Goal: Complete application form

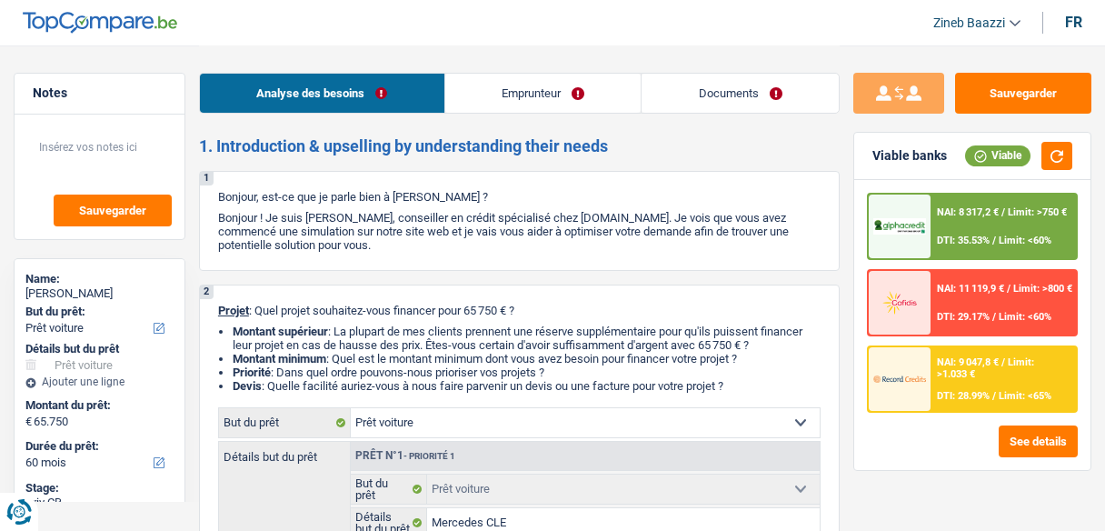
select select "car"
select select "60"
select select "car"
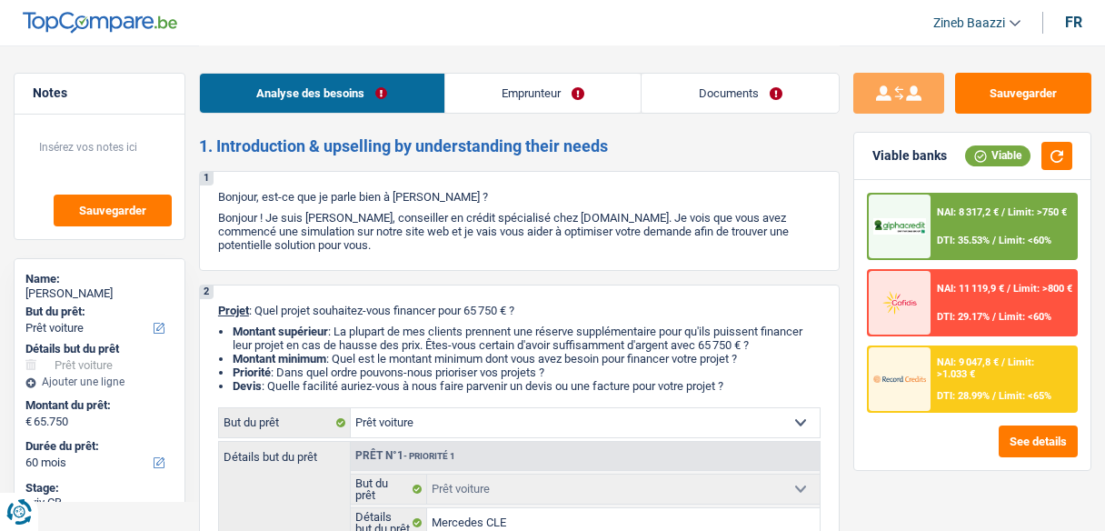
select select "yes"
select select "60"
select select "invalid"
select select "disabilityPension"
select select "rentalIncome"
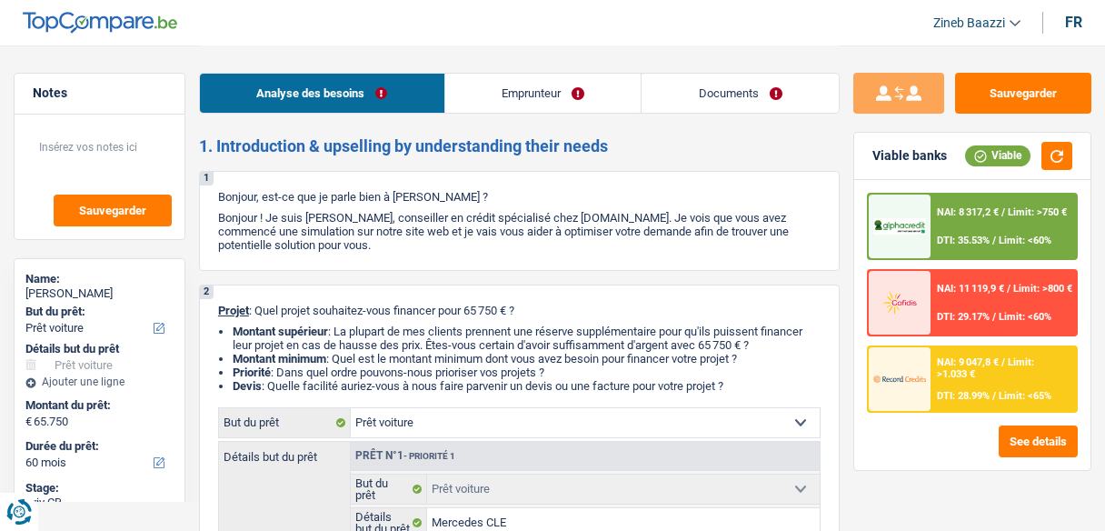
select select "ownerWithMortgage"
select select "mortgage"
select select "300"
select select "mortgage"
select select "240"
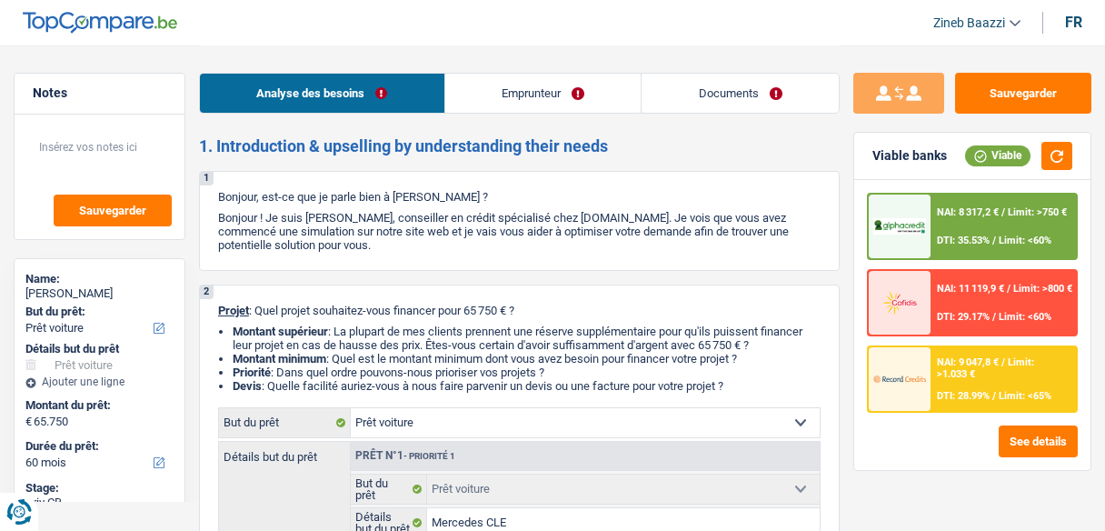
select select "car"
select select "yes"
select select "60"
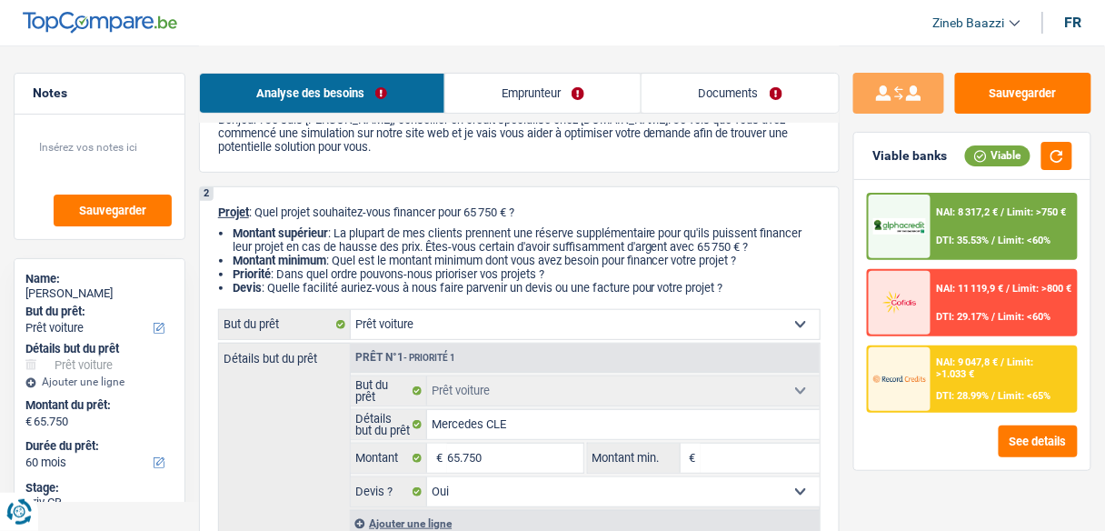
scroll to position [218, 0]
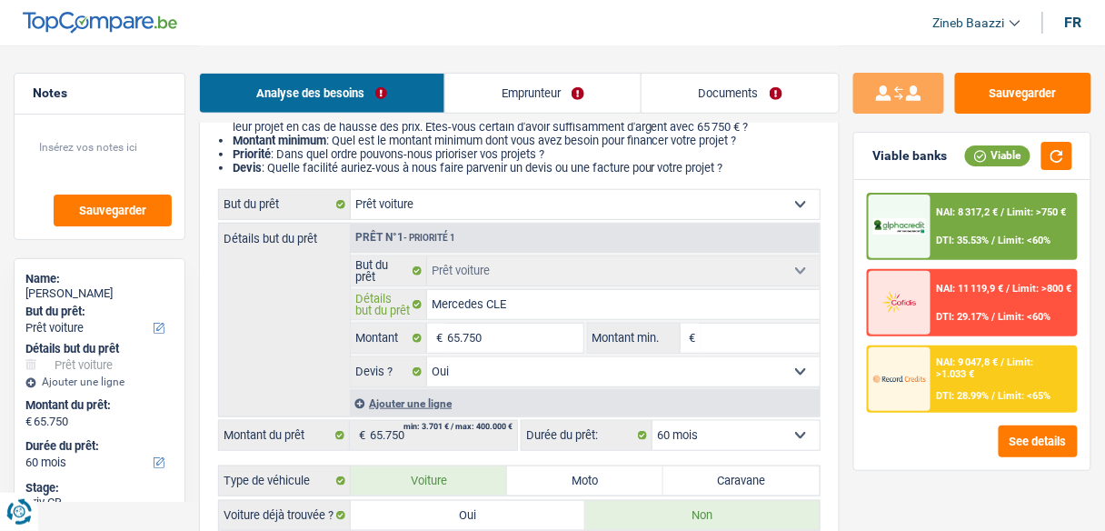
click at [538, 297] on input "Mercedes CLE" at bounding box center [623, 304] width 393 height 29
type input "Mercedes CLE"
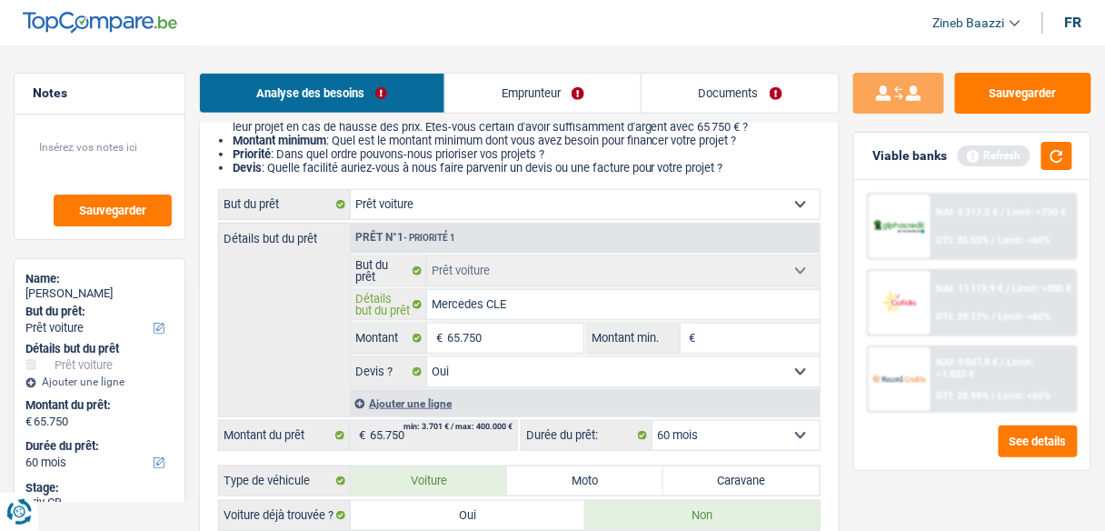
type input "Mercedes CLE n"
type input "Mercedes CLE no"
type input "Mercedes CLE noi"
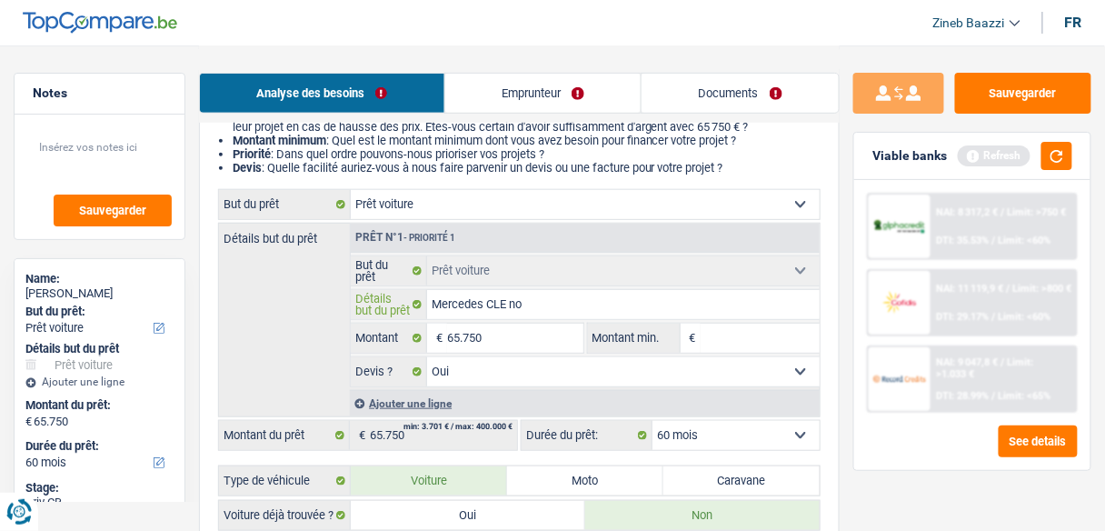
type input "Mercedes CLE noi"
type input "Mercedes CLE noir"
type input "Mercedes CLE noire"
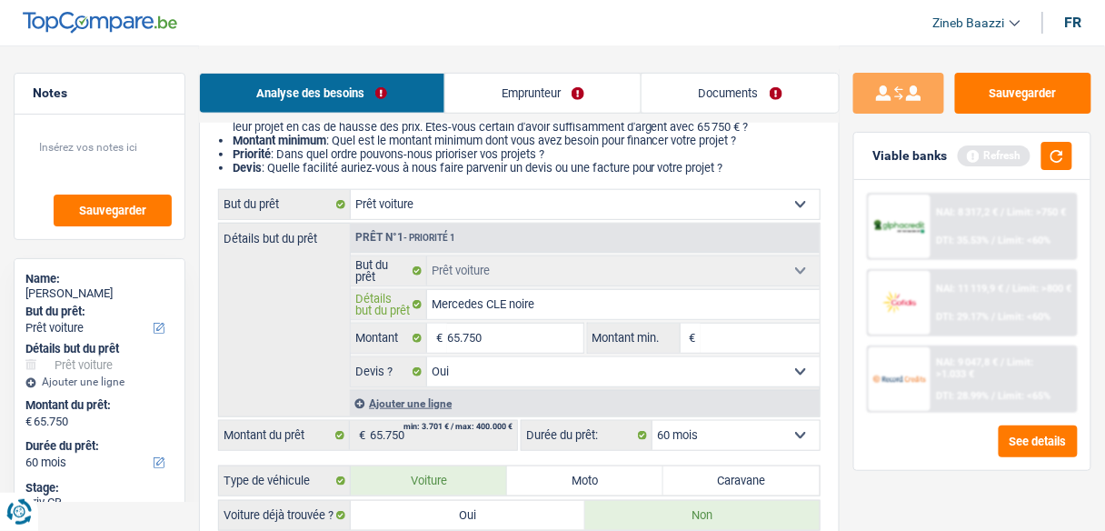
type input "Mercedes CLE noire"
click at [778, 100] on link "Documents" at bounding box center [740, 93] width 197 height 39
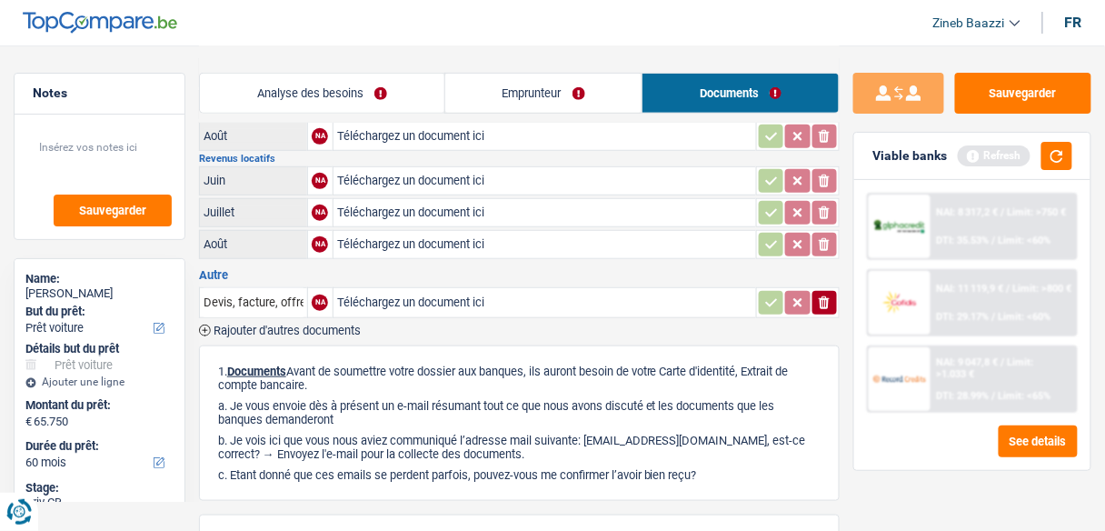
click at [554, 96] on link "Emprunteur" at bounding box center [543, 93] width 197 height 39
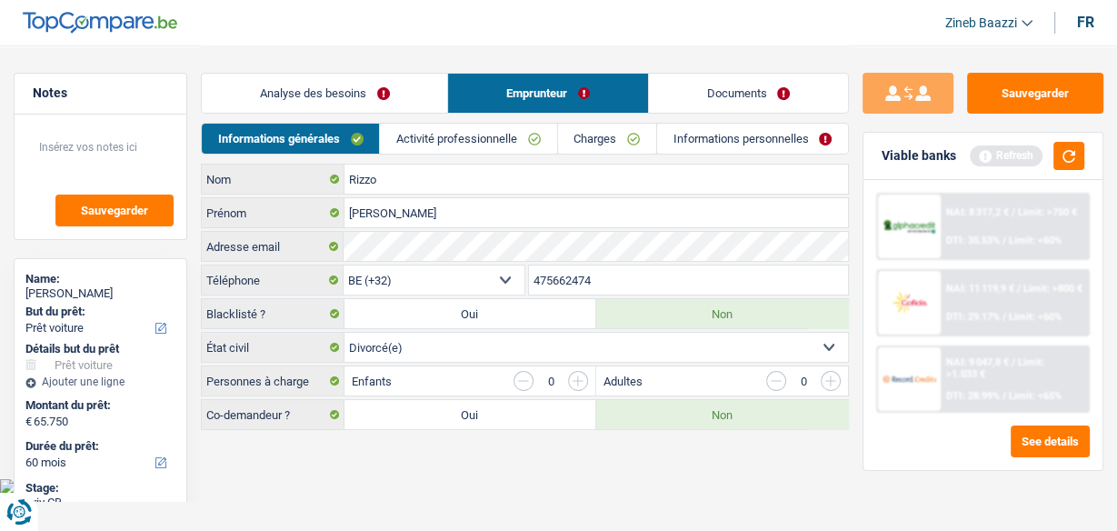
drag, startPoint x: 375, startPoint y: 70, endPoint x: 366, endPoint y: 79, distance: 12.2
click at [366, 79] on div "Analyse des besoins Emprunteur Documents" at bounding box center [525, 83] width 648 height 77
click at [366, 79] on link "Analyse des besoins" at bounding box center [324, 93] width 245 height 39
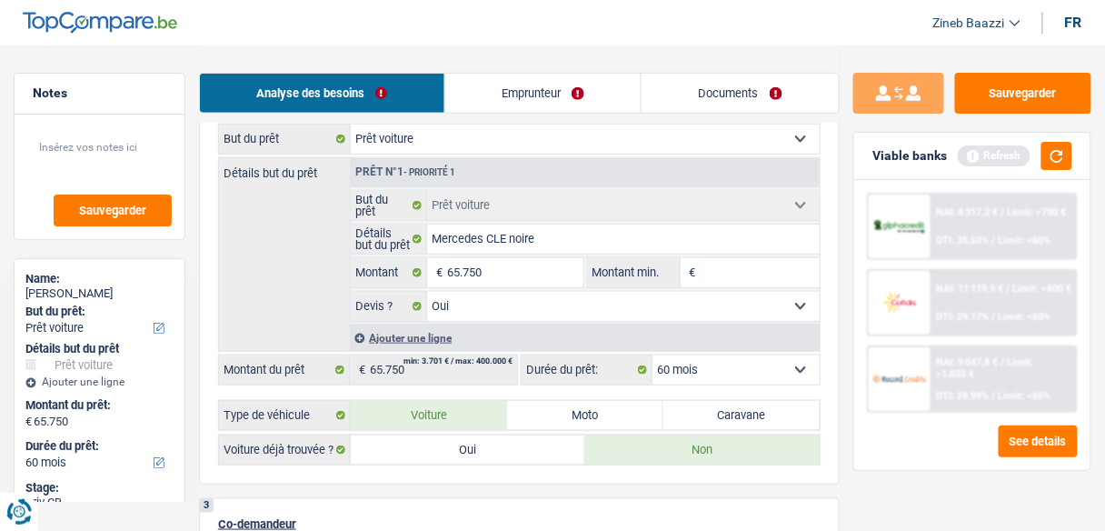
scroll to position [291, 0]
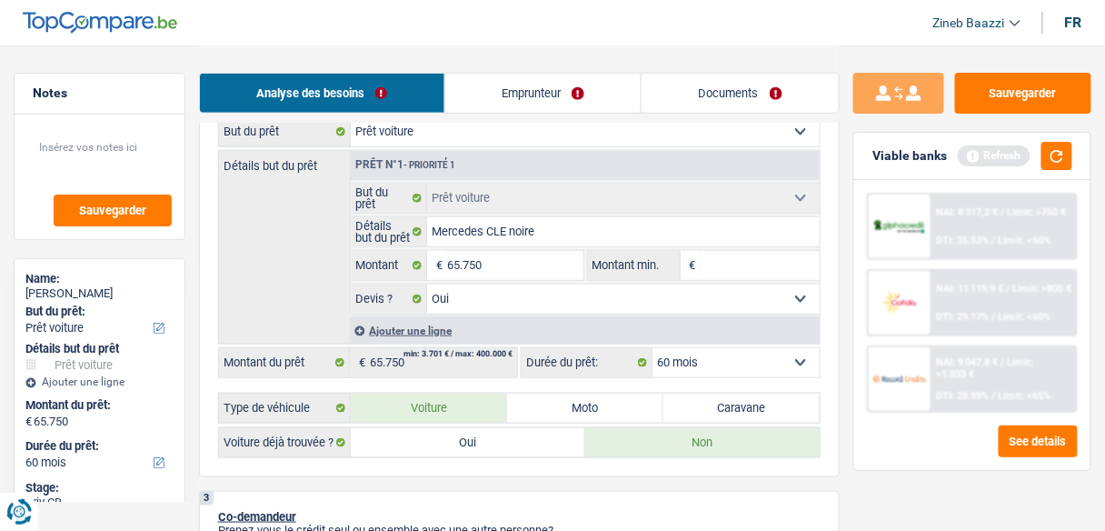
drag, startPoint x: 494, startPoint y: 433, endPoint x: 520, endPoint y: 433, distance: 25.5
click at [494, 433] on label "Oui" at bounding box center [468, 442] width 235 height 29
click at [494, 433] on input "Oui" at bounding box center [468, 442] width 235 height 29
radio input "true"
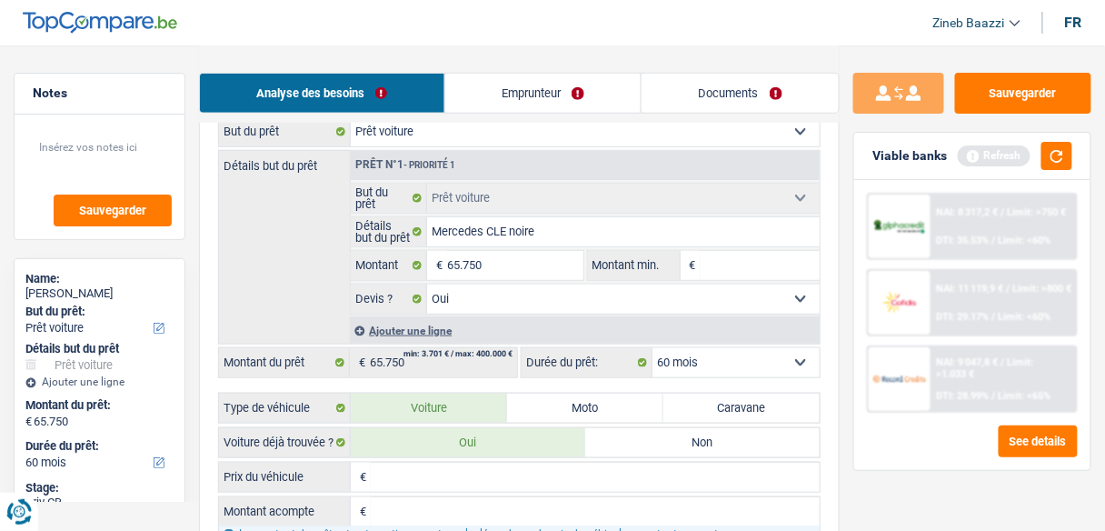
scroll to position [436, 0]
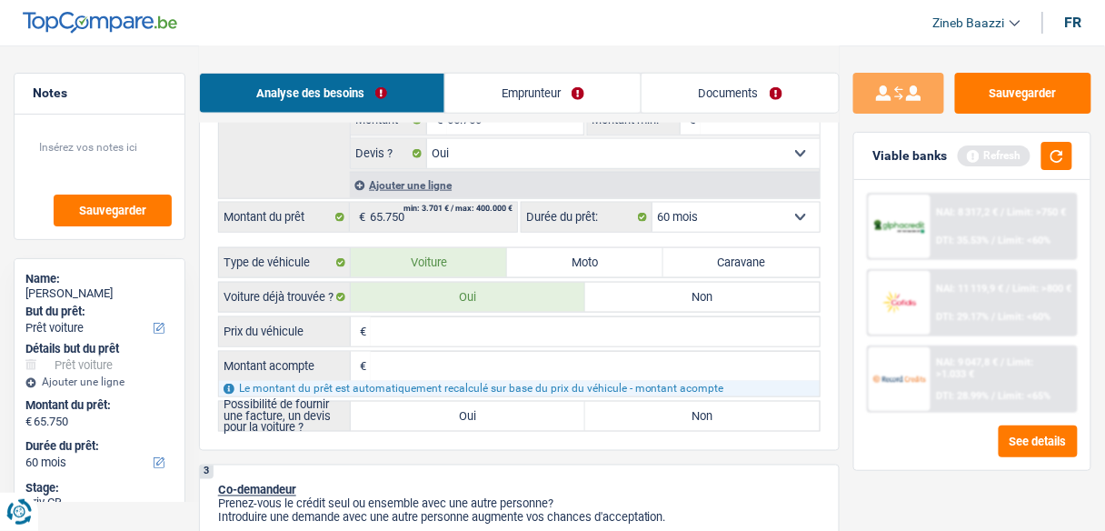
click at [538, 332] on input "Prix du véhicule" at bounding box center [595, 331] width 449 height 29
type input "5"
type input "54"
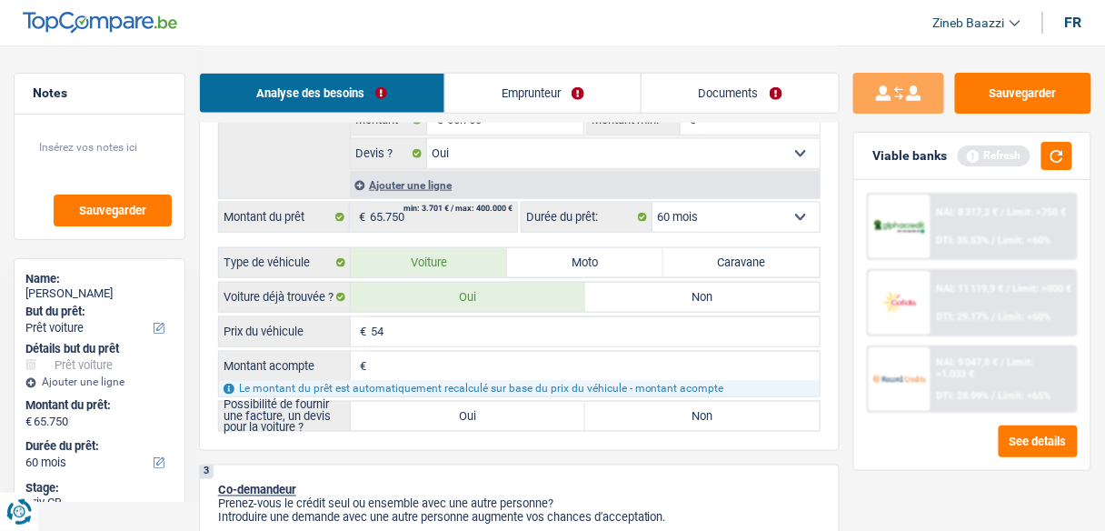
type input "5"
type input "6"
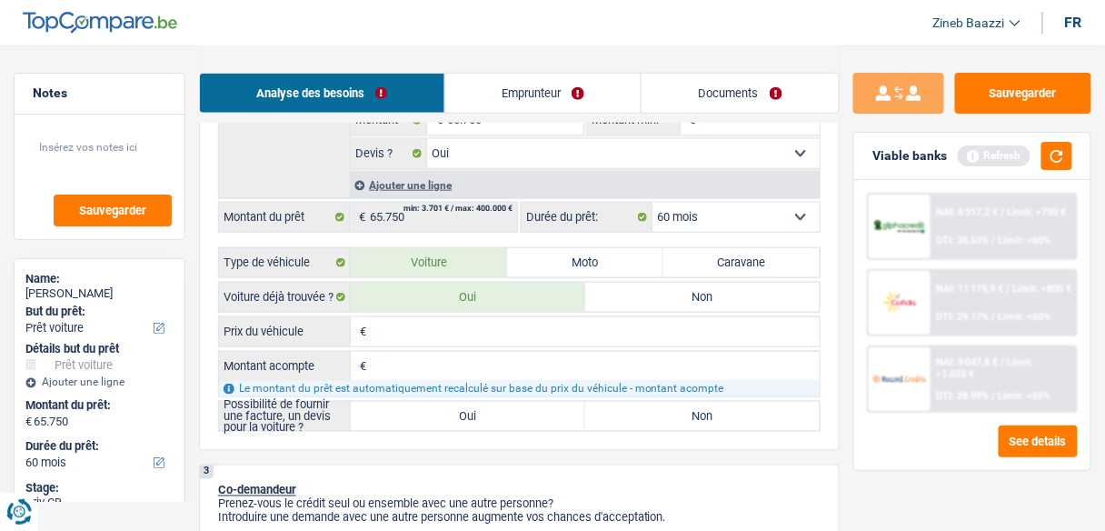
type input "6"
type input "65"
type input "657"
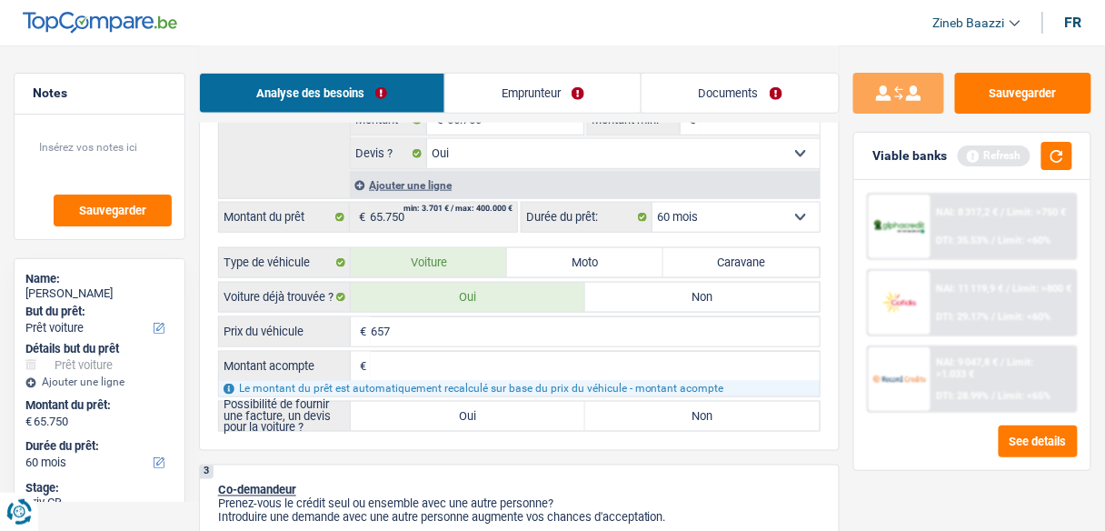
type input "6.575"
type input "65.750"
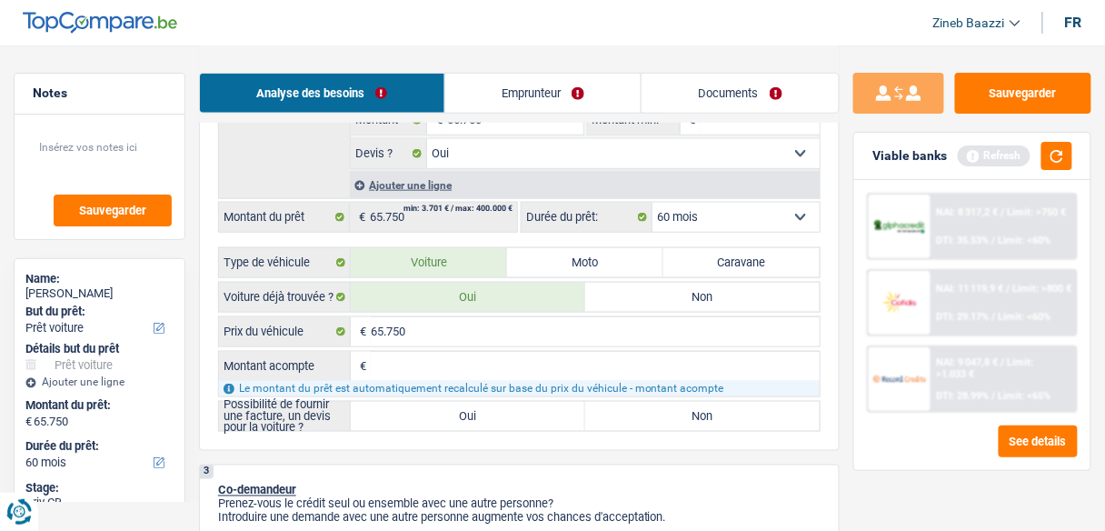
click at [508, 362] on input "Montant acompte" at bounding box center [595, 366] width 449 height 29
type input "0"
click at [463, 402] on label "Oui" at bounding box center [468, 416] width 235 height 29
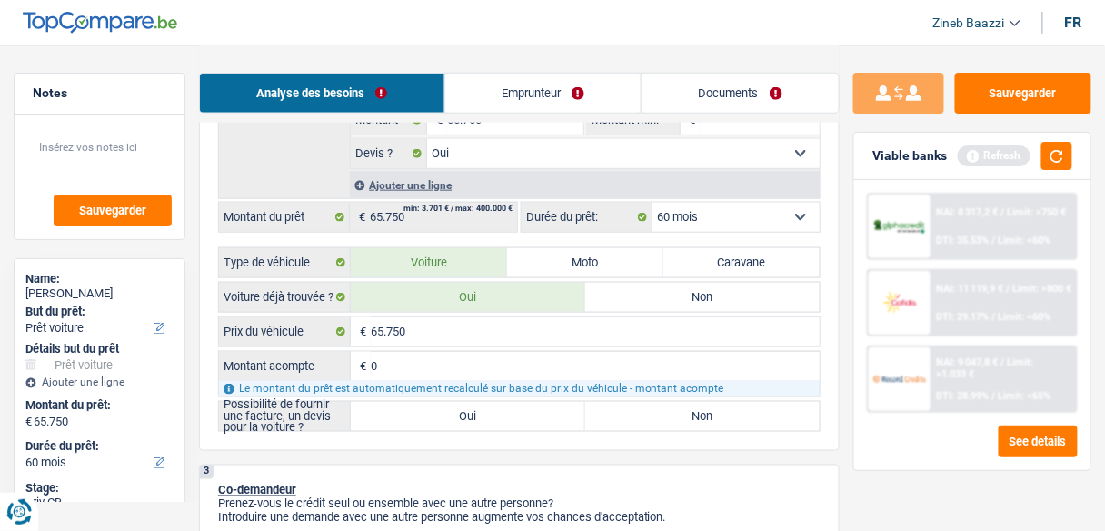
click at [463, 402] on input "Oui" at bounding box center [468, 416] width 235 height 29
radio input "true"
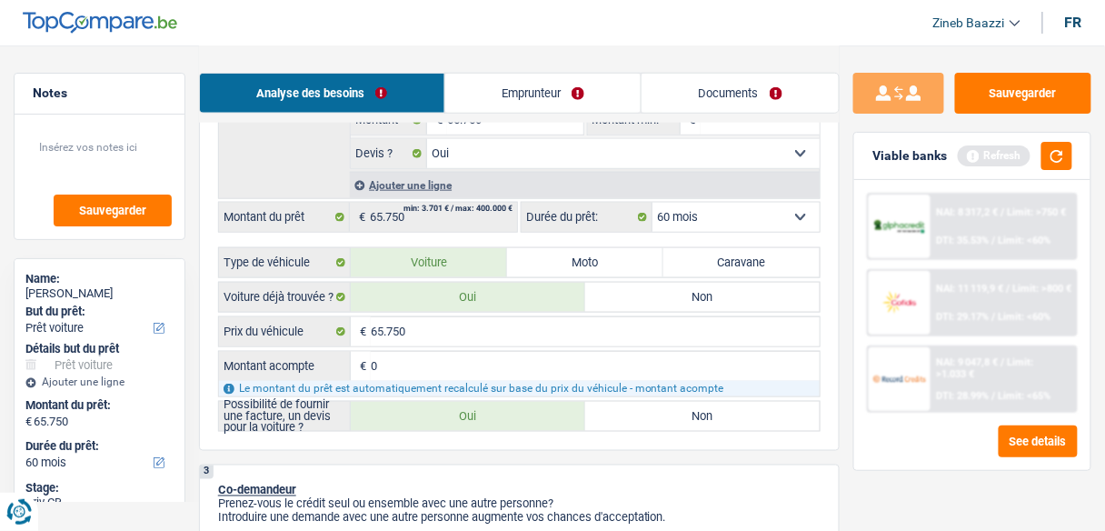
radio input "true"
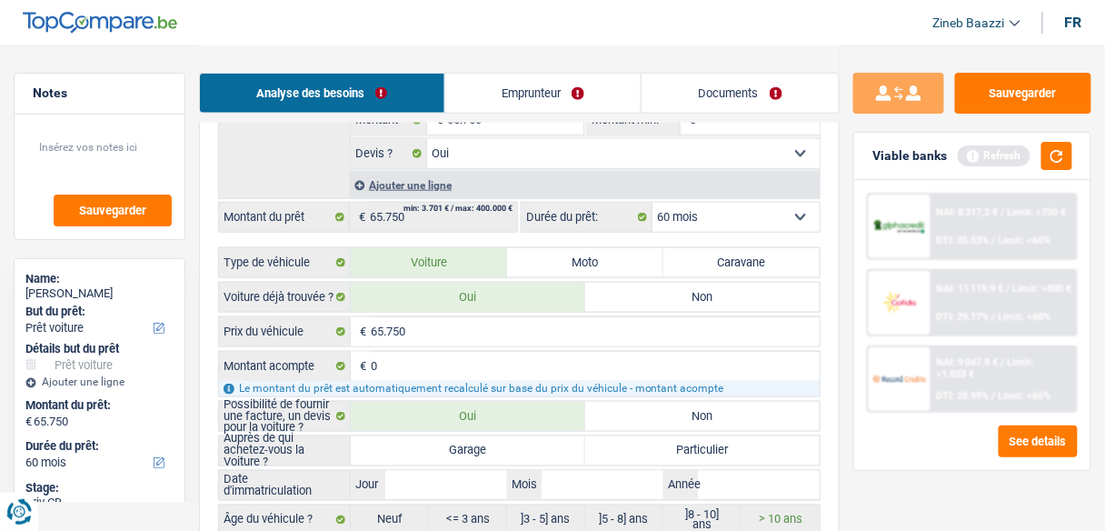
scroll to position [509, 0]
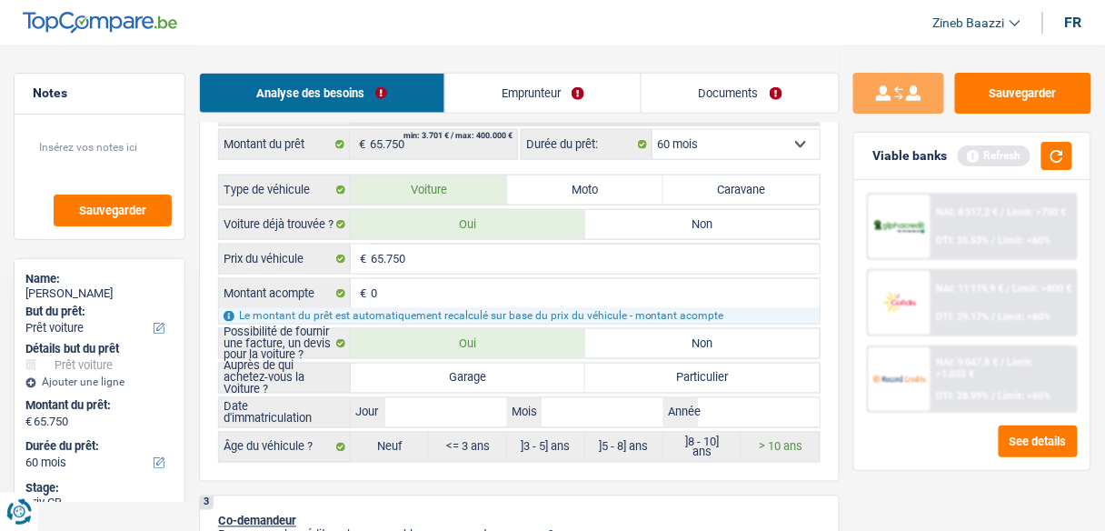
click at [470, 372] on label "Garage" at bounding box center [468, 378] width 235 height 29
click at [470, 372] on input "Garage" at bounding box center [468, 378] width 235 height 29
radio input "true"
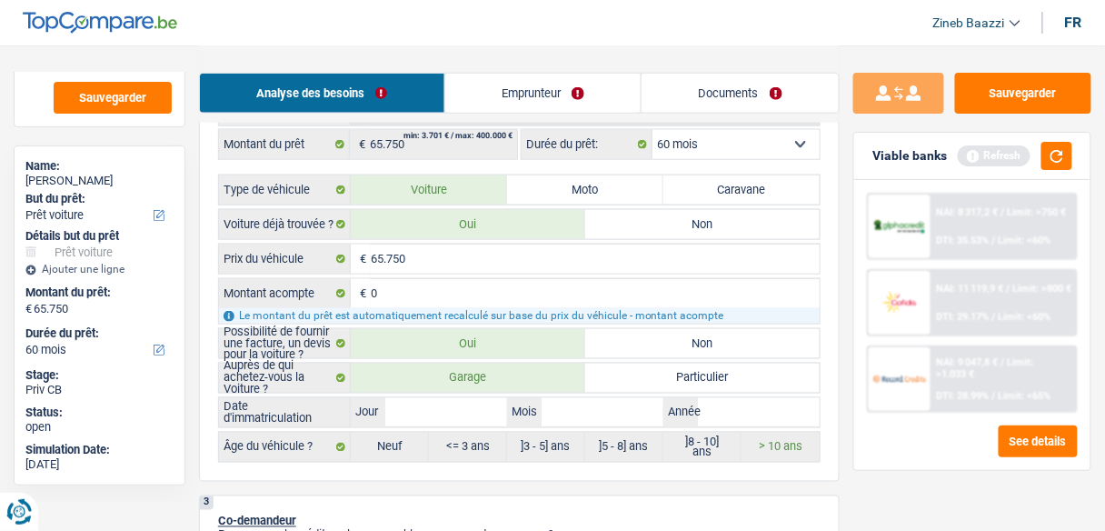
scroll to position [582, 0]
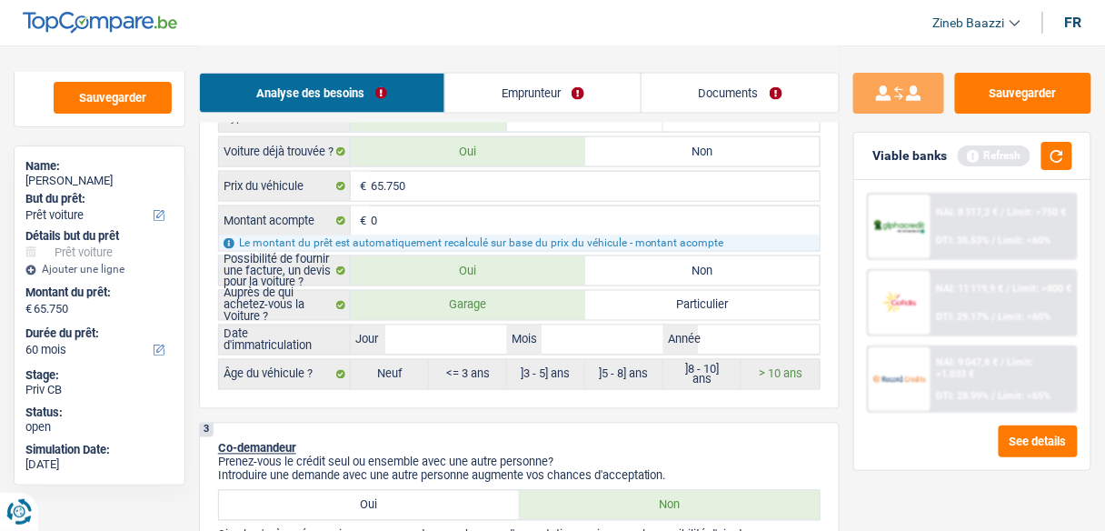
click at [474, 347] on div "Date d'immatriculation Jour / Mois / Année" at bounding box center [519, 340] width 603 height 31
click at [472, 335] on input "Jour" at bounding box center [446, 339] width 122 height 29
click at [753, 341] on input "Année" at bounding box center [759, 339] width 122 height 29
click at [452, 343] on input "Jour" at bounding box center [446, 339] width 122 height 29
type input "0"
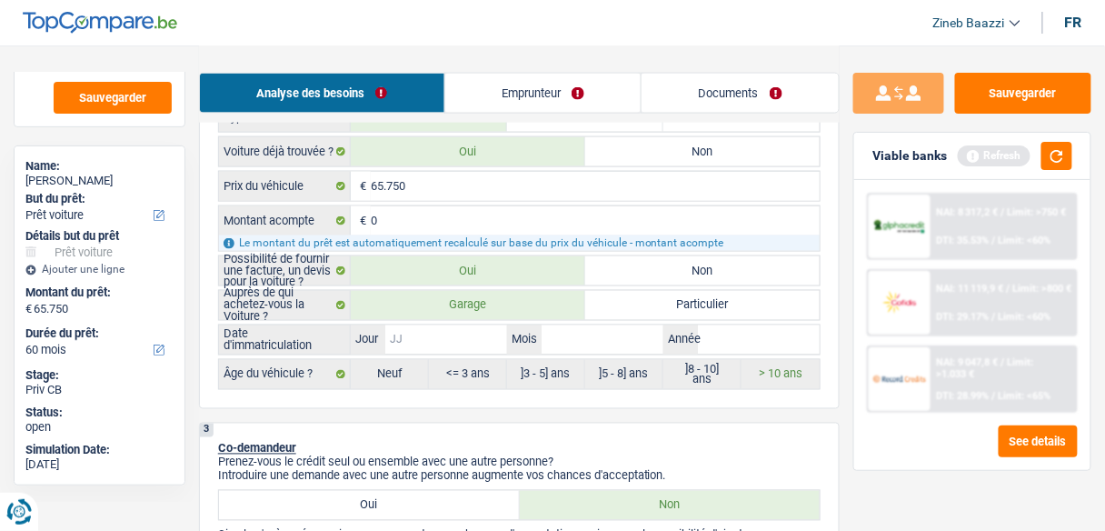
type input "0"
type input "01"
type input "0"
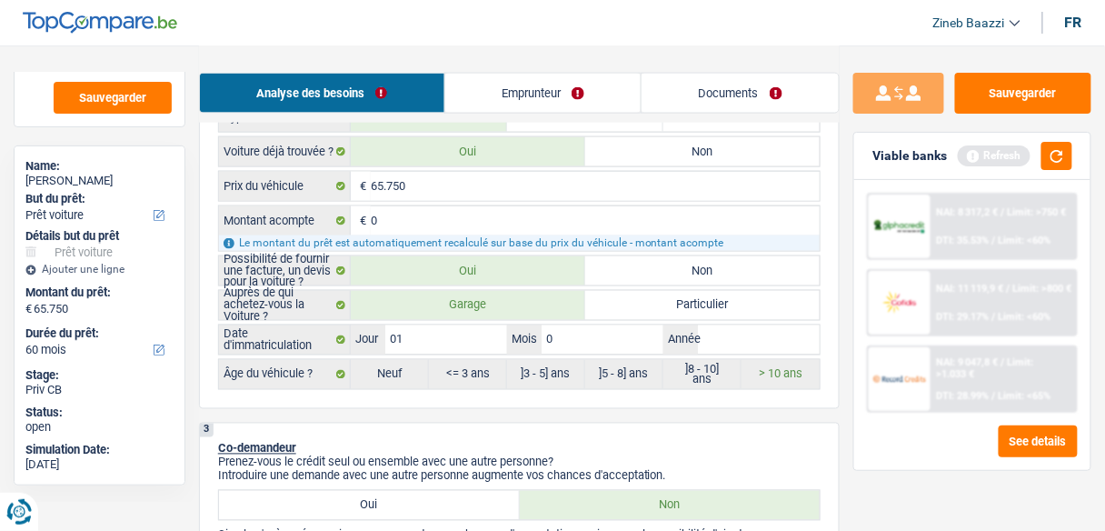
type input "01"
type input "2"
type input "20"
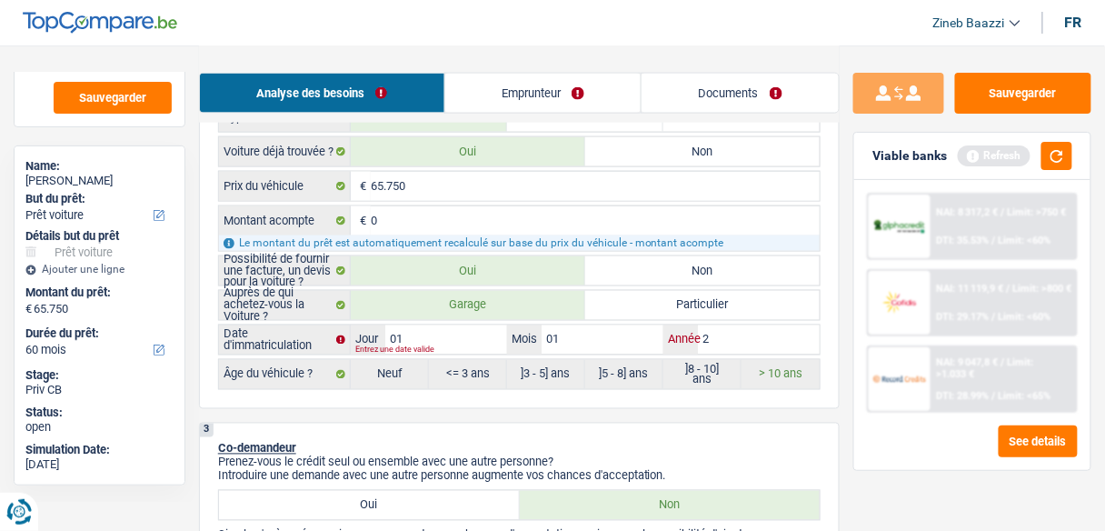
type input "20"
type input "202"
type input "2025"
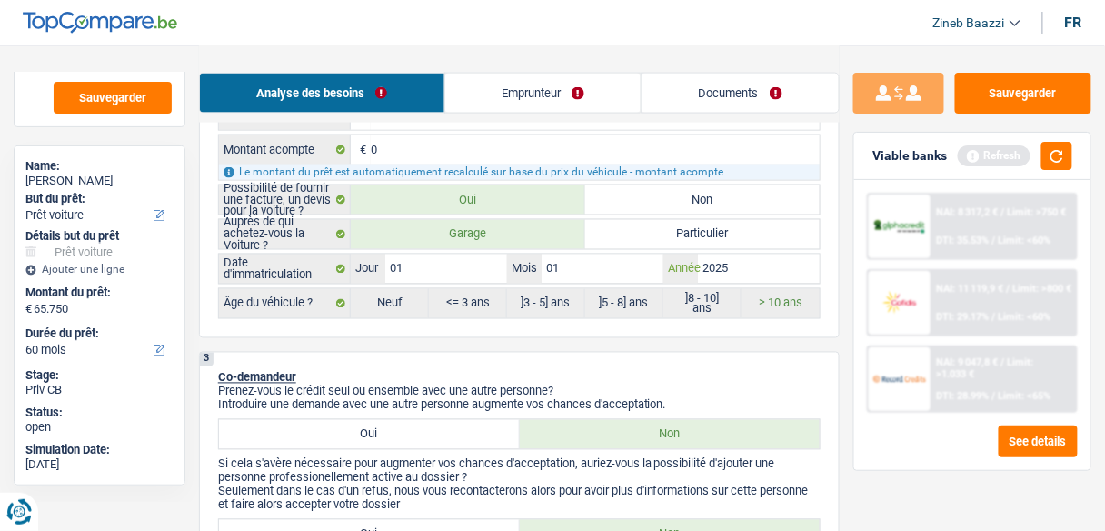
scroll to position [727, 0]
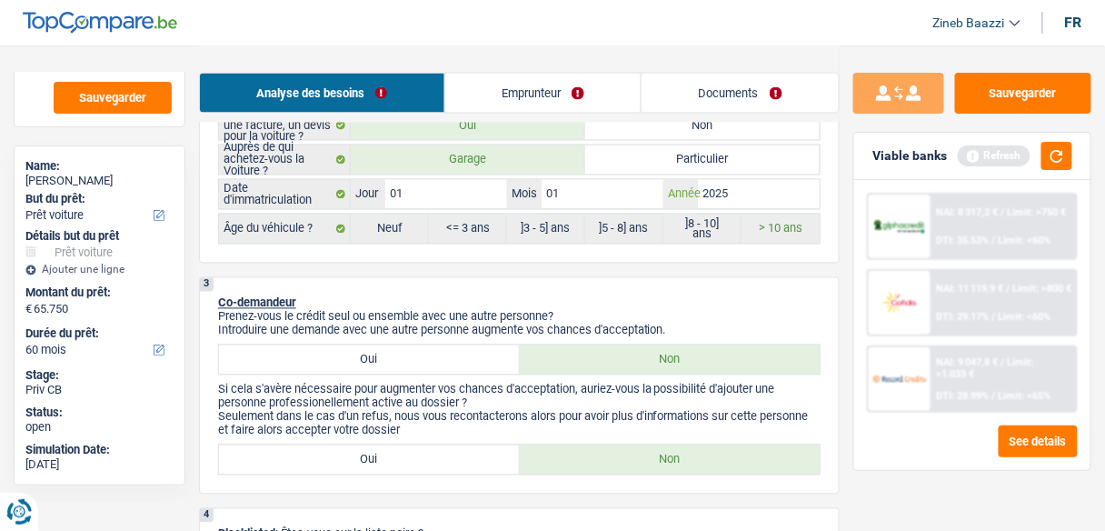
type input "2025"
radio input "false"
radio input "true"
click at [320, 296] on p "Co-demandeur" at bounding box center [519, 303] width 603 height 14
select select "84"
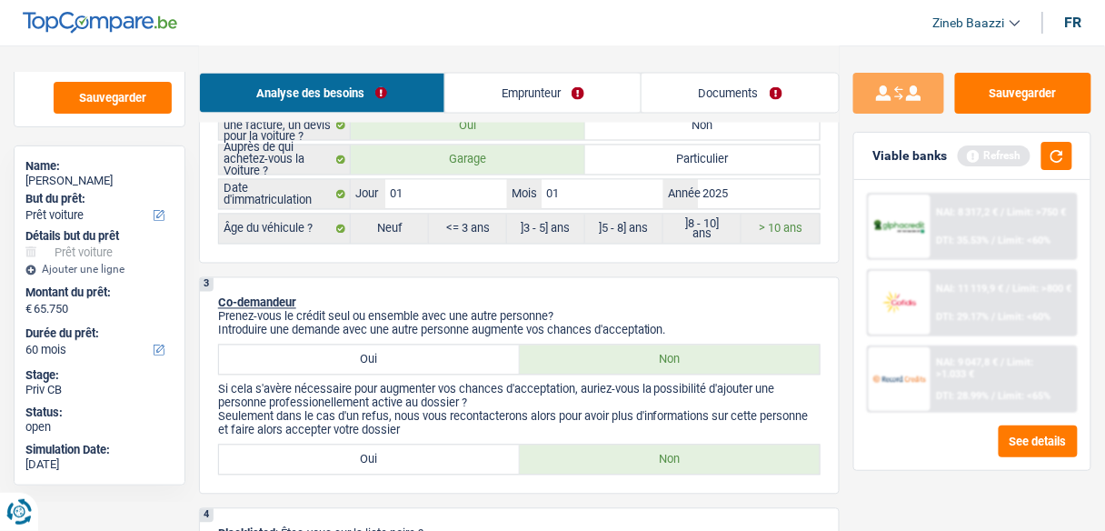
select select "84"
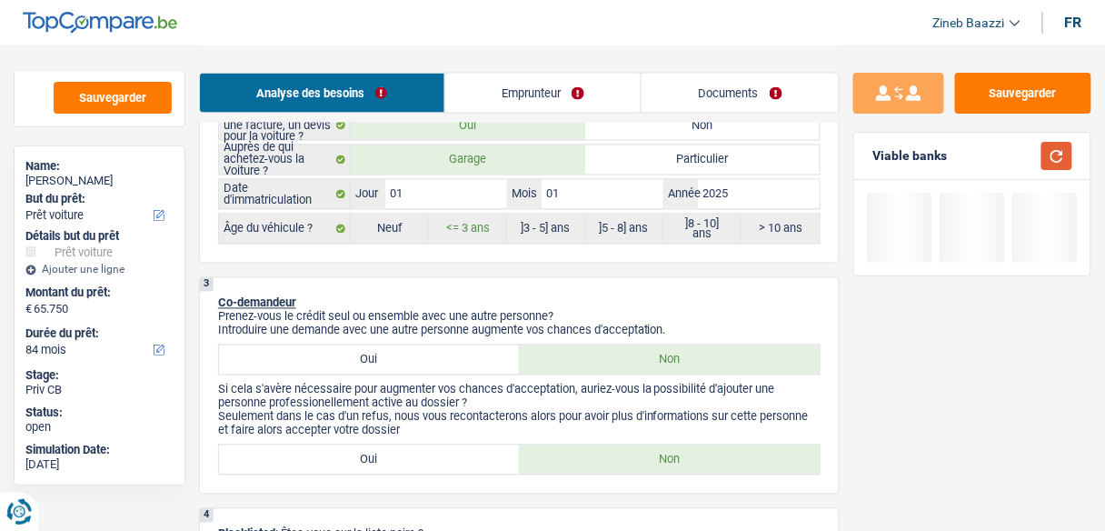
click at [1063, 157] on button "button" at bounding box center [1057, 156] width 31 height 28
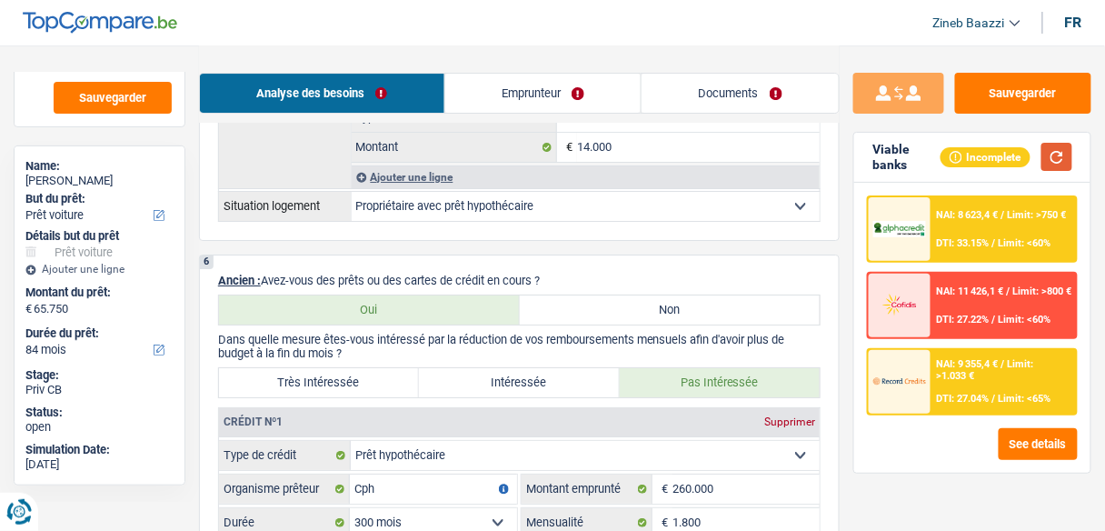
scroll to position [1527, 0]
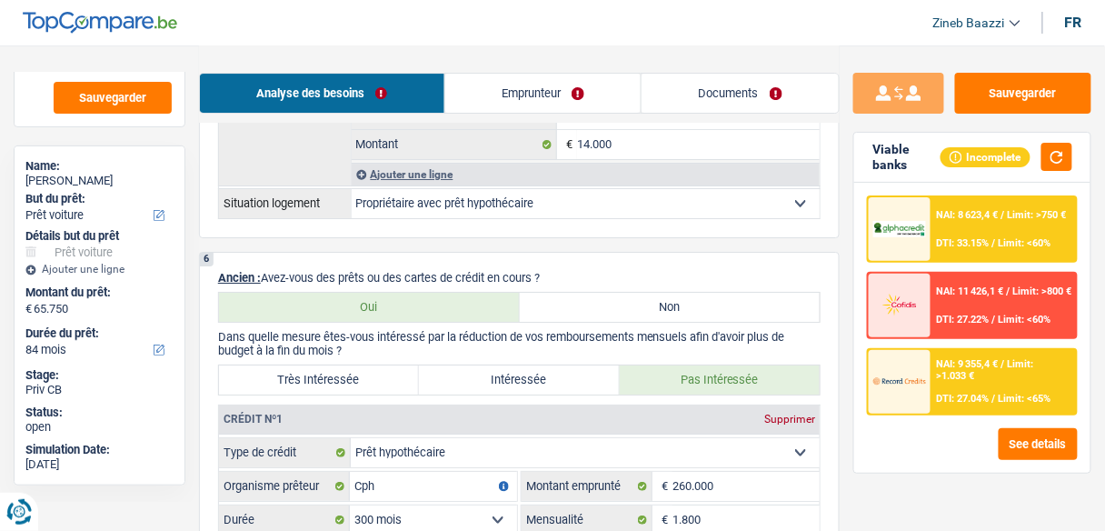
click at [525, 85] on link "Emprunteur" at bounding box center [543, 93] width 196 height 39
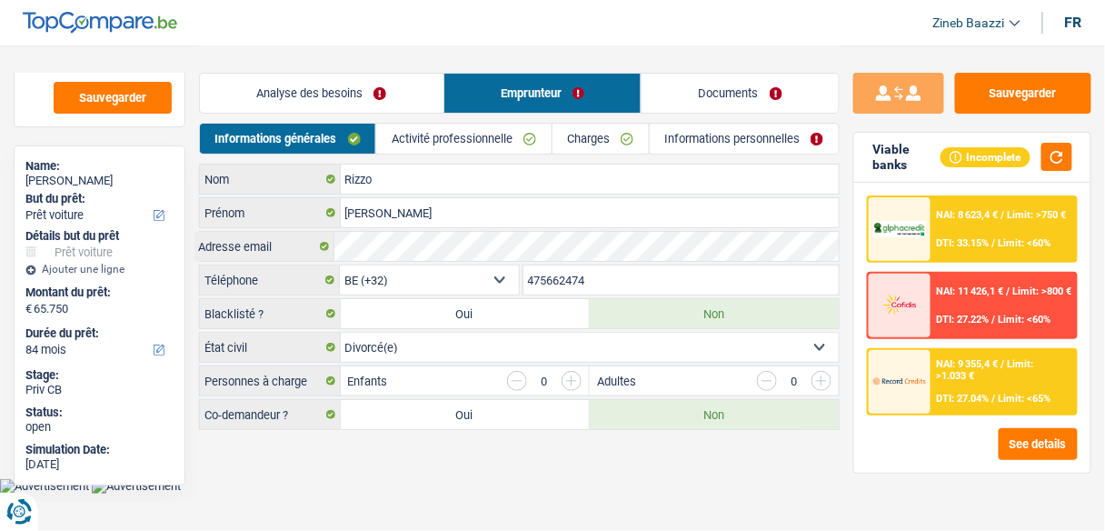
scroll to position [0, 0]
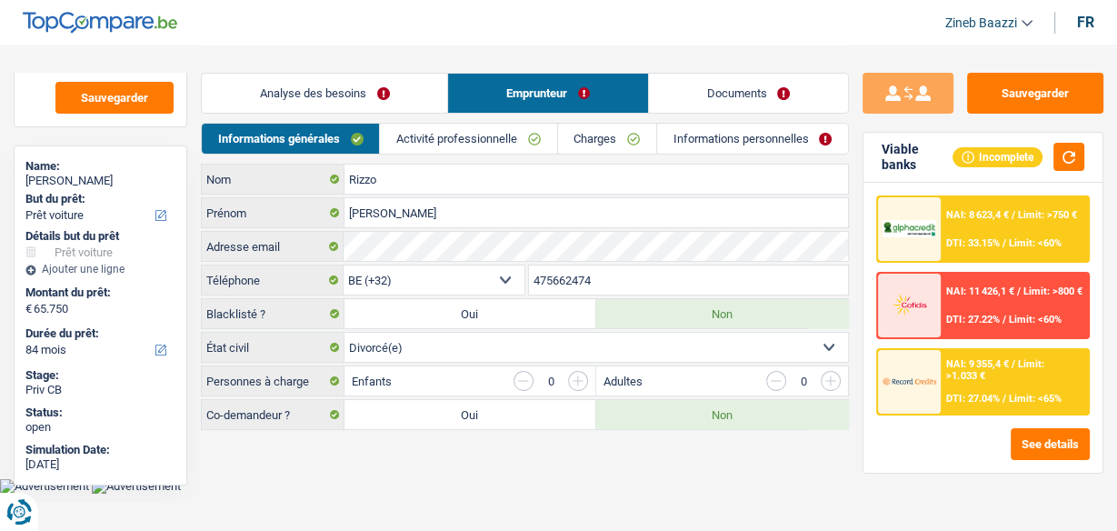
click at [435, 147] on link "Activité professionnelle" at bounding box center [468, 139] width 176 height 30
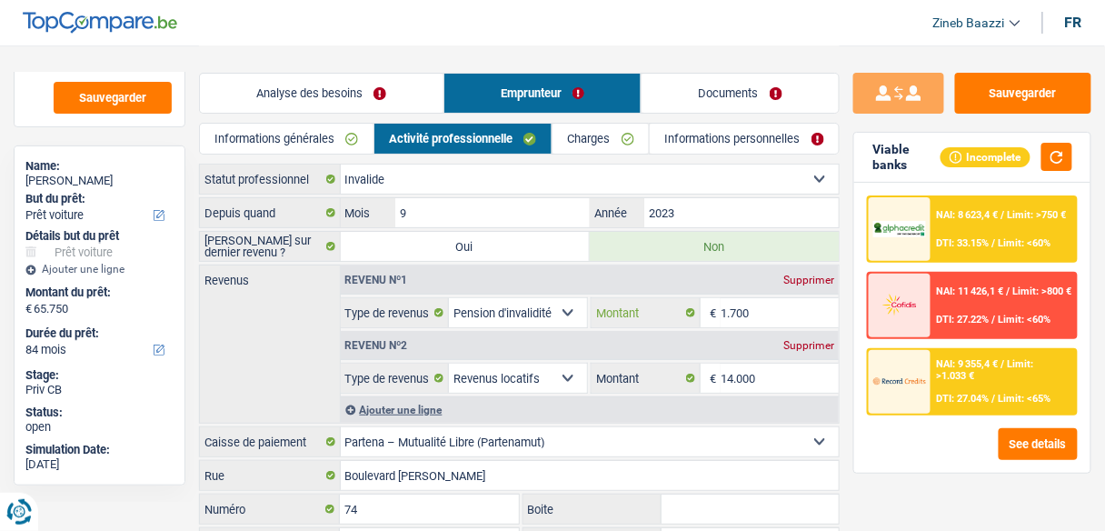
click at [764, 304] on input "1.700" at bounding box center [780, 312] width 118 height 29
click at [644, 347] on div "Revenu nº2 Supprimer" at bounding box center [590, 345] width 499 height 29
click at [1052, 153] on button "button" at bounding box center [1057, 157] width 31 height 28
click at [550, 351] on div "Revenu nº2 Supprimer" at bounding box center [590, 345] width 499 height 29
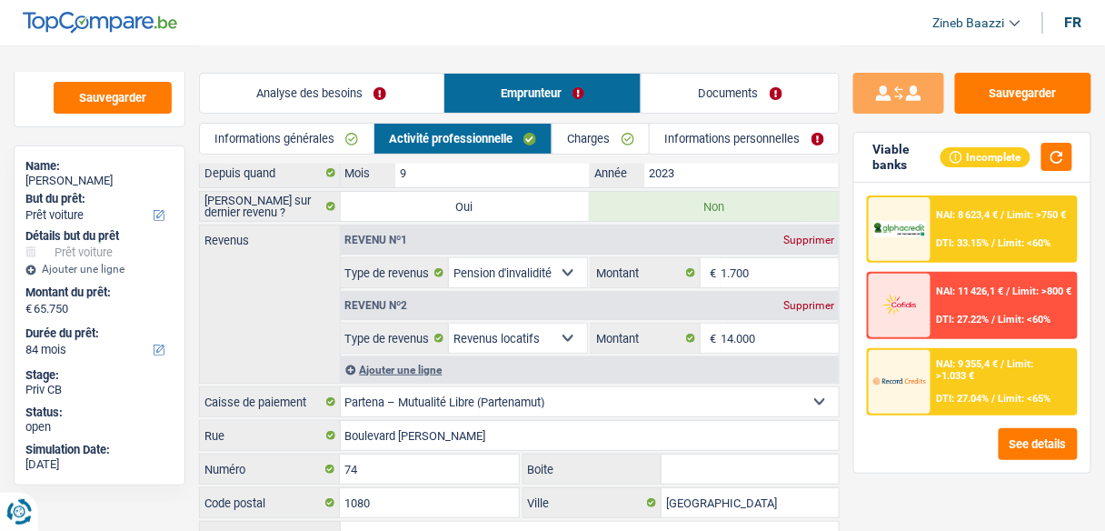
scroll to position [73, 0]
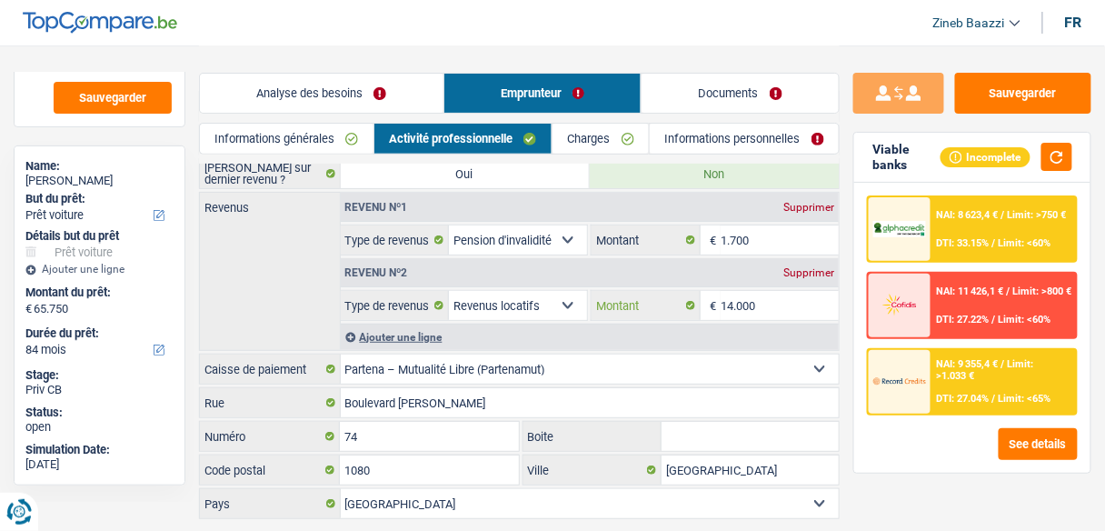
click at [734, 301] on input "14.000" at bounding box center [780, 305] width 118 height 29
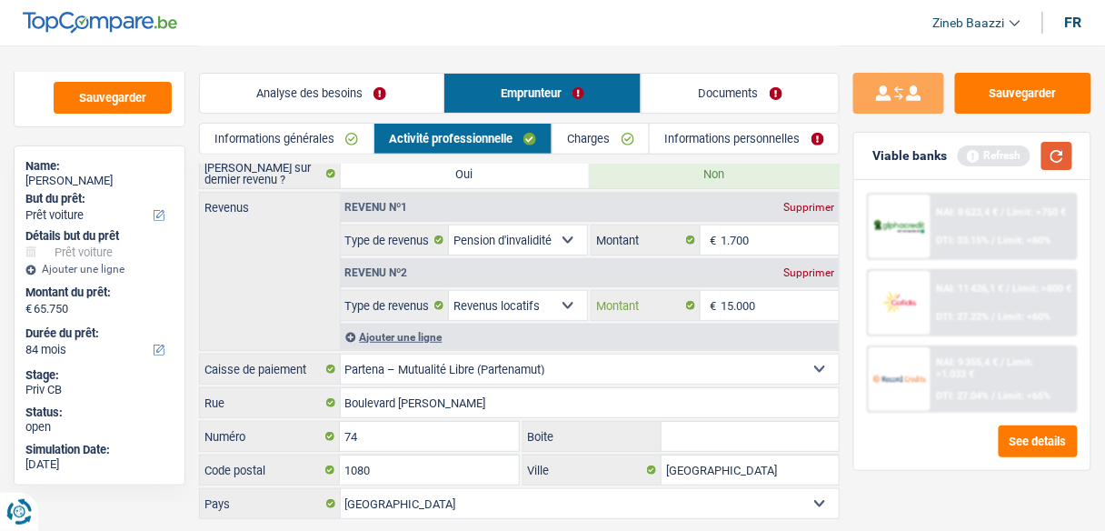
type input "15.000"
click at [1064, 164] on button "button" at bounding box center [1057, 156] width 31 height 28
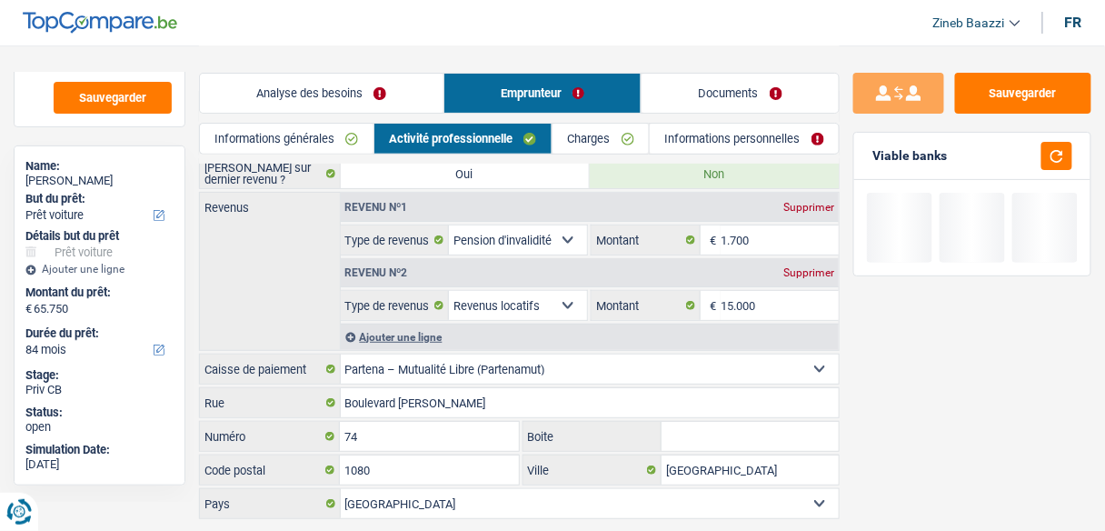
click at [303, 289] on div "Revenus Revenu nº1 Supprimer Allocation d'handicap Allocations chômage Allocati…" at bounding box center [519, 271] width 641 height 159
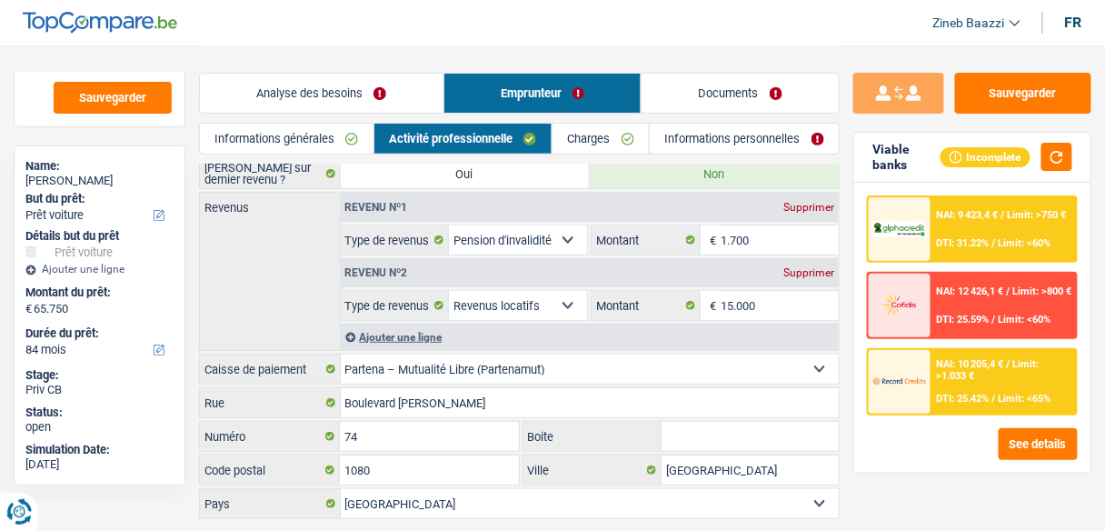
scroll to position [115, 0]
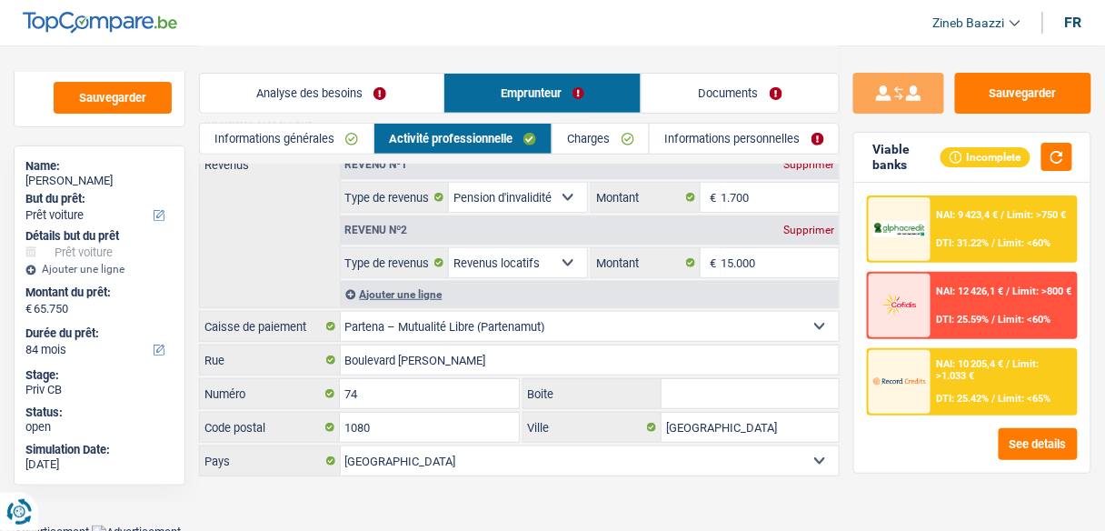
click at [593, 141] on link "Charges" at bounding box center [601, 139] width 96 height 30
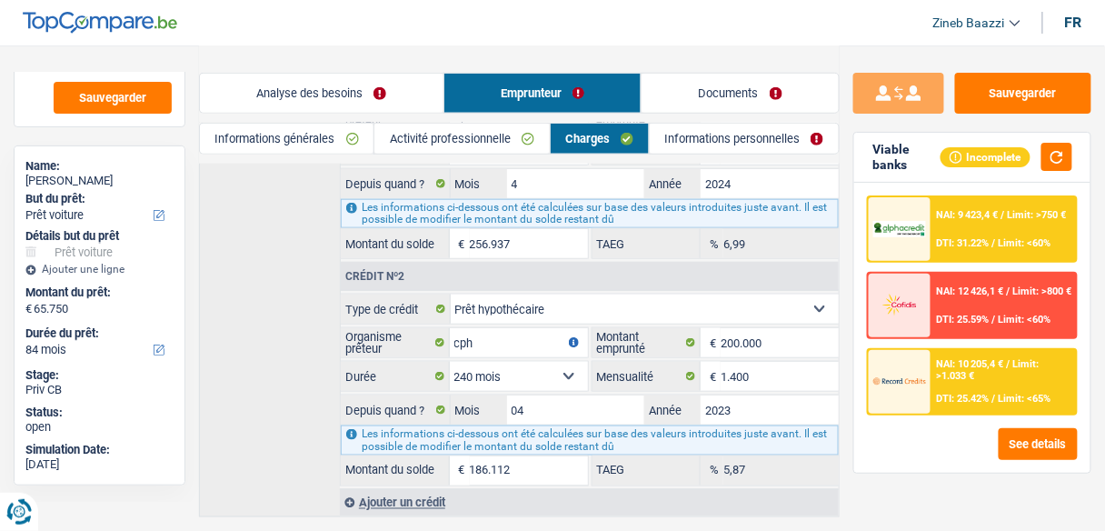
scroll to position [433, 0]
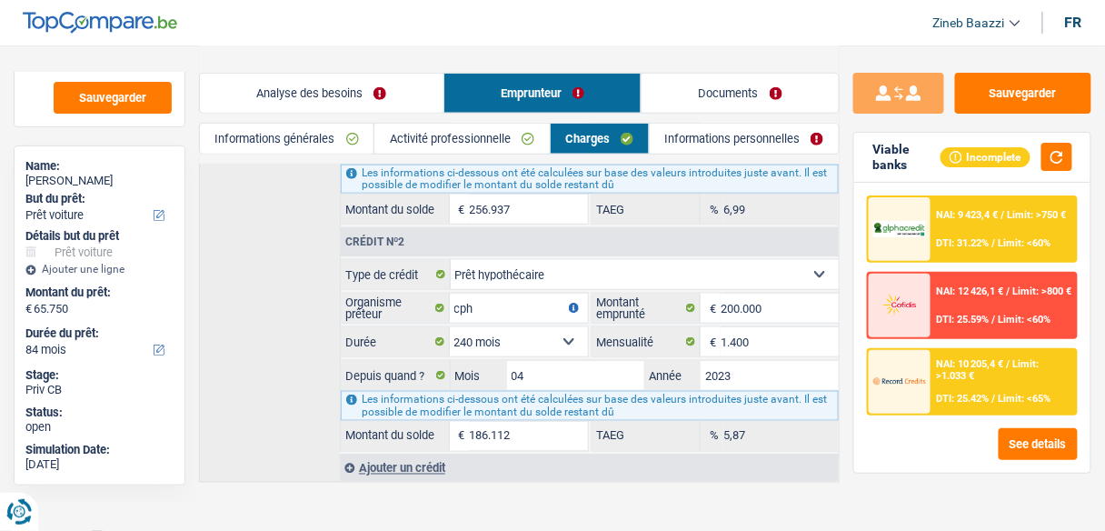
click at [378, 455] on div "Ajouter un crédit" at bounding box center [589, 467] width 499 height 27
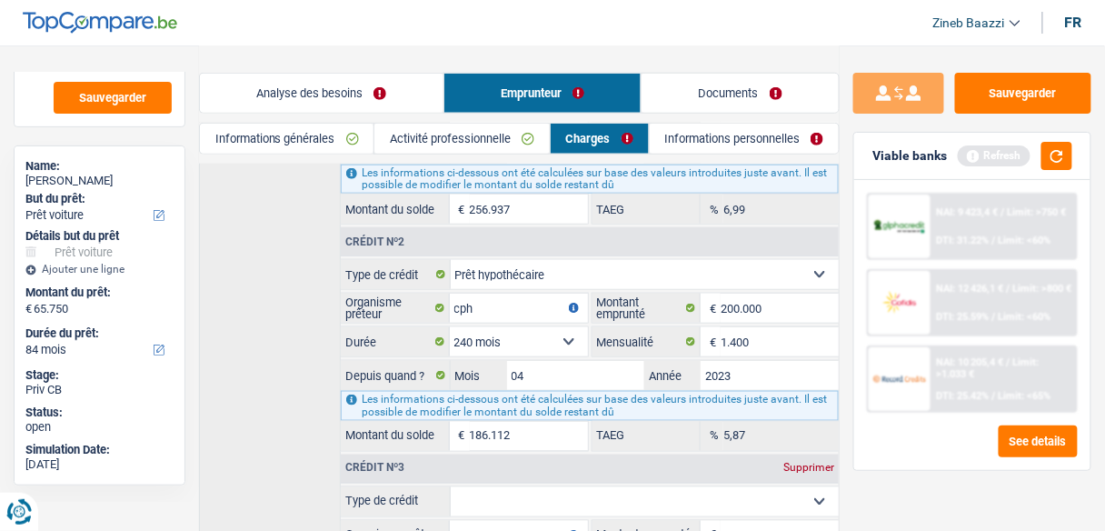
scroll to position [578, 0]
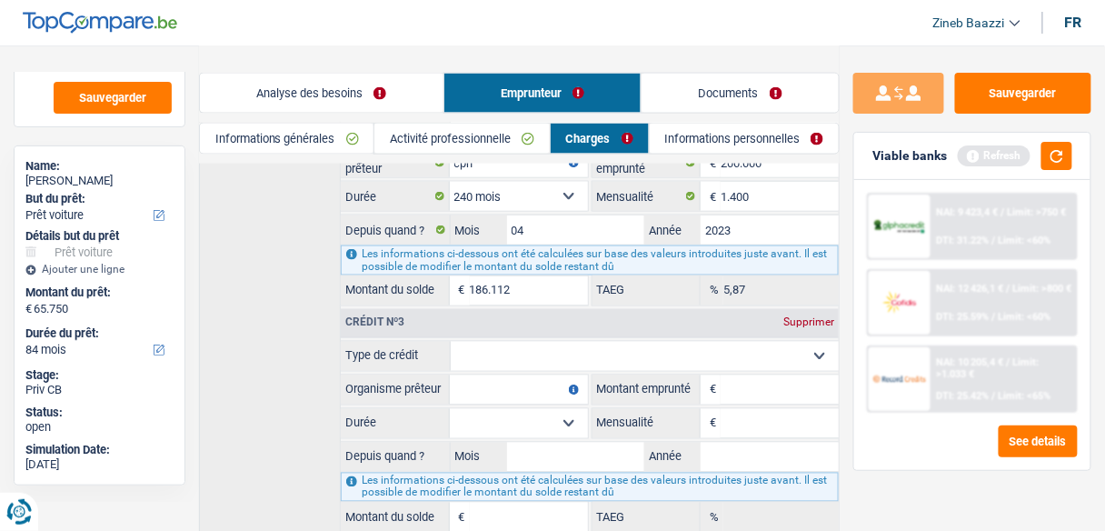
click at [504, 342] on select "Carte ou ouverture de crédit Prêt hypothécaire Vente à tempérament Prêt à tempé…" at bounding box center [645, 356] width 389 height 29
select select "cardOrCredit"
type input "0"
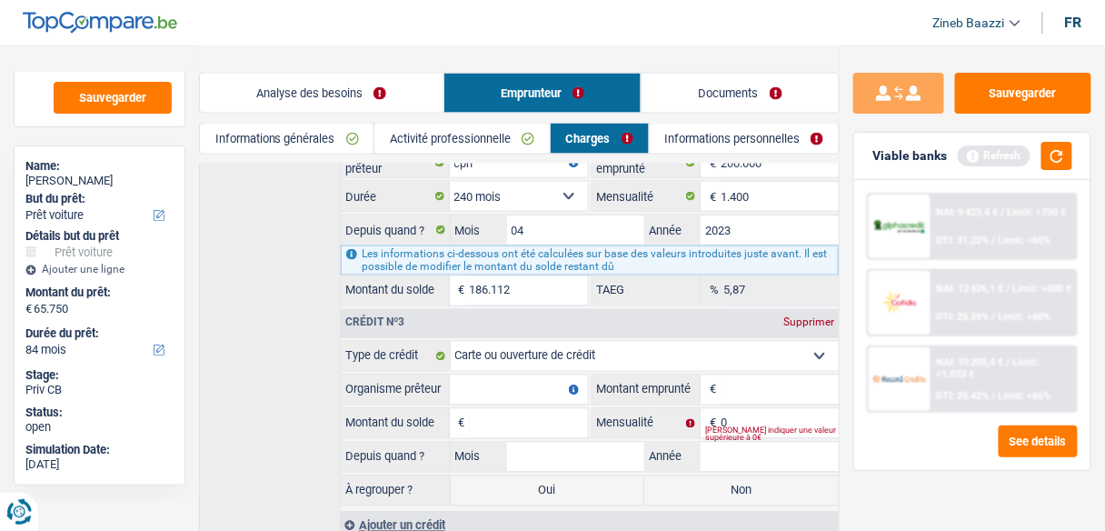
click at [476, 375] on input "Organisme prêteur" at bounding box center [519, 389] width 138 height 29
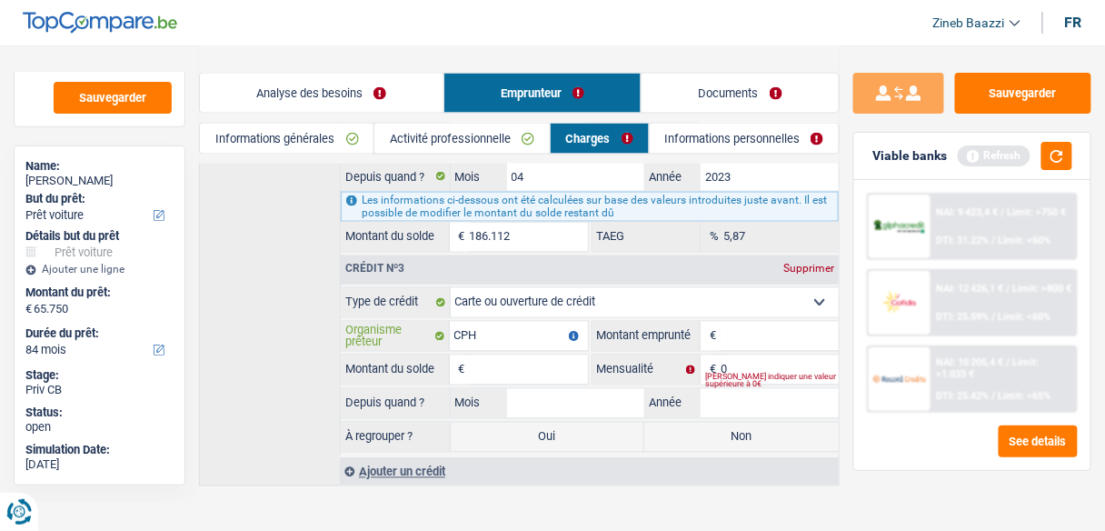
scroll to position [632, 0]
type input "CPH"
click at [418, 464] on div "Ajouter un crédit" at bounding box center [589, 471] width 499 height 27
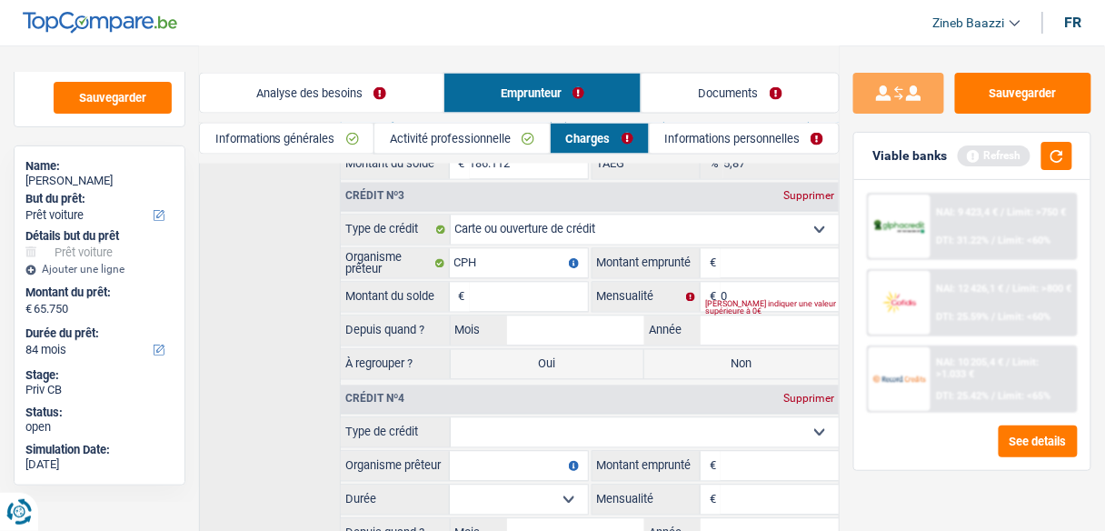
scroll to position [704, 0]
click at [474, 422] on select "Carte ou ouverture de crédit Prêt hypothécaire Vente à tempérament Prêt à tempé…" at bounding box center [645, 432] width 389 height 29
select select "cardOrCredit"
type input "0"
click at [473, 452] on input "Organisme prêteur" at bounding box center [519, 466] width 138 height 29
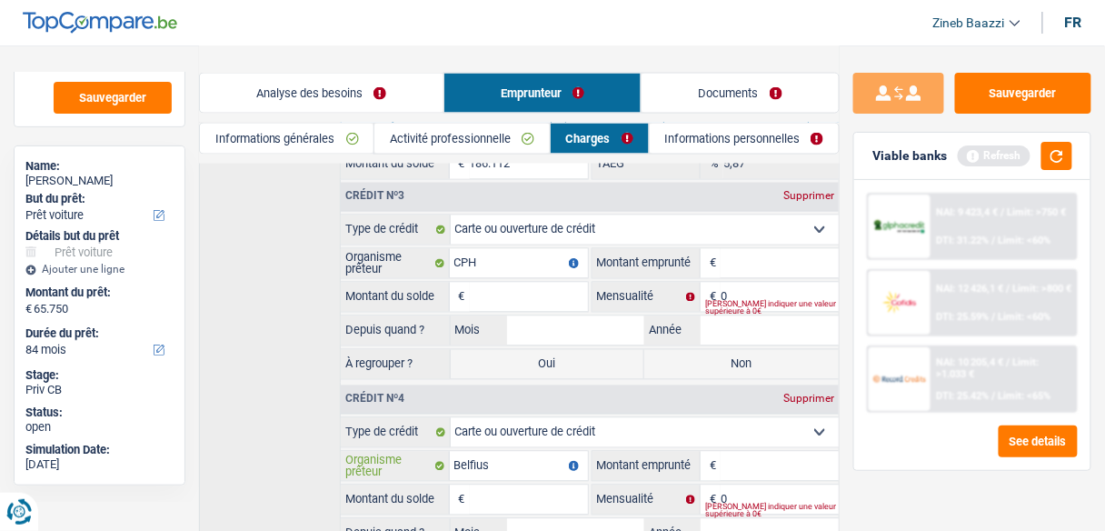
type input "Belfius"
click at [736, 249] on input "Montant emprunté" at bounding box center [780, 263] width 118 height 29
click at [768, 452] on input "Montant emprunté" at bounding box center [780, 466] width 118 height 29
type input "15.000"
click at [734, 249] on input "Montant emprunté" at bounding box center [780, 263] width 118 height 29
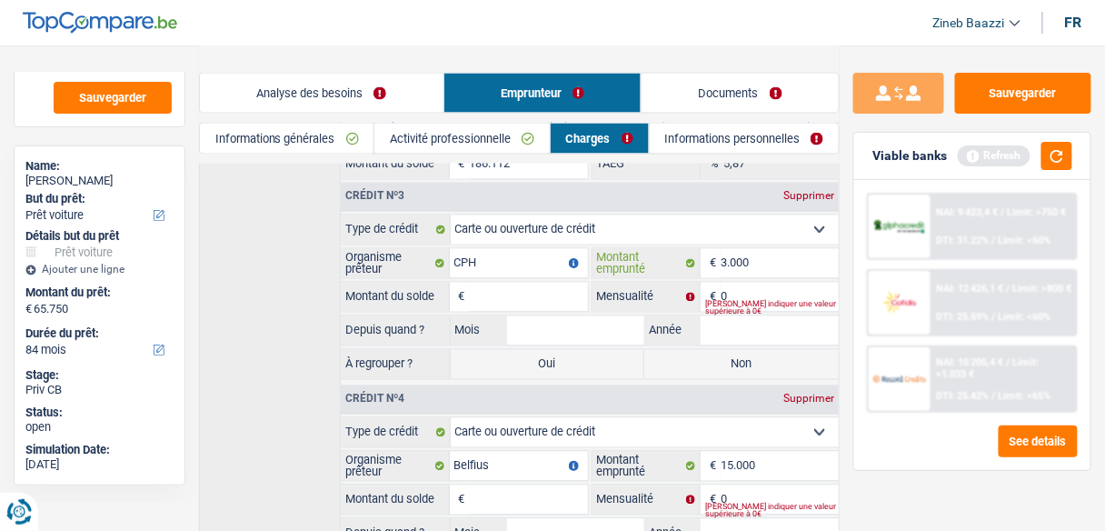
type input "3.000"
click at [734, 305] on div "Veuillez indiquer une valeur supérieure à 0€" at bounding box center [772, 308] width 134 height 7
click at [728, 305] on div "Veuillez indiquer une valeur supérieure à 0€" at bounding box center [772, 308] width 134 height 7
click at [728, 283] on input "0" at bounding box center [780, 297] width 118 height 29
type input "75"
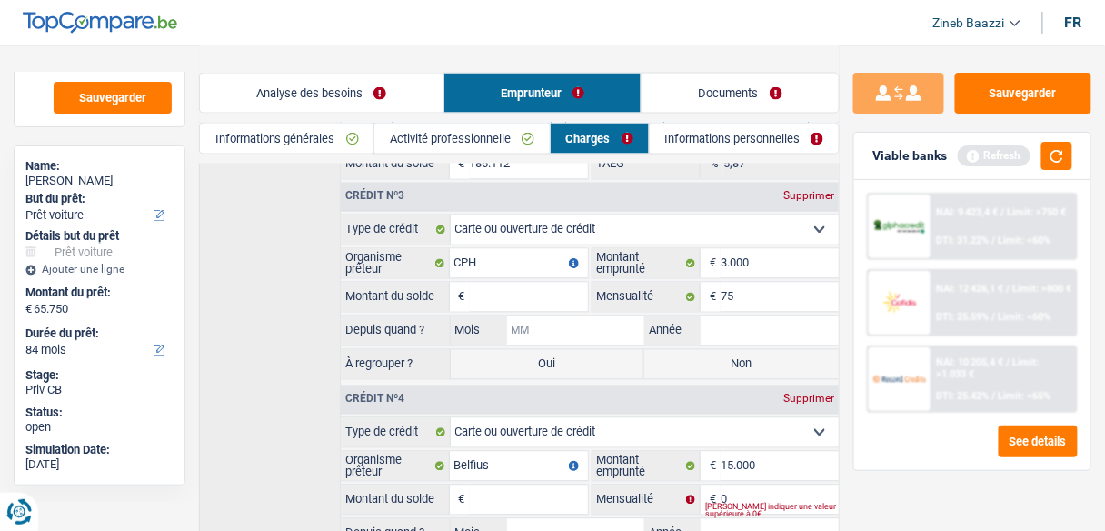
click at [589, 320] on input "Mois" at bounding box center [576, 330] width 138 height 29
click at [764, 317] on input "Année" at bounding box center [770, 330] width 138 height 29
type input "2021"
click at [630, 316] on input "Mois" at bounding box center [576, 330] width 138 height 29
type input "01"
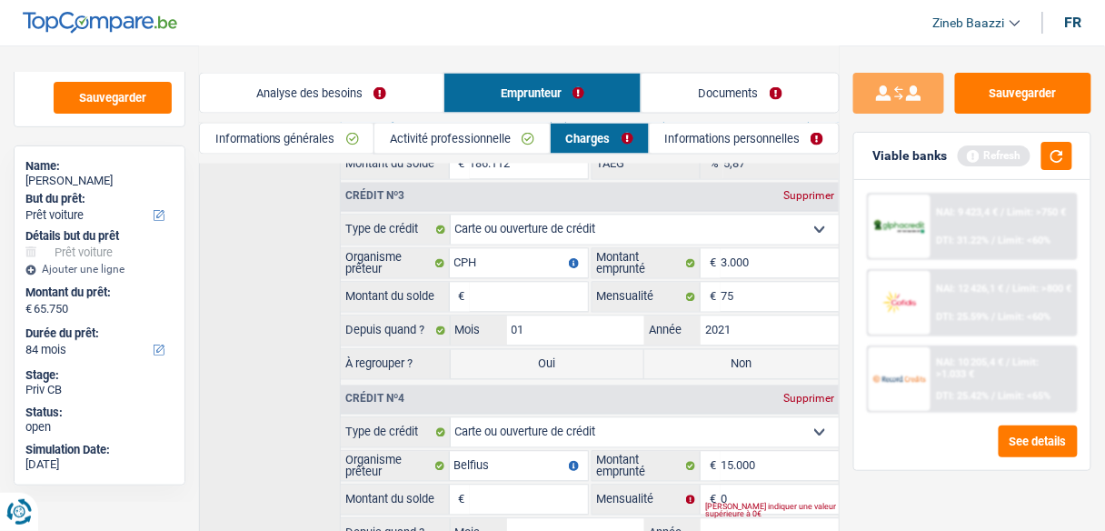
click at [533, 283] on input "Montant du solde" at bounding box center [529, 297] width 118 height 29
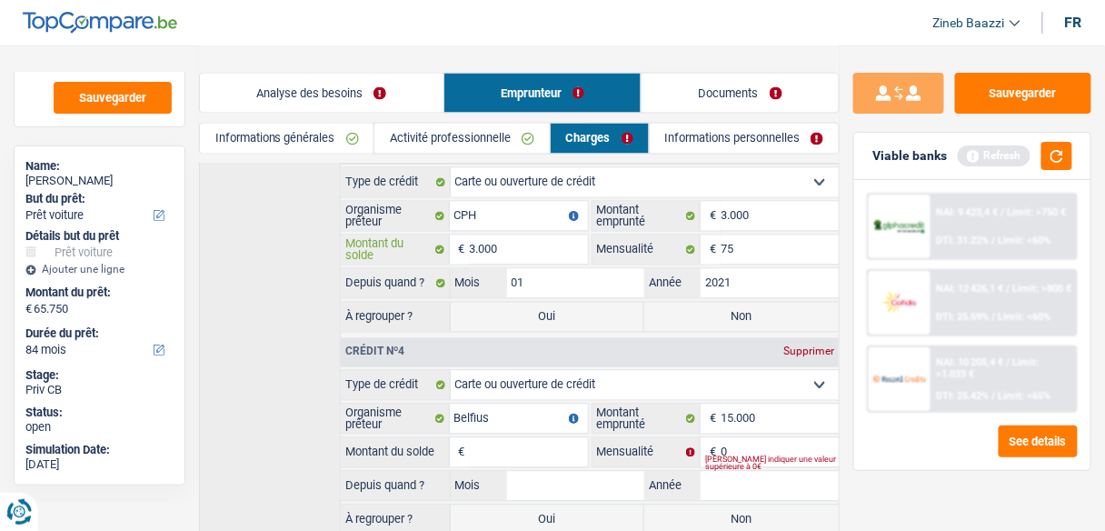
scroll to position [777, 0]
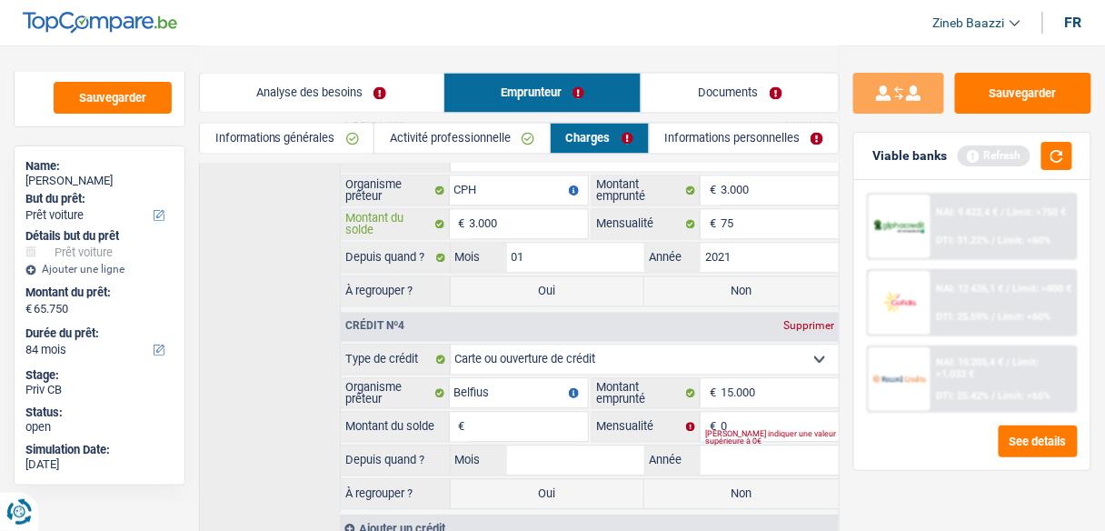
type input "3.000"
click at [735, 413] on input "0" at bounding box center [780, 427] width 118 height 29
type input "2.010"
click at [745, 454] on input "Année" at bounding box center [770, 460] width 138 height 29
type input "2010"
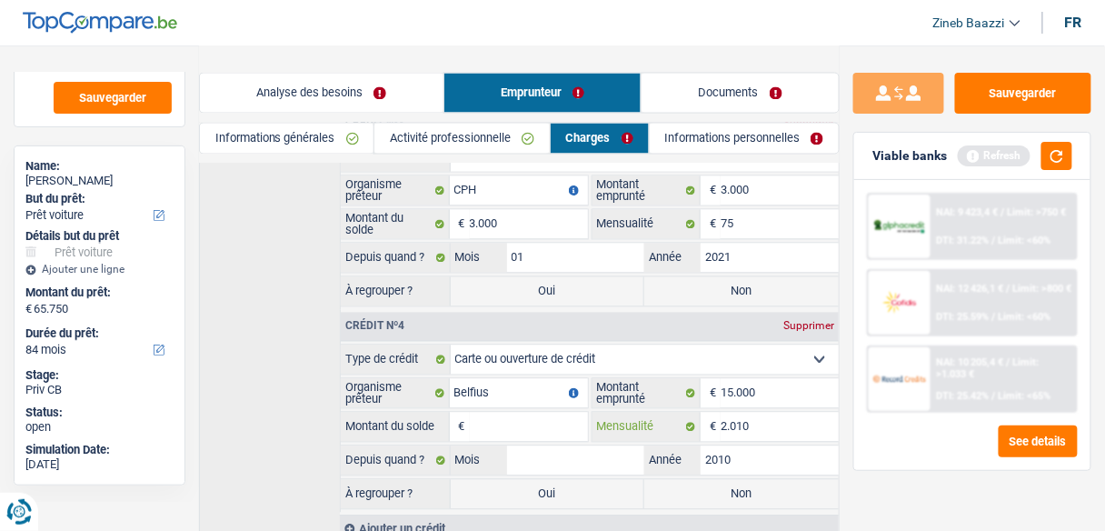
click at [767, 413] on input "2.010" at bounding box center [780, 427] width 118 height 29
type input "75"
click at [533, 413] on input "Montant du solde" at bounding box center [529, 427] width 118 height 29
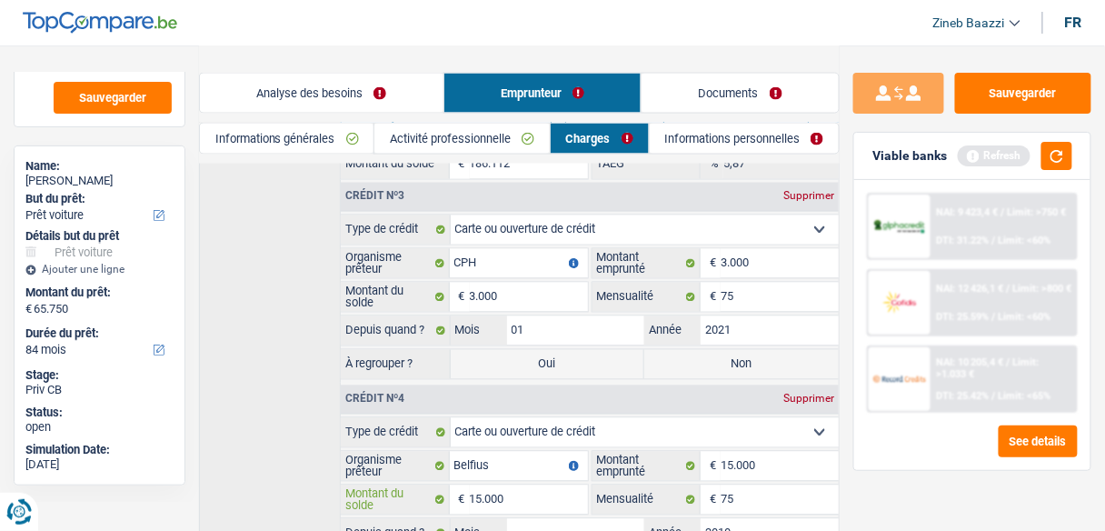
type input "15.000"
click at [568, 519] on input "Mois" at bounding box center [576, 533] width 138 height 29
type input "01"
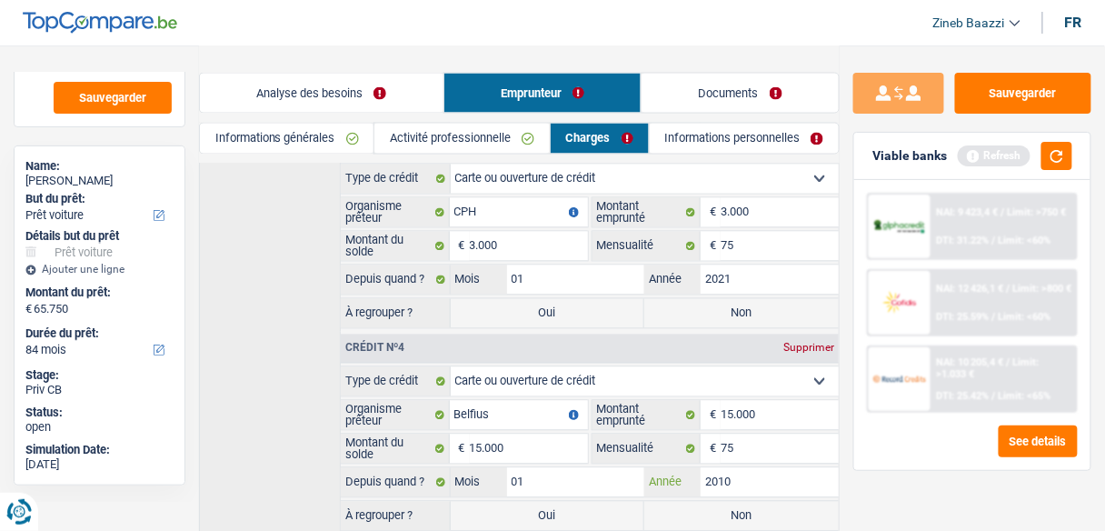
scroll to position [831, 0]
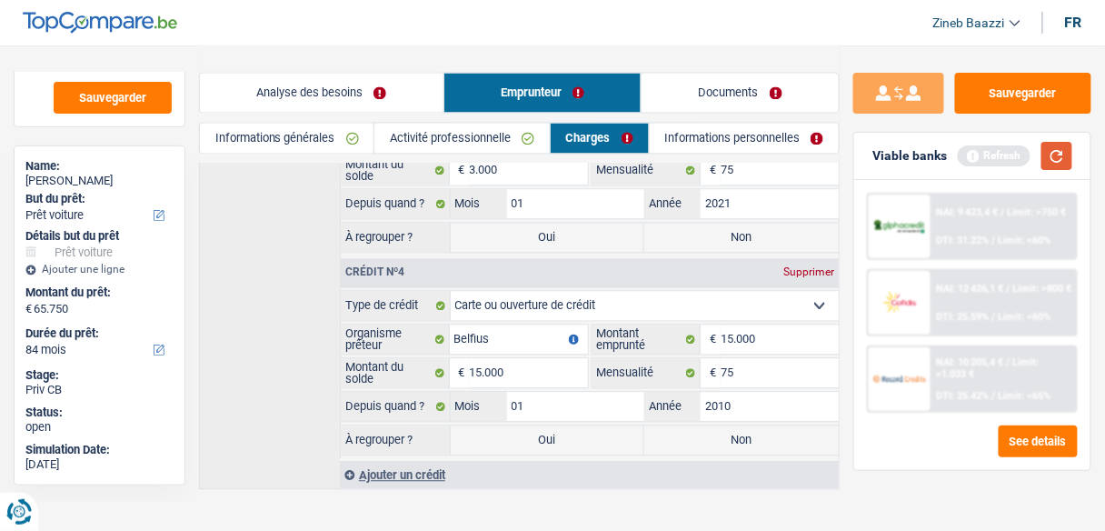
drag, startPoint x: 1058, startPoint y: 162, endPoint x: 968, endPoint y: 164, distance: 90.0
click at [1059, 162] on button "button" at bounding box center [1057, 156] width 31 height 28
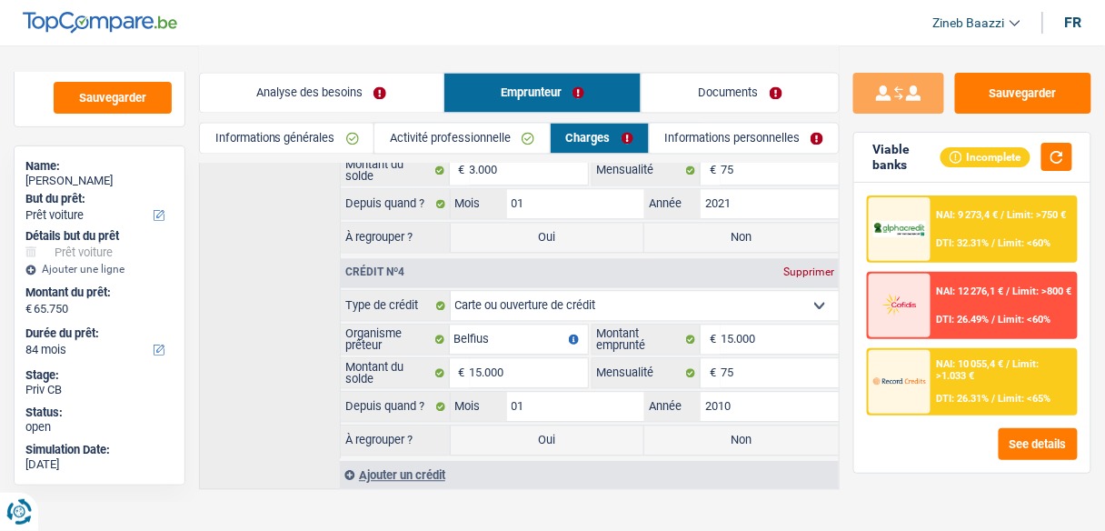
drag, startPoint x: 724, startPoint y: 228, endPoint x: 742, endPoint y: 297, distance: 71.2
click at [724, 228] on label "Non" at bounding box center [741, 238] width 195 height 29
click at [724, 228] on input "Non" at bounding box center [741, 238] width 195 height 29
radio input "true"
click at [738, 426] on label "Non" at bounding box center [741, 440] width 195 height 29
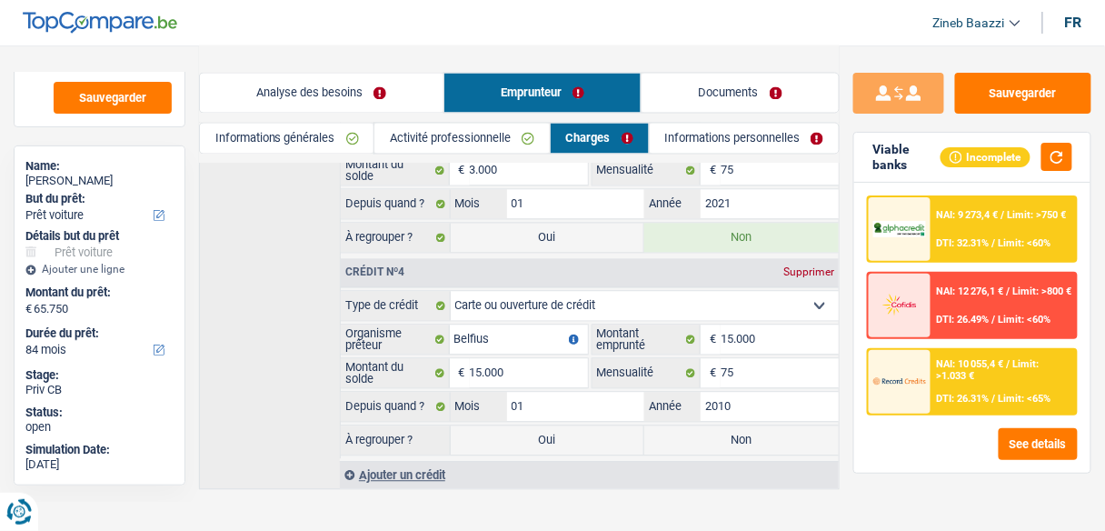
click at [738, 426] on input "Non" at bounding box center [741, 440] width 195 height 29
radio input "true"
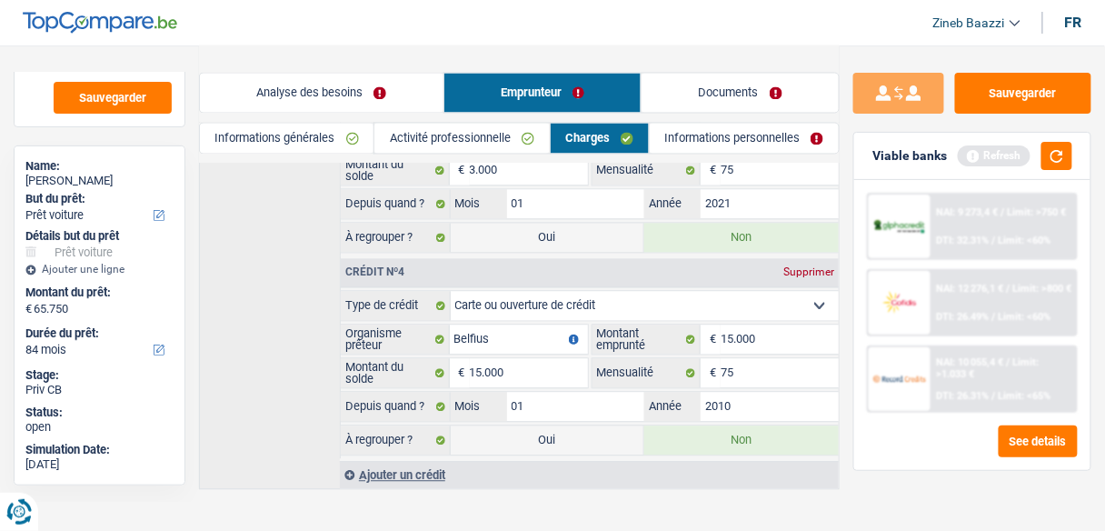
click at [748, 144] on link "Informations personnelles" at bounding box center [744, 139] width 189 height 30
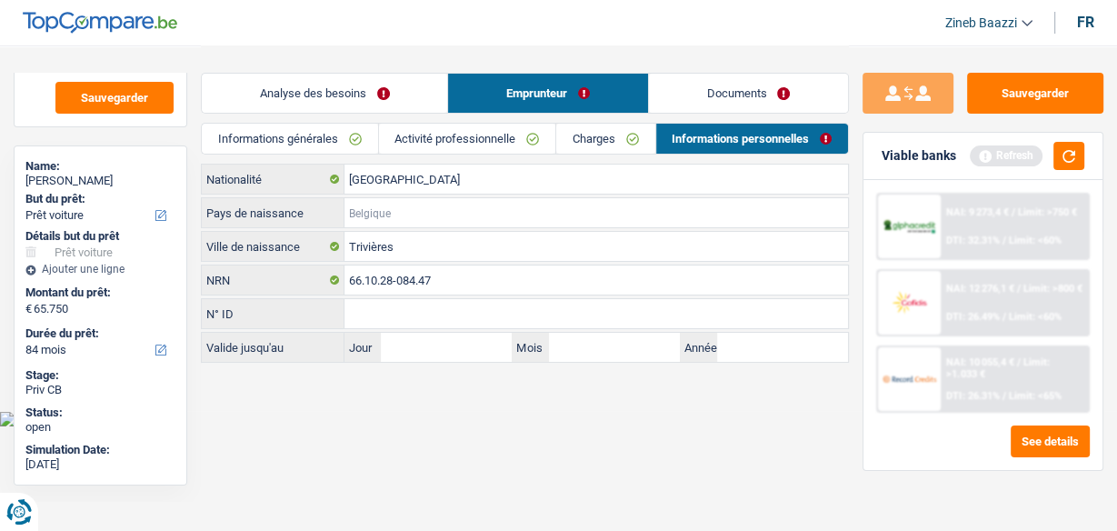
click at [394, 207] on input "Pays de naissance" at bounding box center [597, 212] width 504 height 29
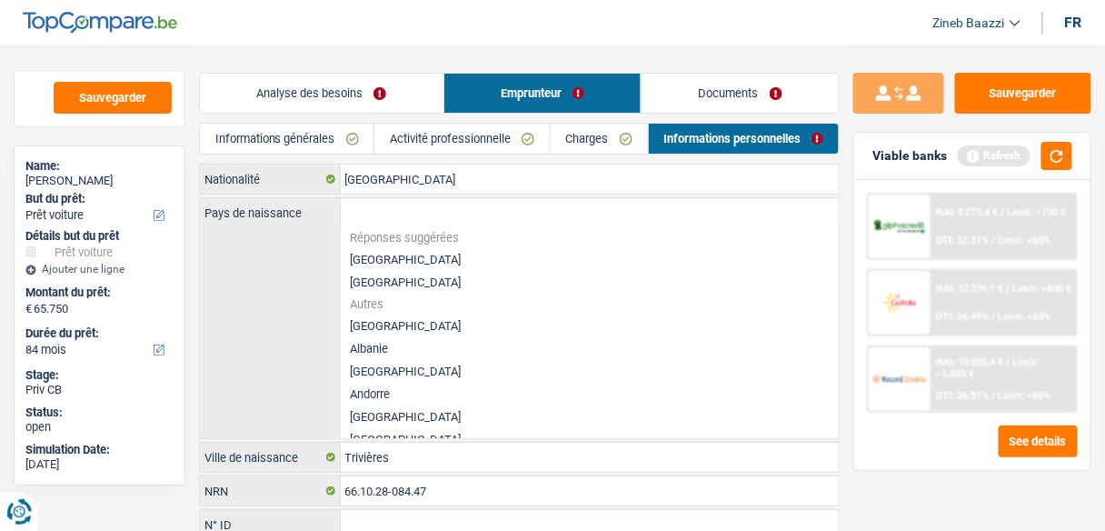
click at [379, 259] on li "[GEOGRAPHIC_DATA]" at bounding box center [590, 259] width 499 height 23
type input "[GEOGRAPHIC_DATA]"
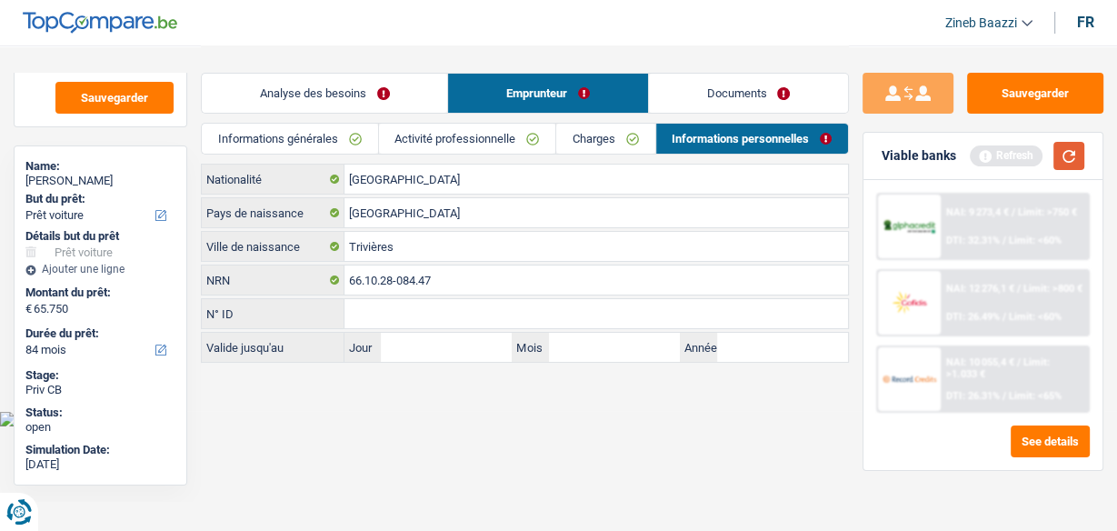
click at [1081, 155] on button "button" at bounding box center [1069, 156] width 31 height 28
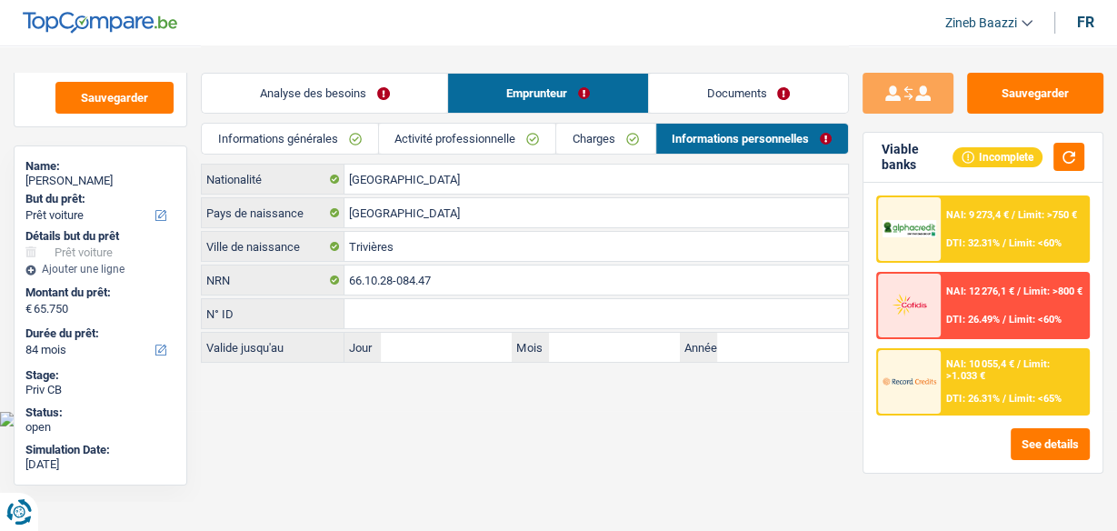
click at [724, 82] on link "Documents" at bounding box center [748, 93] width 199 height 39
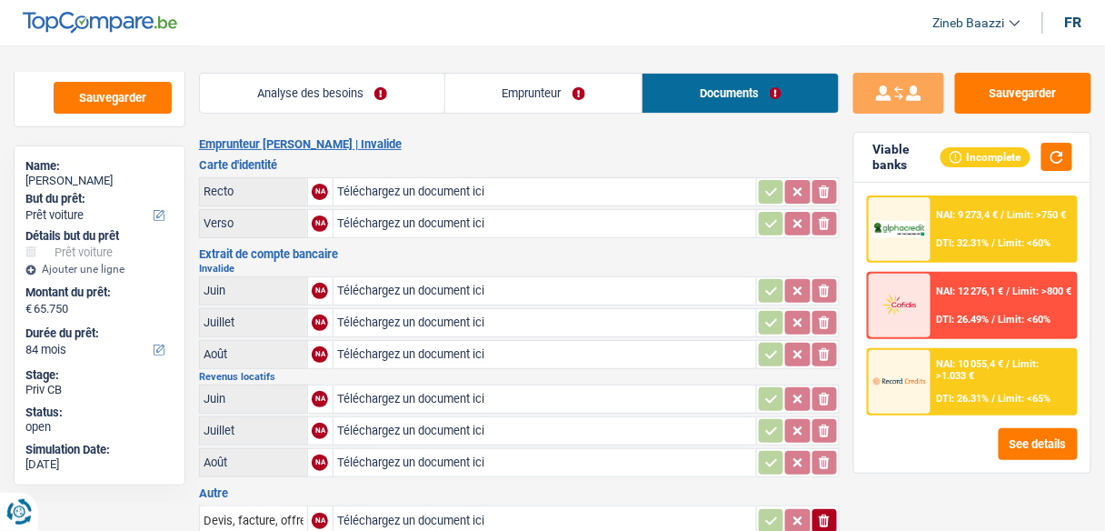
click at [543, 97] on link "Emprunteur" at bounding box center [543, 93] width 197 height 39
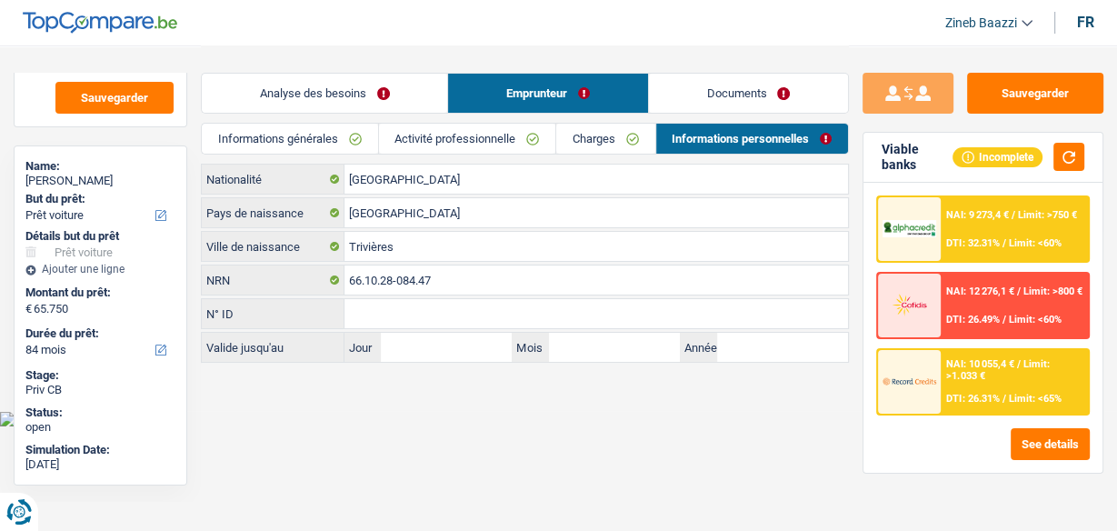
click at [368, 98] on link "Analyse des besoins" at bounding box center [324, 93] width 245 height 39
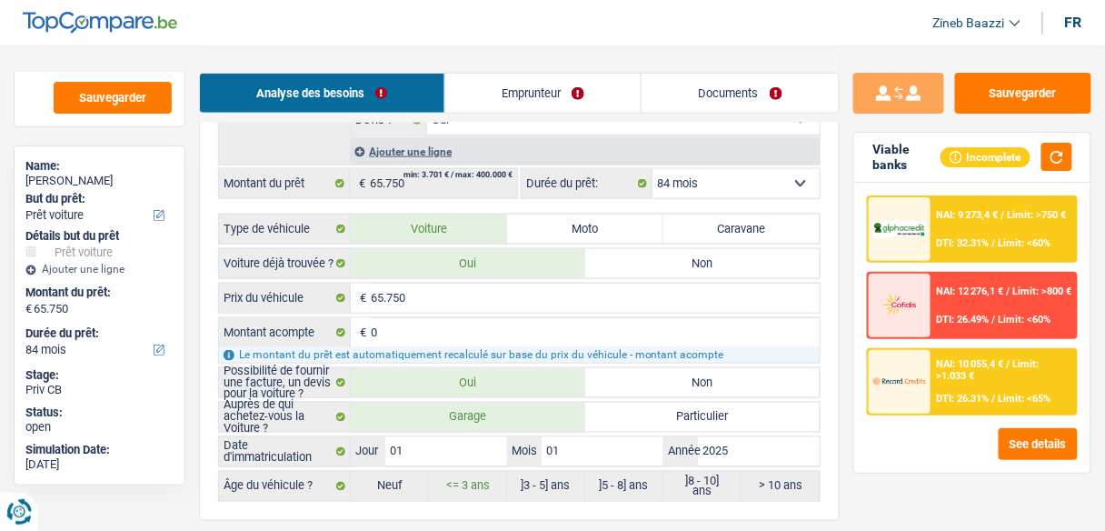
scroll to position [436, 0]
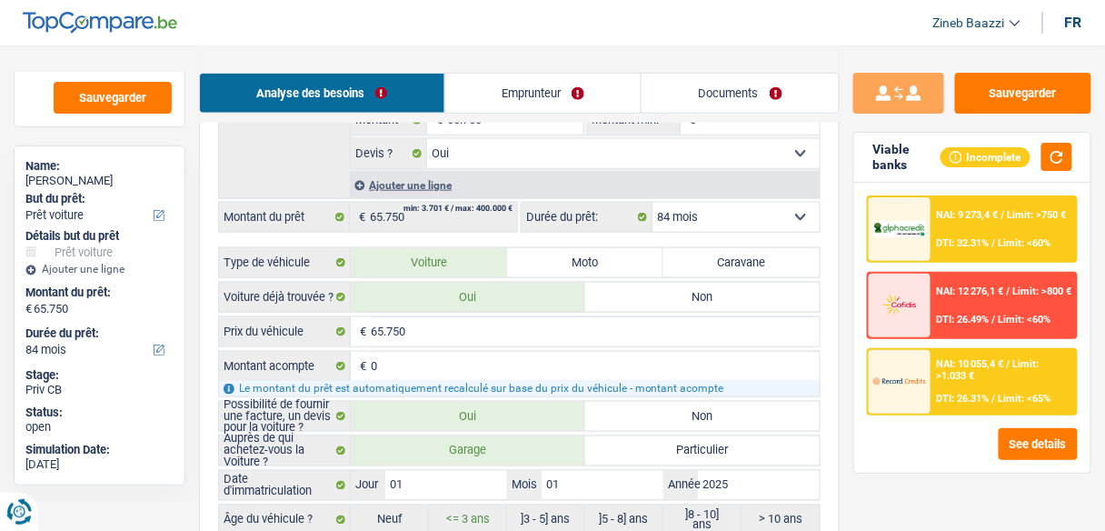
click at [792, 214] on select "12 mois 18 mois 24 mois 30 mois 36 mois 42 mois 48 mois 60 mois 72 mois 84 mois…" at bounding box center [736, 217] width 167 height 29
click at [713, 220] on select "12 mois 18 mois 24 mois 30 mois 36 mois 42 mois 48 mois 60 mois 72 mois 84 mois…" at bounding box center [736, 217] width 167 height 29
click at [713, 219] on select "12 mois 18 mois 24 mois 30 mois 36 mois 42 mois 48 mois 60 mois 72 mois 84 mois…" at bounding box center [736, 217] width 167 height 29
click at [987, 382] on div "NAI: 10 055,4 € / Limit: >1.033 € DTI: 26.31% / Limit: <65%" at bounding box center [1004, 382] width 145 height 64
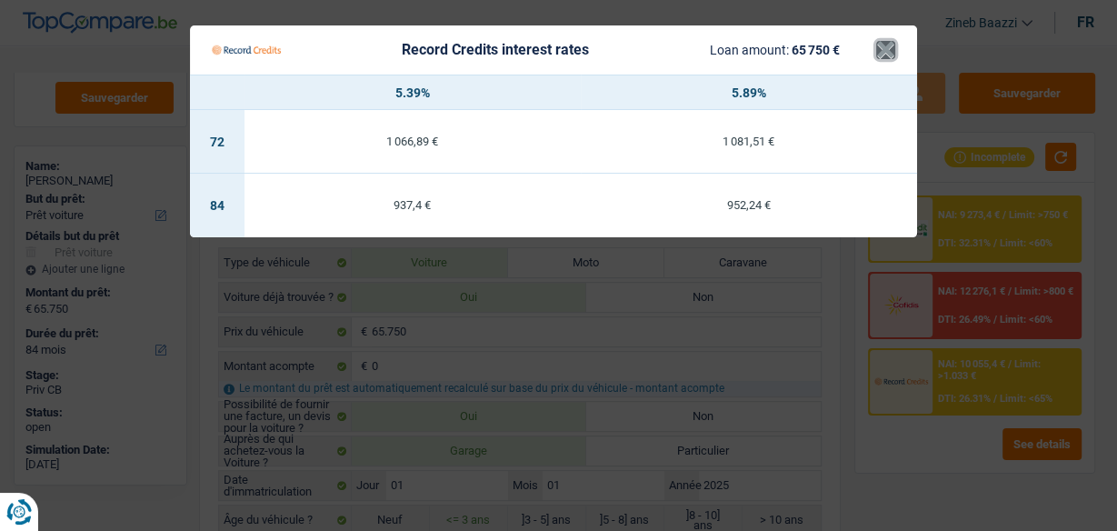
click at [877, 48] on button "×" at bounding box center [885, 50] width 19 height 18
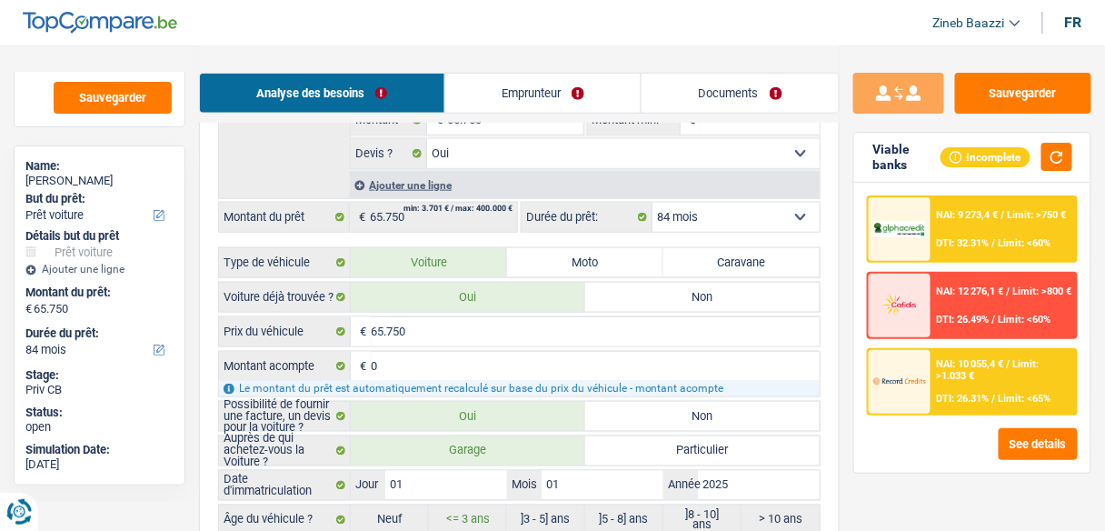
click at [741, 236] on div "Confort maison: meubles, textile, peinture, électroménager, outillage non-profe…" at bounding box center [519, 253] width 603 height 564
click at [735, 221] on select "12 mois 18 mois 24 mois 30 mois 36 mois 42 mois 48 mois 60 mois 72 mois 84 mois…" at bounding box center [736, 217] width 167 height 29
click at [594, 177] on div "Ajouter une ligne" at bounding box center [585, 185] width 470 height 26
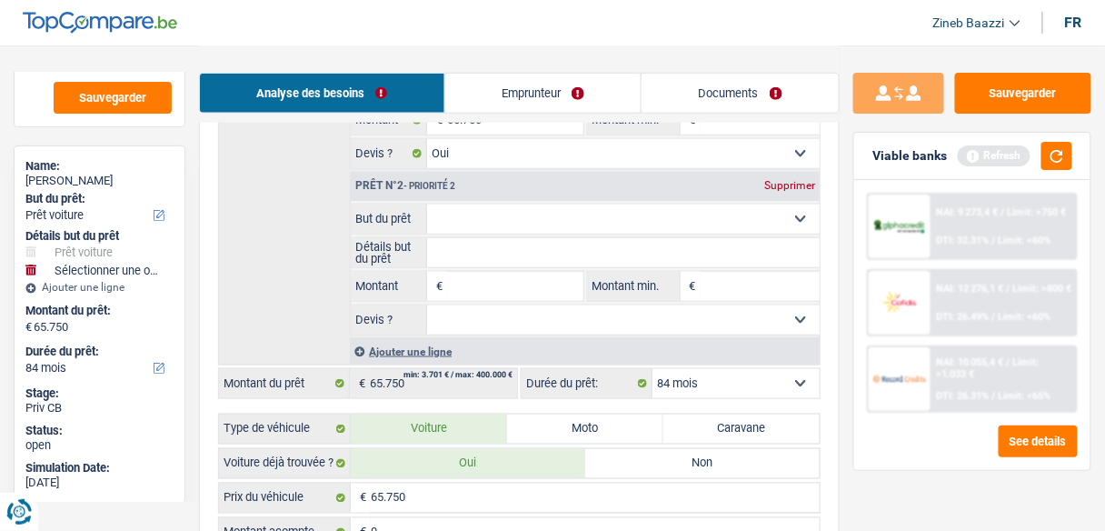
click at [792, 180] on div "Supprimer" at bounding box center [790, 185] width 60 height 11
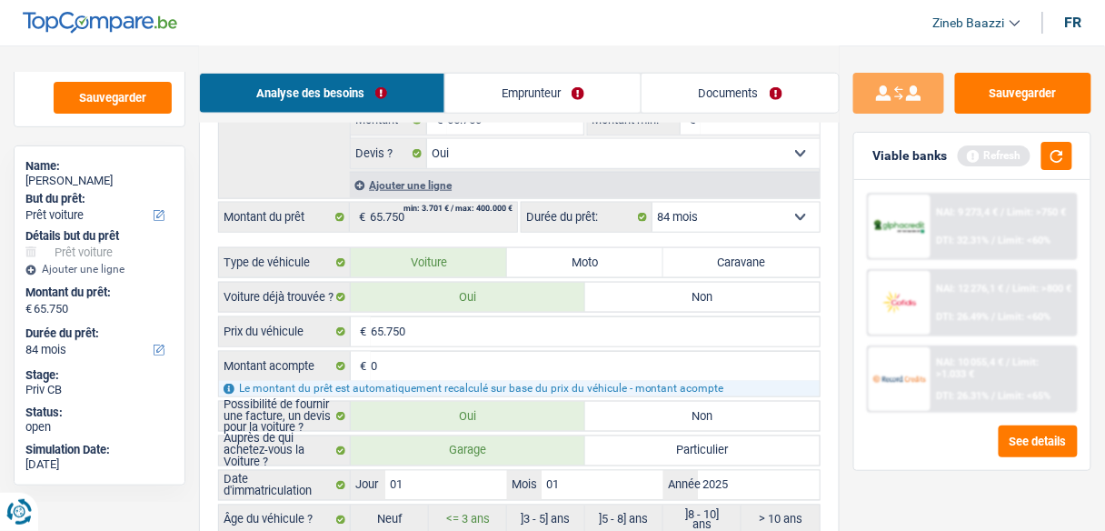
click at [793, 214] on select "12 mois 18 mois 24 mois 30 mois 36 mois 42 mois 48 mois 60 mois 72 mois 84 mois…" at bounding box center [736, 217] width 167 height 29
click at [653, 203] on select "12 mois 18 mois 24 mois 30 mois 36 mois 42 mois 48 mois 60 mois 72 mois 84 mois…" at bounding box center [736, 217] width 167 height 29
click at [1058, 156] on button "button" at bounding box center [1057, 156] width 31 height 28
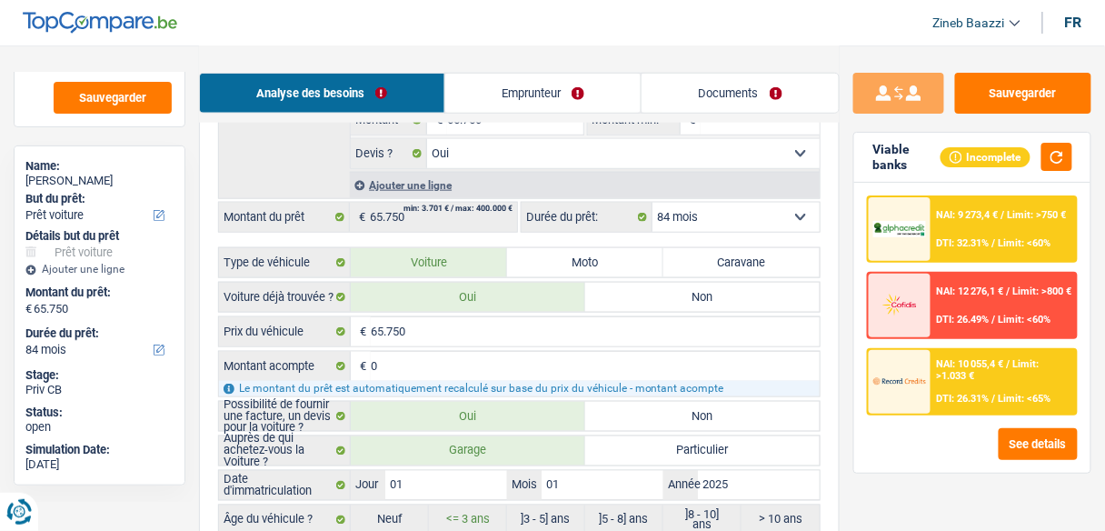
click at [894, 362] on div at bounding box center [900, 382] width 62 height 64
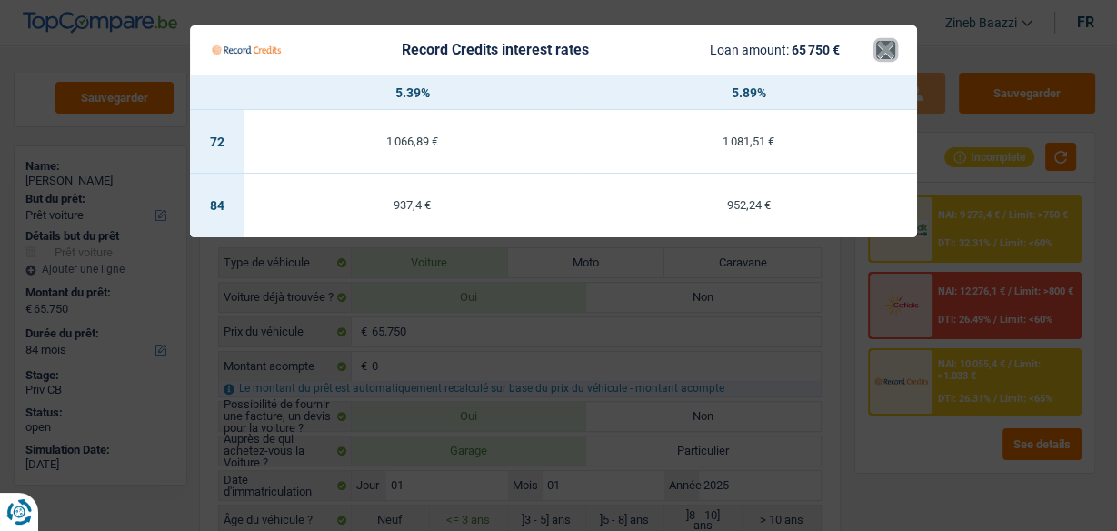
click at [885, 53] on button "×" at bounding box center [885, 50] width 19 height 18
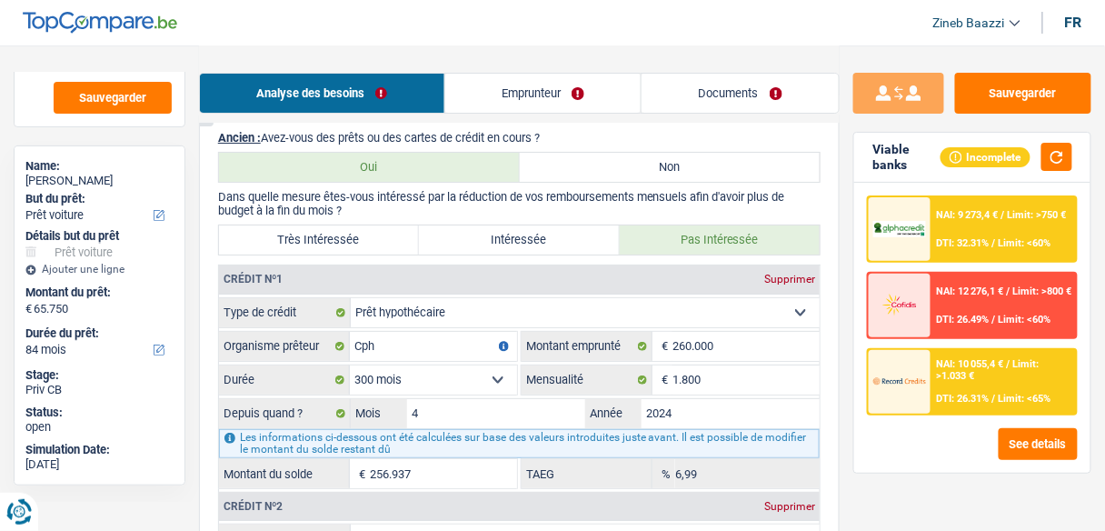
scroll to position [1673, 0]
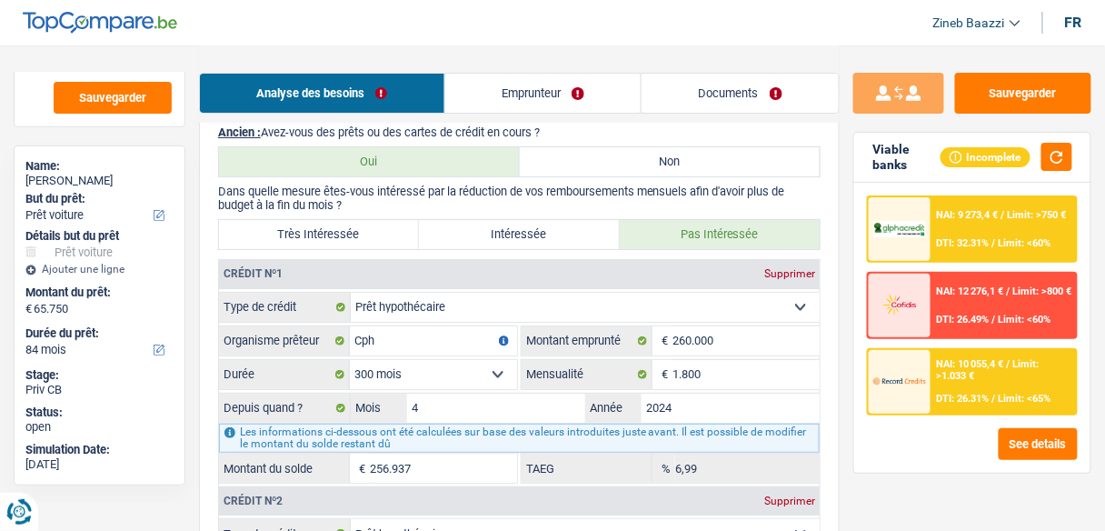
click at [316, 224] on label "Très Intéressée" at bounding box center [319, 234] width 200 height 29
click at [316, 224] on input "Très Intéressée" at bounding box center [319, 234] width 200 height 29
radio input "true"
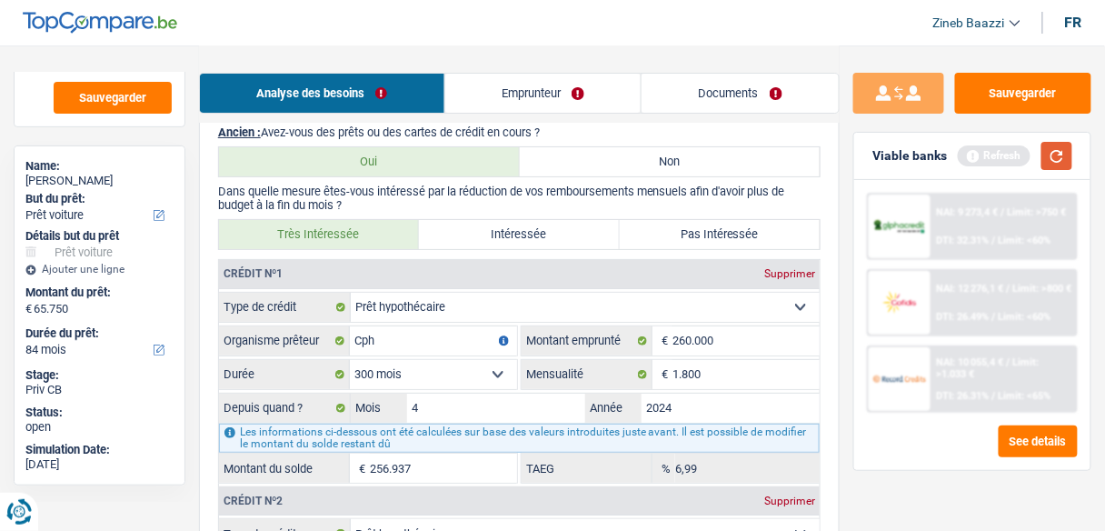
click at [1068, 154] on button "button" at bounding box center [1057, 156] width 31 height 28
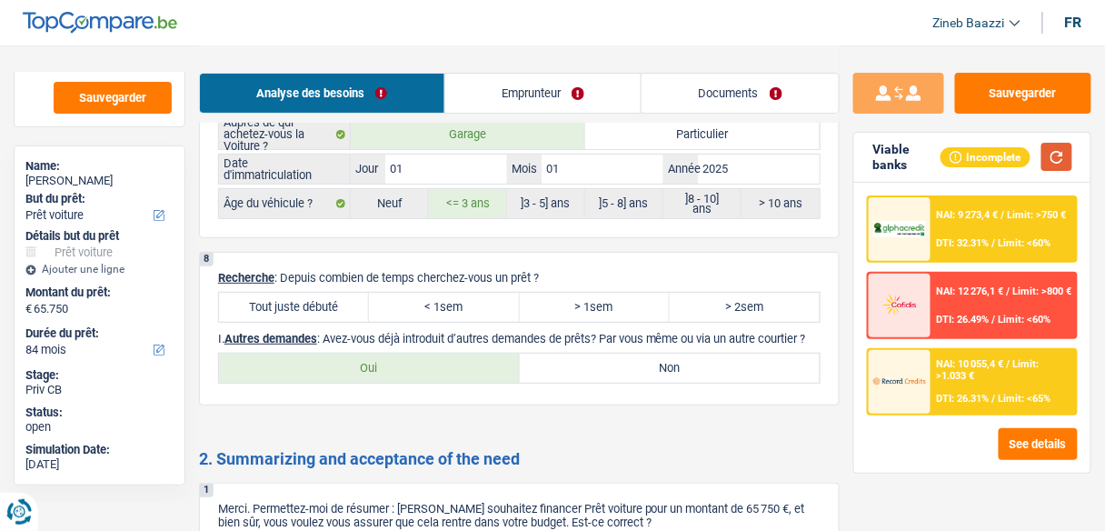
scroll to position [3563, 0]
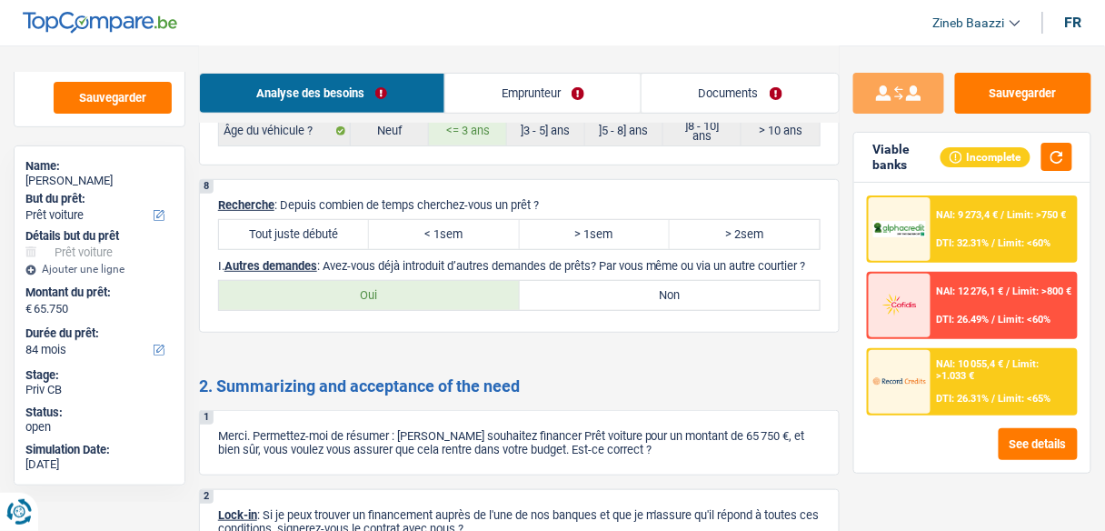
click at [327, 229] on label "Tout juste débuté" at bounding box center [294, 234] width 150 height 29
click at [327, 229] on input "Tout juste débuté" at bounding box center [294, 234] width 150 height 29
radio input "true"
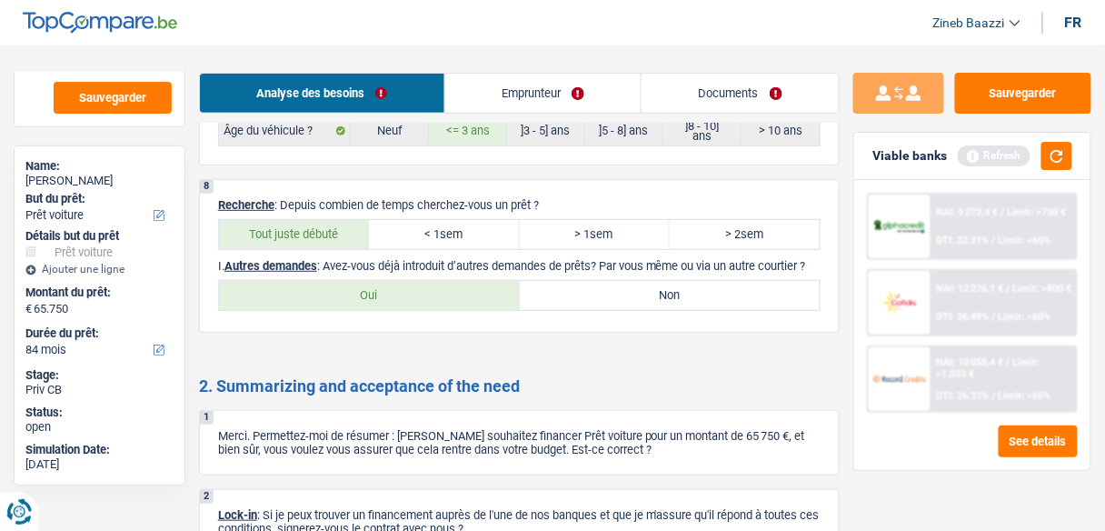
drag, startPoint x: 350, startPoint y: 262, endPoint x: 571, endPoint y: 249, distance: 221.3
click at [571, 259] on p "I. Autres demandes : Avez-vous déjà introduit d’autres demandes de prêts? Par v…" at bounding box center [519, 266] width 603 height 14
click at [628, 300] on label "Non" at bounding box center [670, 295] width 301 height 29
click at [628, 300] on input "Non" at bounding box center [670, 295] width 301 height 29
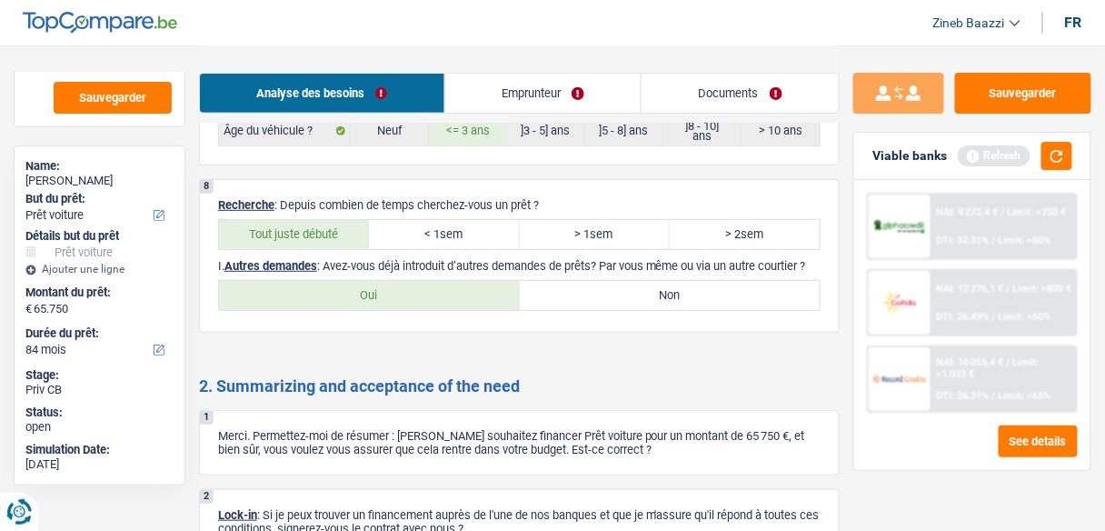
radio input "true"
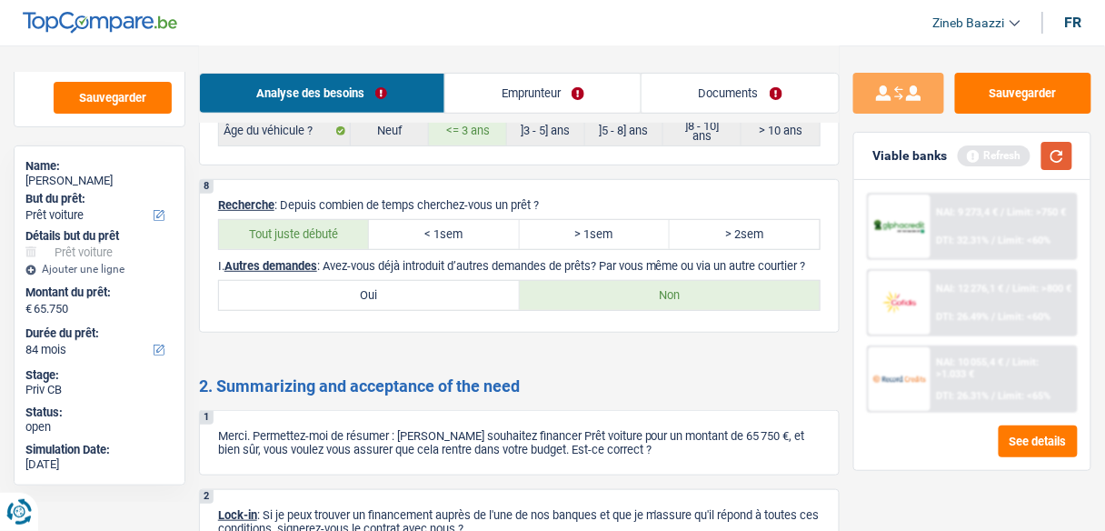
click at [1064, 143] on button "button" at bounding box center [1057, 156] width 31 height 28
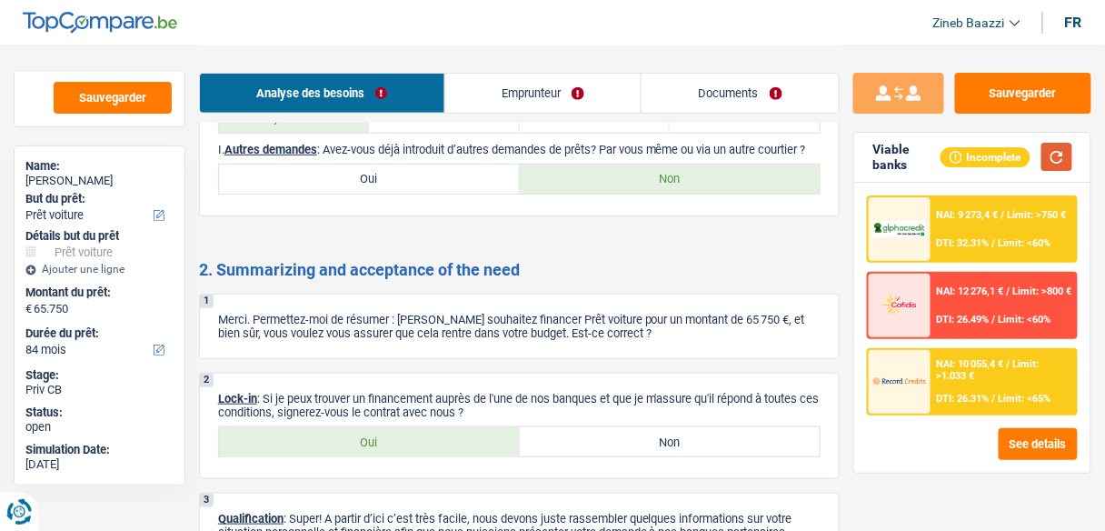
scroll to position [3709, 0]
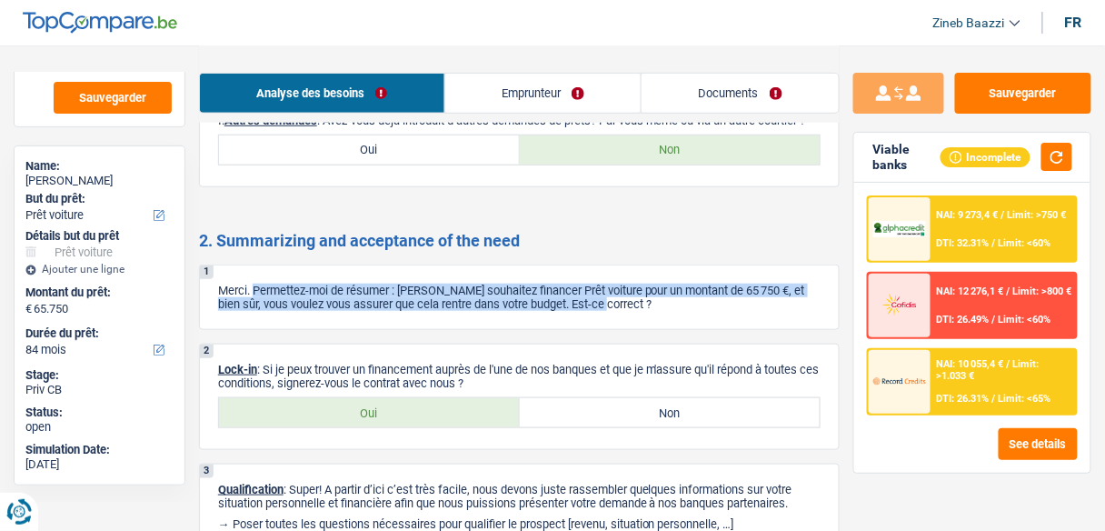
drag, startPoint x: 254, startPoint y: 295, endPoint x: 628, endPoint y: 305, distance: 374.6
click at [628, 305] on p "Merci. Permettez-moi de résumer : Vous souhaitez financer Prêt voiture pour un …" at bounding box center [519, 297] width 603 height 27
drag, startPoint x: 628, startPoint y: 305, endPoint x: 401, endPoint y: 285, distance: 228.1
click at [401, 285] on div "1 Merci. Permettez-moi de résumer : Vous souhaitez financer Prêt voiture pour u…" at bounding box center [519, 297] width 641 height 65
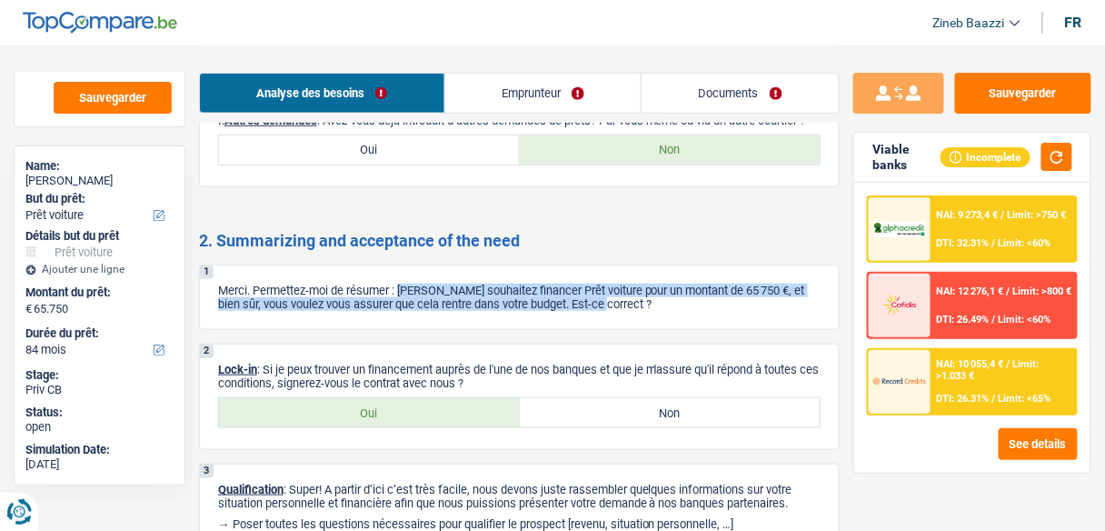
click at [401, 285] on div "1 Merci. Permettez-moi de résumer : Vous souhaitez financer Prêt voiture pour u…" at bounding box center [519, 297] width 641 height 65
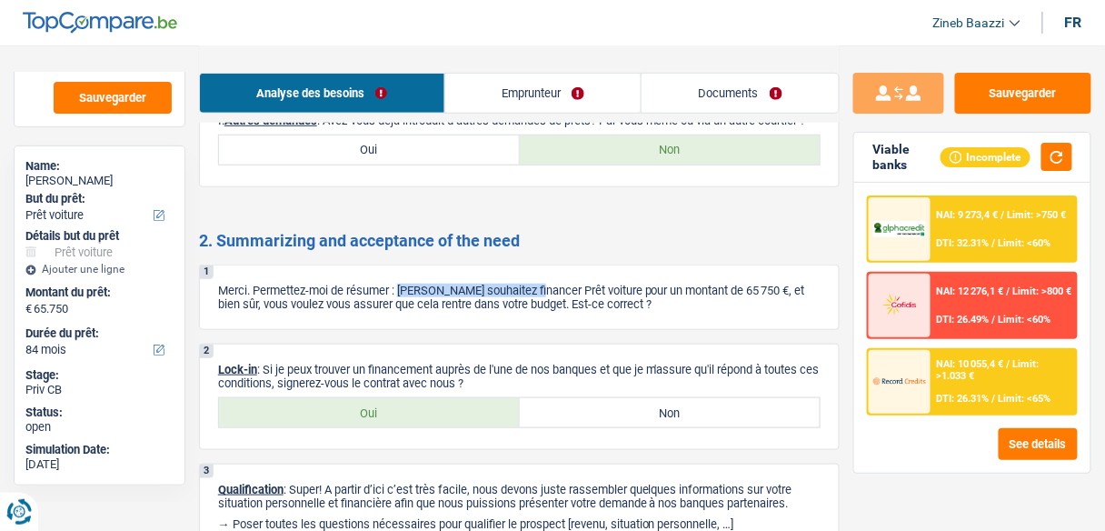
drag, startPoint x: 401, startPoint y: 285, endPoint x: 541, endPoint y: 293, distance: 140.2
click at [541, 293] on div "1 Merci. Permettez-moi de résumer : Vous souhaitez financer Prêt voiture pour u…" at bounding box center [519, 297] width 641 height 65
click at [541, 293] on p "Merci. Permettez-moi de résumer : Vous souhaitez financer Prêt voiture pour un …" at bounding box center [519, 297] width 603 height 27
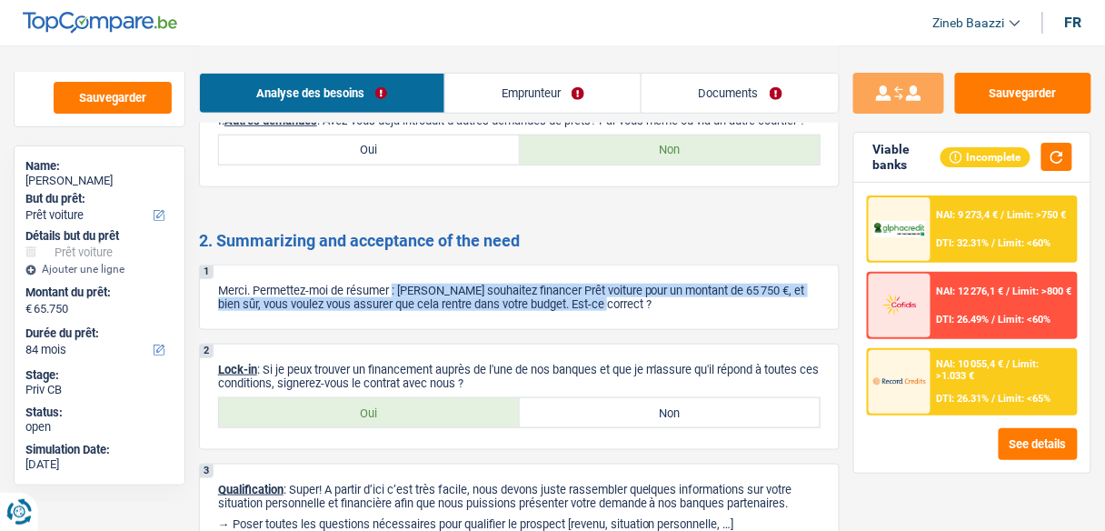
drag, startPoint x: 395, startPoint y: 289, endPoint x: 726, endPoint y: 310, distance: 331.5
click at [727, 310] on p "Merci. Permettez-moi de résumer : Vous souhaitez financer Prêt voiture pour un …" at bounding box center [519, 297] width 603 height 27
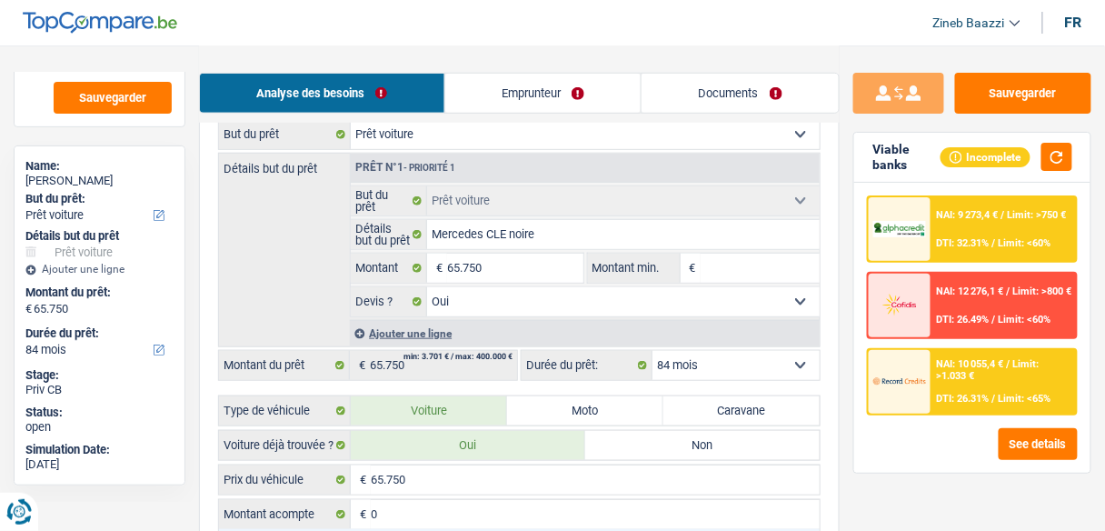
scroll to position [436, 0]
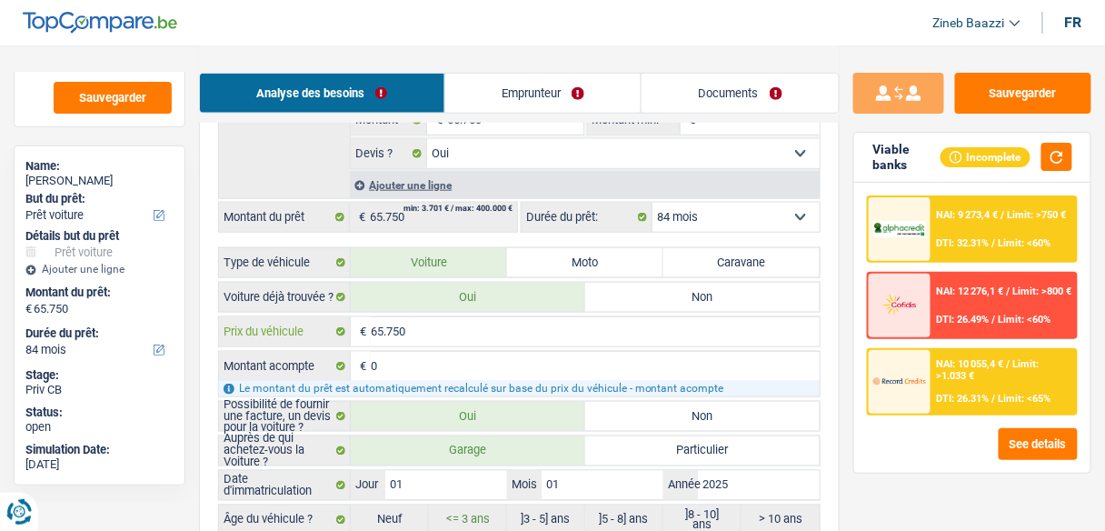
click at [389, 325] on input "65.750" at bounding box center [595, 331] width 449 height 29
click at [385, 325] on input "65.750" at bounding box center [595, 331] width 449 height 29
type input "6.750"
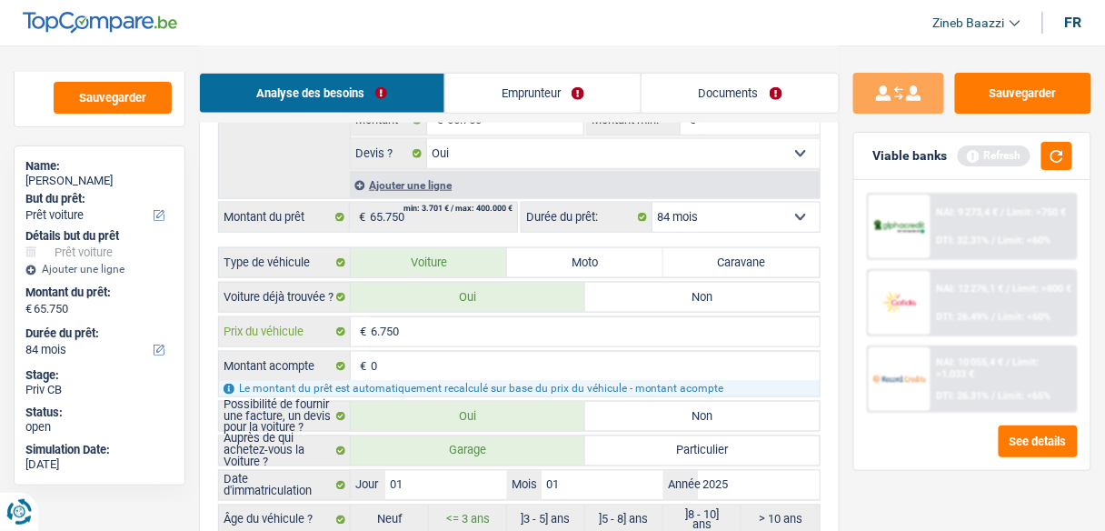
type input "66.750"
click at [412, 317] on input "66.750" at bounding box center [595, 331] width 449 height 29
type input "6.675"
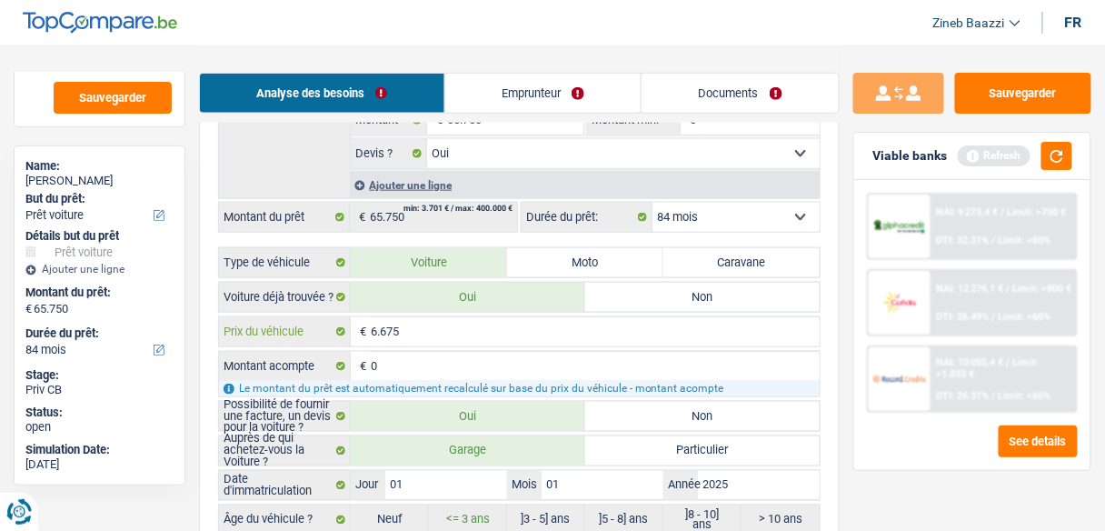
type input "667"
type input "66"
type input "6"
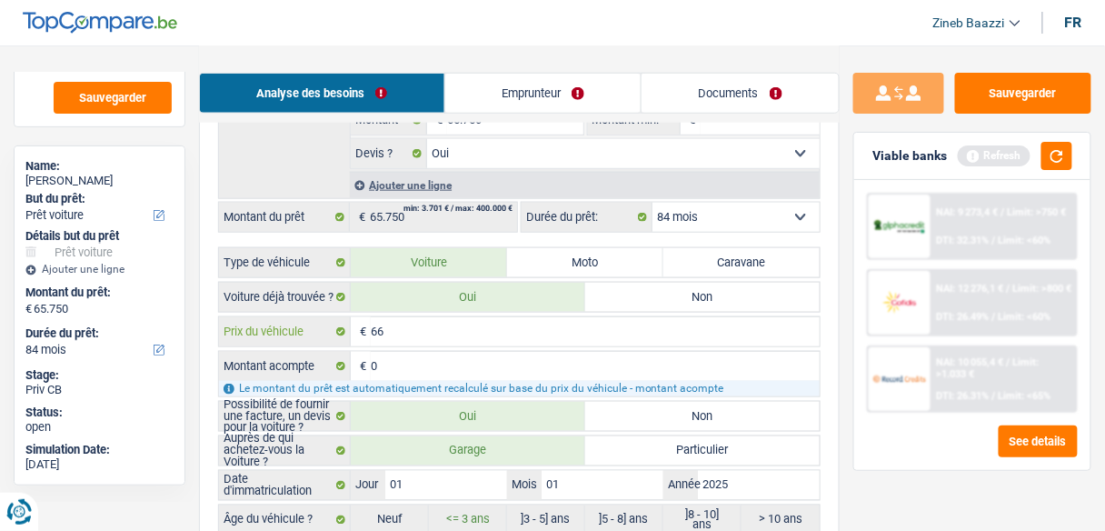
type input "6"
type input "67"
type input "6"
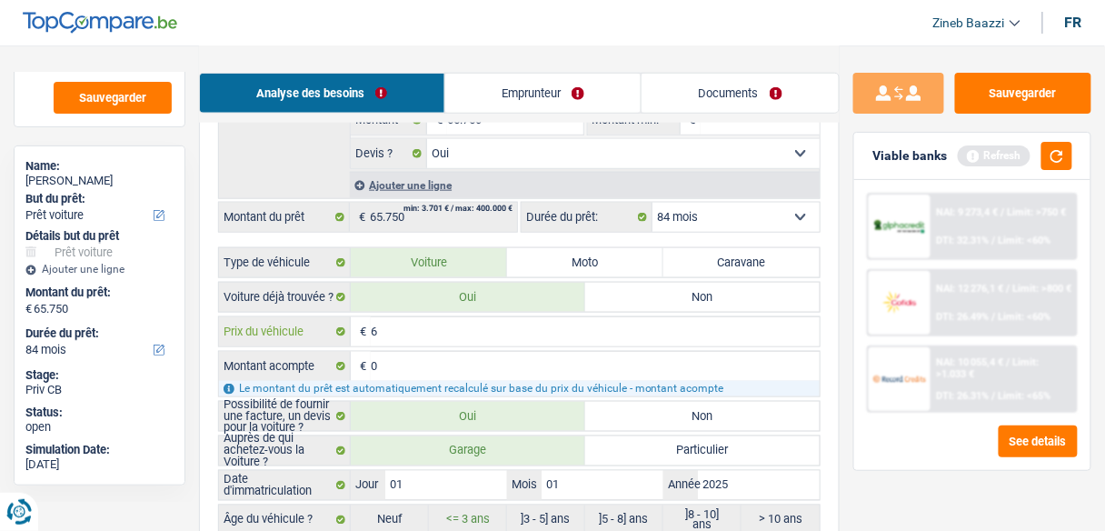
type input "65"
type input "657"
type input "6.575"
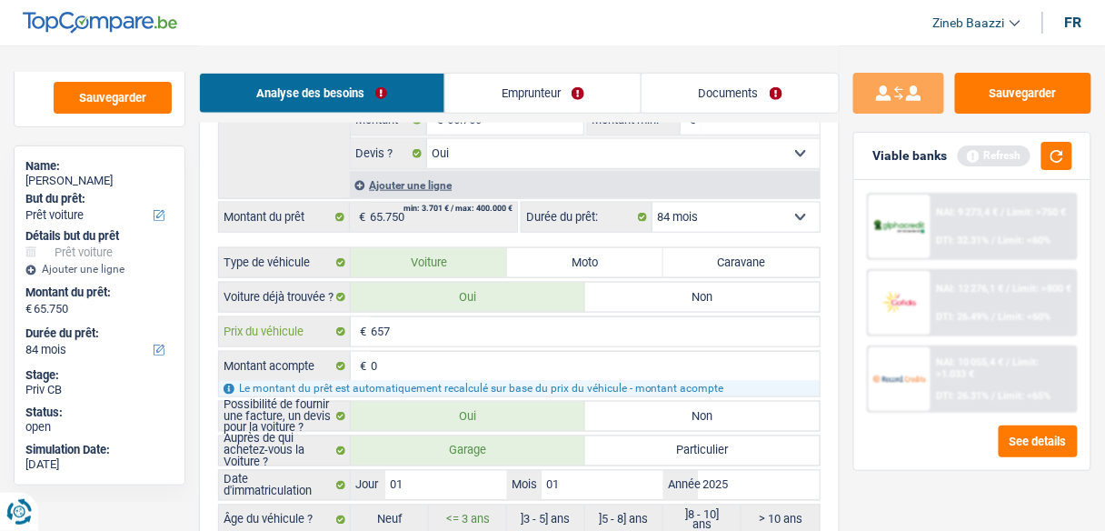
type input "6.575"
type input "65.750"
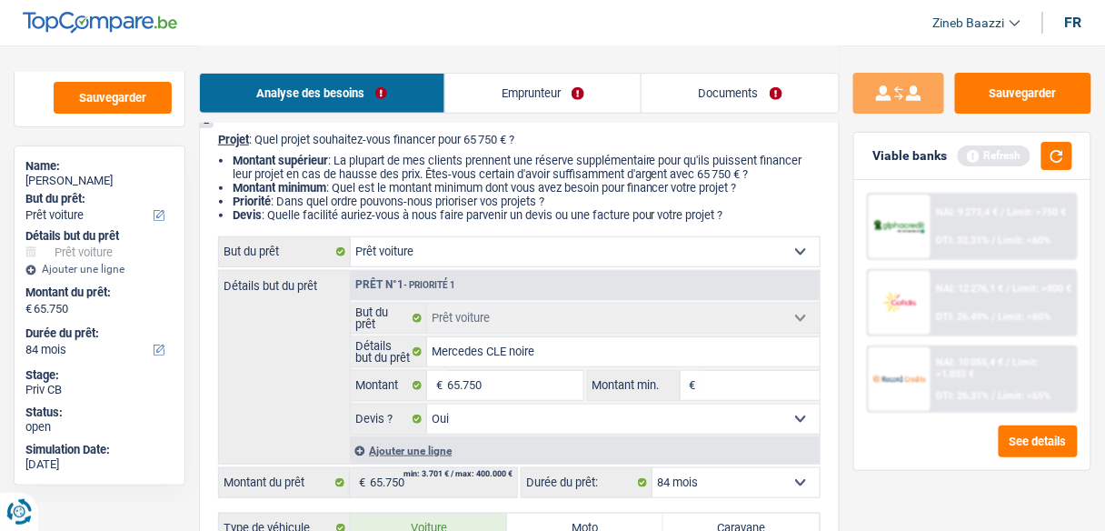
scroll to position [145, 0]
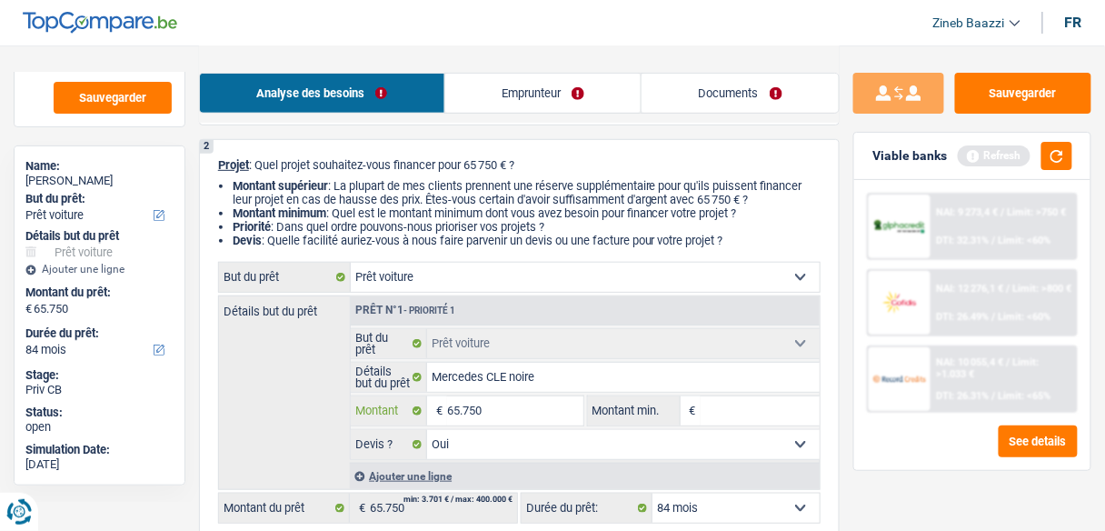
click at [469, 405] on input "65.750" at bounding box center [514, 410] width 135 height 29
type input "6"
type input "66"
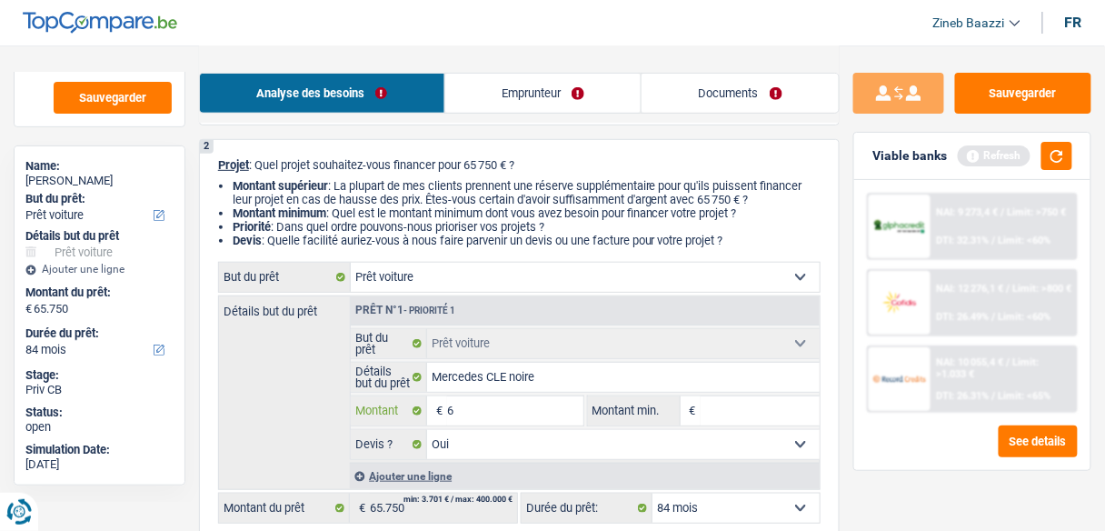
type input "66"
type input "666"
type input "66"
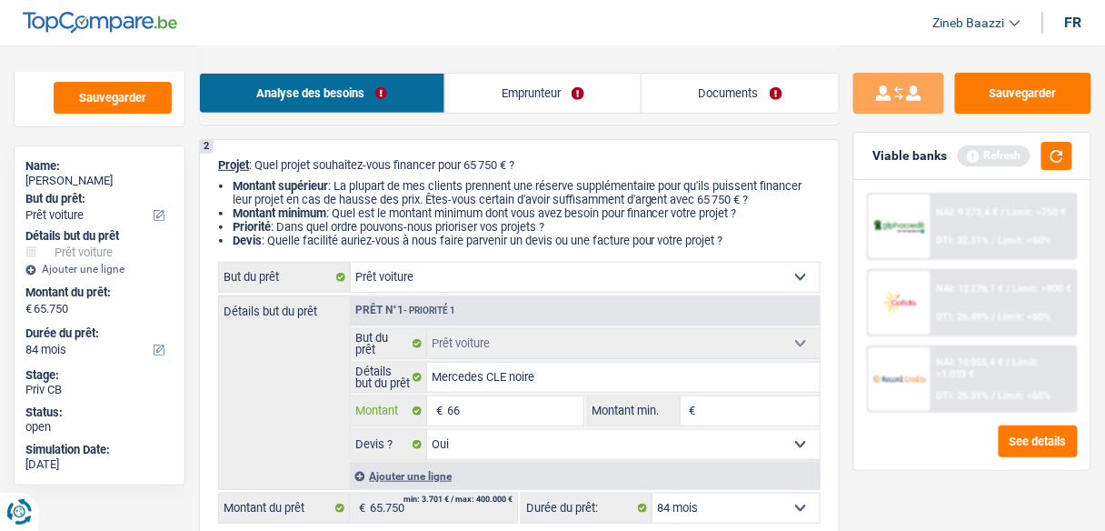
type input "660"
type input "6.600"
type input "66.000"
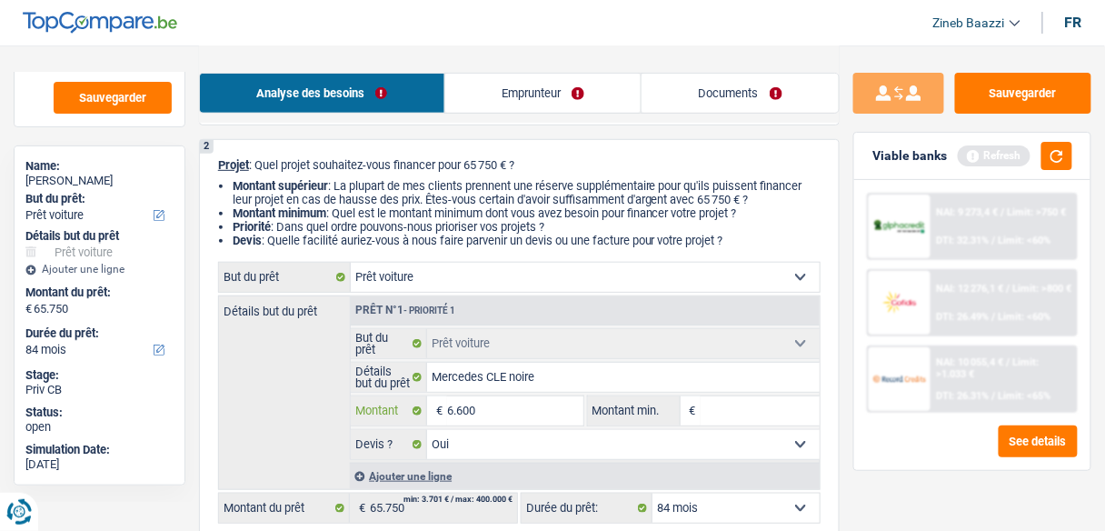
type input "66.000"
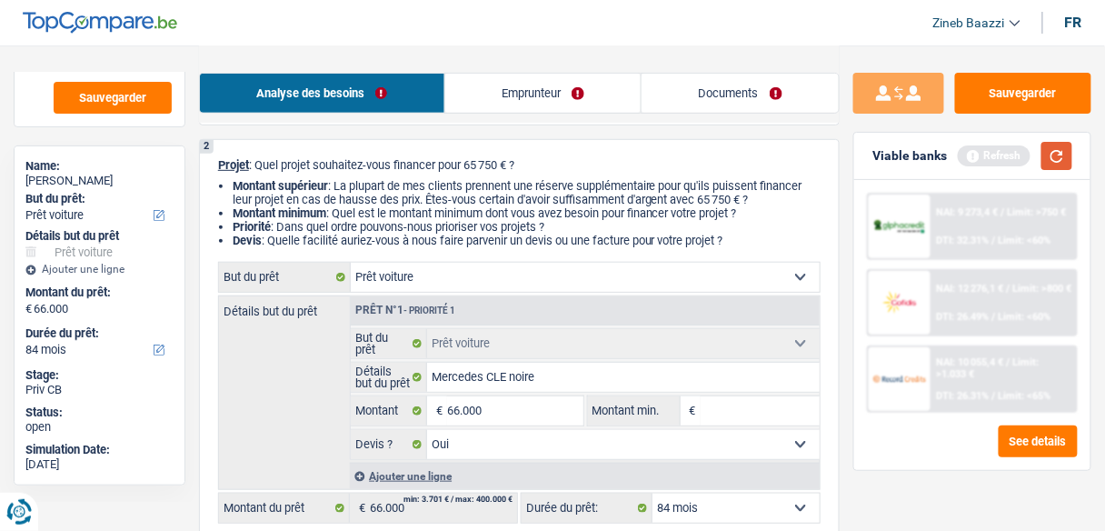
click at [1060, 152] on button "button" at bounding box center [1057, 156] width 31 height 28
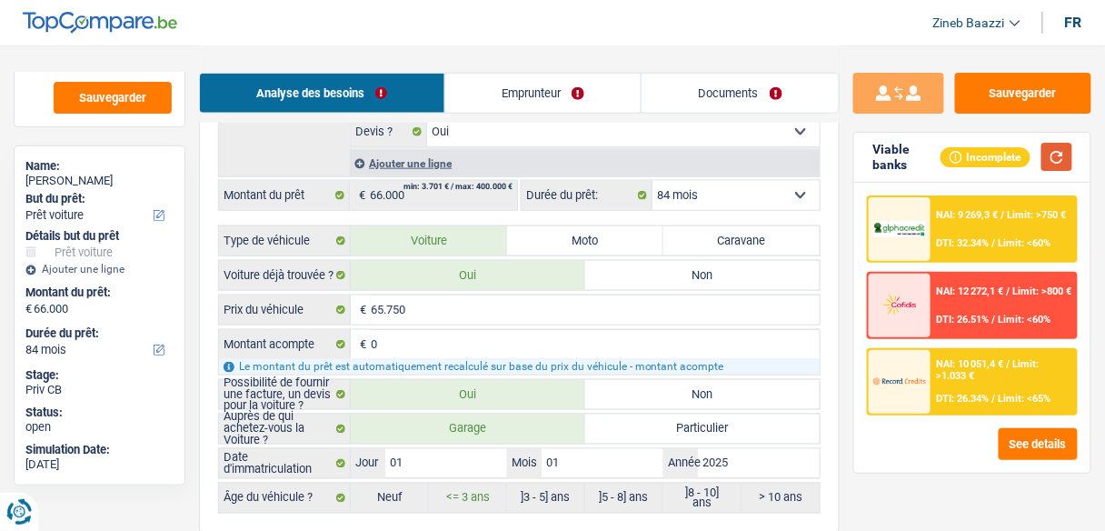
scroll to position [364, 0]
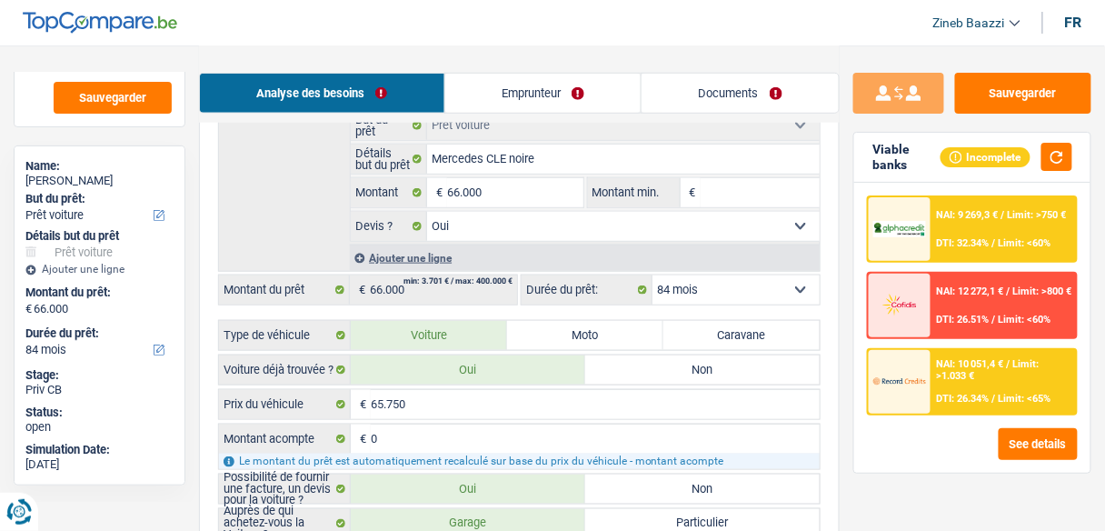
click at [696, 296] on select "12 mois 18 mois 24 mois 30 mois 36 mois 42 mois 48 mois 60 mois 72 mois 84 mois…" at bounding box center [736, 289] width 167 height 29
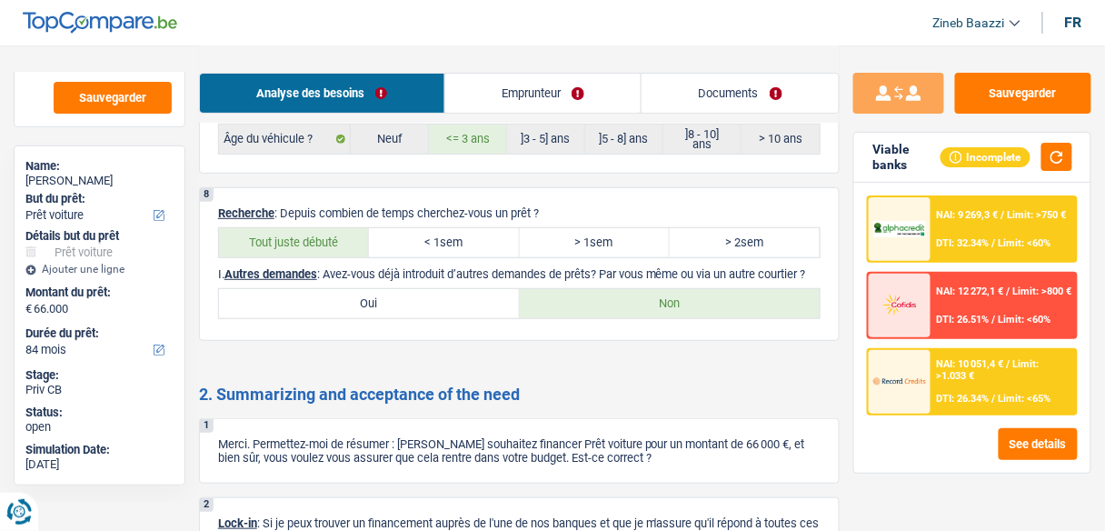
scroll to position [3709, 0]
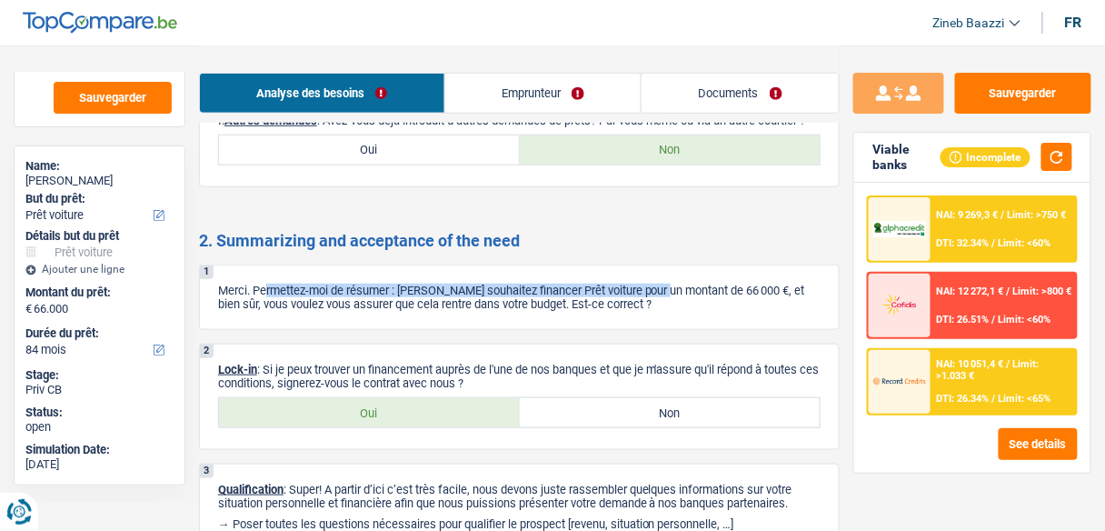
drag, startPoint x: 265, startPoint y: 286, endPoint x: 676, endPoint y: 295, distance: 411.9
click at [676, 295] on p "Merci. Permettez-moi de résumer : Vous souhaitez financer Prêt voiture pour un …" at bounding box center [519, 297] width 603 height 27
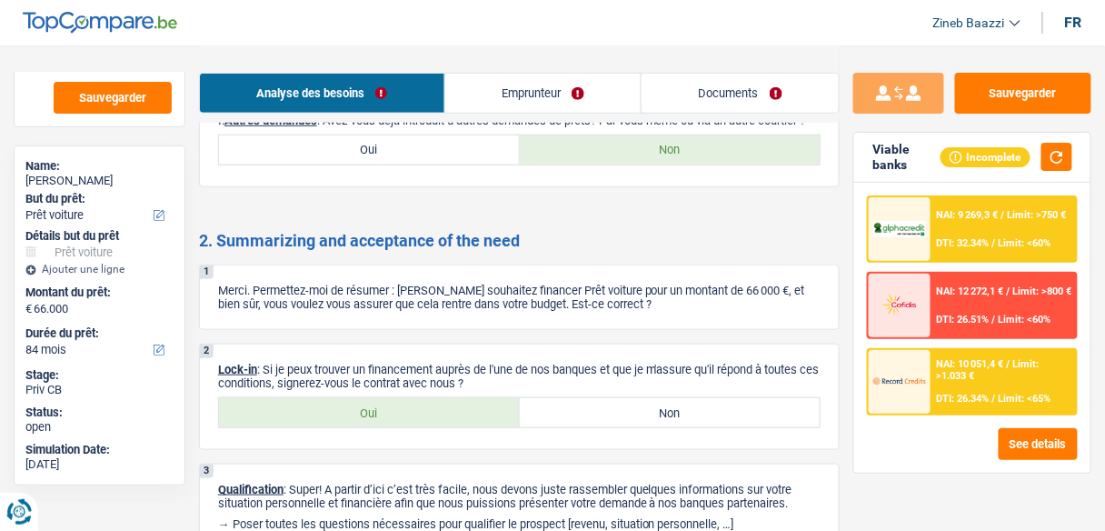
click at [735, 293] on p "Merci. Permettez-moi de résumer : Vous souhaitez financer Prêt voiture pour un …" at bounding box center [519, 297] width 603 height 27
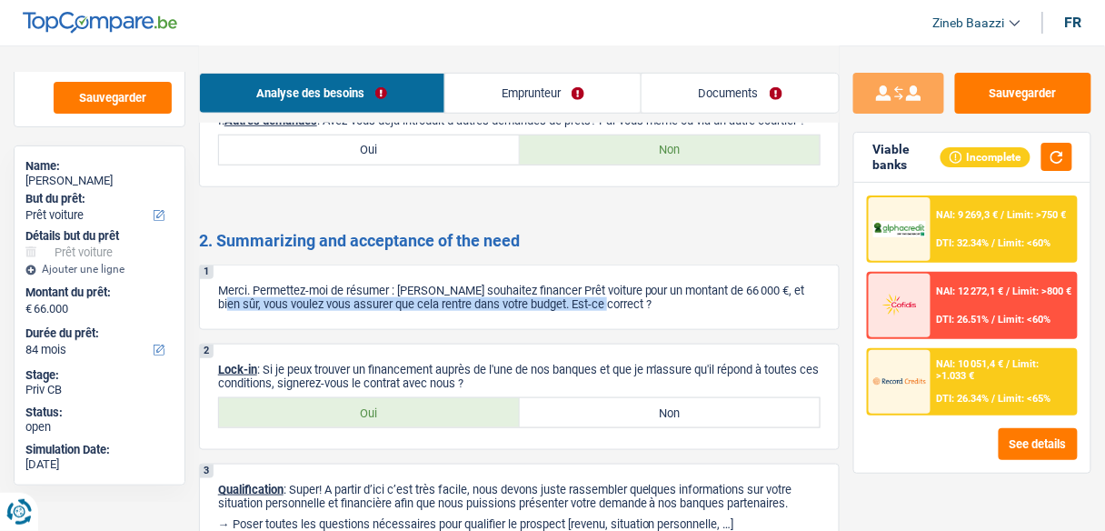
drag, startPoint x: 223, startPoint y: 311, endPoint x: 621, endPoint y: 306, distance: 398.2
click at [621, 306] on p "Merci. Permettez-moi de résumer : Vous souhaitez financer Prêt voiture pour un …" at bounding box center [519, 297] width 603 height 27
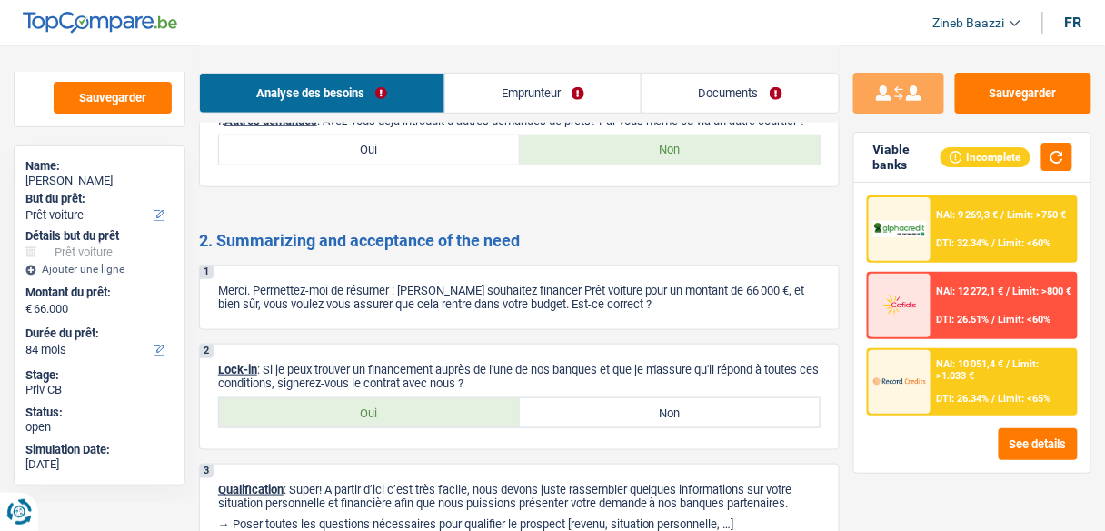
drag, startPoint x: 271, startPoint y: 376, endPoint x: 501, endPoint y: 386, distance: 230.2
click at [501, 386] on p "Lock-in : Si je peux trouver un financement auprès de l'une de nos banques et q…" at bounding box center [519, 376] width 603 height 27
drag, startPoint x: 501, startPoint y: 386, endPoint x: 268, endPoint y: 362, distance: 234.0
click at [268, 362] on div "2 Lock-in : Si je peux trouver un financement auprès de l'une de nos banques et…" at bounding box center [519, 397] width 641 height 106
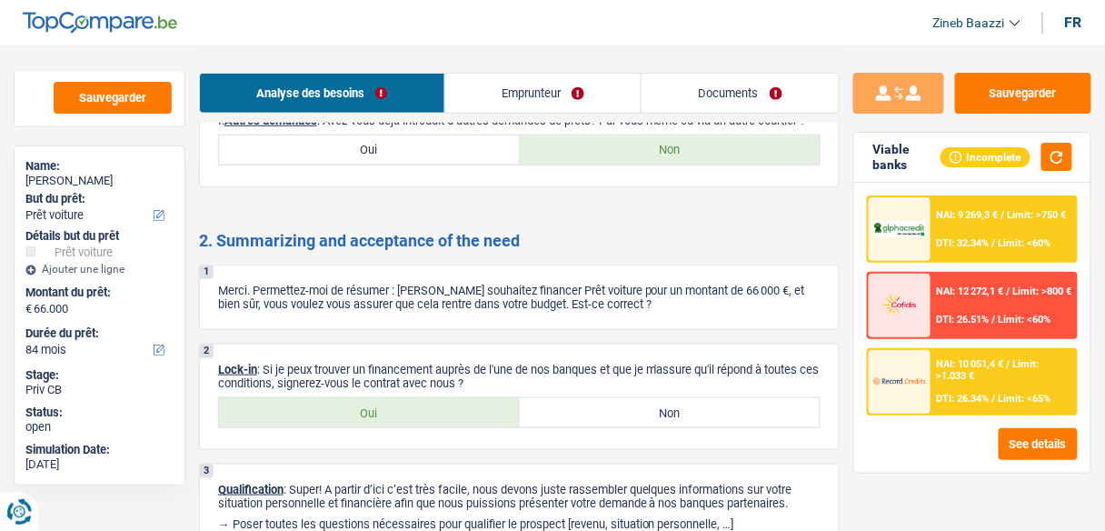
click at [273, 367] on p "Lock-in : Si je peux trouver un financement auprès de l'une de nos banques et q…" at bounding box center [519, 376] width 603 height 27
drag, startPoint x: 265, startPoint y: 364, endPoint x: 505, endPoint y: 383, distance: 240.7
click at [505, 383] on p "Lock-in : Si je peux trouver un financement auprès de l'une de nos banques et q…" at bounding box center [519, 376] width 603 height 27
drag, startPoint x: 496, startPoint y: 383, endPoint x: 266, endPoint y: 364, distance: 230.8
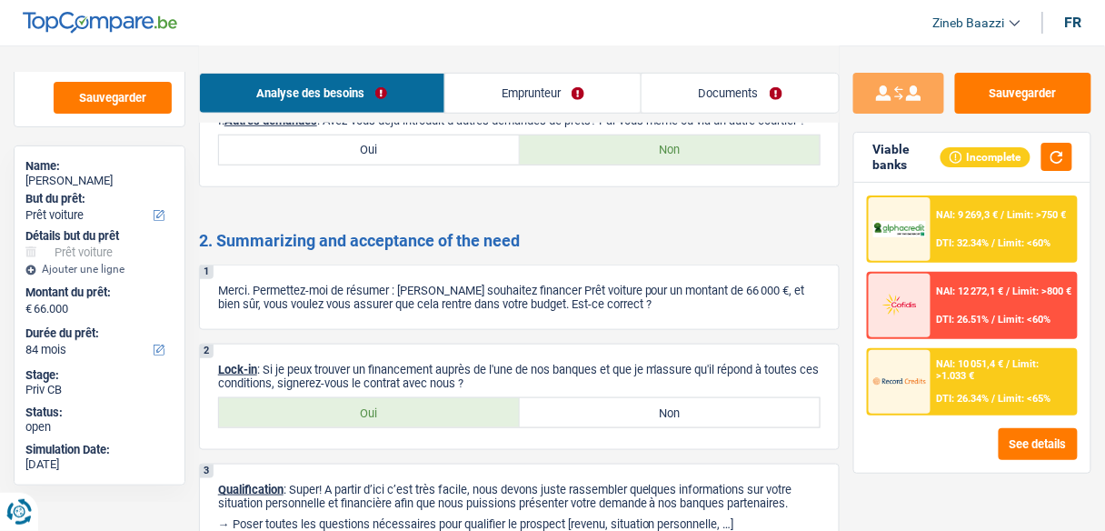
click at [266, 364] on div "2 Lock-in : Si je peux trouver un financement auprès de l'une de nos banques et…" at bounding box center [519, 397] width 641 height 106
click at [300, 368] on p "Lock-in : Si je peux trouver un financement auprès de l'une de nos banques et q…" at bounding box center [519, 376] width 603 height 27
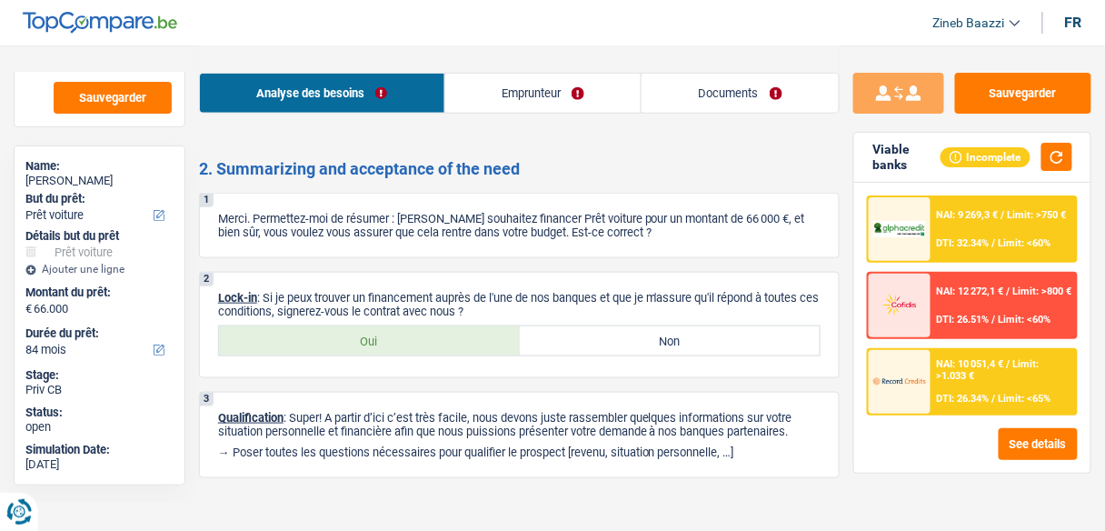
scroll to position [3781, 0]
click at [355, 354] on label "Oui" at bounding box center [369, 339] width 301 height 29
click at [355, 354] on input "Oui" at bounding box center [369, 339] width 301 height 29
radio input "true"
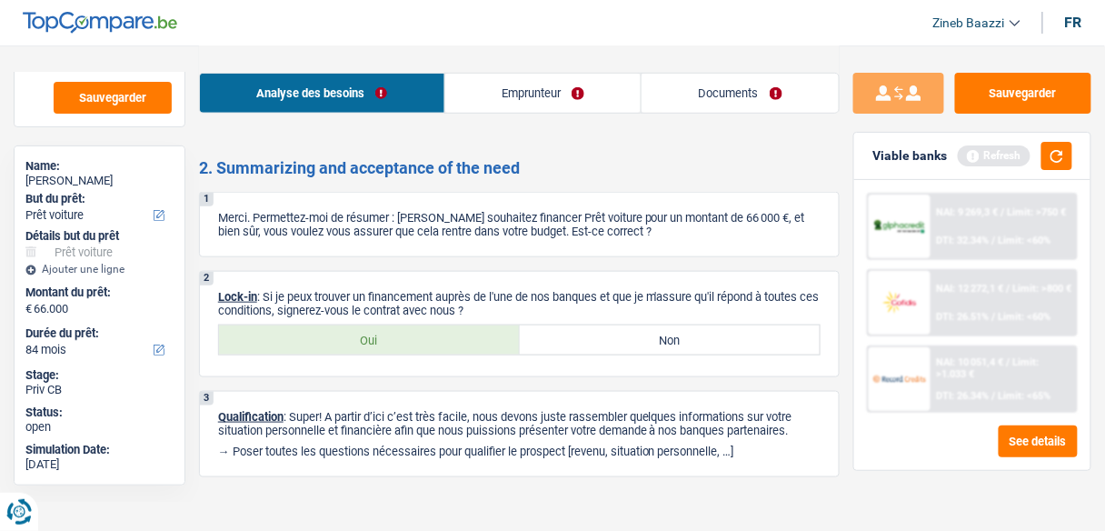
drag, startPoint x: 273, startPoint y: 291, endPoint x: 509, endPoint y: 307, distance: 236.9
click at [509, 307] on div "2 Lock-in : Si je peux trouver un financement auprès de l'une de nos banques et…" at bounding box center [519, 324] width 641 height 106
click at [509, 314] on p "Lock-in : Si je peux trouver un financement auprès de l'une de nos banques et q…" at bounding box center [519, 303] width 603 height 27
drag, startPoint x: 501, startPoint y: 314, endPoint x: 269, endPoint y: 294, distance: 232.7
click at [269, 294] on p "Lock-in : Si je peux trouver un financement auprès de l'une de nos banques et q…" at bounding box center [519, 303] width 603 height 27
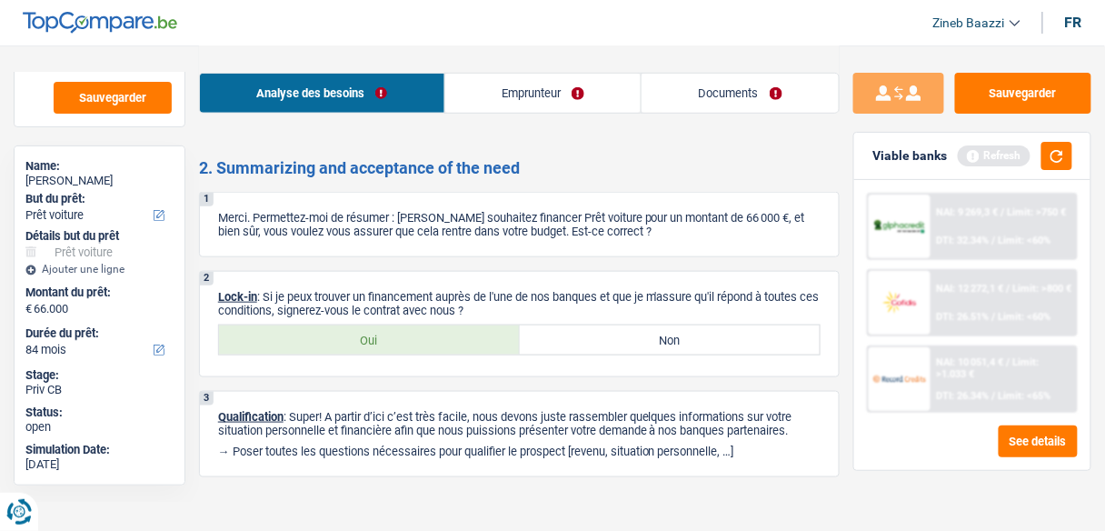
click at [287, 295] on p "Lock-in : Si je peux trouver un financement auprès de l'une de nos banques et q…" at bounding box center [519, 303] width 603 height 27
click at [1057, 149] on button "button" at bounding box center [1057, 156] width 31 height 28
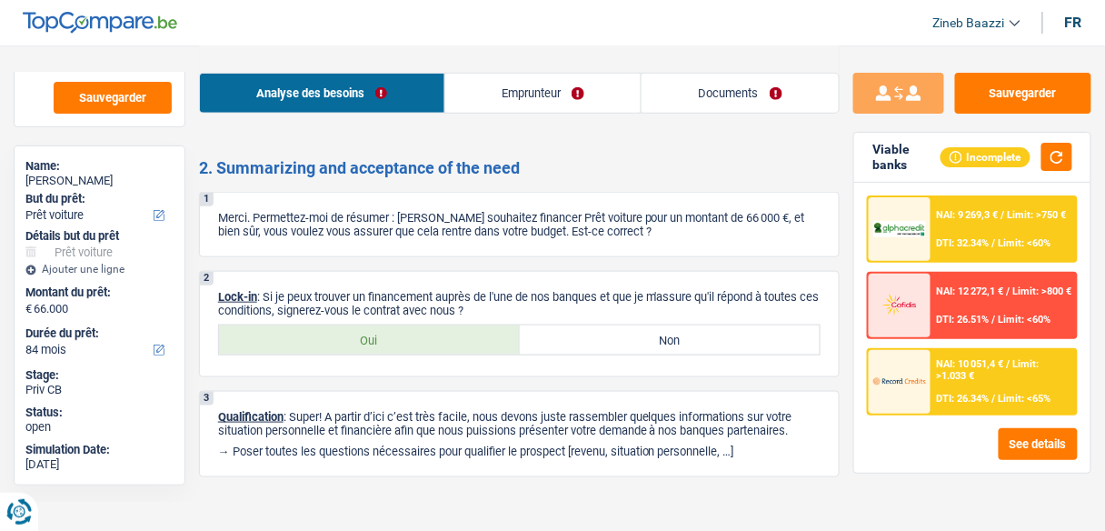
drag, startPoint x: 266, startPoint y: 301, endPoint x: 538, endPoint y: 309, distance: 271.9
click at [538, 309] on p "Lock-in : Si je peux trouver un financement auprès de l'une de nos banques et q…" at bounding box center [519, 303] width 603 height 27
drag, startPoint x: 513, startPoint y: 315, endPoint x: 267, endPoint y: 295, distance: 246.3
click at [267, 295] on p "Lock-in : Si je peux trouver un financement auprès de l'une de nos banques et q…" at bounding box center [519, 303] width 603 height 27
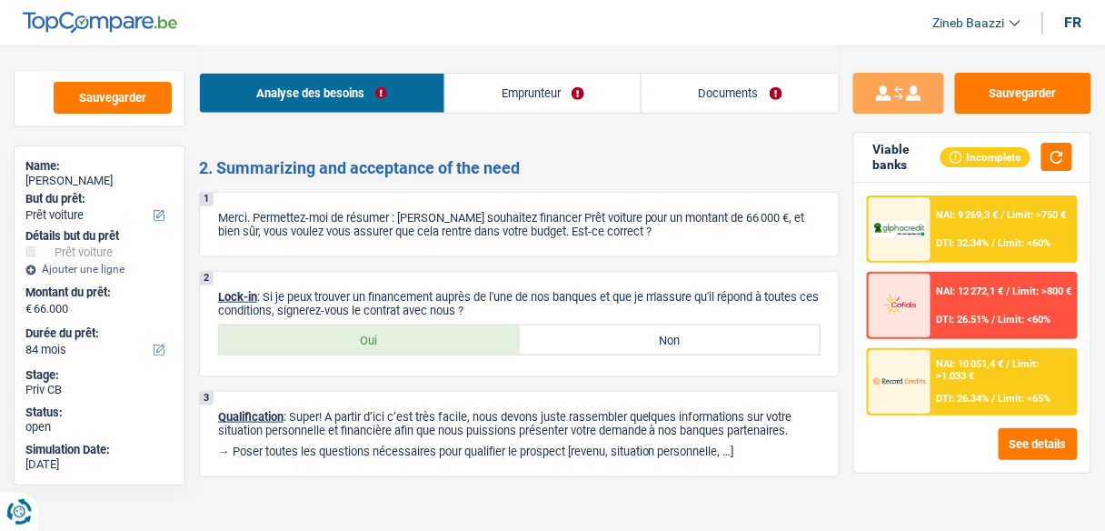
click at [267, 295] on p "Lock-in : Si je peux trouver un financement auprès de l'une de nos banques et q…" at bounding box center [519, 303] width 603 height 27
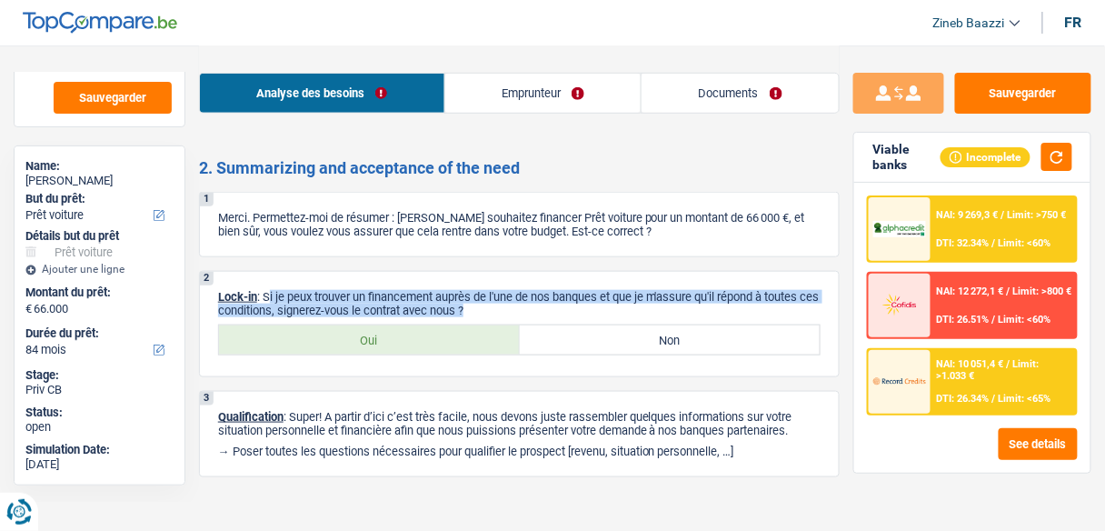
drag, startPoint x: 267, startPoint y: 295, endPoint x: 505, endPoint y: 318, distance: 239.3
click at [505, 317] on p "Lock-in : Si je peux trouver un financement auprès de l'une de nos banques et q…" at bounding box center [519, 303] width 603 height 27
click at [504, 315] on p "Lock-in : Si je peux trouver un financement auprès de l'une de nos banques et q…" at bounding box center [519, 303] width 603 height 27
drag, startPoint x: 504, startPoint y: 315, endPoint x: 267, endPoint y: 300, distance: 237.8
click at [267, 300] on p "Lock-in : Si je peux trouver un financement auprès de l'une de nos banques et q…" at bounding box center [519, 303] width 603 height 27
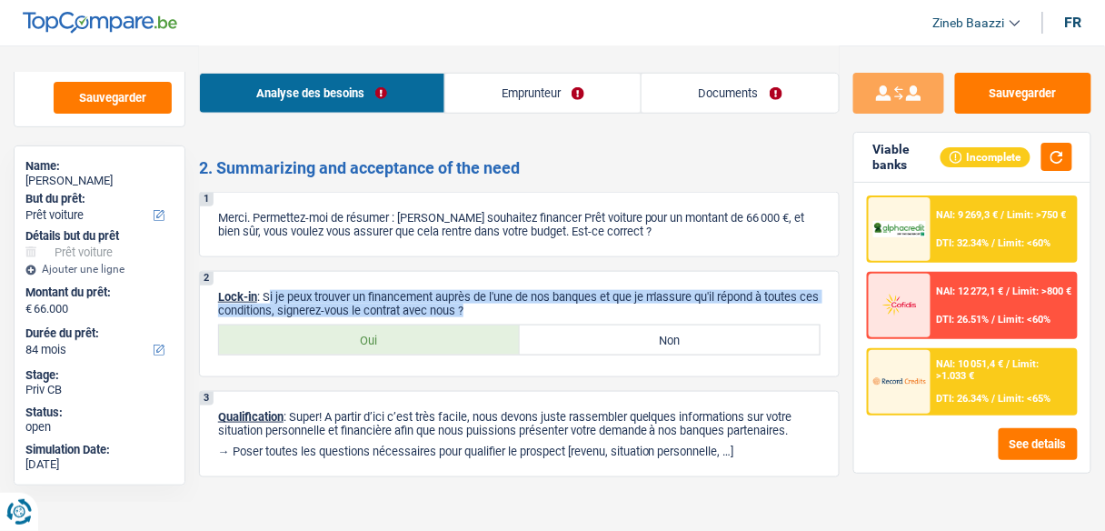
click at [267, 300] on p "Lock-in : Si je peux trouver un financement auprès de l'une de nos banques et q…" at bounding box center [519, 303] width 603 height 27
drag, startPoint x: 267, startPoint y: 300, endPoint x: 504, endPoint y: 318, distance: 237.0
click at [504, 317] on p "Lock-in : Si je peux trouver un financement auprès de l'une de nos banques et q…" at bounding box center [519, 303] width 603 height 27
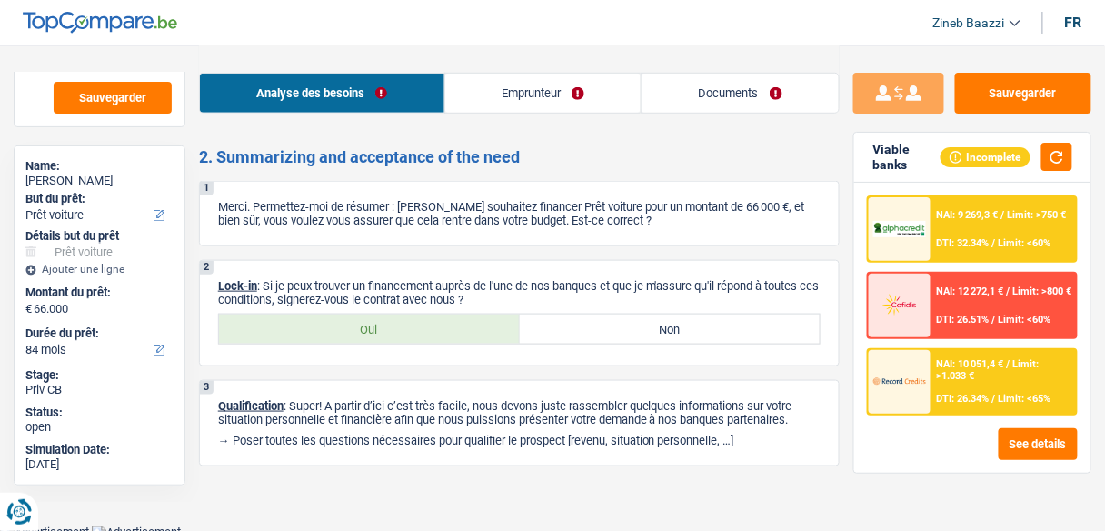
scroll to position [3803, 0]
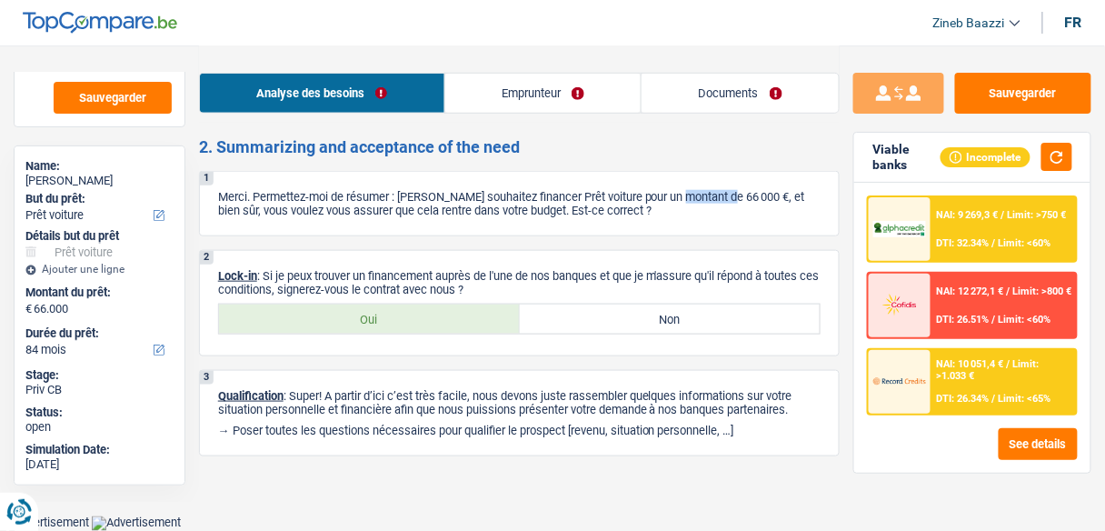
drag, startPoint x: 690, startPoint y: 197, endPoint x: 739, endPoint y: 196, distance: 49.1
click at [739, 196] on p "Merci. Permettez-moi de résumer : Vous souhaitez financer Prêt voiture pour un …" at bounding box center [519, 203] width 603 height 27
click at [734, 198] on p "Merci. Permettez-moi de résumer : Vous souhaitez financer Prêt voiture pour un …" at bounding box center [519, 203] width 603 height 27
drag, startPoint x: 732, startPoint y: 198, endPoint x: 699, endPoint y: 202, distance: 32.9
click at [699, 202] on p "Merci. Permettez-moi de résumer : Vous souhaitez financer Prêt voiture pour un …" at bounding box center [519, 203] width 603 height 27
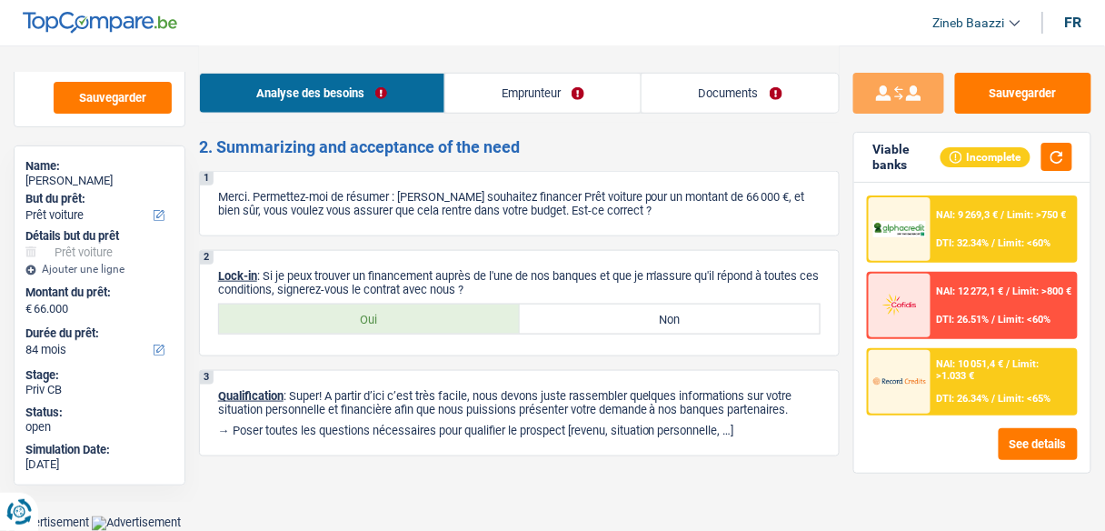
click at [712, 210] on p "Merci. Permettez-moi de résumer : Vous souhaitez financer Prêt voiture pour un …" at bounding box center [519, 203] width 603 height 27
drag, startPoint x: 732, startPoint y: 201, endPoint x: 698, endPoint y: 202, distance: 33.6
click at [698, 202] on p "Merci. Permettez-moi de résumer : Vous souhaitez financer Prêt voiture pour un …" at bounding box center [519, 203] width 603 height 27
click at [734, 196] on p "Merci. Permettez-moi de résumer : Vous souhaitez financer Prêt voiture pour un …" at bounding box center [519, 203] width 603 height 27
drag, startPoint x: 734, startPoint y: 196, endPoint x: 705, endPoint y: 198, distance: 28.2
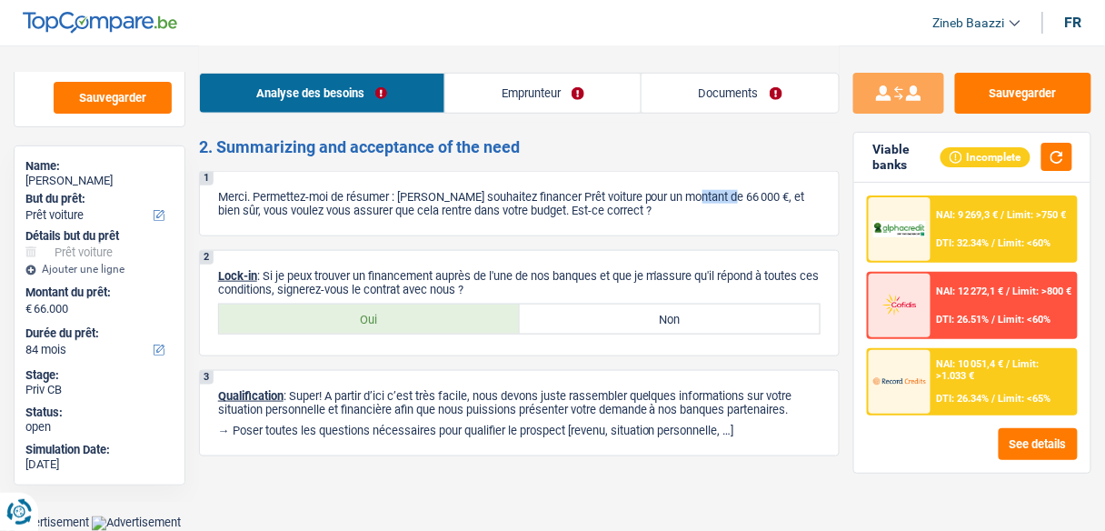
click at [705, 198] on p "Merci. Permettez-moi de résumer : Vous souhaitez financer Prêt voiture pour un …" at bounding box center [519, 203] width 603 height 27
click at [673, 217] on p "Merci. Permettez-moi de résumer : Vous souhaitez financer Prêt voiture pour un …" at bounding box center [519, 203] width 603 height 27
drag, startPoint x: 303, startPoint y: 294, endPoint x: 505, endPoint y: 294, distance: 202.7
click at [505, 294] on p "Lock-in : Si je peux trouver un financement auprès de l'une de nos banques et q…" at bounding box center [519, 282] width 603 height 27
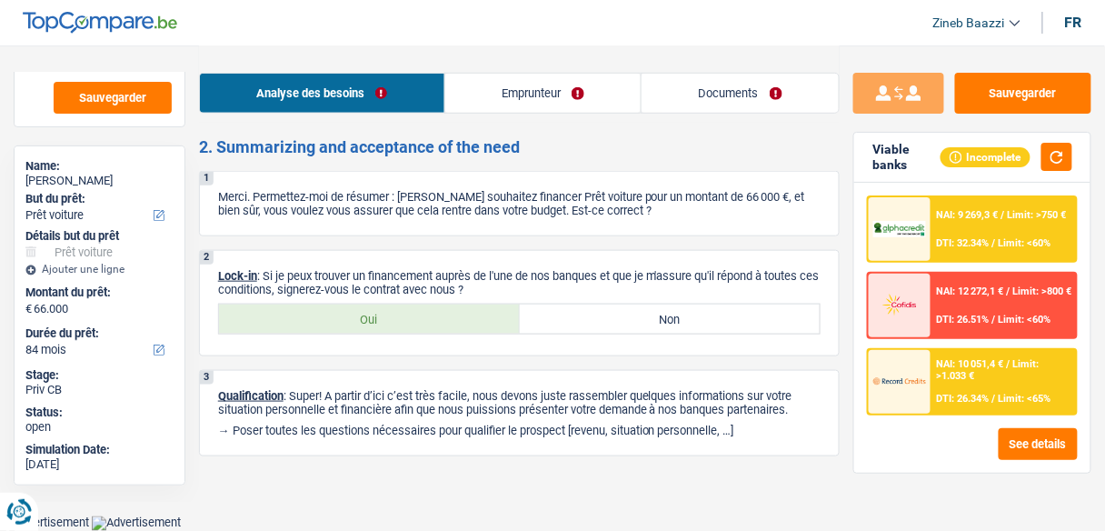
click at [505, 294] on p "Lock-in : Si je peux trouver un financement auprès de l'une de nos banques et q…" at bounding box center [519, 282] width 603 height 27
click at [714, 75] on link "Documents" at bounding box center [740, 93] width 197 height 39
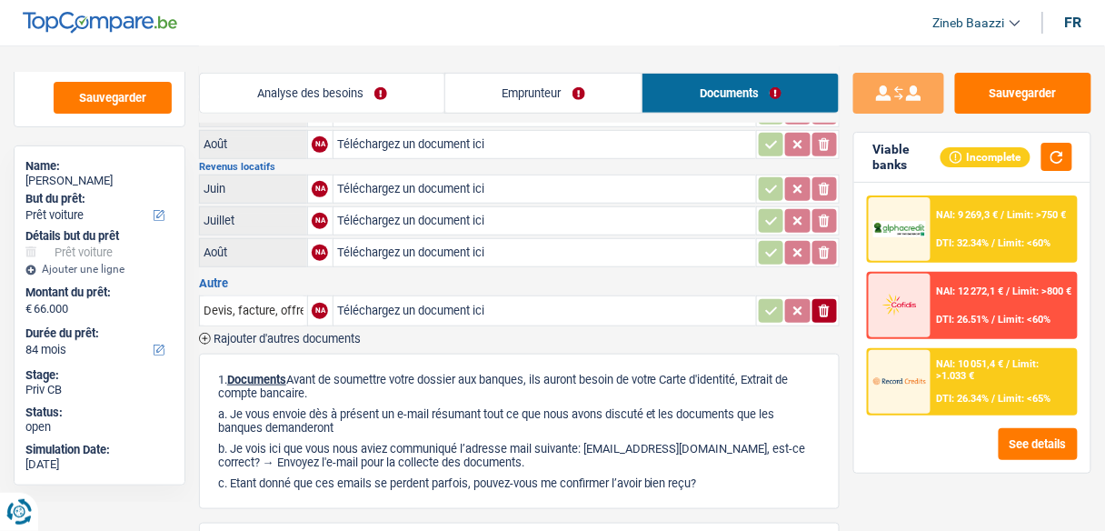
scroll to position [218, 0]
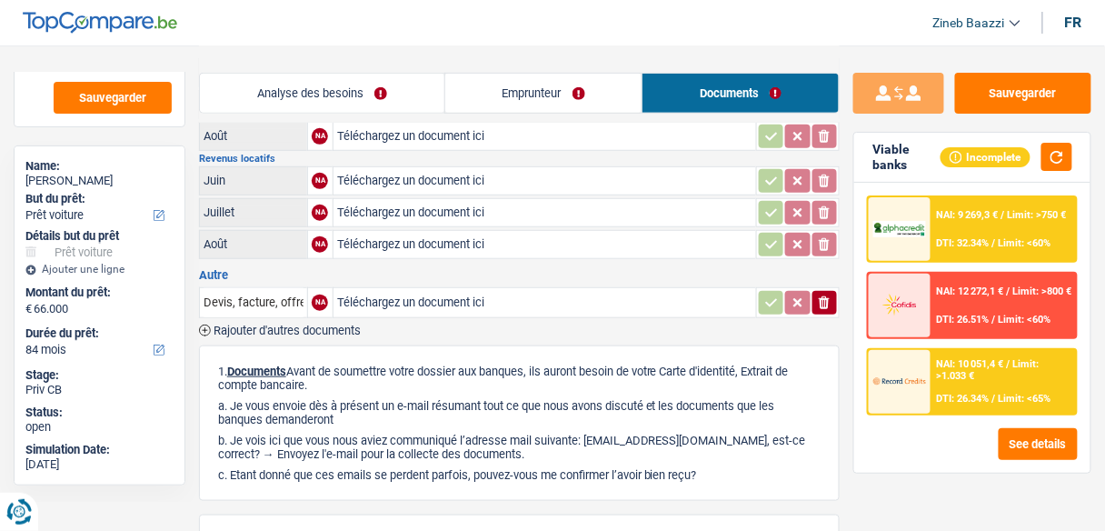
click at [262, 83] on link "Analyse des besoins" at bounding box center [322, 93] width 245 height 39
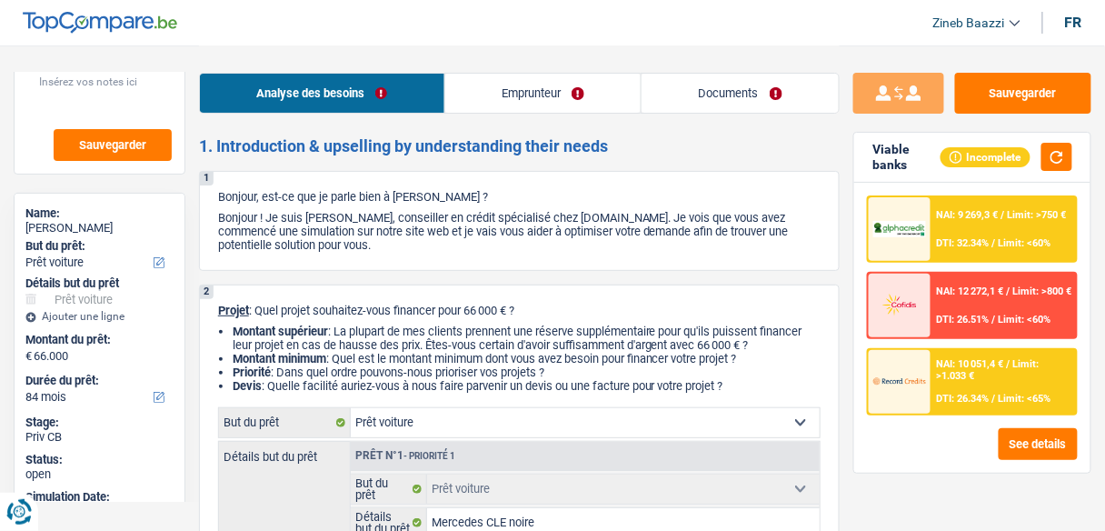
scroll to position [40, 0]
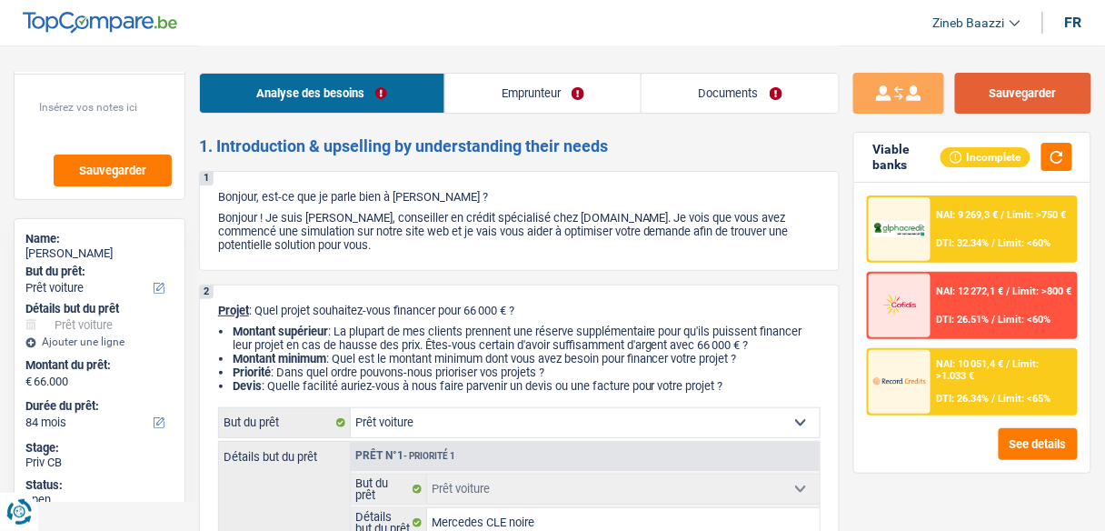
click at [1037, 105] on button "Sauvegarder" at bounding box center [1023, 93] width 136 height 41
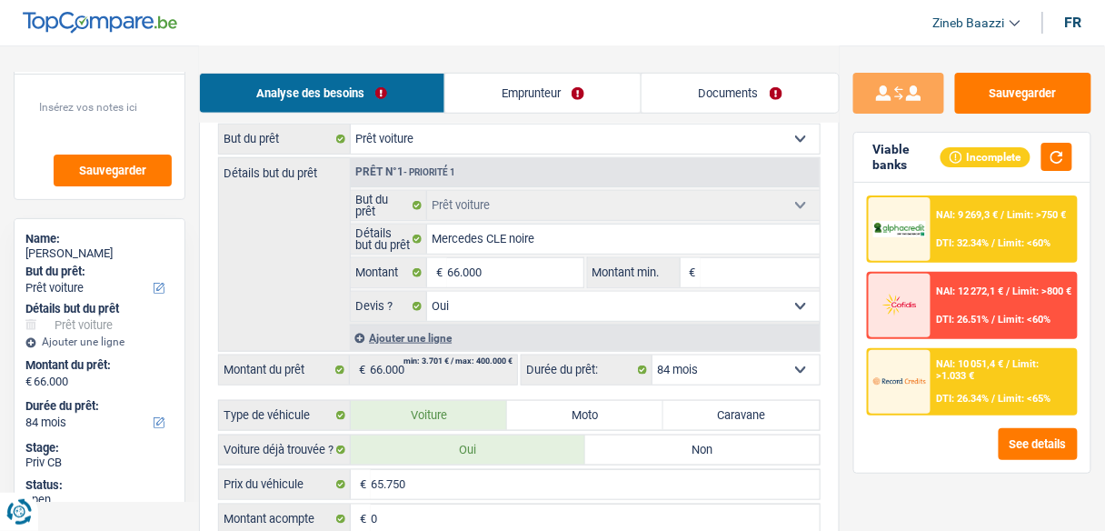
scroll to position [291, 0]
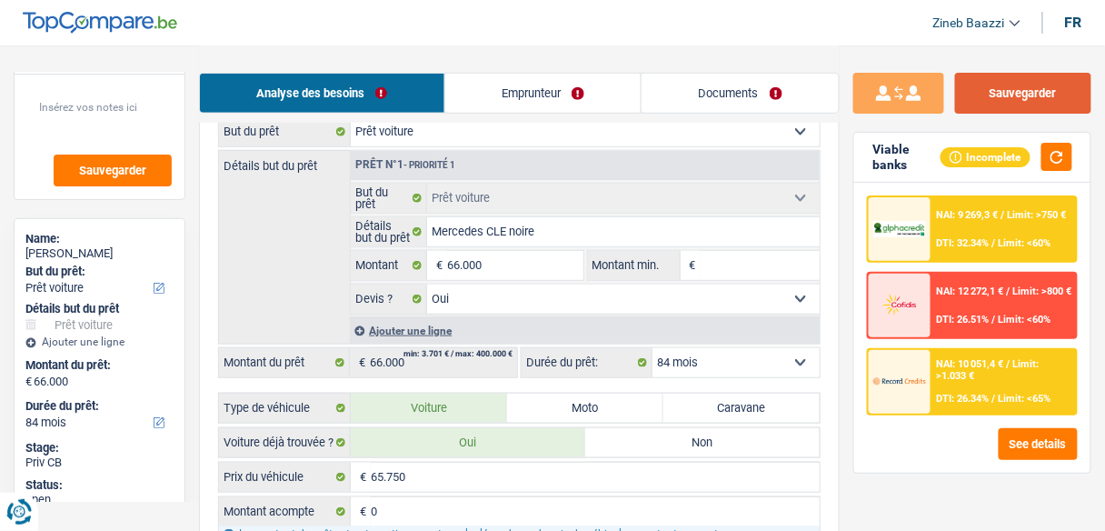
click at [1026, 85] on button "Sauvegarder" at bounding box center [1023, 93] width 136 height 41
click at [982, 97] on button "Sauvegarder" at bounding box center [1023, 93] width 136 height 41
click at [1048, 80] on button "Sauvegarder" at bounding box center [1023, 93] width 136 height 41
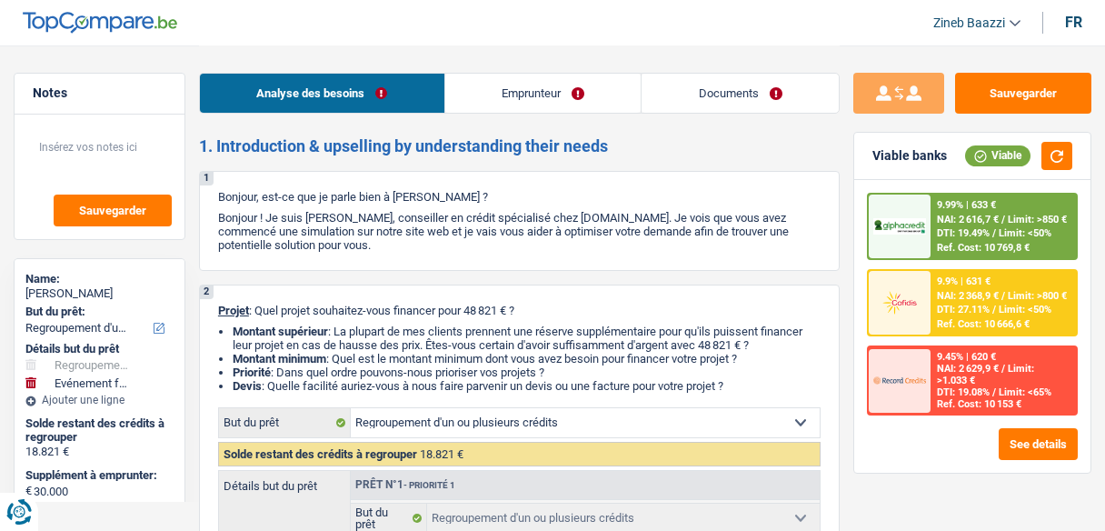
select select "refinancing"
select select "familyEvent"
select select "120"
select select "refinancing"
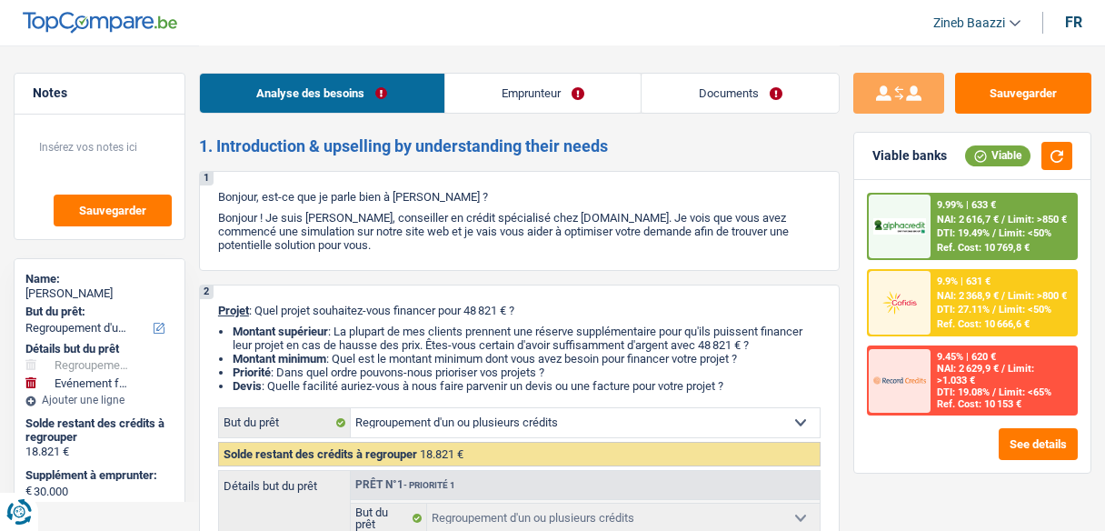
select select "refinancing"
select select "familyEvent"
select select "120"
select select "worker"
select select "netSalary"
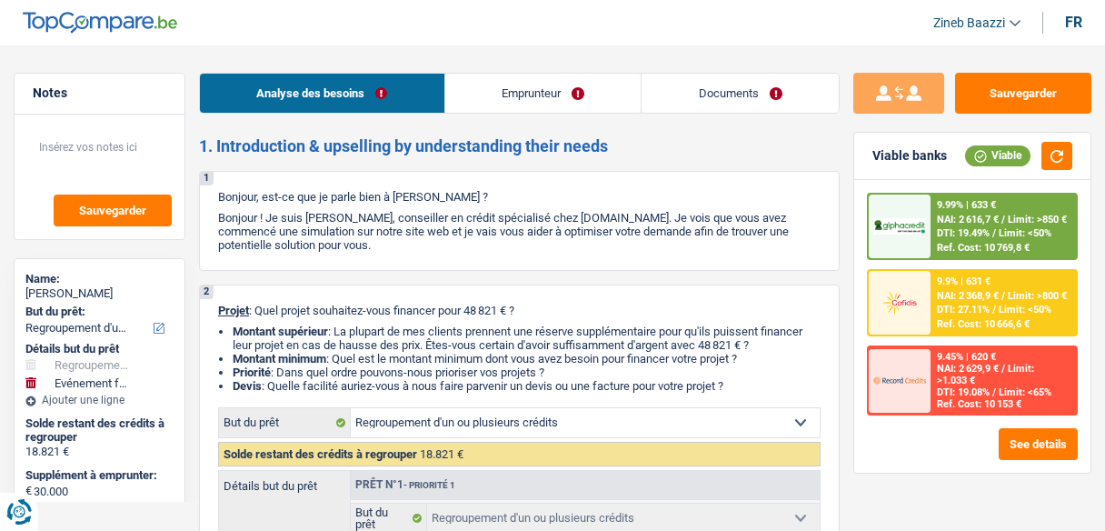
select select "liveWithParents"
select select "personalLoan"
select select "other"
select select "120"
select select "refinancing"
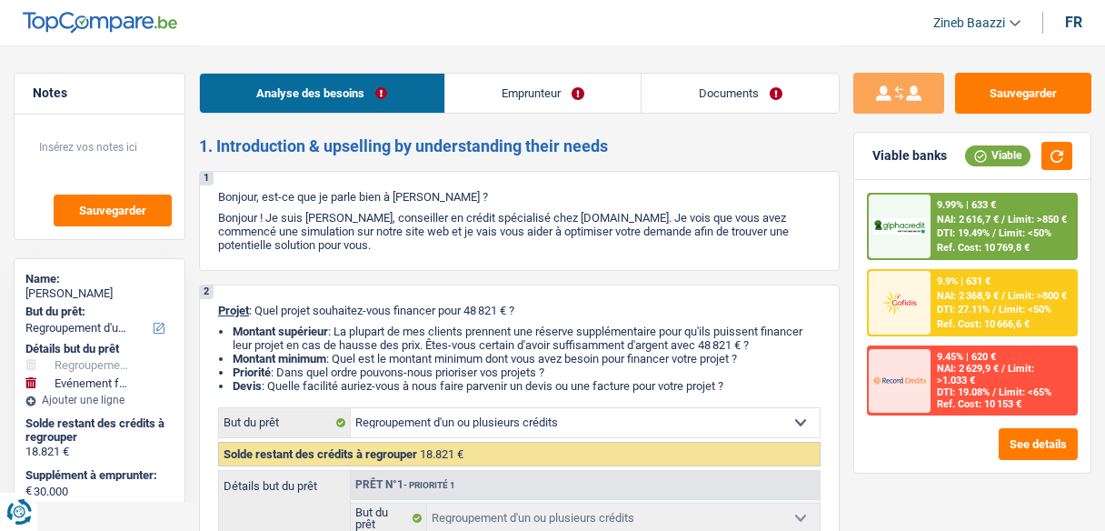
select select "refinancing"
select select "familyEvent"
select select "120"
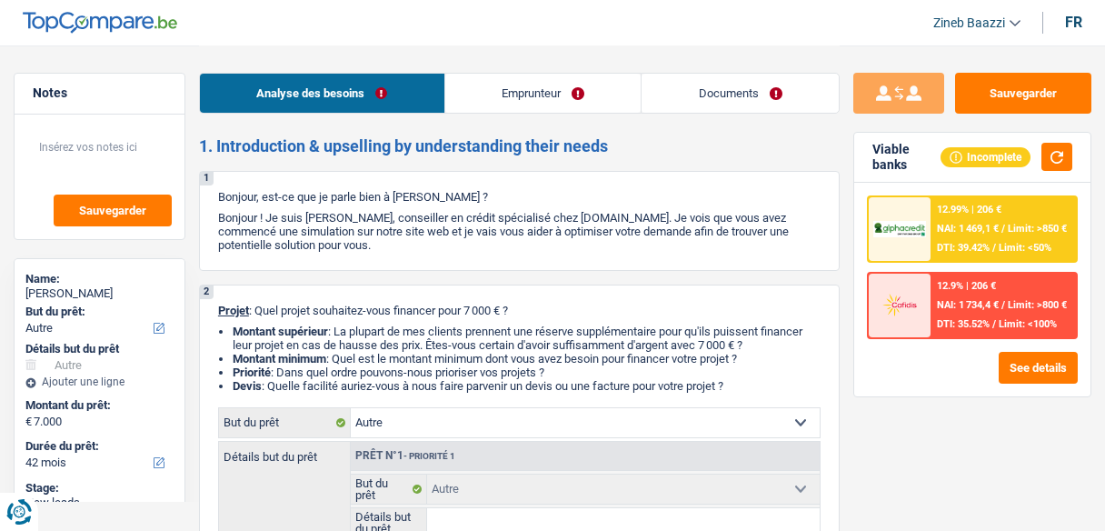
select select "other"
select select "42"
select select "other"
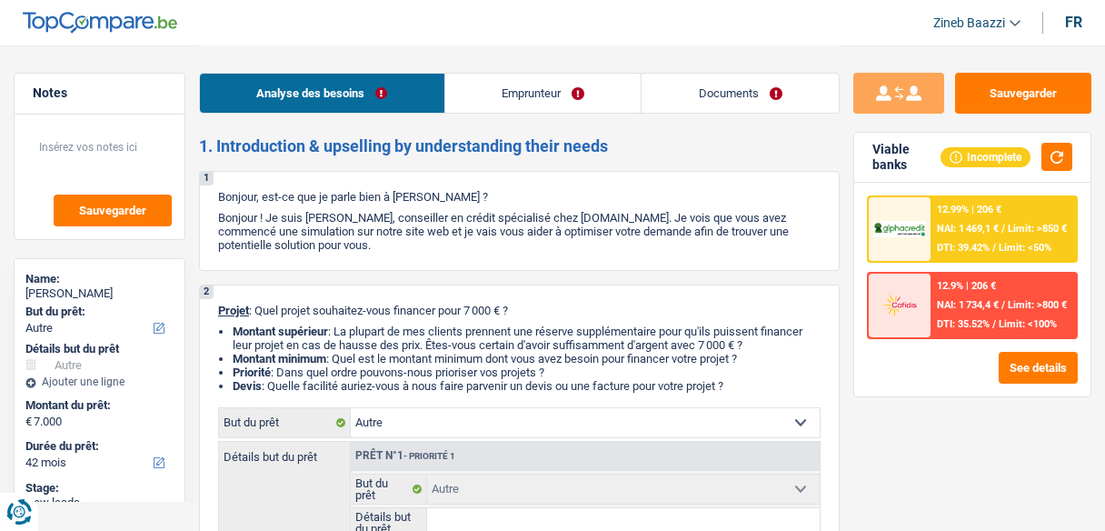
select select "42"
select select "publicEmployee"
select select "familyAllowances"
select select "netSalary"
select select "mealVouchers"
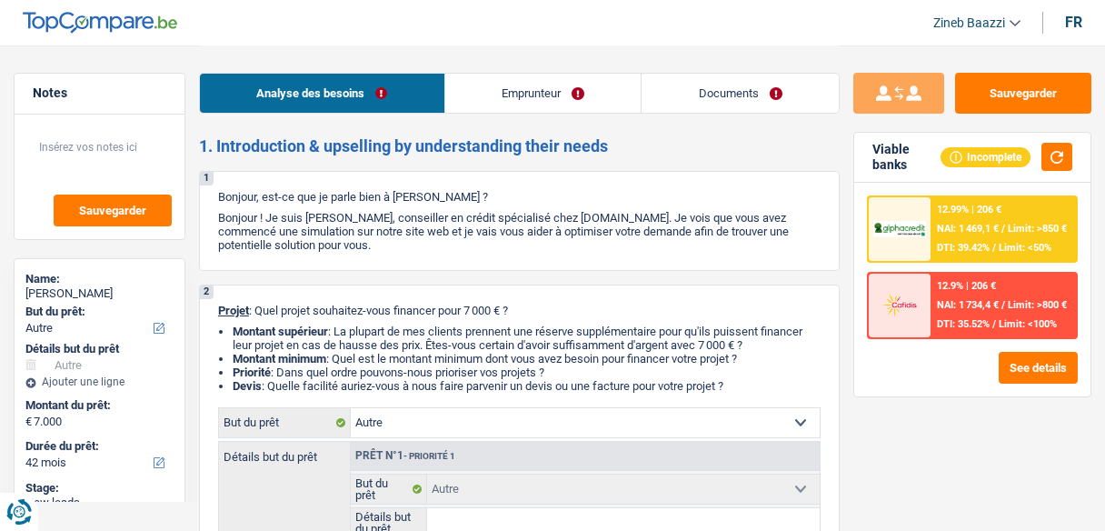
select select "rents"
select select "other"
select select "42"
drag, startPoint x: 344, startPoint y: 235, endPoint x: 455, endPoint y: 227, distance: 112.1
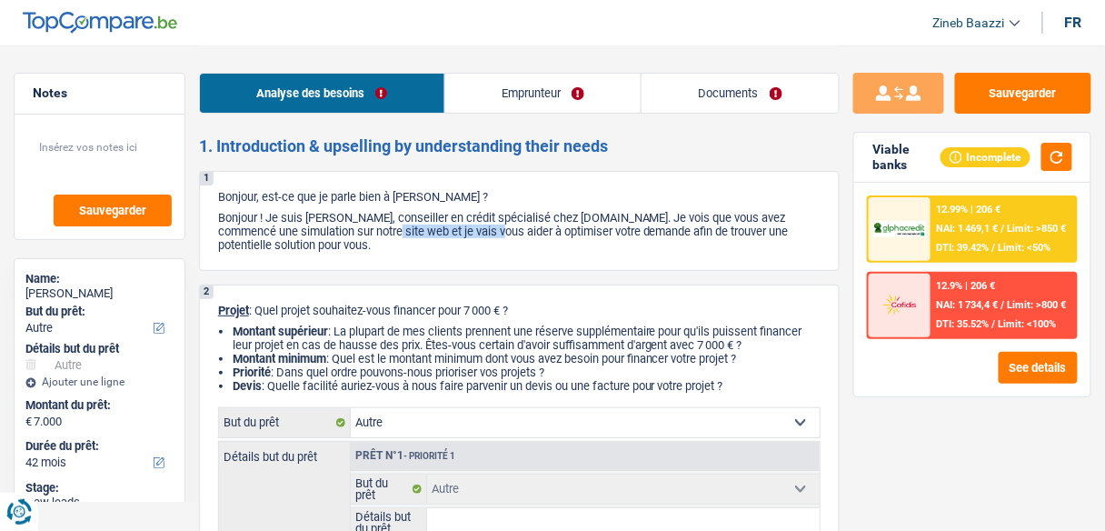
click at [455, 227] on p "Bonjour ! Je suis [PERSON_NAME], conseiller en crédit spécialisé chez [DOMAIN_N…" at bounding box center [519, 231] width 603 height 41
drag, startPoint x: 481, startPoint y: 234, endPoint x: 520, endPoint y: 240, distance: 39.6
click at [522, 240] on p "Bonjour ! Je suis [PERSON_NAME], conseiller en crédit spécialisé chez [DOMAIN_N…" at bounding box center [519, 231] width 603 height 41
click at [494, 239] on p "Bonjour ! Je suis [PERSON_NAME], conseiller en crédit spécialisé chez [DOMAIN_N…" at bounding box center [519, 231] width 603 height 41
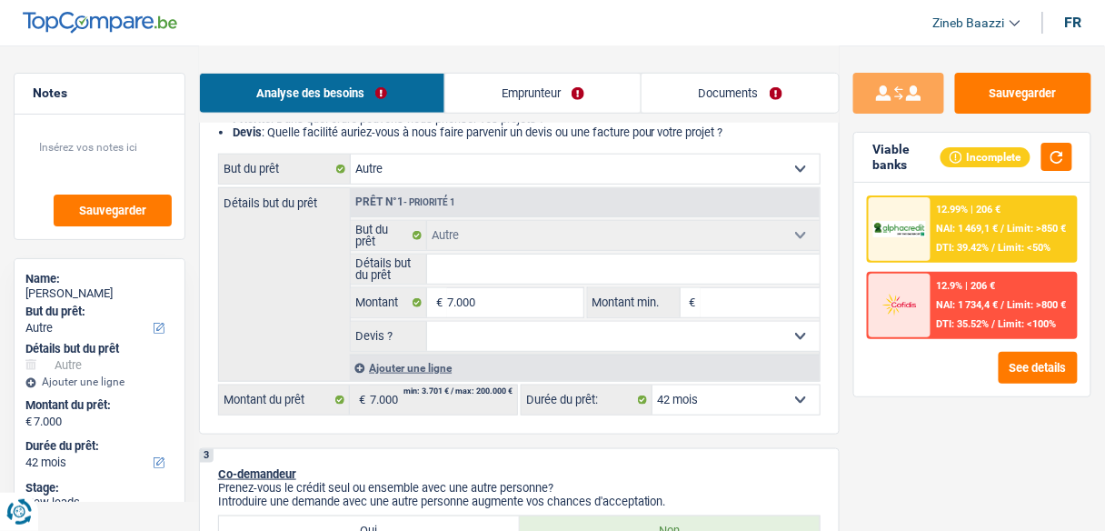
scroll to position [291, 0]
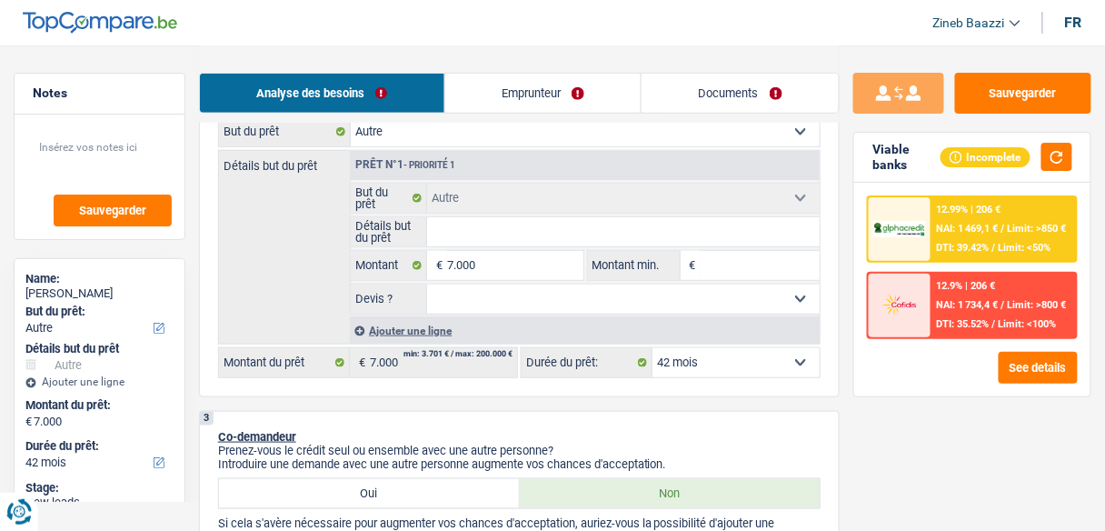
click at [425, 142] on select "Confort maison: meubles, textile, peinture, électroménager, outillage non-profe…" at bounding box center [585, 131] width 469 height 29
select select "medical"
click at [351, 118] on select "Confort maison: meubles, textile, peinture, électroménager, outillage non-profe…" at bounding box center [585, 131] width 469 height 29
select select "medical"
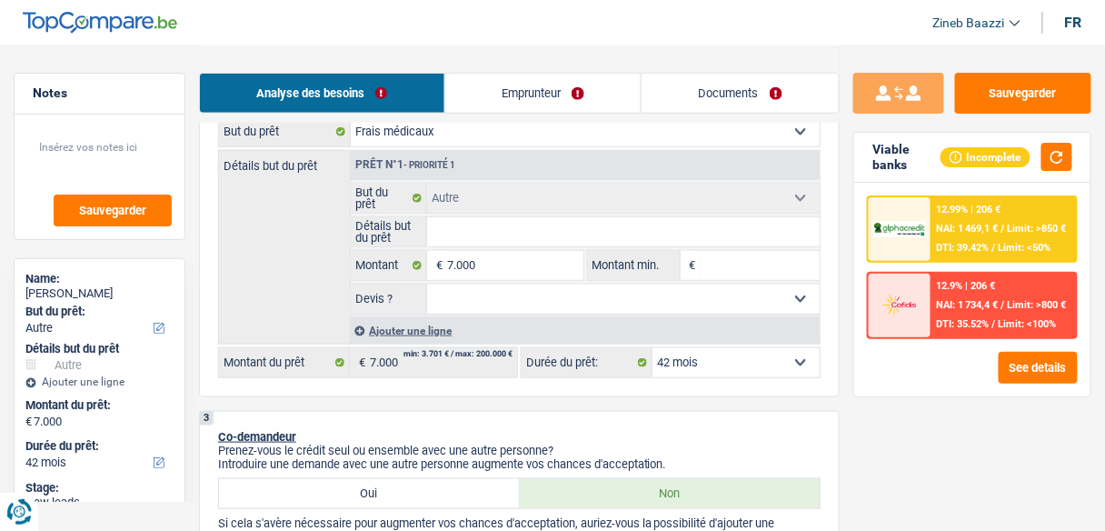
select select "medical"
select select "other"
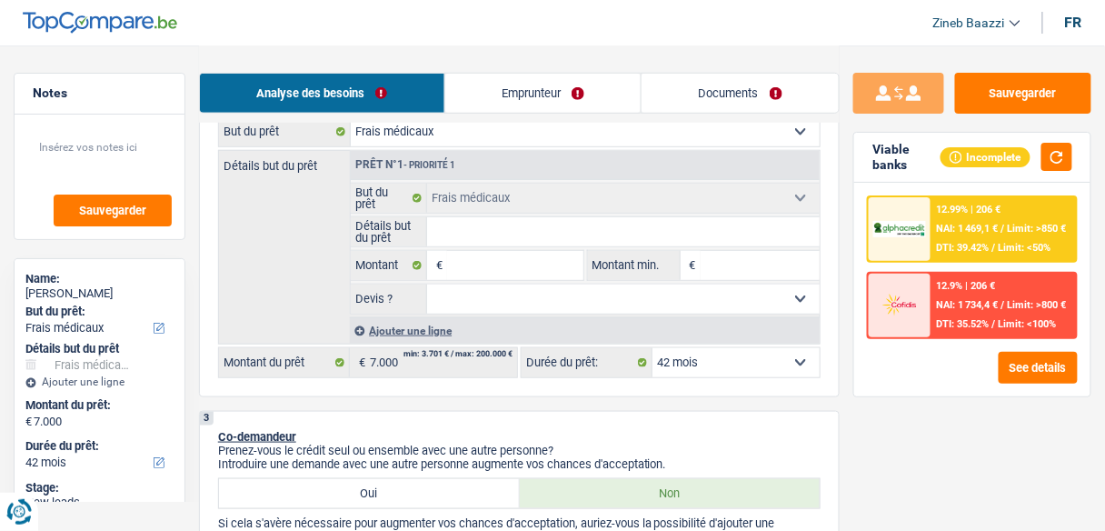
select select "other"
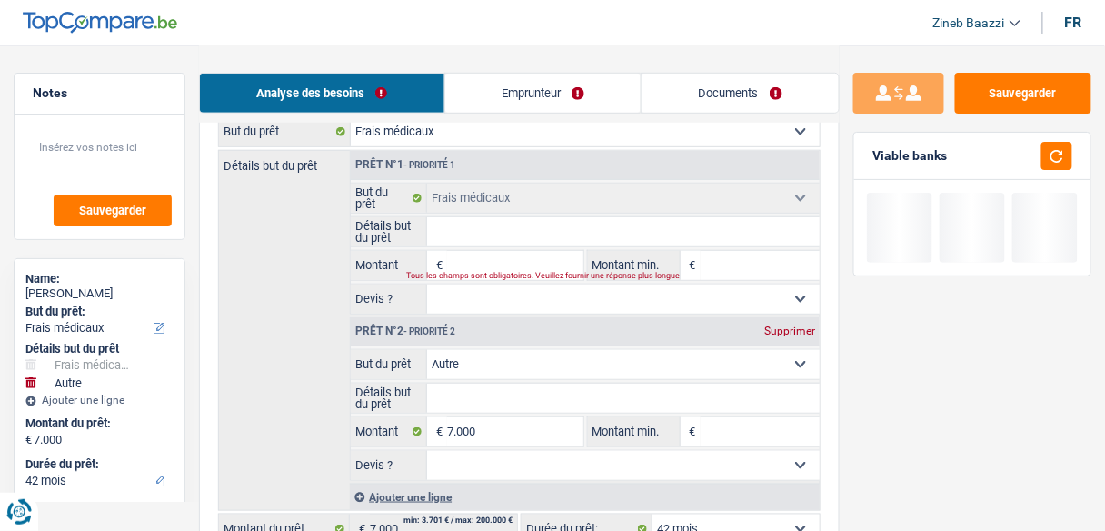
click at [465, 226] on input "Détails but du prêt" at bounding box center [623, 231] width 393 height 29
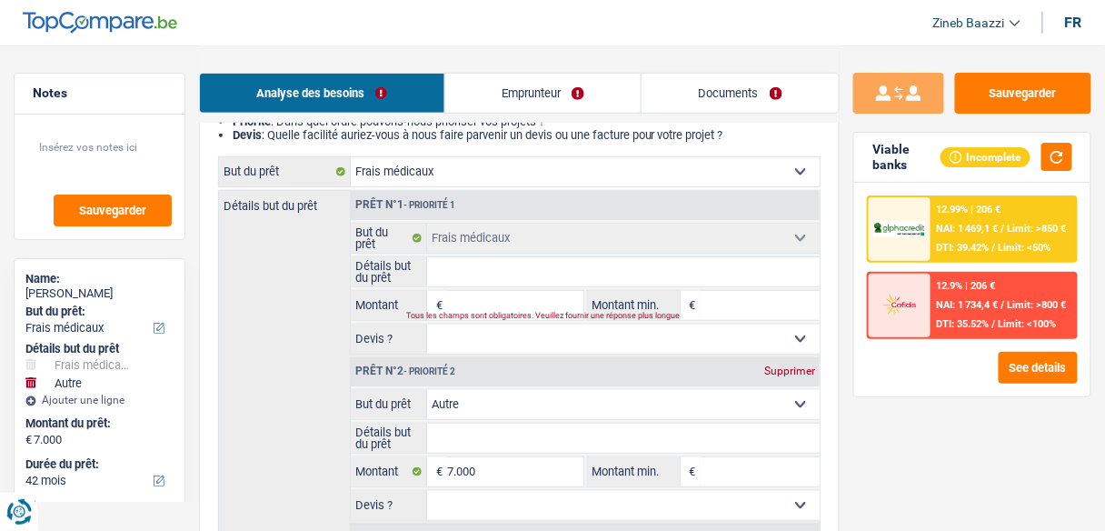
scroll to position [218, 0]
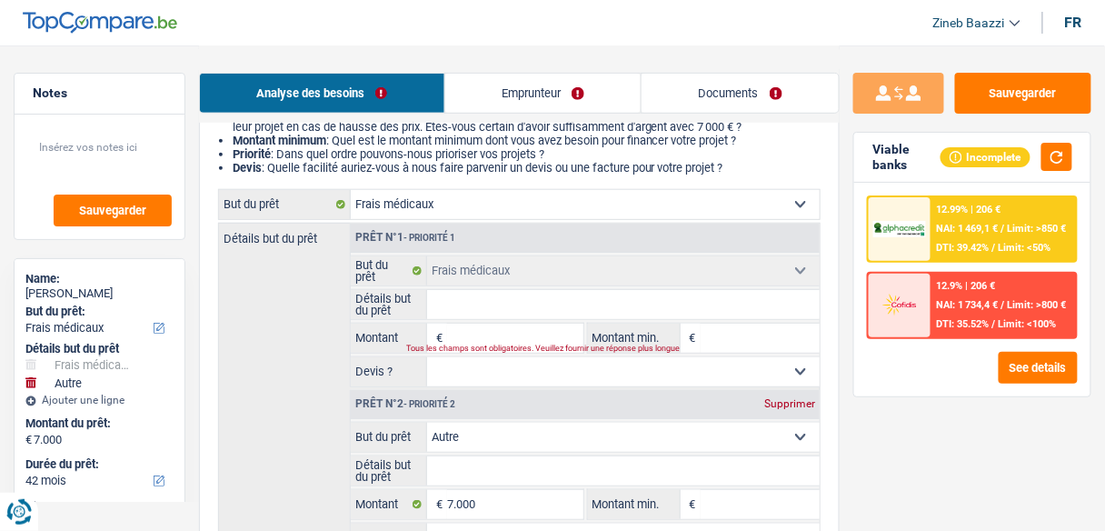
click at [510, 205] on select "Confort maison: meubles, textile, peinture, électroménager, outillage non-profe…" at bounding box center [585, 204] width 469 height 29
click at [351, 191] on select "Confort maison: meubles, textile, peinture, électroménager, outillage non-profe…" at bounding box center [585, 204] width 469 height 29
click at [483, 306] on input "Détails but du prêt" at bounding box center [623, 304] width 393 height 29
click at [528, 345] on div "Tous les champs sont obligatoires. Veuillez fournir une réponse plus longue" at bounding box center [486, 348] width 158 height 7
click at [520, 336] on input "Montant" at bounding box center [514, 338] width 135 height 29
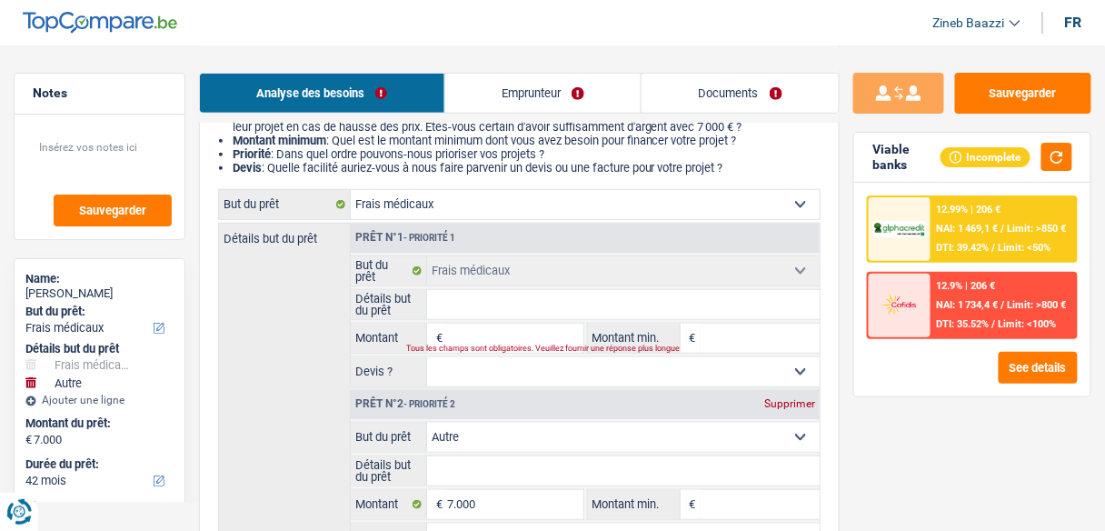
type input "7"
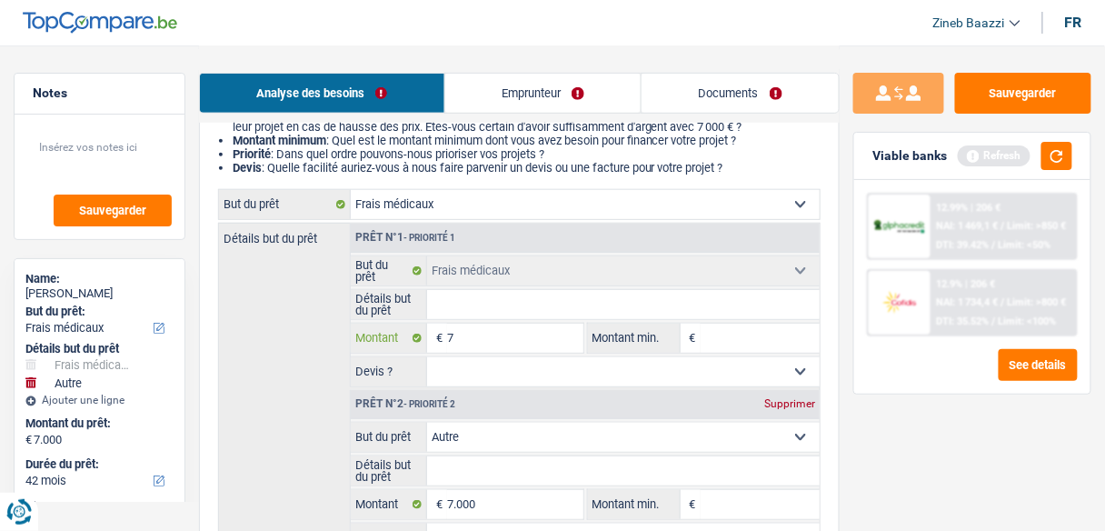
type input "70"
type input "700"
type input "7.000"
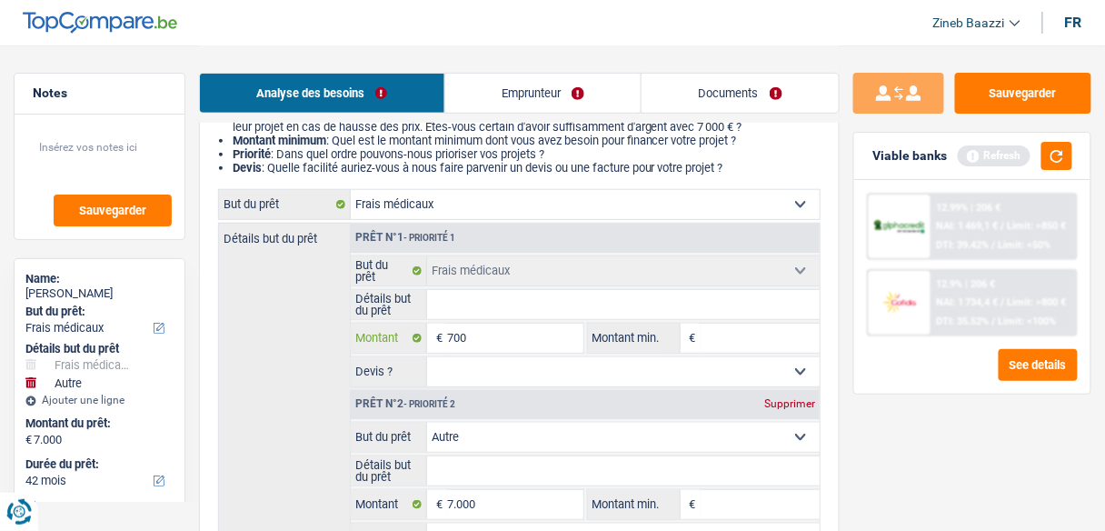
type input "7.000"
type input "14.000"
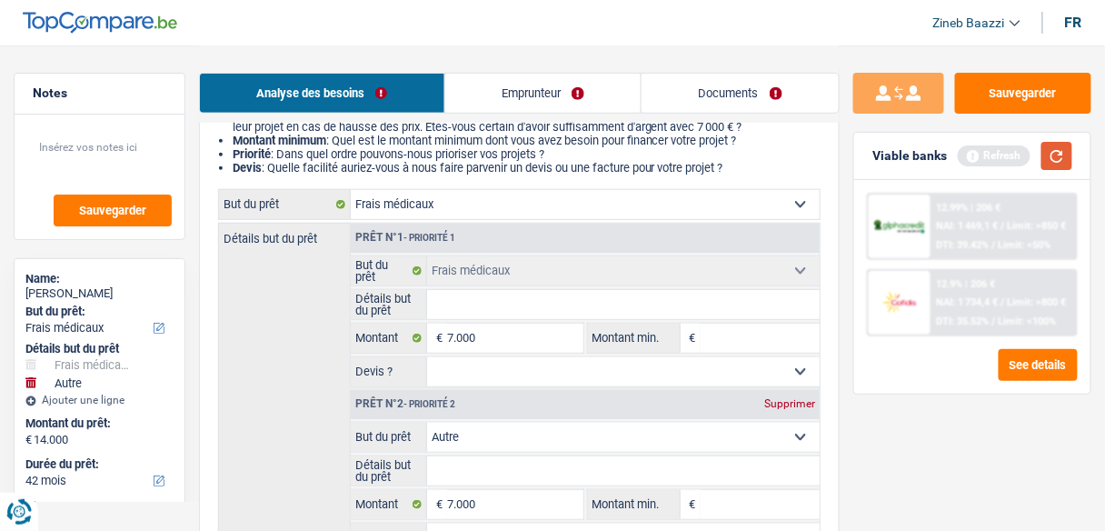
select select "60"
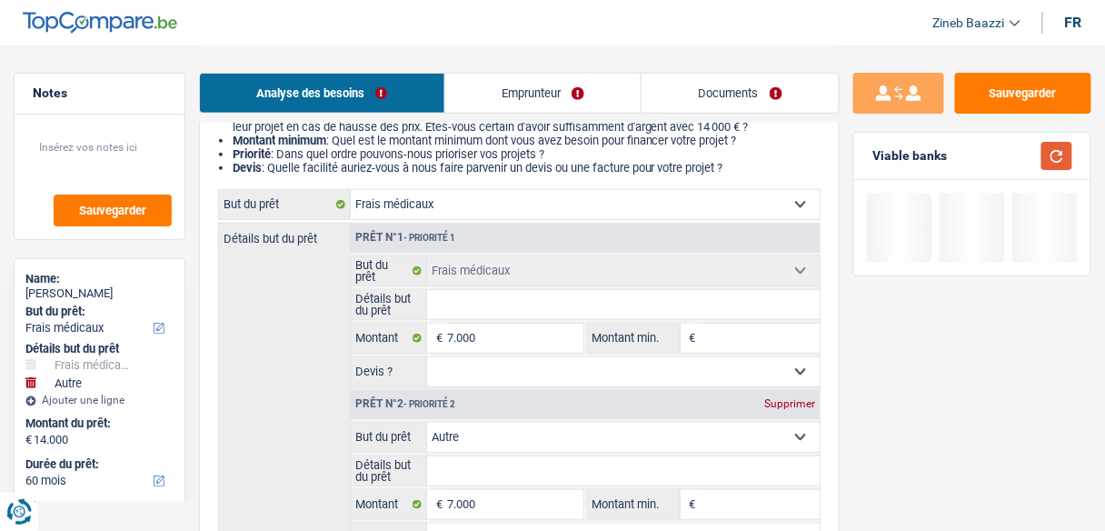
click at [1049, 157] on button "button" at bounding box center [1057, 156] width 31 height 28
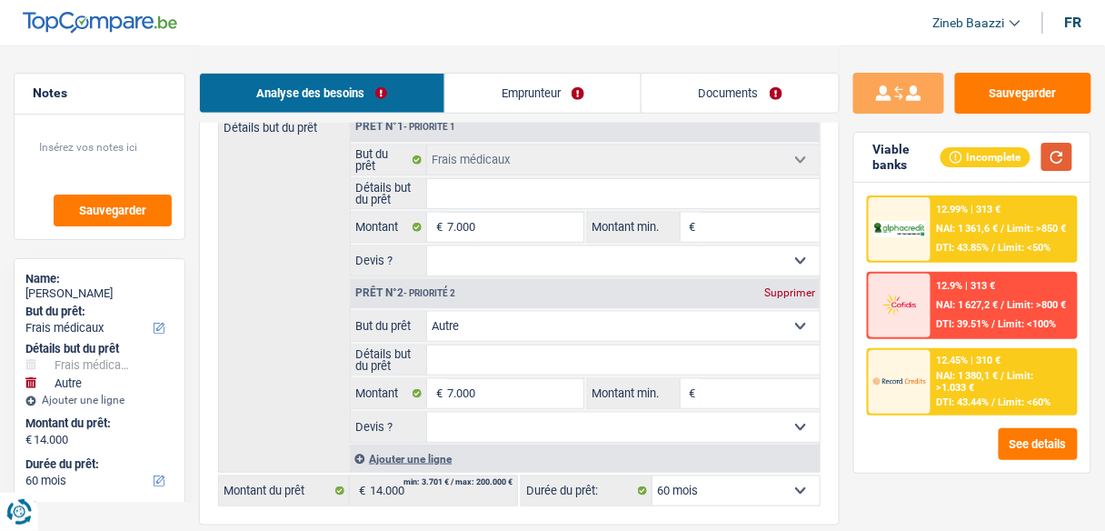
scroll to position [364, 0]
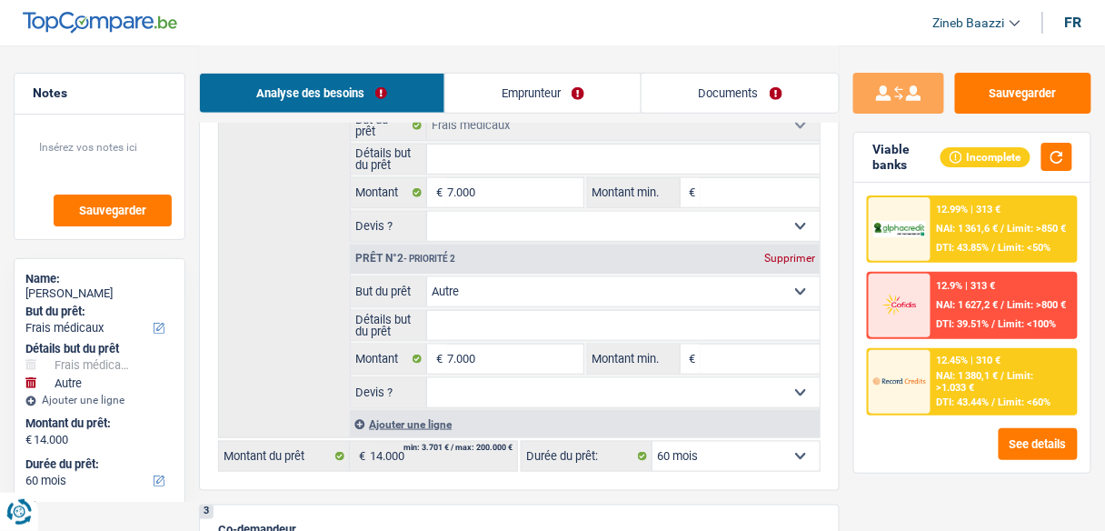
click at [793, 255] on div "Supprimer" at bounding box center [790, 258] width 60 height 11
type input "7.000"
select select "42"
type input "7.000"
select select "42"
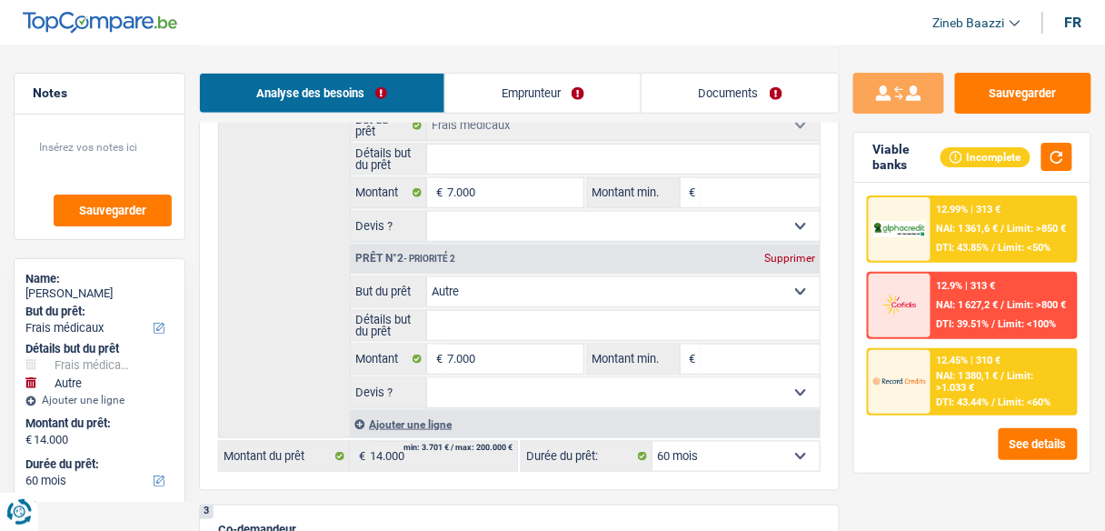
type input "7.000"
select select "42"
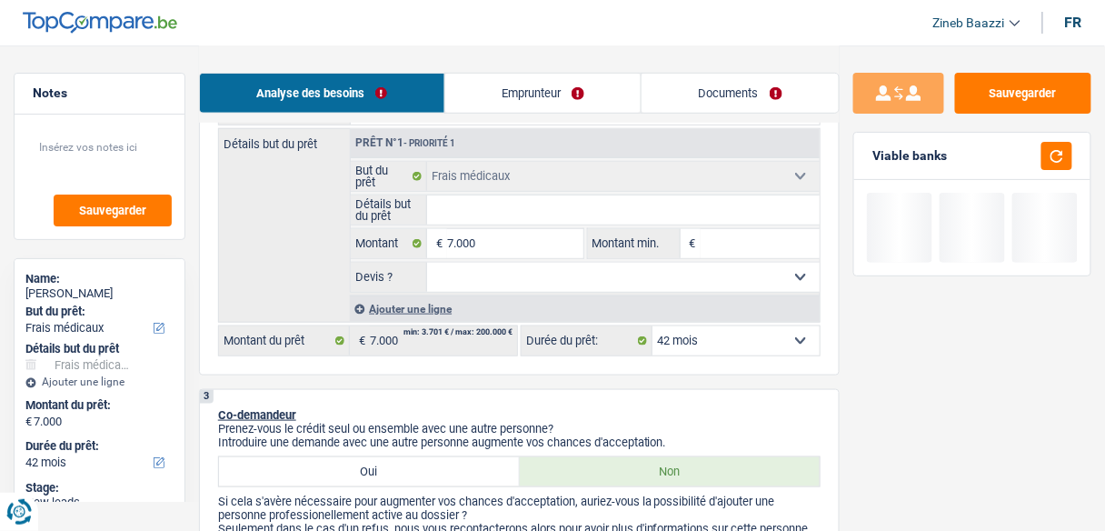
scroll to position [218, 0]
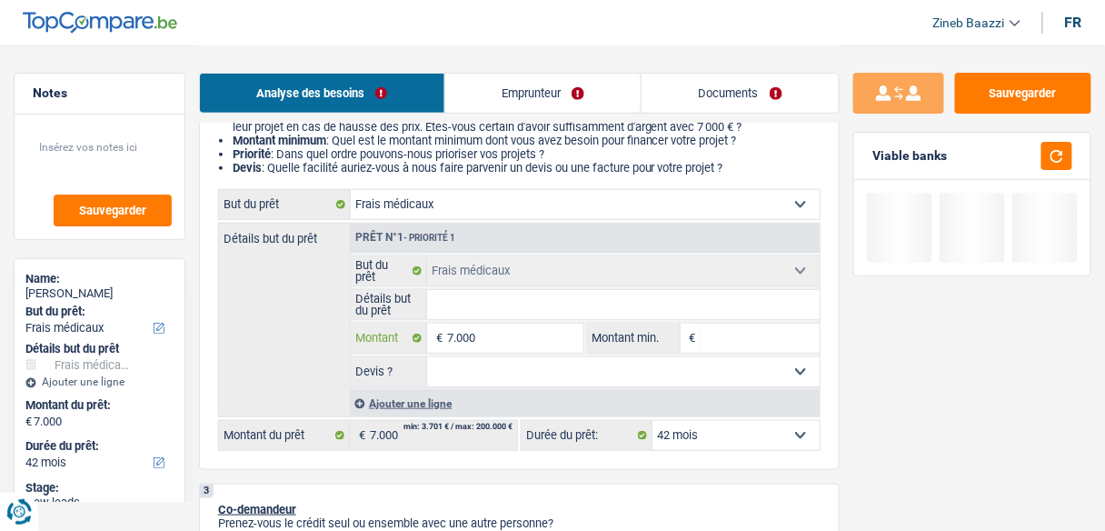
click at [468, 336] on input "7.000" at bounding box center [514, 338] width 135 height 29
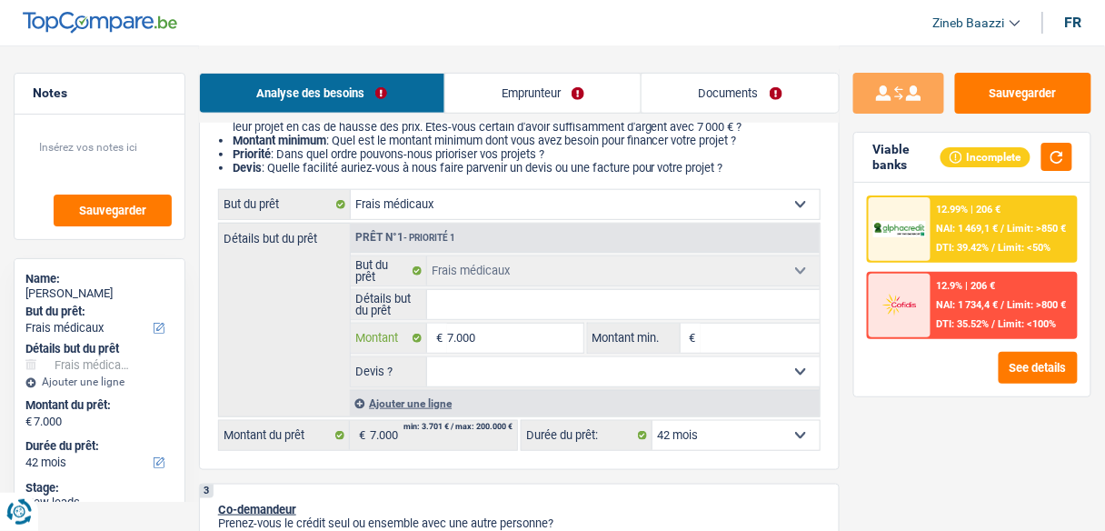
click at [468, 336] on input "7.000" at bounding box center [514, 338] width 135 height 29
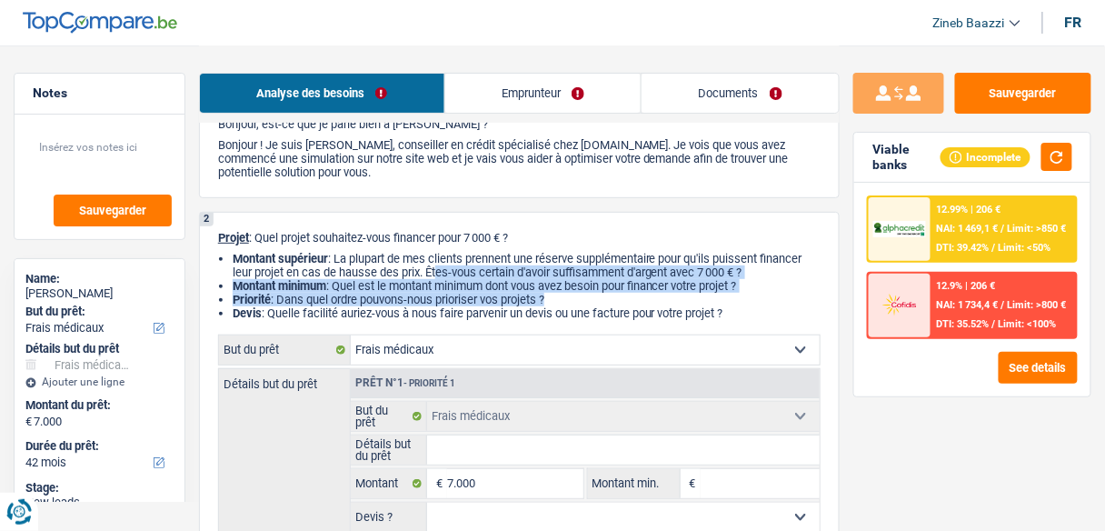
drag, startPoint x: 437, startPoint y: 275, endPoint x: 749, endPoint y: 302, distance: 313.0
click at [749, 302] on ul "Montant supérieur : La plupart de mes clients prennent une réserve supplémentai…" at bounding box center [519, 286] width 603 height 68
click at [749, 302] on li "Priorité : Dans quel ordre pouvons-nous prioriser vos projets ?" at bounding box center [527, 300] width 588 height 14
drag, startPoint x: 558, startPoint y: 303, endPoint x: 429, endPoint y: 270, distance: 133.2
click at [429, 270] on ul "Montant supérieur : La plupart de mes clients prennent une réserve supplémentai…" at bounding box center [519, 286] width 603 height 68
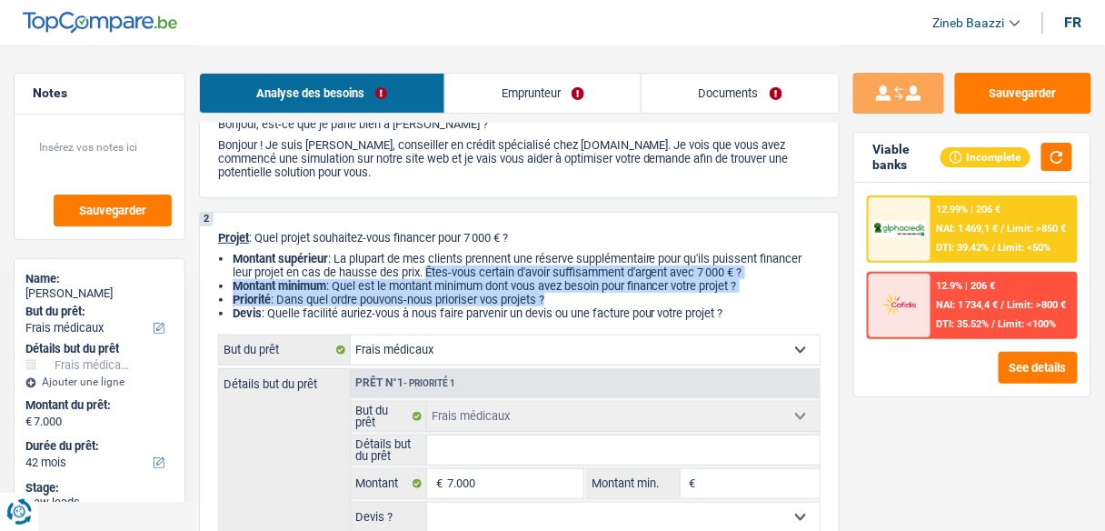
click at [429, 270] on li "Montant supérieur : La plupart de mes clients prennent une réserve supplémentai…" at bounding box center [527, 265] width 588 height 27
drag, startPoint x: 429, startPoint y: 270, endPoint x: 554, endPoint y: 300, distance: 128.1
click at [554, 300] on ul "Montant supérieur : La plupart de mes clients prennent une réserve supplémentai…" at bounding box center [519, 286] width 603 height 68
click at [554, 300] on li "Priorité : Dans quel ordre pouvons-nous prioriser vos projets ?" at bounding box center [527, 300] width 588 height 14
drag, startPoint x: 554, startPoint y: 300, endPoint x: 428, endPoint y: 272, distance: 128.6
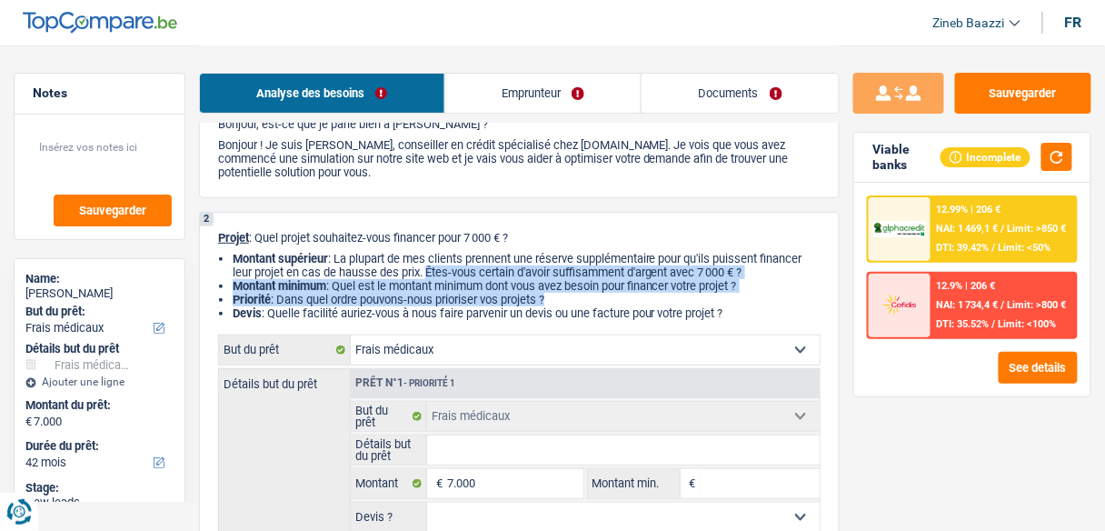
click at [428, 272] on ul "Montant supérieur : La plupart de mes clients prennent une réserve supplémentai…" at bounding box center [519, 286] width 603 height 68
click at [435, 279] on li "Montant supérieur : La plupart de mes clients prennent une réserve supplémentai…" at bounding box center [527, 265] width 588 height 27
drag, startPoint x: 428, startPoint y: 271, endPoint x: 554, endPoint y: 299, distance: 128.6
click at [554, 299] on ul "Montant supérieur : La plupart de mes clients prennent une réserve supplémentai…" at bounding box center [519, 286] width 603 height 68
click at [554, 299] on li "Priorité : Dans quel ordre pouvons-nous prioriser vos projets ?" at bounding box center [527, 300] width 588 height 14
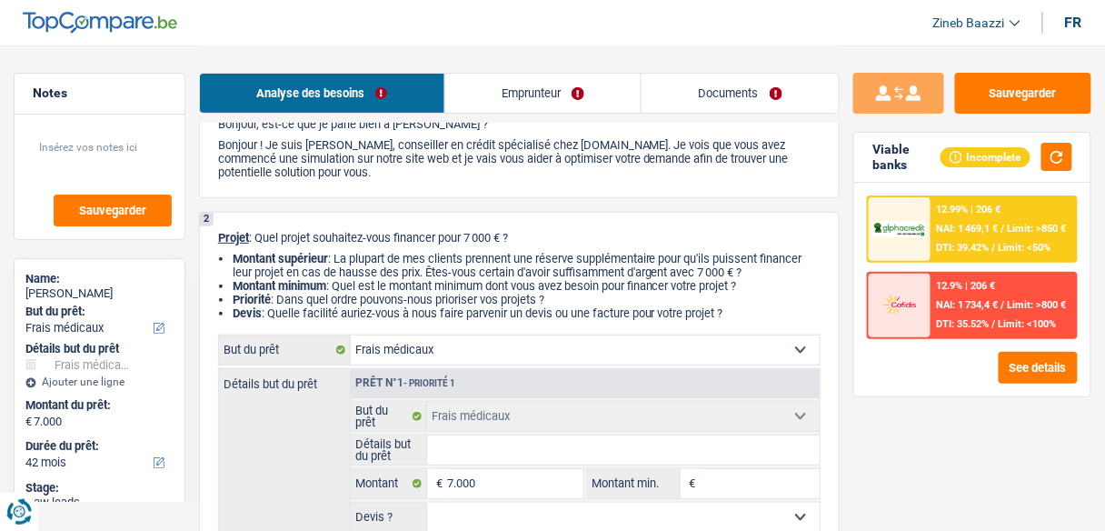
drag, startPoint x: 740, startPoint y: 307, endPoint x: 335, endPoint y: 263, distance: 406.9
click at [335, 263] on ul "Montant supérieur : La plupart de mes clients prennent une réserve supplémentai…" at bounding box center [519, 286] width 603 height 68
click at [335, 263] on li "Montant supérieur : La plupart de mes clients prennent une réserve supplémentai…" at bounding box center [527, 265] width 588 height 27
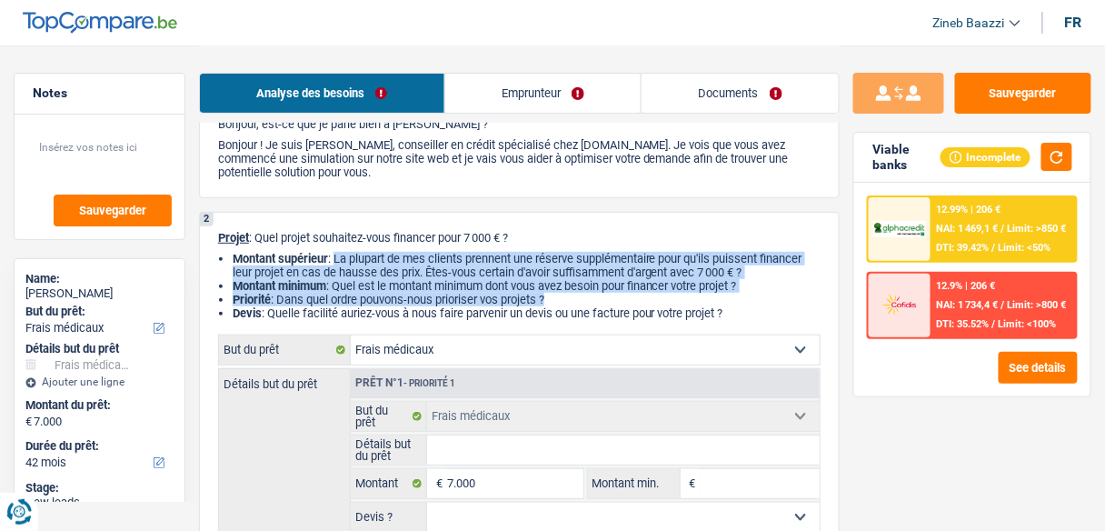
drag, startPoint x: 335, startPoint y: 263, endPoint x: 749, endPoint y: 295, distance: 414.8
click at [749, 295] on ul "Montant supérieur : La plupart de mes clients prennent une réserve supplémentai…" at bounding box center [519, 286] width 603 height 68
click at [747, 305] on li "Priorité : Dans quel ordre pouvons-nous prioriser vos projets ?" at bounding box center [527, 300] width 588 height 14
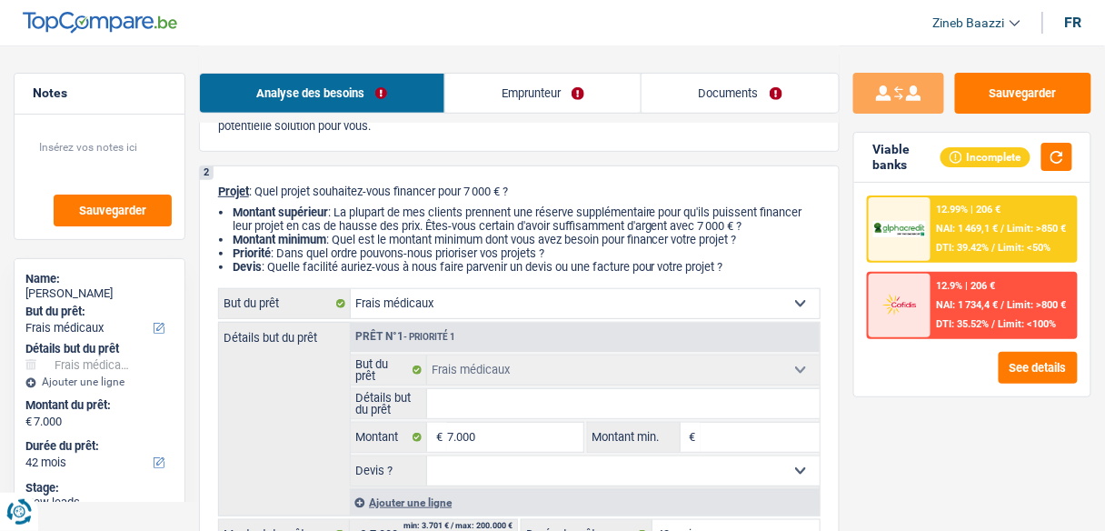
scroll to position [218, 0]
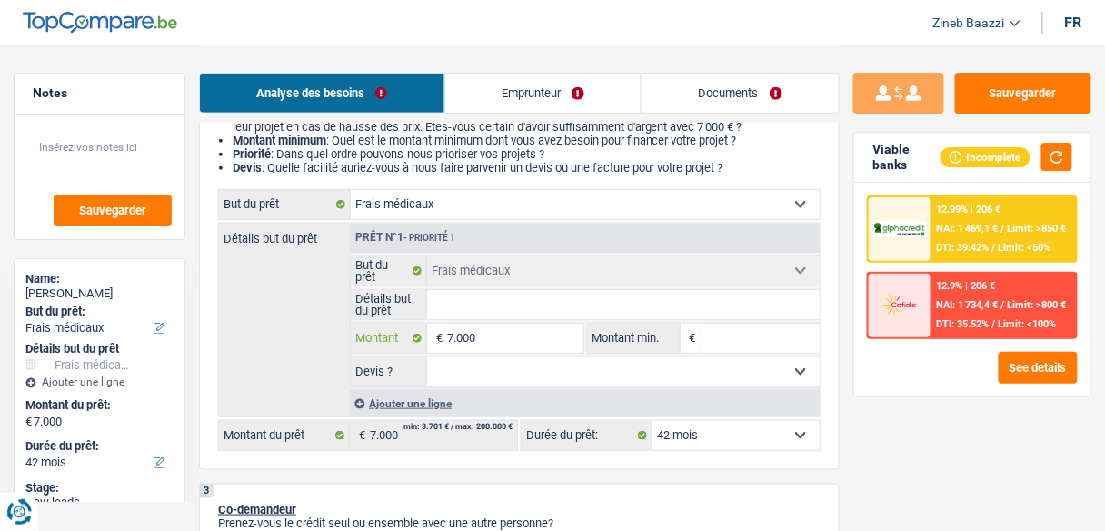
click at [476, 325] on input "7.000" at bounding box center [514, 338] width 135 height 29
type input "1"
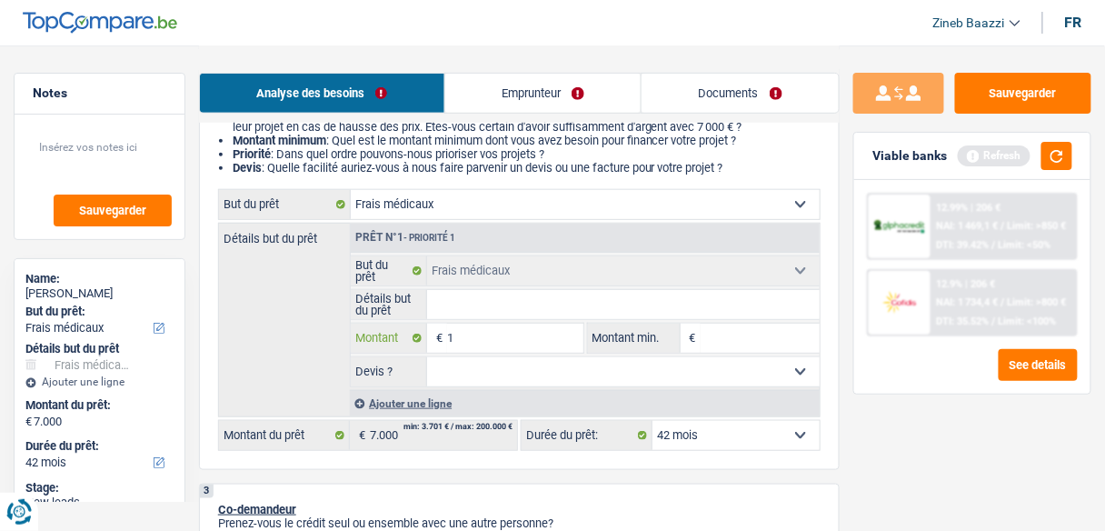
type input "10"
type input "100"
type input "1.000"
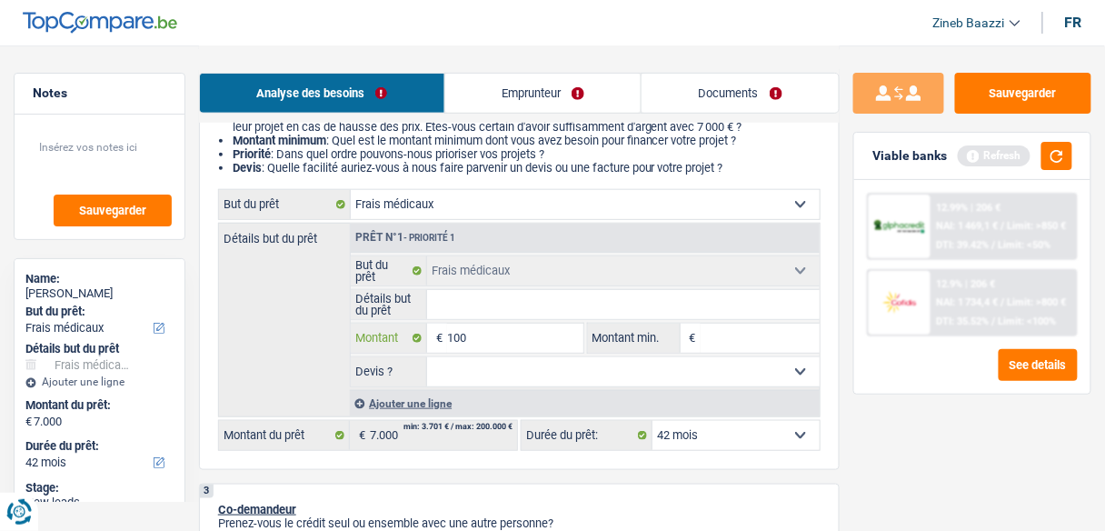
type input "1.000"
type input "10.000"
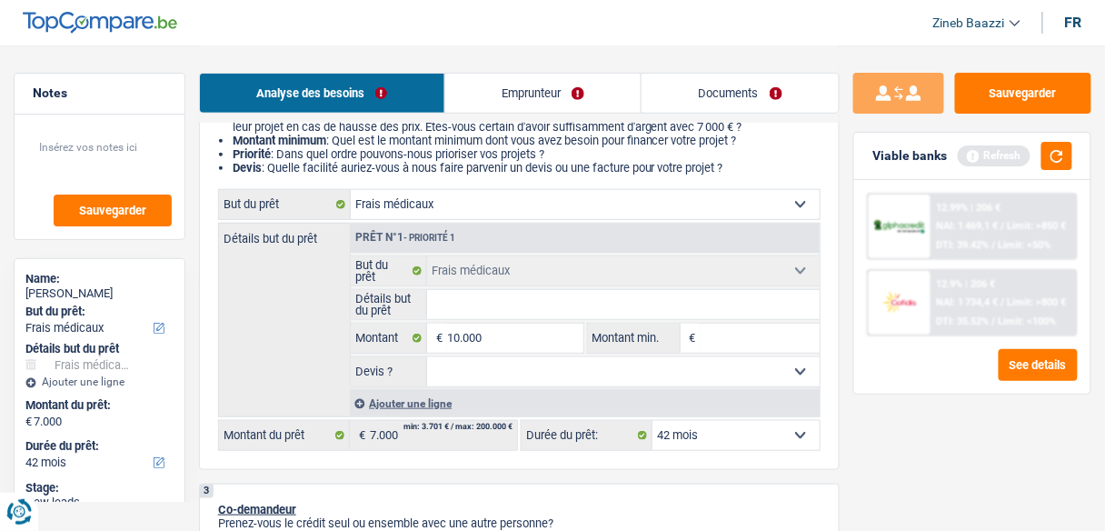
type input "10.000"
click at [705, 324] on input "Montant min." at bounding box center [760, 338] width 119 height 29
select select "48"
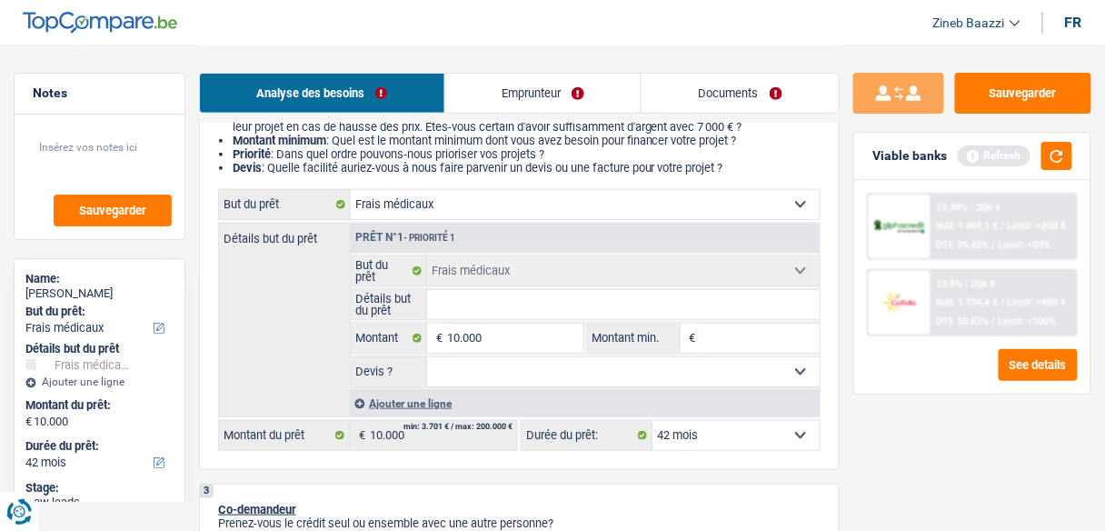
select select "48"
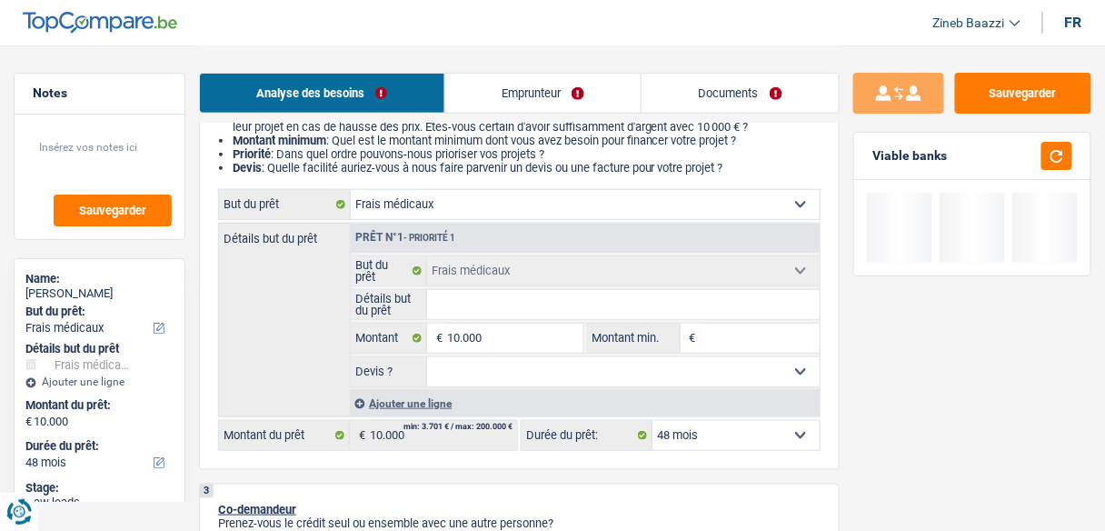
type input "1"
type input "10"
type input "100"
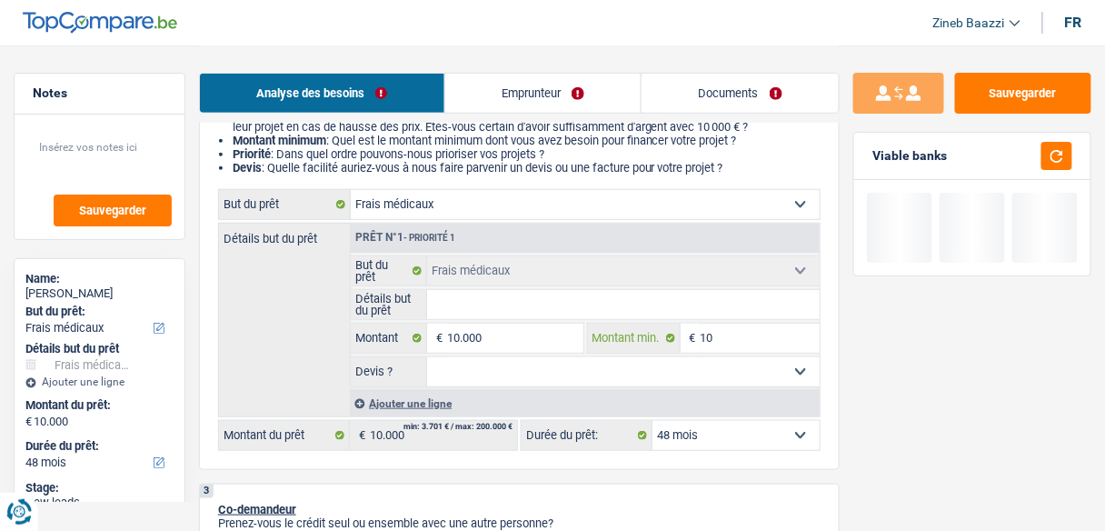
type input "100"
type input "1.000"
type input "10.000"
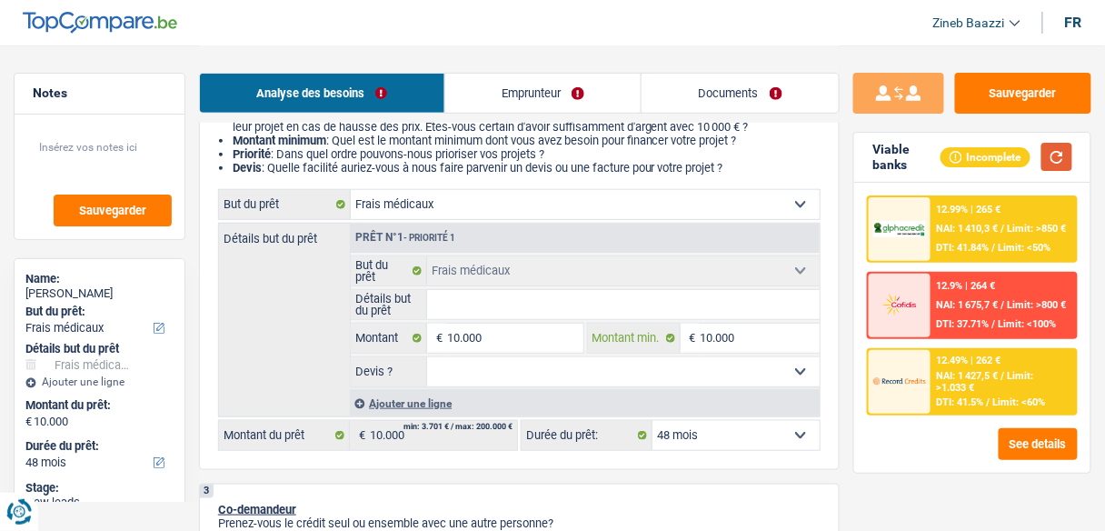
type input "10.000"
click at [1047, 155] on button "button" at bounding box center [1057, 157] width 31 height 28
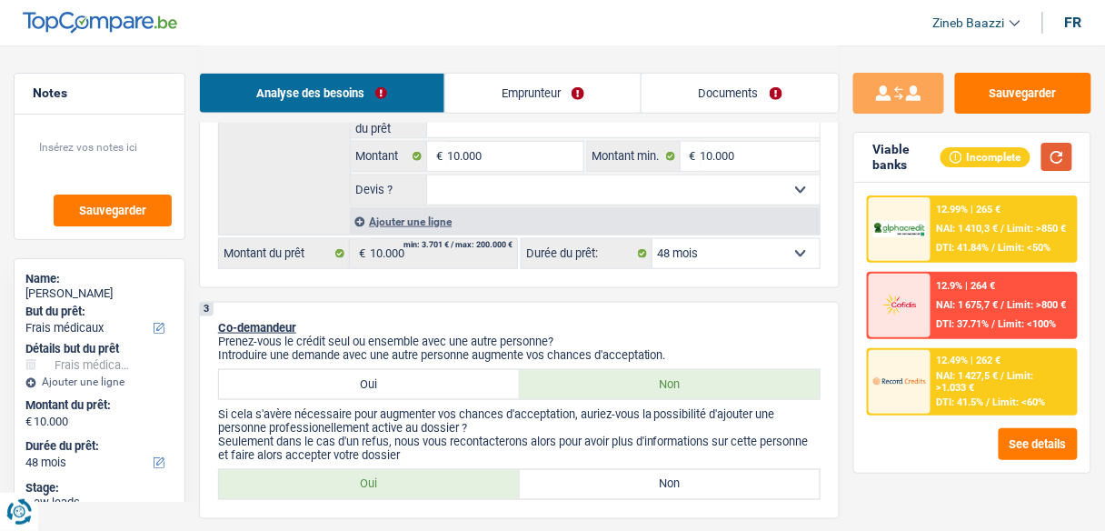
scroll to position [436, 0]
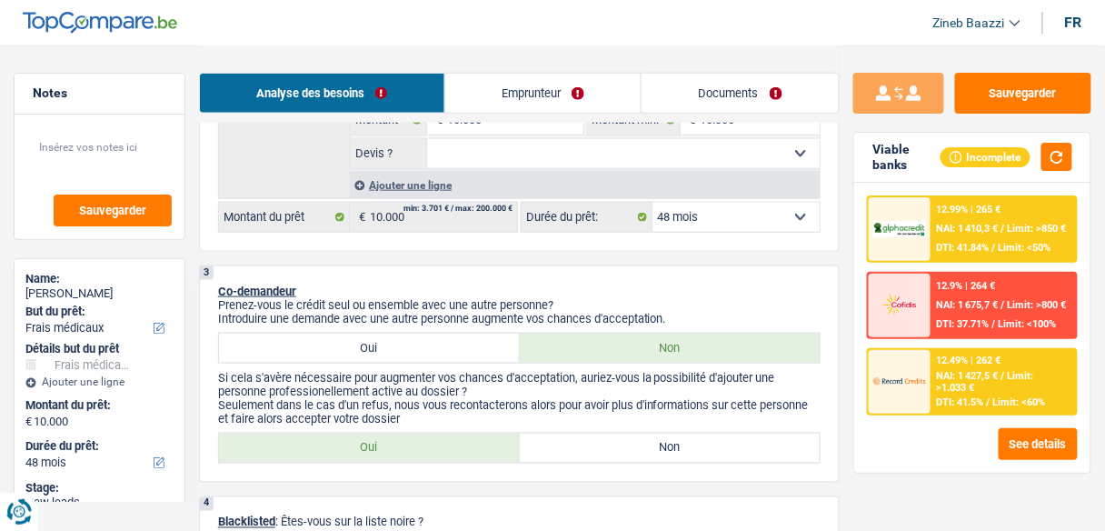
click at [684, 209] on select "12 mois 18 mois 24 mois 30 mois 36 mois 42 mois 48 mois Sélectionner une option" at bounding box center [736, 217] width 167 height 29
click at [685, 214] on select "12 mois 18 mois 24 mois 30 mois 36 mois 42 mois 48 mois Sélectionner une option" at bounding box center [736, 217] width 167 height 29
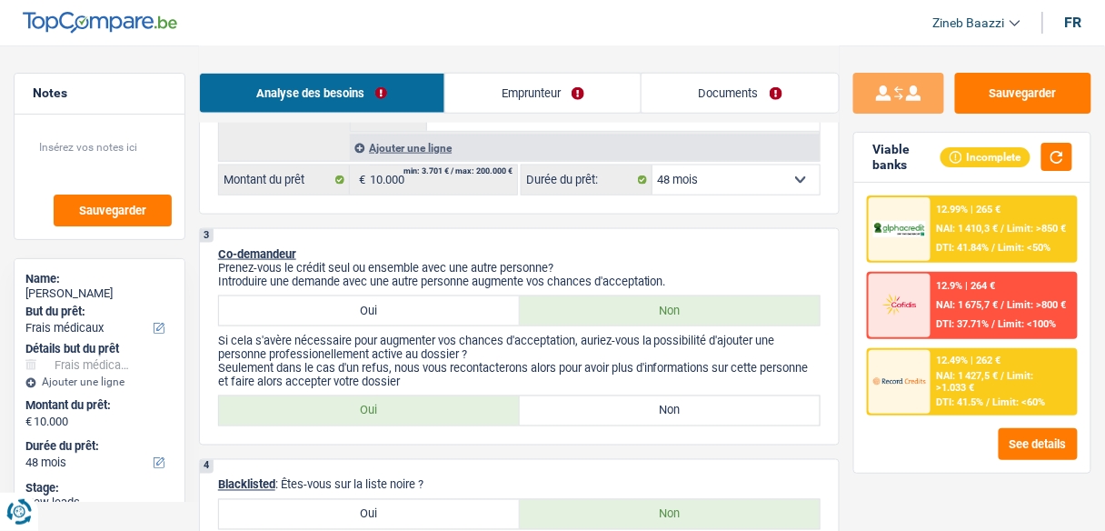
scroll to position [509, 0]
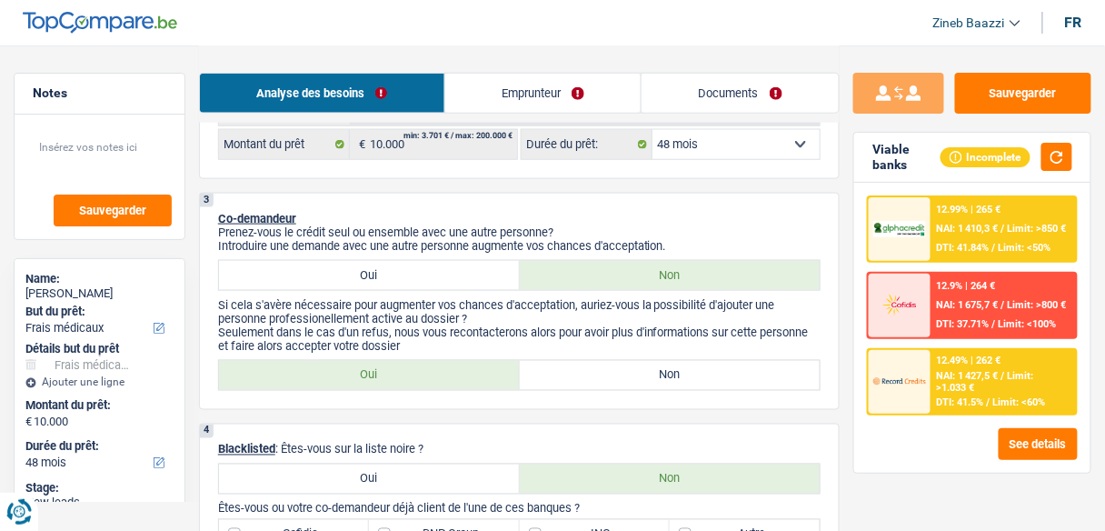
click at [567, 362] on label "Non" at bounding box center [670, 375] width 301 height 29
click at [567, 362] on input "Non" at bounding box center [670, 375] width 301 height 29
radio input "true"
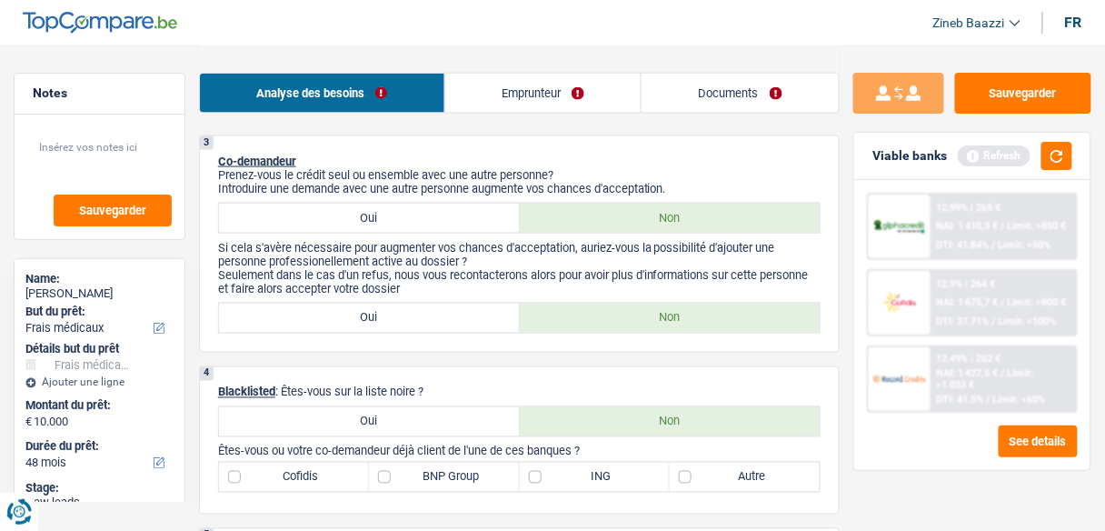
scroll to position [654, 0]
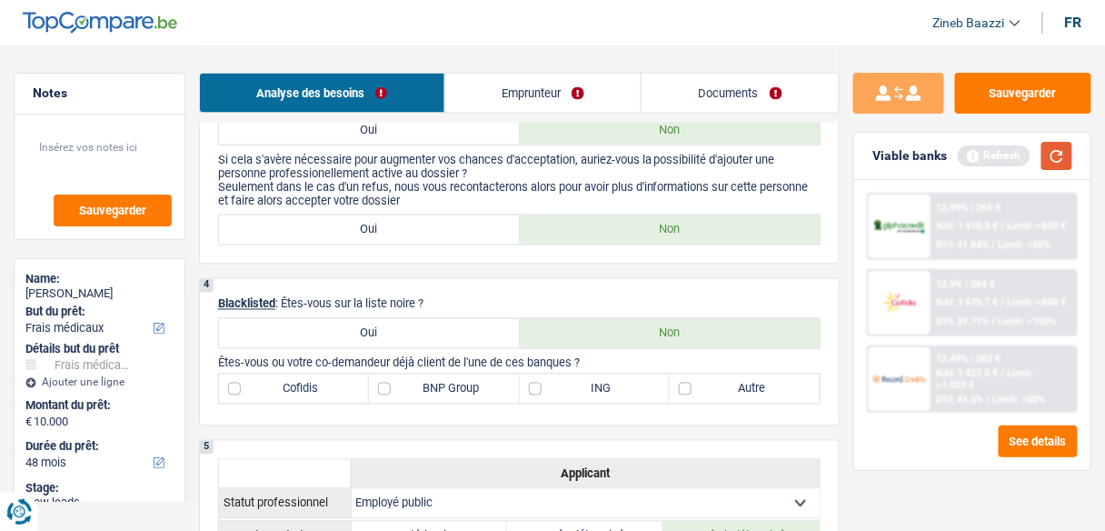
click at [1044, 156] on button "button" at bounding box center [1057, 156] width 31 height 28
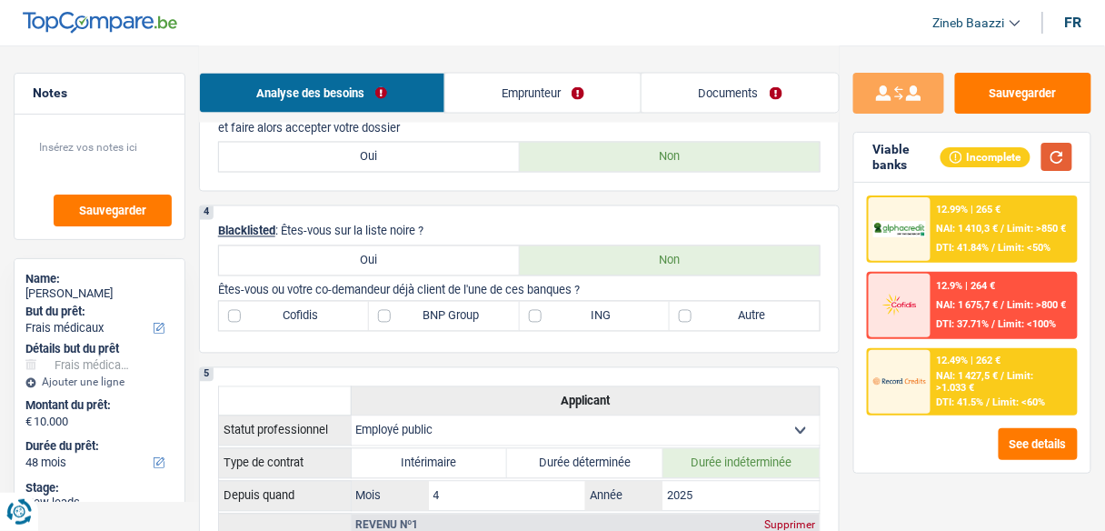
scroll to position [800, 0]
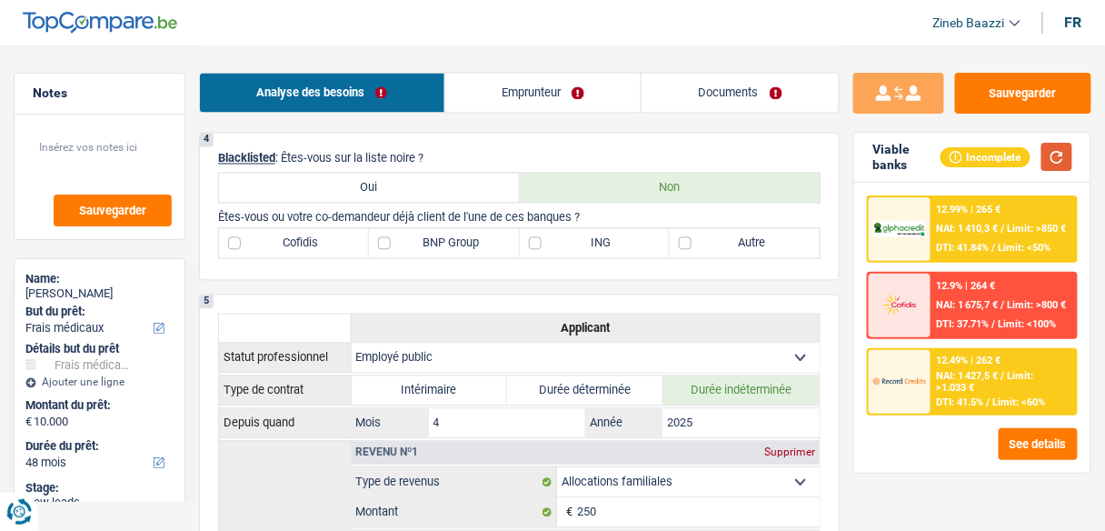
click at [1057, 164] on button "button" at bounding box center [1057, 157] width 31 height 28
click at [1058, 155] on button "button" at bounding box center [1057, 157] width 31 height 28
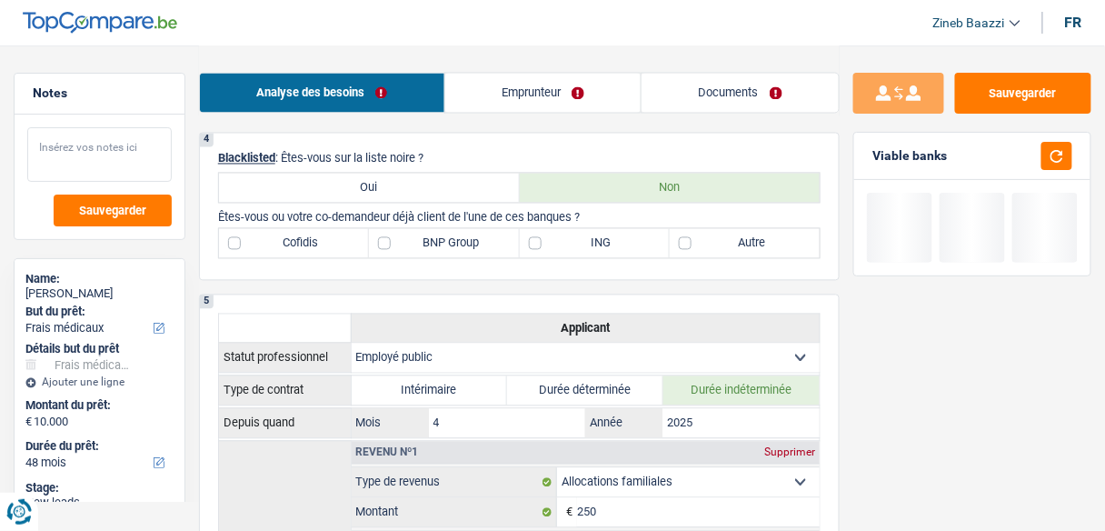
click at [90, 142] on textarea at bounding box center [99, 154] width 145 height 55
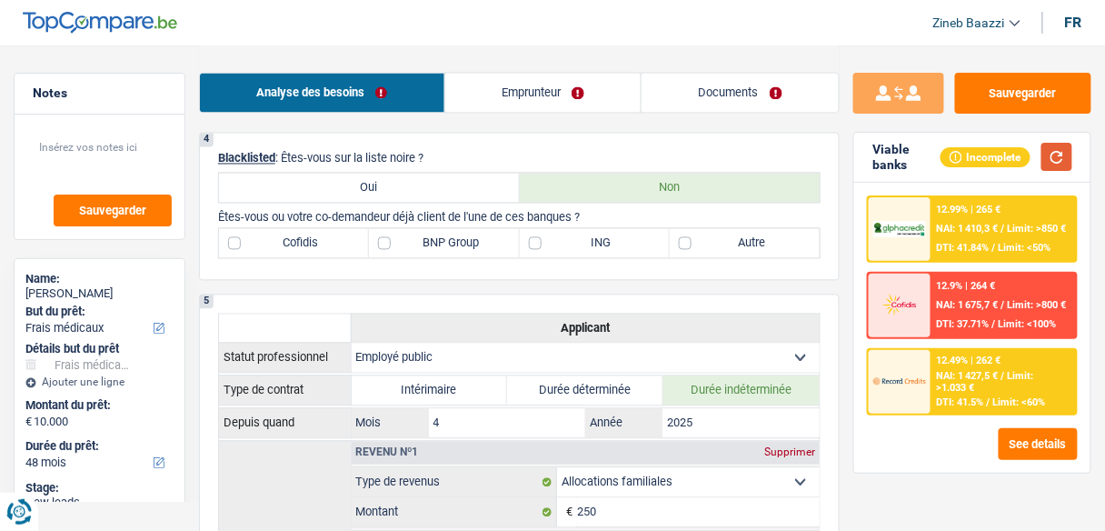
click at [1049, 164] on button "button" at bounding box center [1057, 157] width 31 height 28
click at [714, 245] on label "Autre" at bounding box center [745, 243] width 150 height 29
click at [714, 245] on input "Autre" at bounding box center [745, 243] width 150 height 29
checkbox input "true"
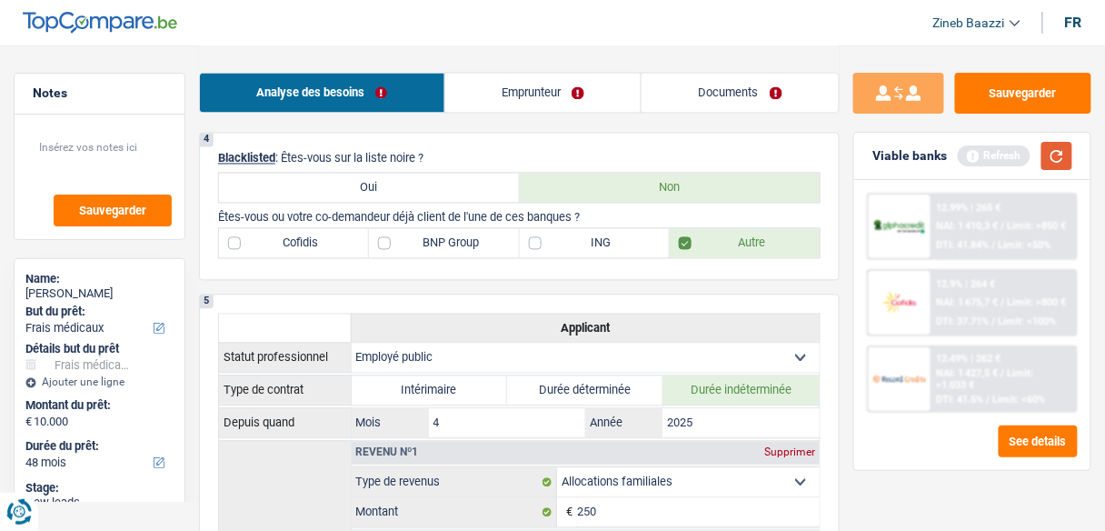
drag, startPoint x: 1071, startPoint y: 154, endPoint x: 1009, endPoint y: 153, distance: 61.8
click at [1072, 154] on button "button" at bounding box center [1057, 156] width 31 height 28
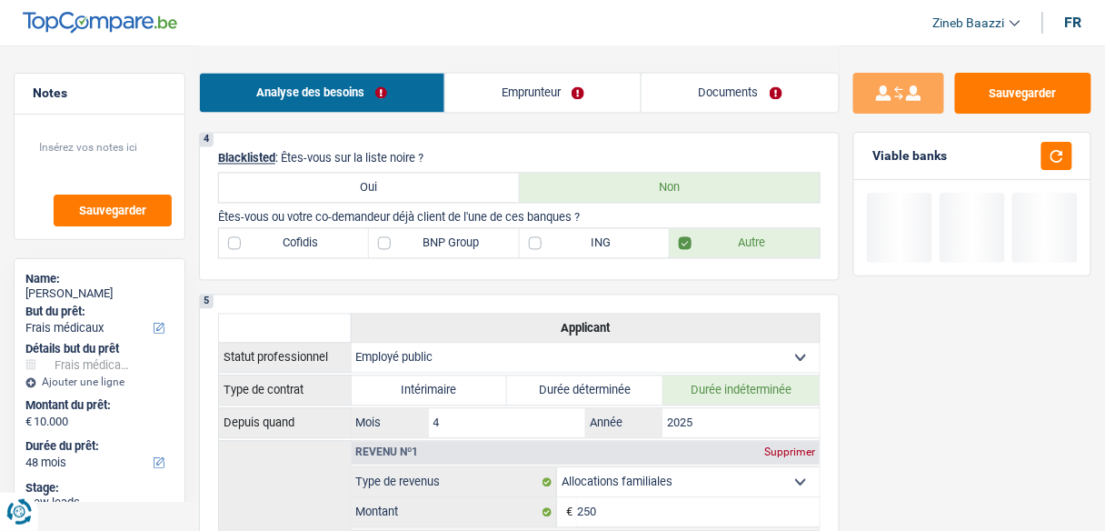
click at [476, 243] on label "BNP Group" at bounding box center [444, 243] width 150 height 29
click at [476, 243] on input "BNP Group" at bounding box center [444, 243] width 150 height 29
checkbox input "true"
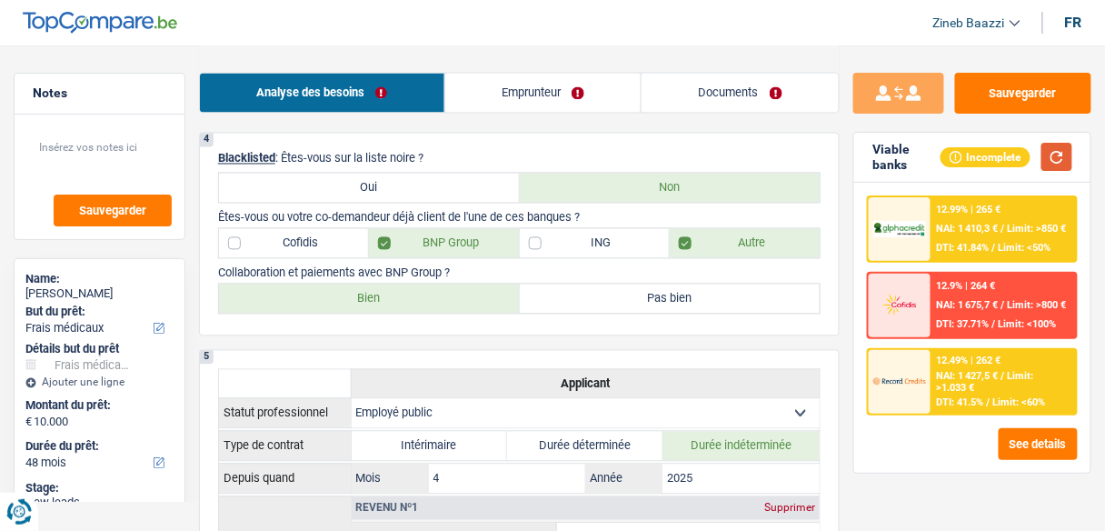
click at [1066, 152] on button "button" at bounding box center [1057, 157] width 31 height 28
click at [455, 287] on label "Bien" at bounding box center [369, 299] width 301 height 29
click at [455, 287] on input "Bien" at bounding box center [369, 299] width 301 height 29
radio input "true"
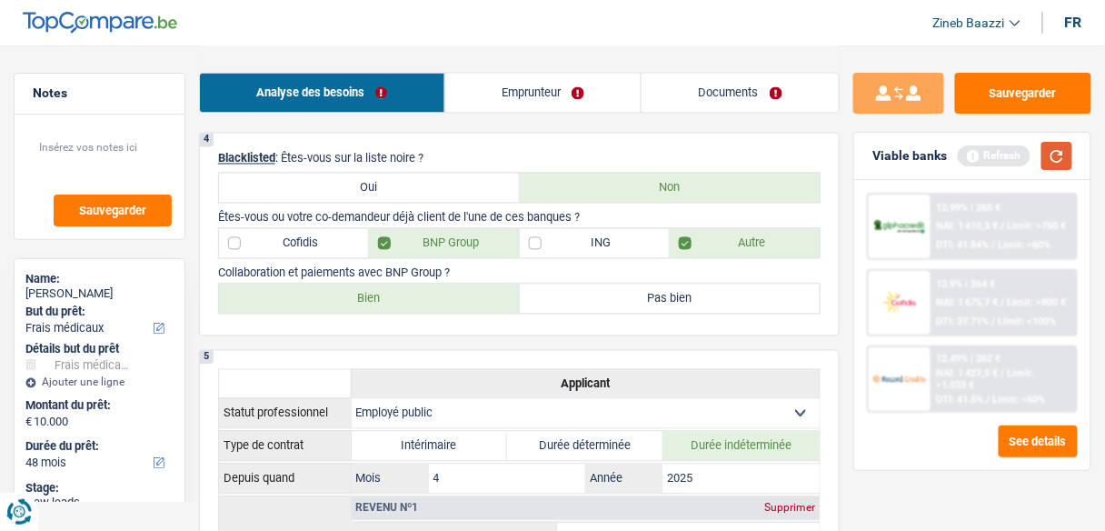
click at [1065, 165] on button "button" at bounding box center [1057, 156] width 31 height 28
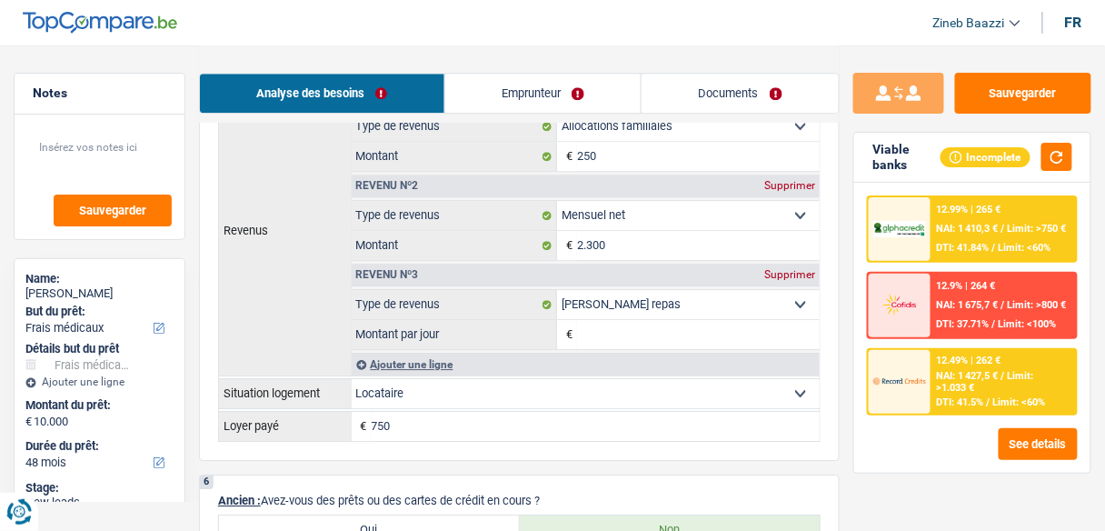
scroll to position [1309, 0]
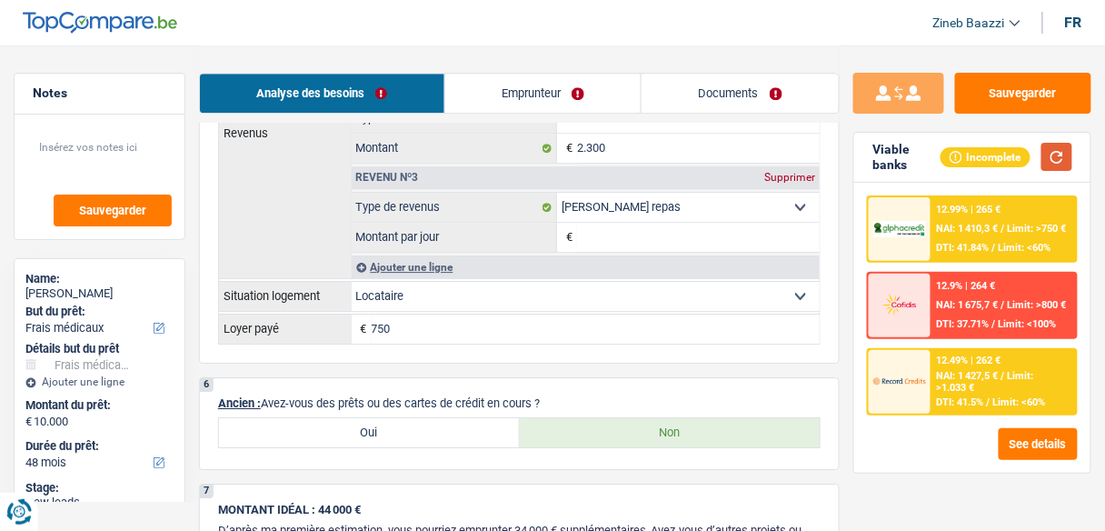
click at [1068, 154] on button "button" at bounding box center [1057, 157] width 31 height 28
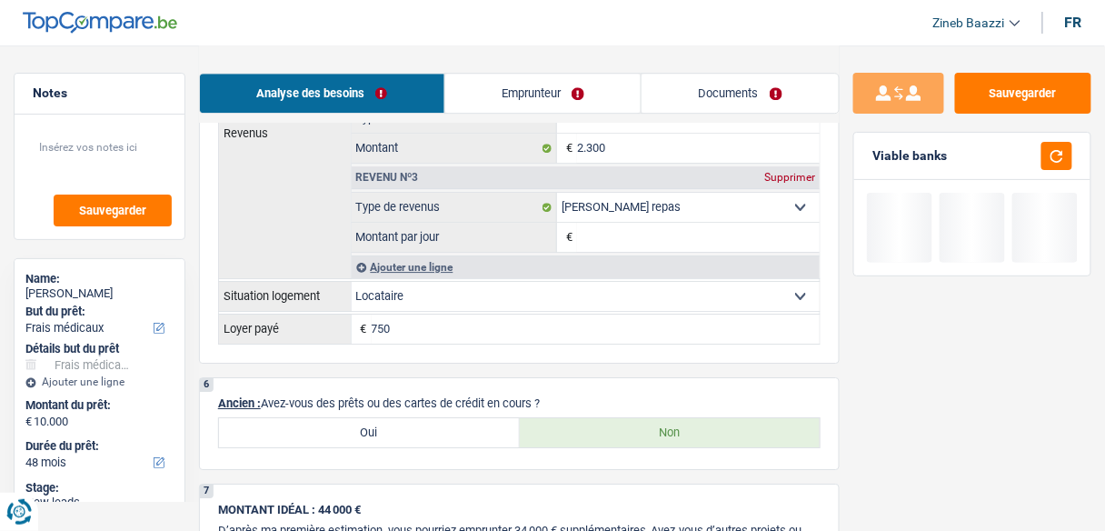
click at [510, 74] on link "Emprunteur" at bounding box center [543, 93] width 196 height 39
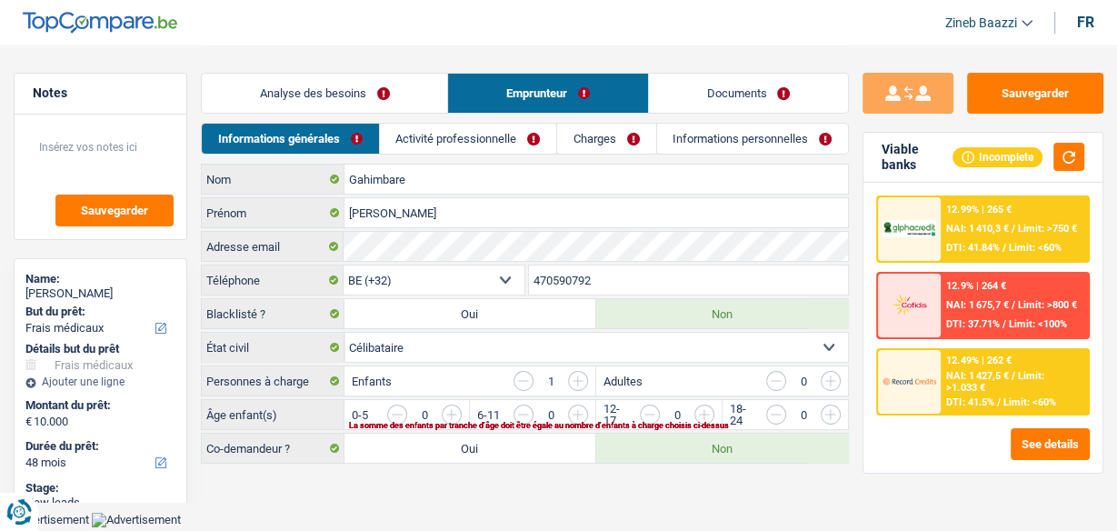
click at [457, 407] on input "button" at bounding box center [765, 419] width 646 height 29
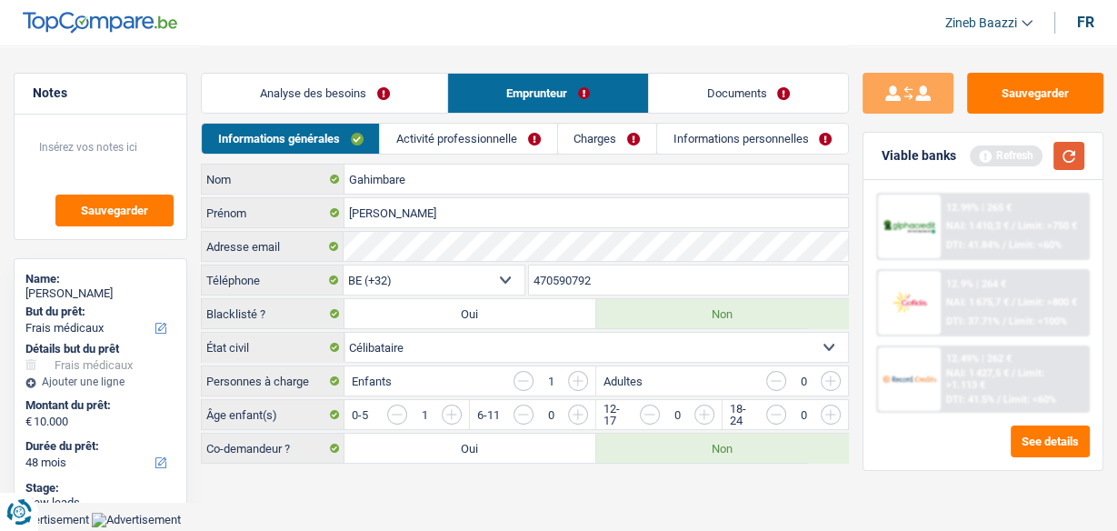
click at [1065, 150] on button "button" at bounding box center [1069, 156] width 31 height 28
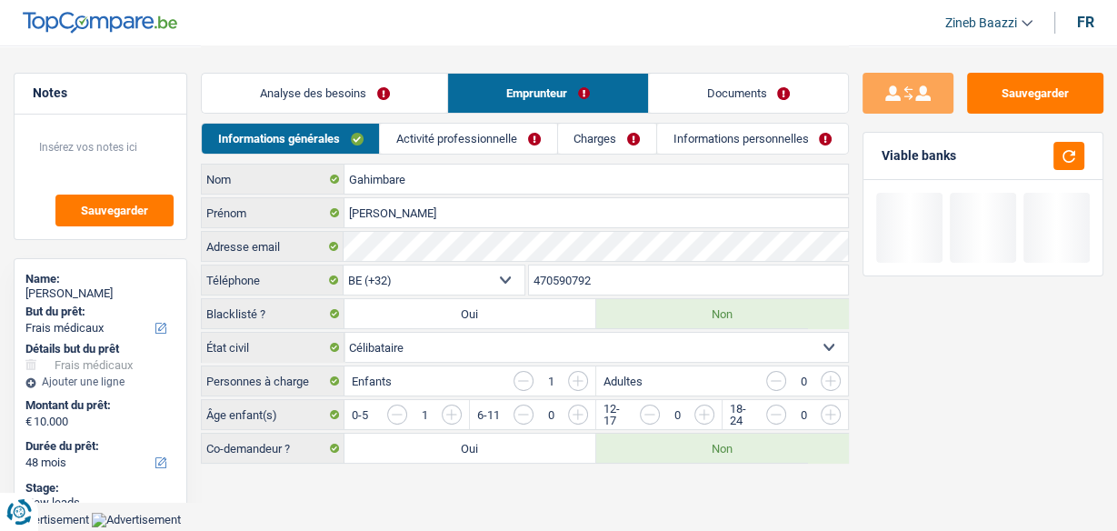
click at [402, 139] on link "Activité professionnelle" at bounding box center [468, 139] width 176 height 30
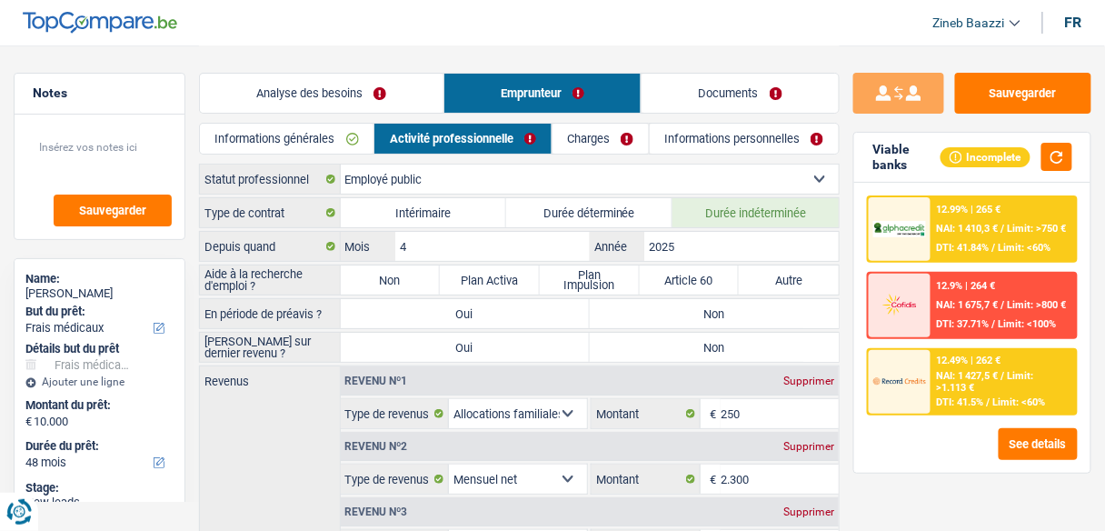
click at [368, 277] on label "Non" at bounding box center [391, 279] width 100 height 29
click at [368, 277] on input "Non" at bounding box center [391, 279] width 100 height 29
radio input "true"
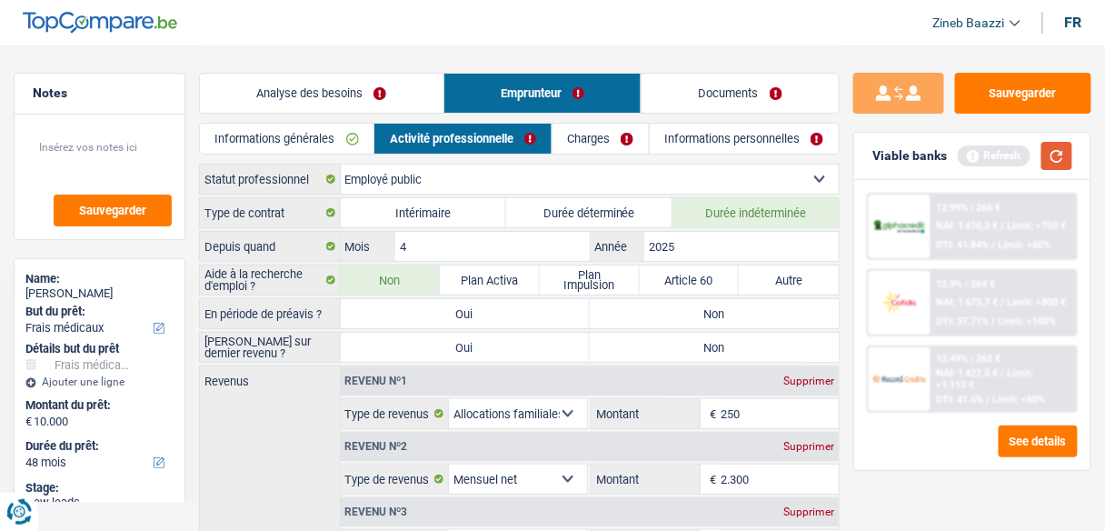
click at [1051, 156] on button "button" at bounding box center [1057, 156] width 31 height 28
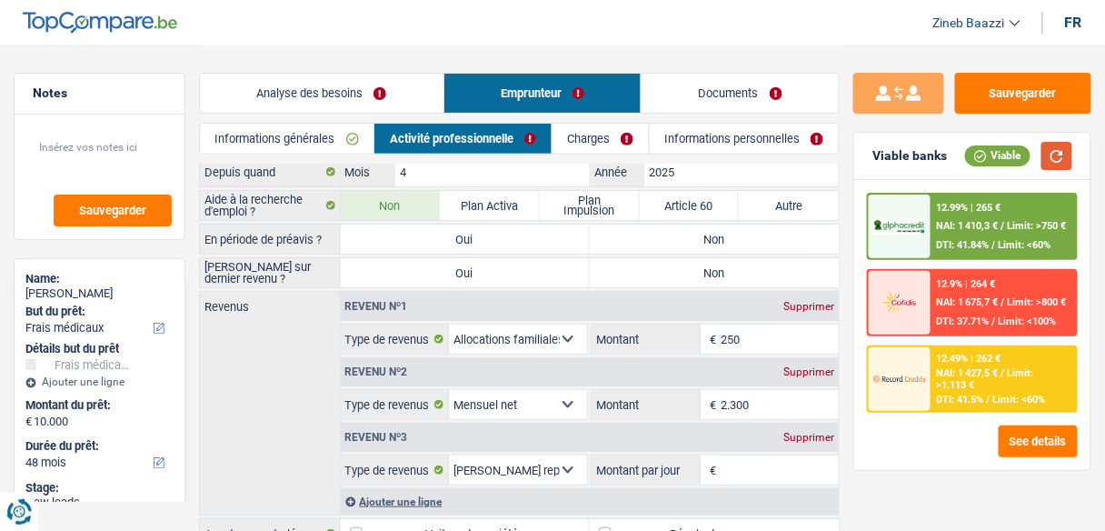
scroll to position [73, 0]
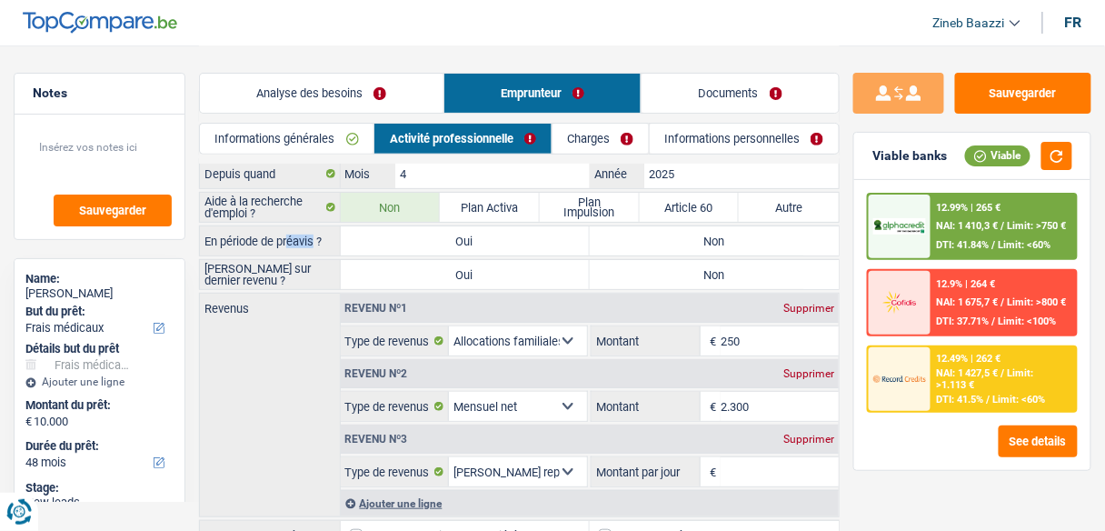
drag, startPoint x: 288, startPoint y: 245, endPoint x: 319, endPoint y: 238, distance: 31.6
click at [319, 238] on label "En période de préavis ?" at bounding box center [270, 240] width 141 height 29
drag, startPoint x: 325, startPoint y: 236, endPoint x: 277, endPoint y: 242, distance: 47.6
click at [277, 242] on label "En période de préavis ?" at bounding box center [270, 240] width 141 height 29
click at [1059, 166] on button "button" at bounding box center [1057, 156] width 31 height 28
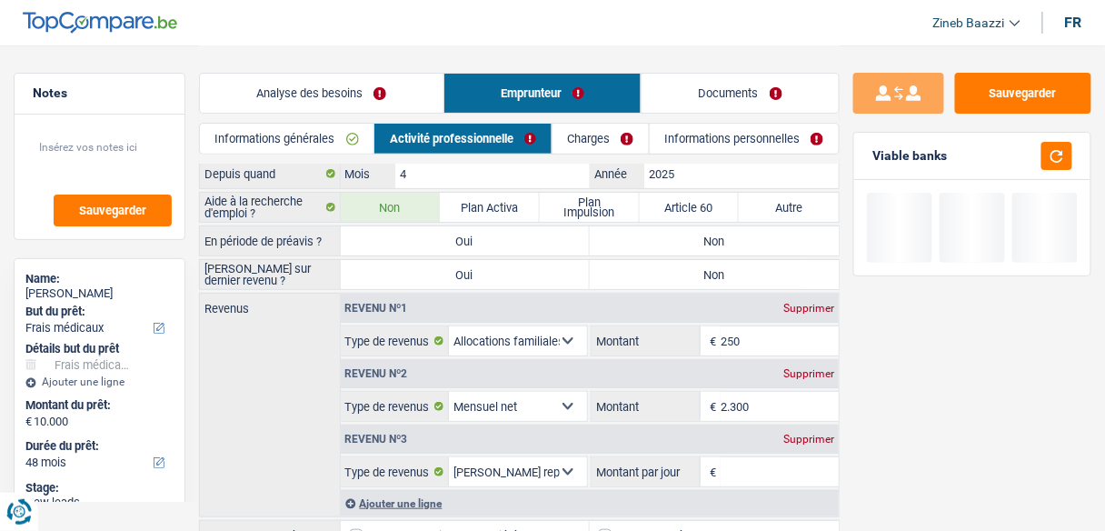
click at [256, 307] on label "Revenus" at bounding box center [270, 304] width 140 height 21
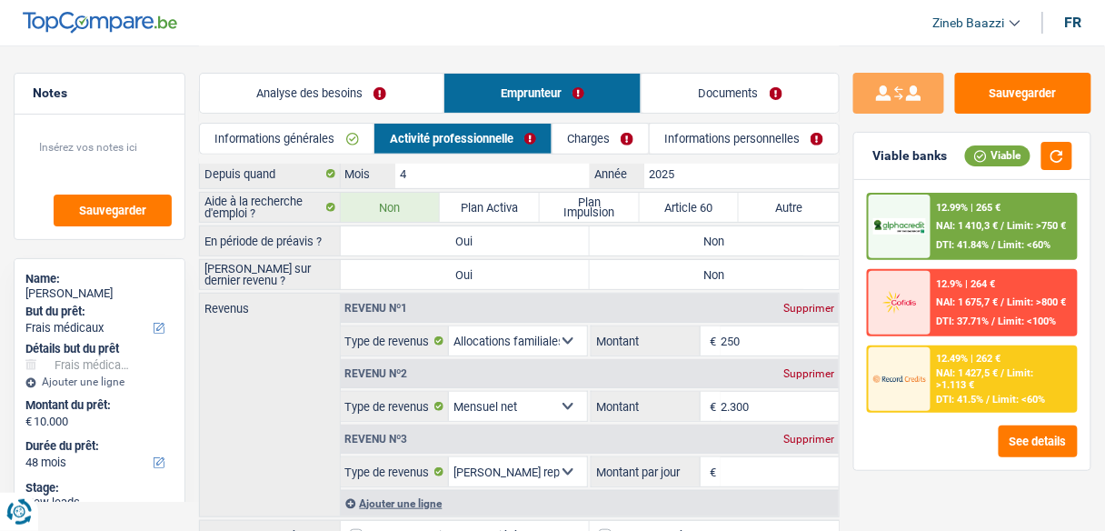
click at [625, 245] on label "Non" at bounding box center [714, 240] width 249 height 29
click at [625, 245] on input "Non" at bounding box center [714, 240] width 249 height 29
radio input "true"
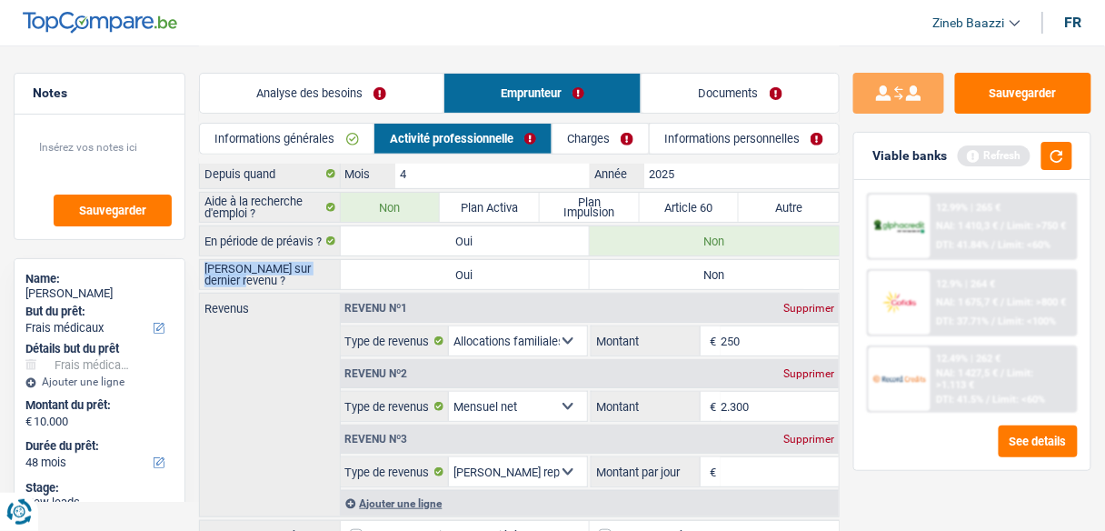
drag, startPoint x: 259, startPoint y: 272, endPoint x: 203, endPoint y: 257, distance: 58.2
click at [203, 260] on label "Saisie sur dernier revenu ?" at bounding box center [270, 274] width 141 height 29
click at [271, 263] on label "Saisie sur dernier revenu ?" at bounding box center [270, 274] width 141 height 29
click at [639, 267] on label "Non" at bounding box center [714, 274] width 249 height 29
click at [639, 267] on input "Non" at bounding box center [714, 274] width 249 height 29
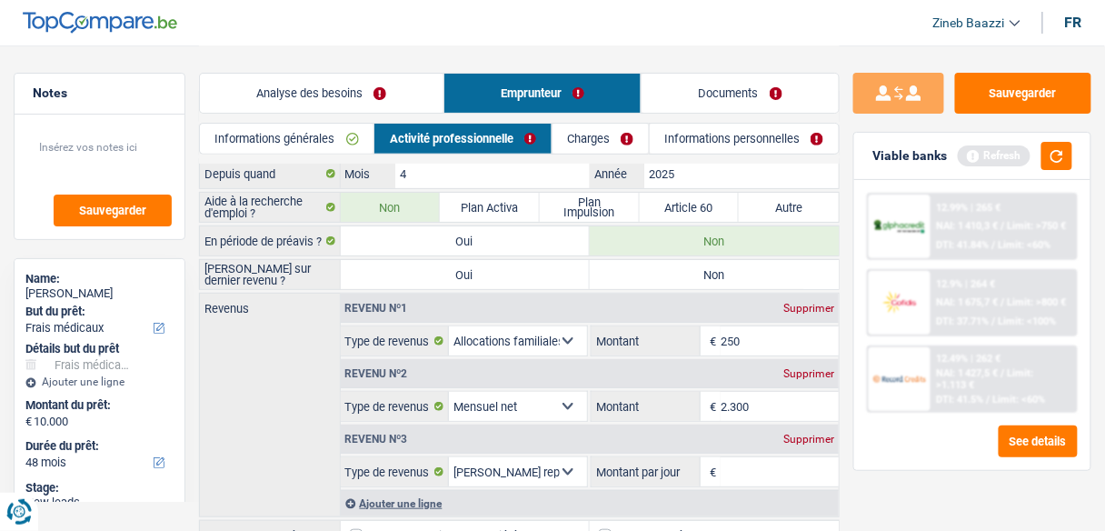
radio input "true"
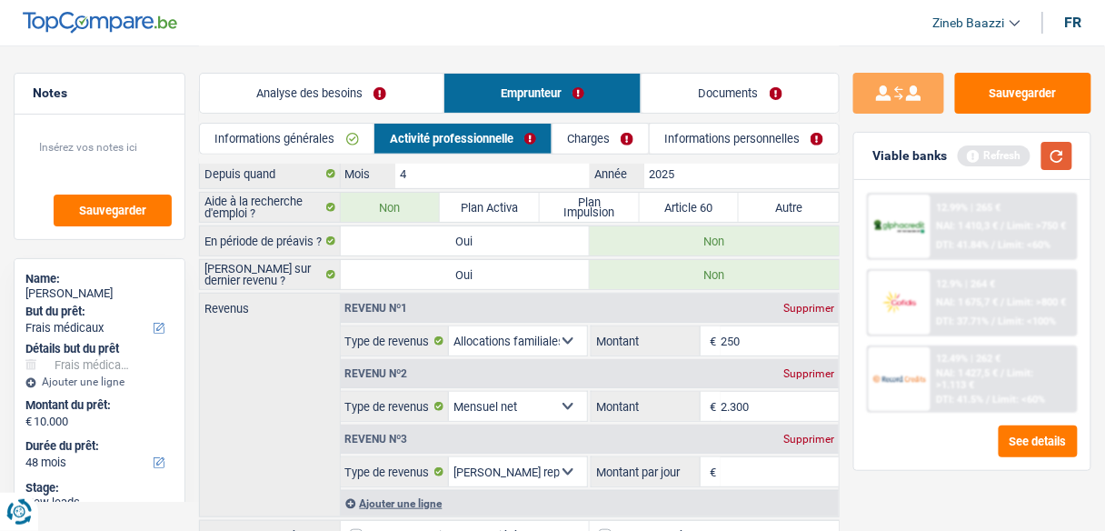
click at [1044, 151] on button "button" at bounding box center [1057, 156] width 31 height 28
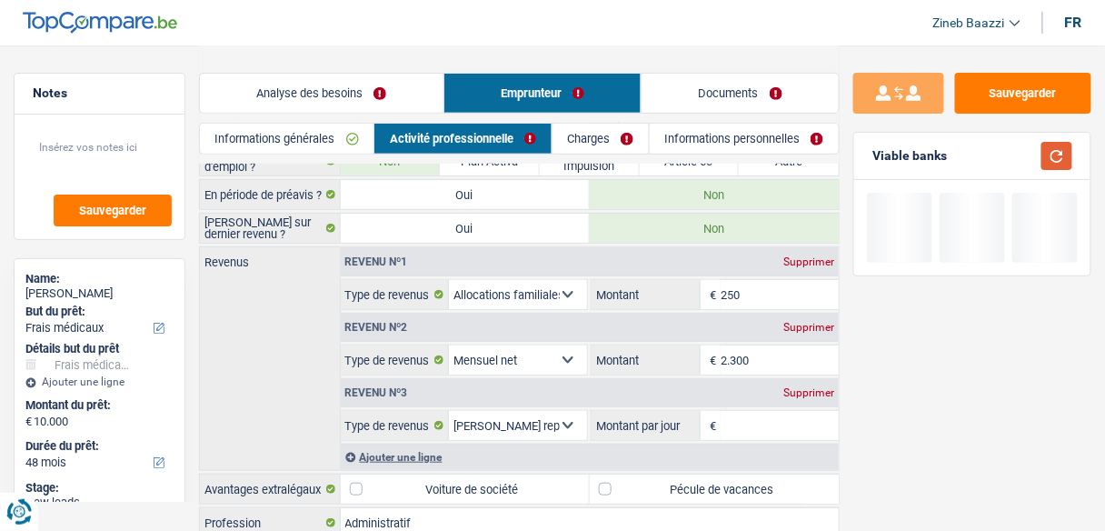
scroll to position [145, 0]
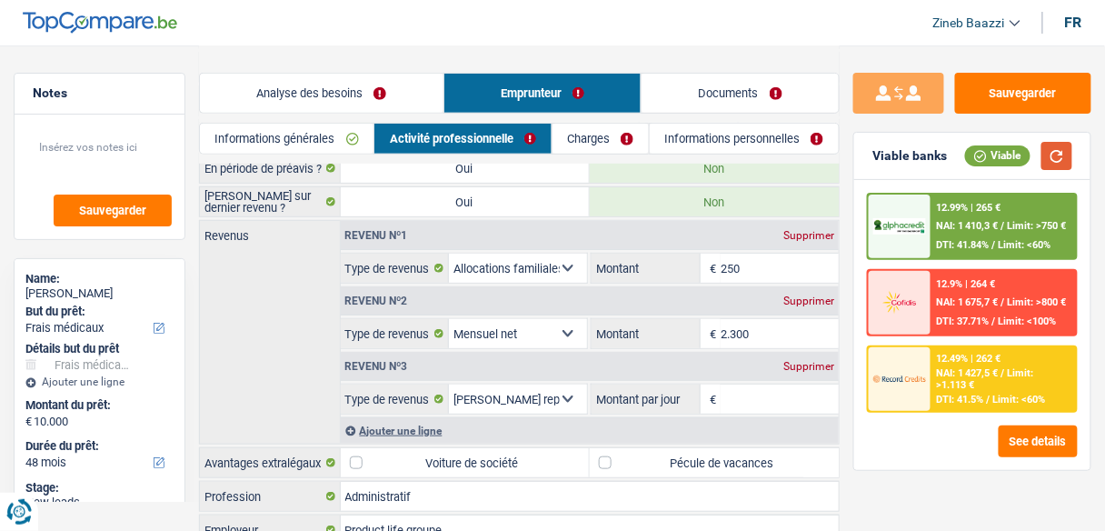
click at [1064, 149] on button "button" at bounding box center [1057, 156] width 31 height 28
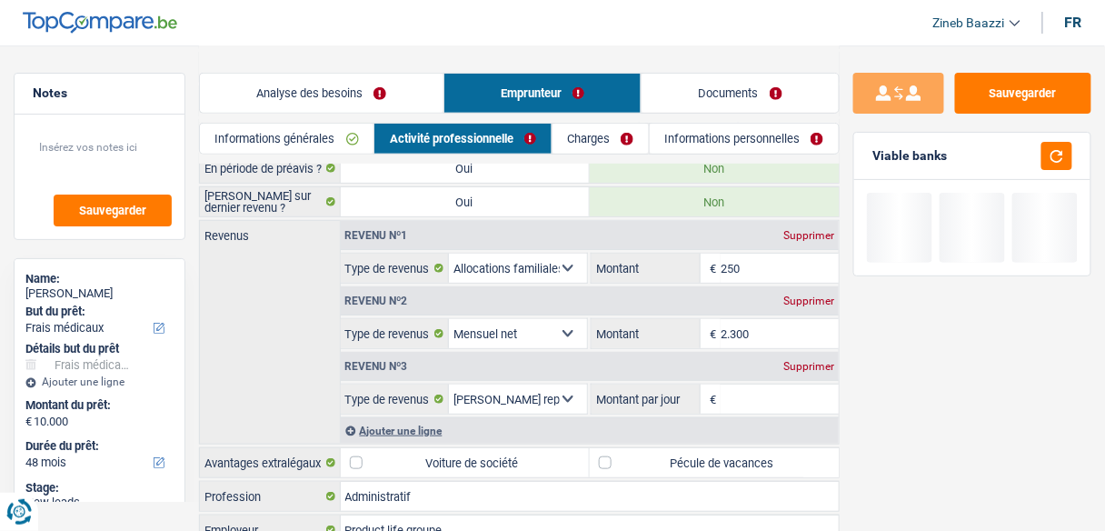
click at [743, 265] on input "250" at bounding box center [780, 268] width 118 height 29
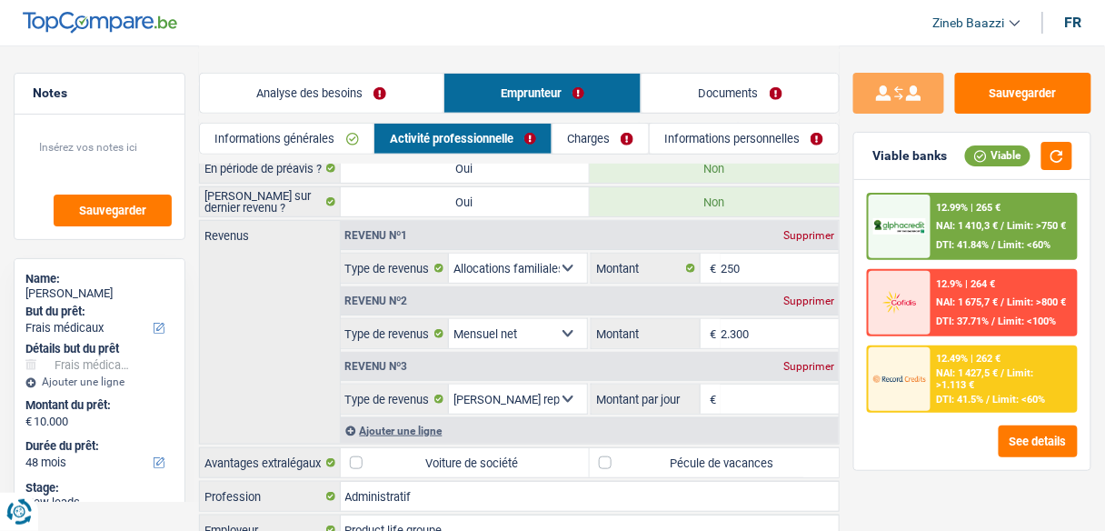
click at [267, 310] on div "Revenus Revenu nº1 Supprimer Allocation d'handicap Allocations chômage Allocati…" at bounding box center [519, 332] width 641 height 225
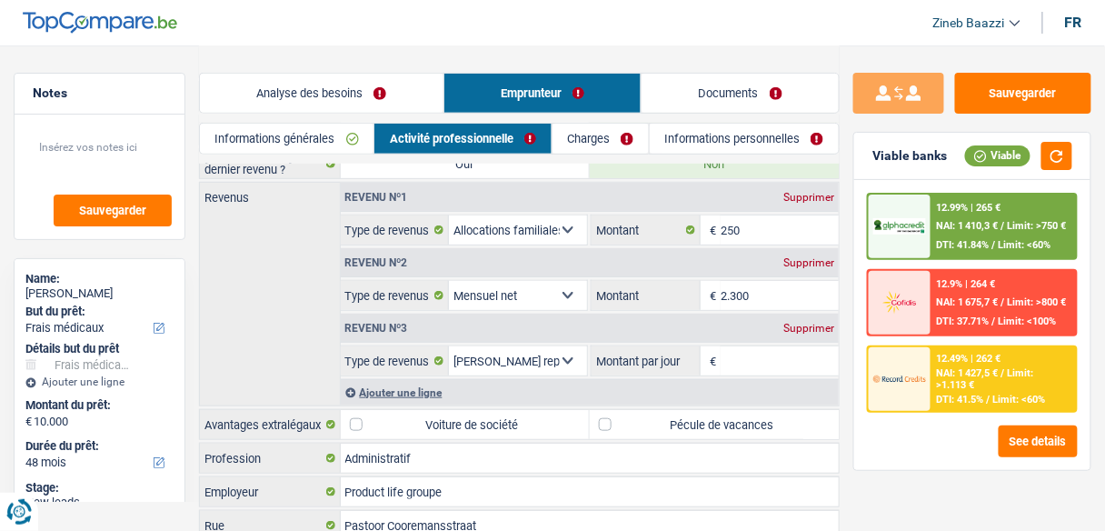
scroll to position [218, 0]
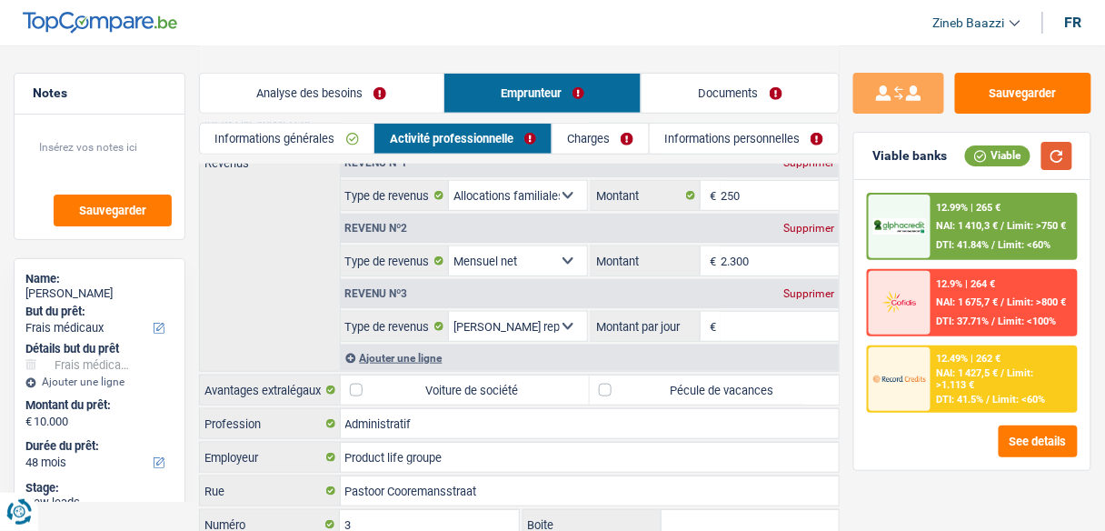
click at [1048, 146] on button "button" at bounding box center [1057, 156] width 31 height 28
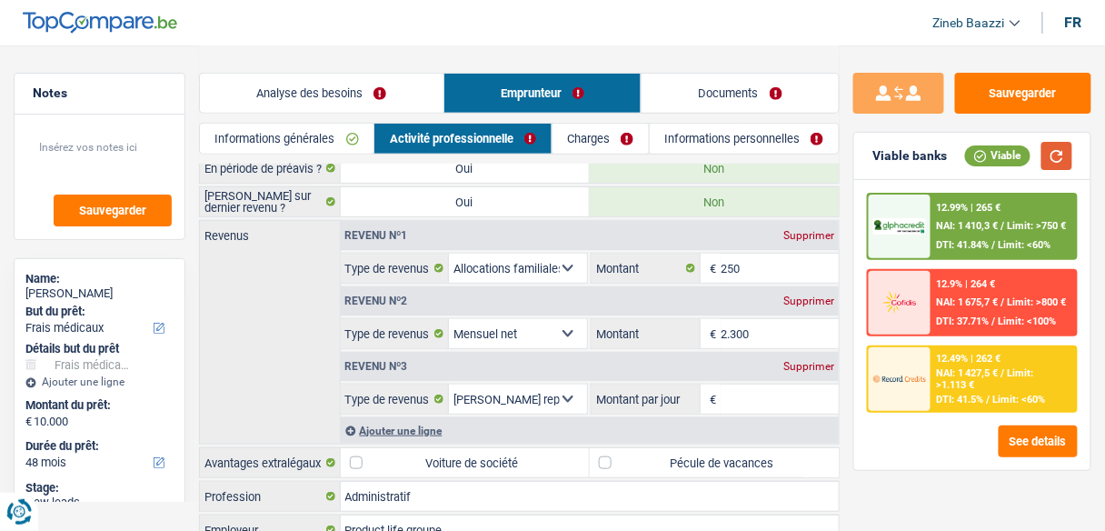
click at [1054, 164] on button "button" at bounding box center [1057, 156] width 31 height 28
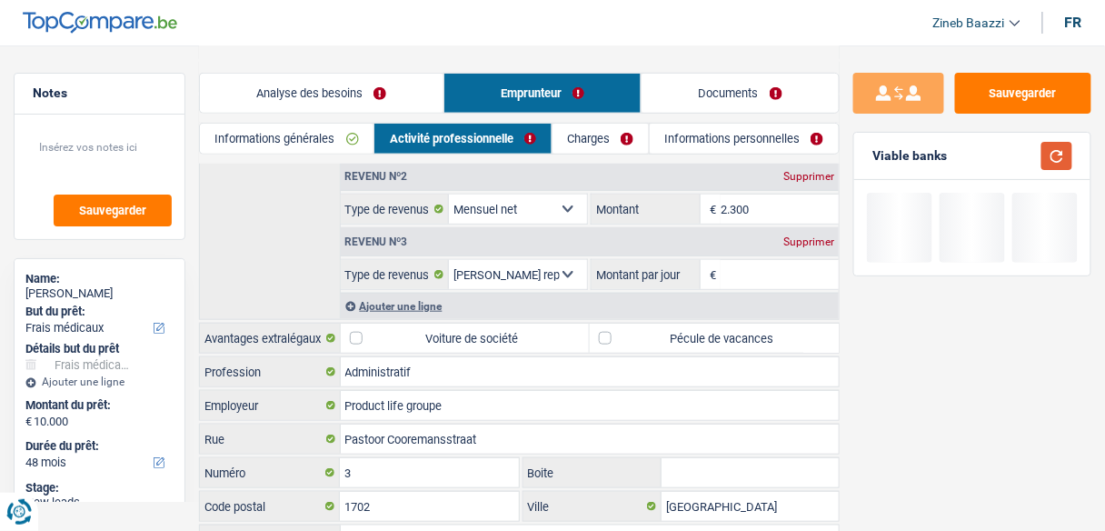
scroll to position [291, 0]
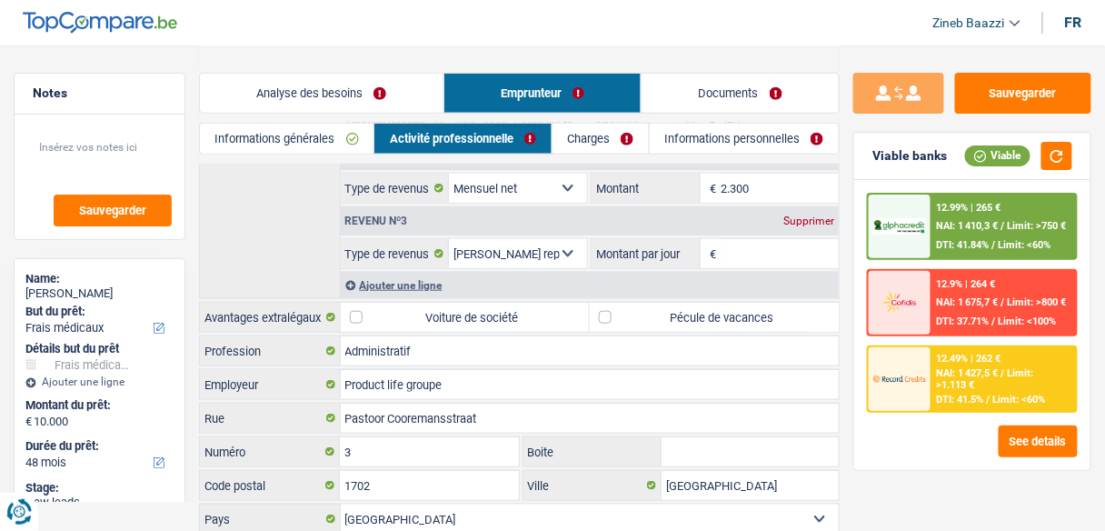
click at [724, 239] on input "Montant par jour" at bounding box center [780, 253] width 118 height 29
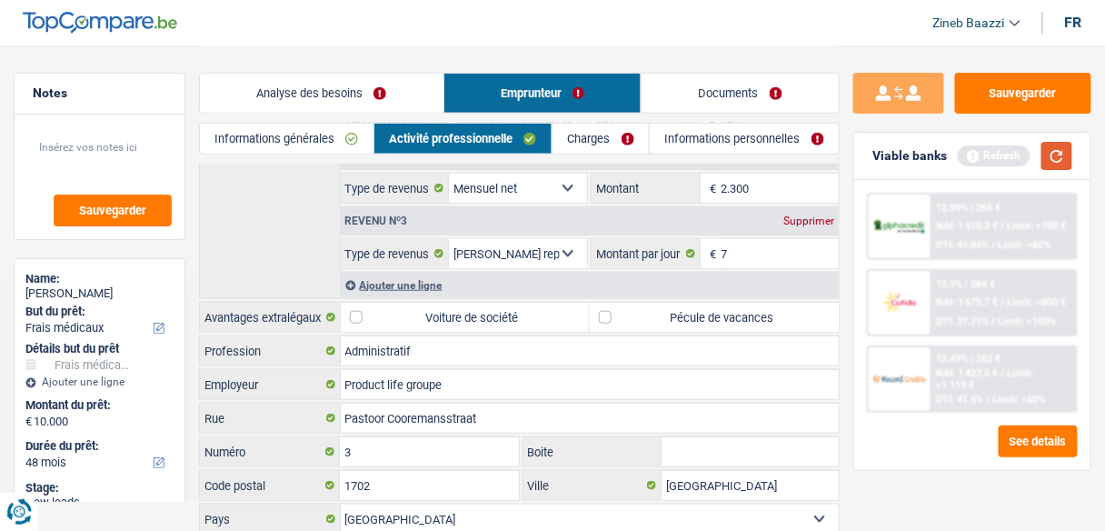
type input "7,0"
click at [1070, 166] on button "button" at bounding box center [1057, 156] width 31 height 28
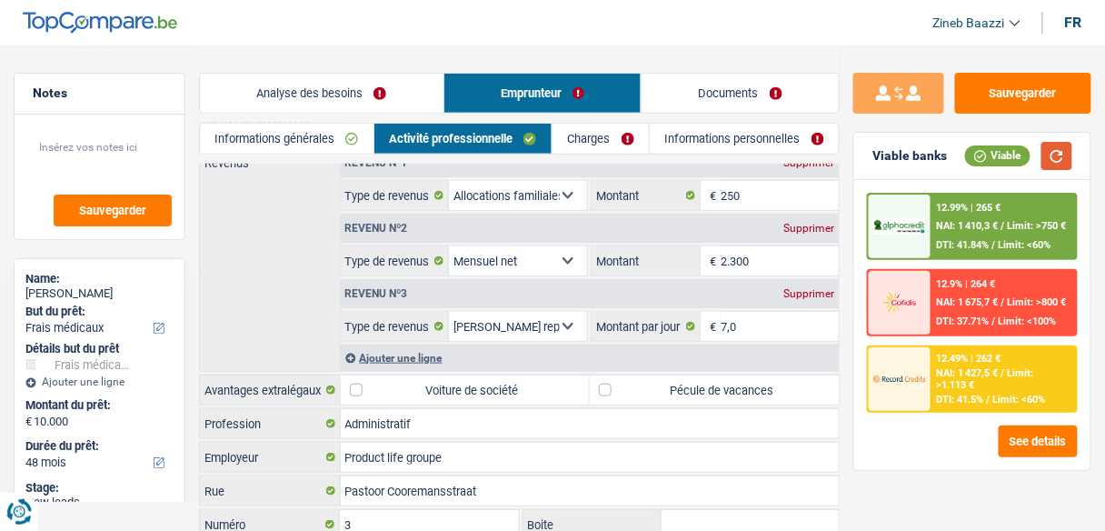
scroll to position [145, 0]
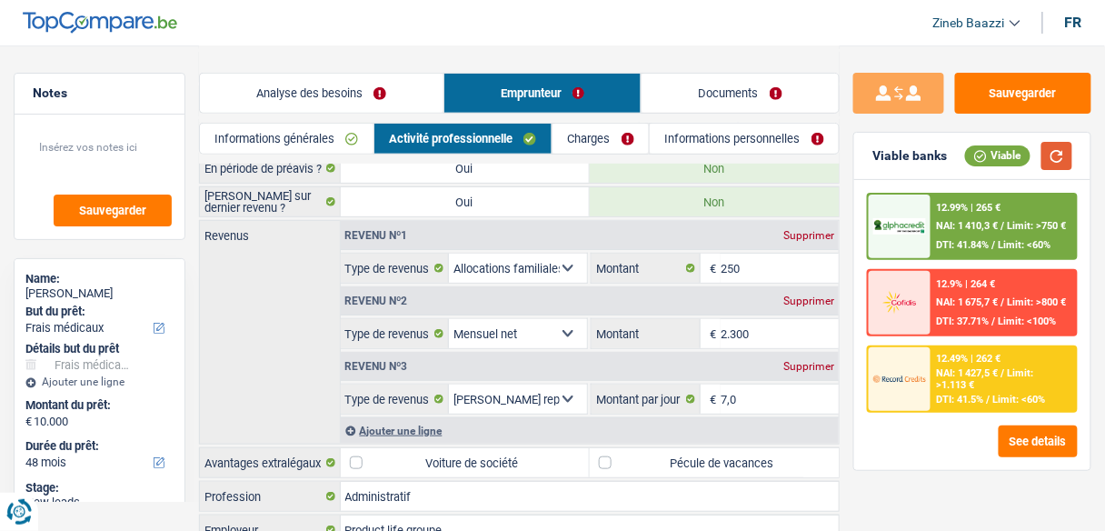
click at [1052, 147] on button "button" at bounding box center [1057, 156] width 31 height 28
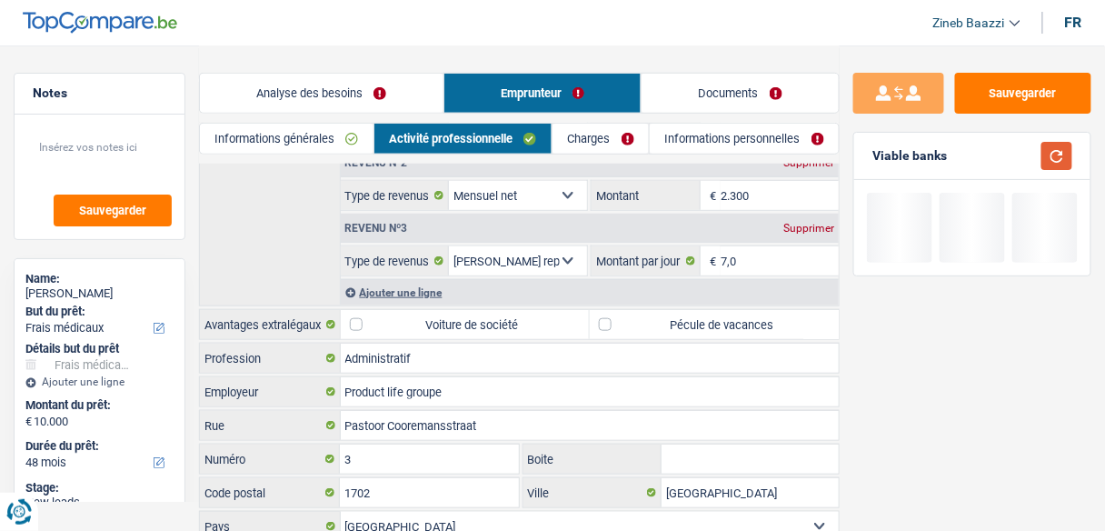
scroll to position [291, 0]
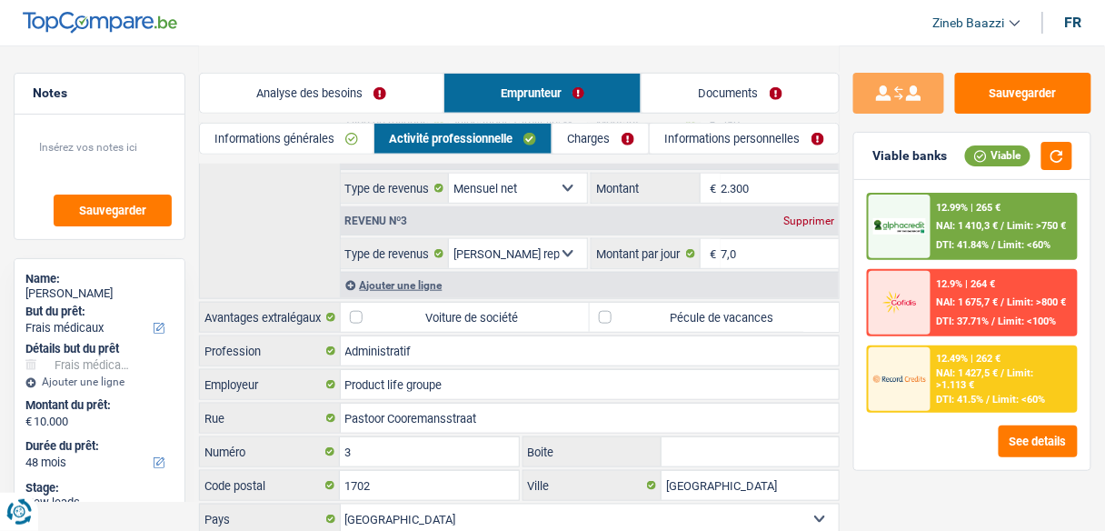
click at [597, 132] on link "Charges" at bounding box center [601, 139] width 96 height 30
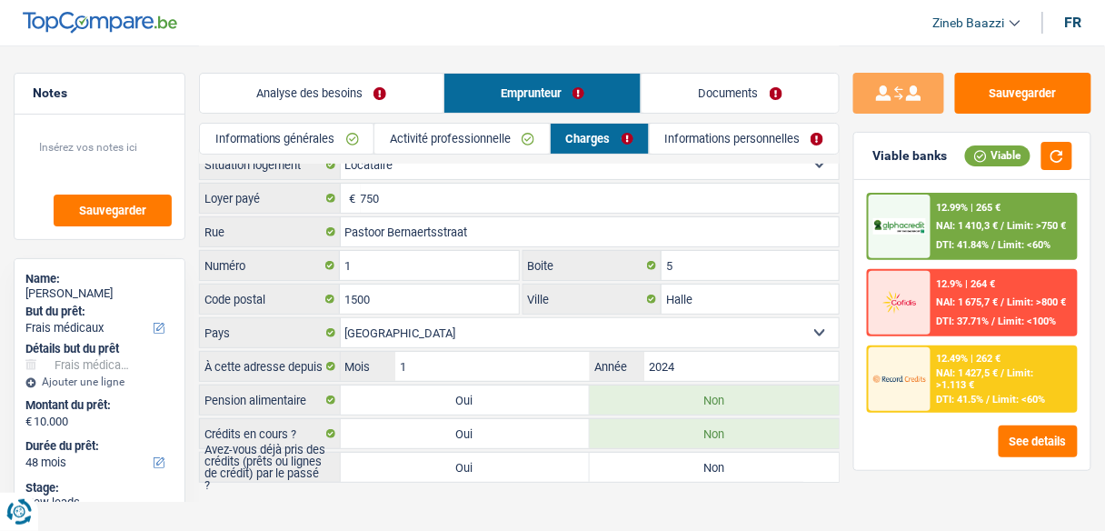
scroll to position [22, 0]
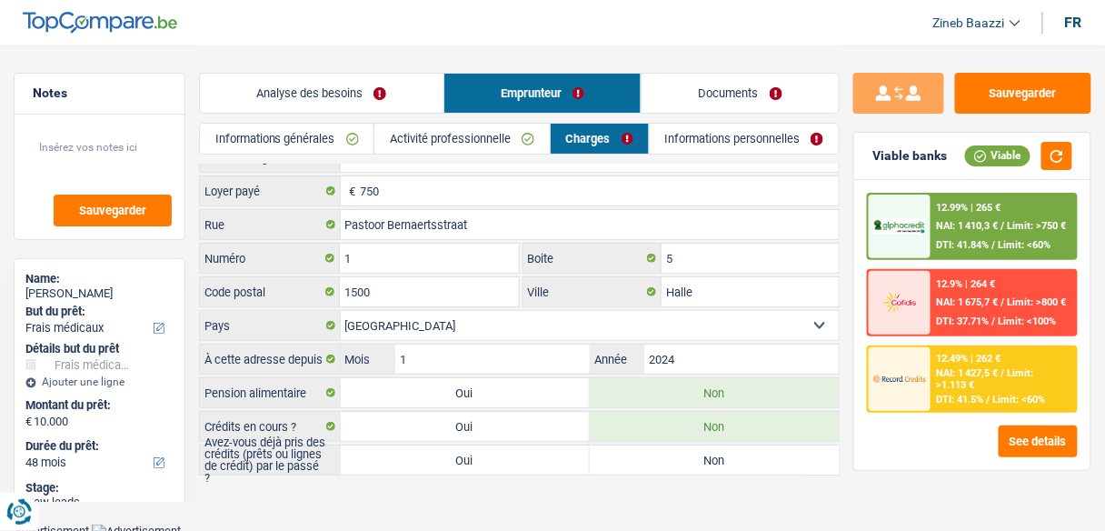
click at [470, 420] on label "Oui" at bounding box center [465, 426] width 249 height 29
click at [470, 420] on input "Oui" at bounding box center [465, 426] width 249 height 29
radio input "true"
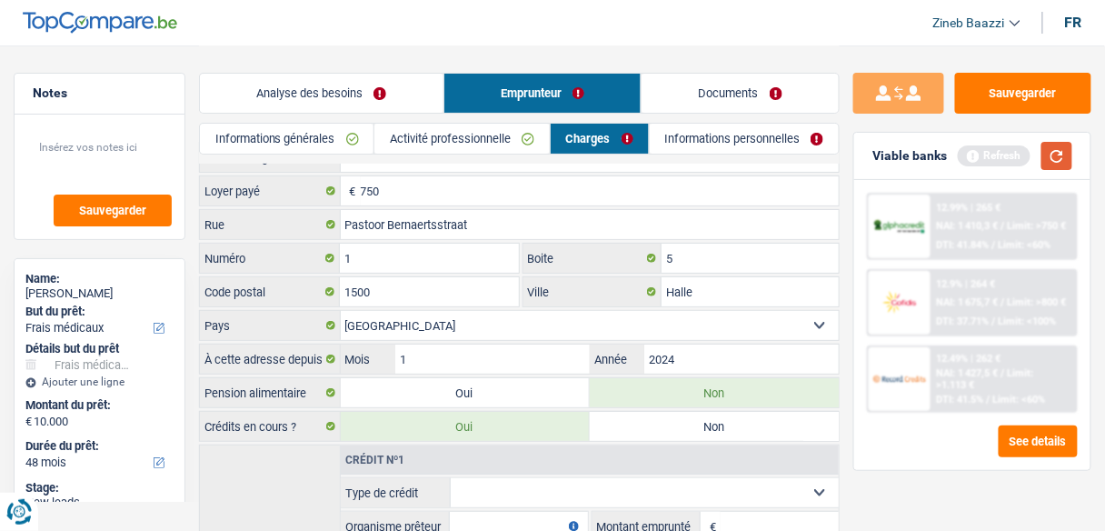
click at [1068, 155] on button "button" at bounding box center [1057, 156] width 31 height 28
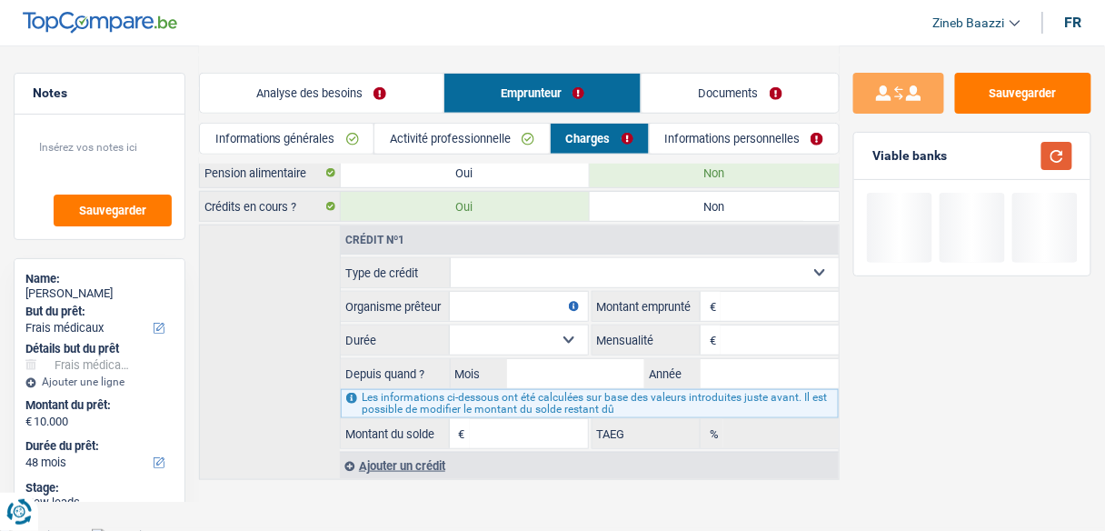
scroll to position [243, 0]
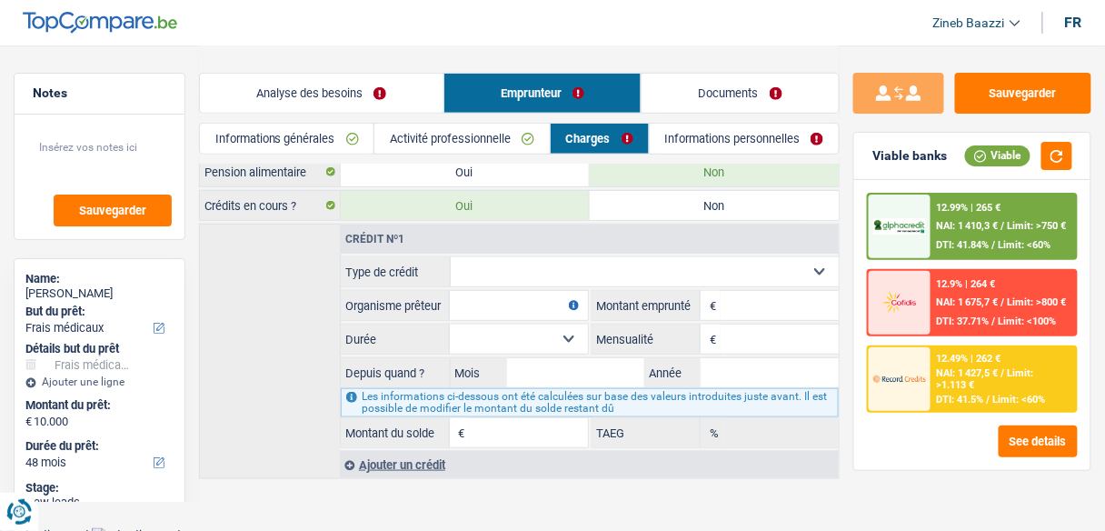
click at [673, 195] on label "Non" at bounding box center [714, 205] width 249 height 29
click at [673, 195] on input "Non" at bounding box center [714, 205] width 249 height 29
radio input "true"
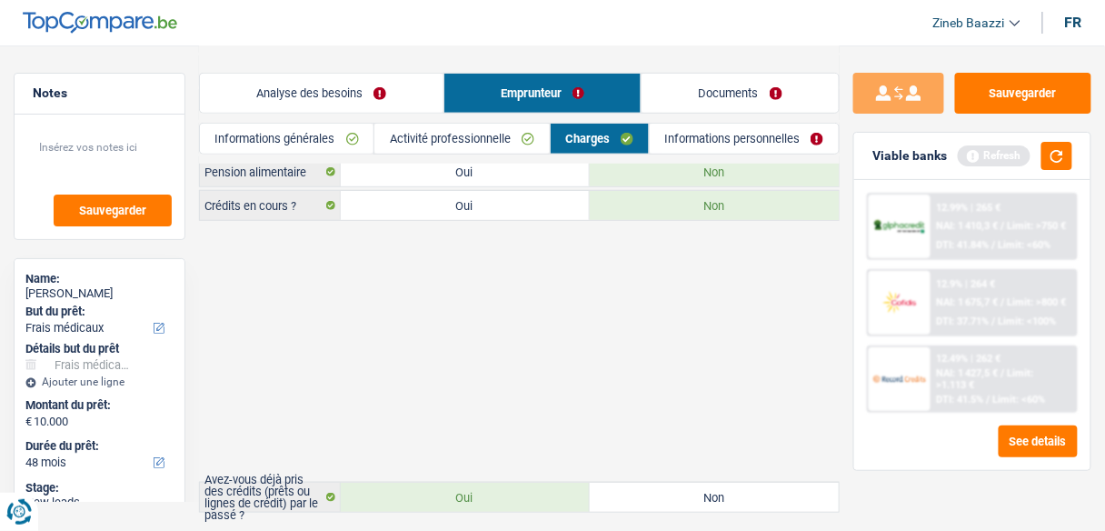
scroll to position [22, 0]
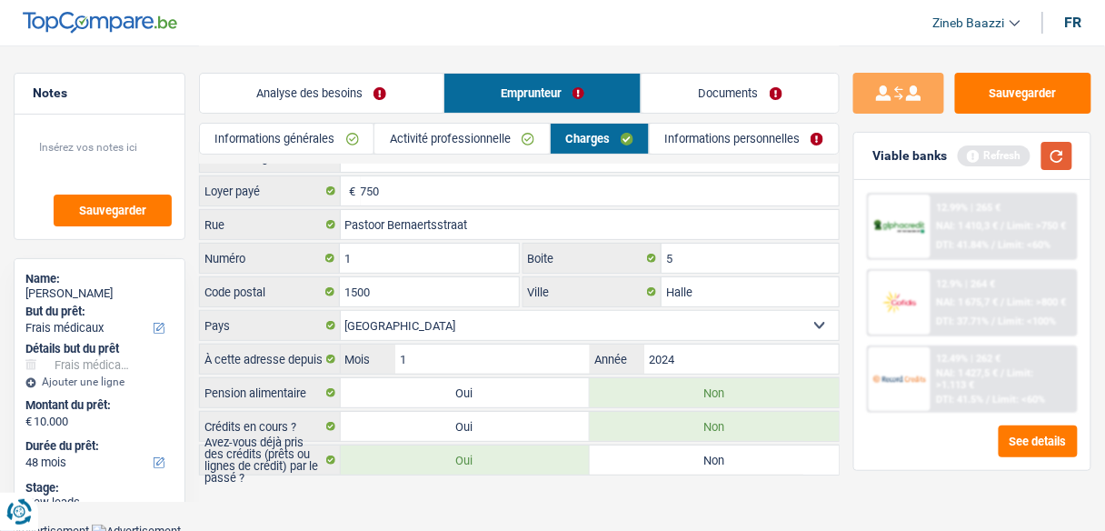
click at [1061, 155] on button "button" at bounding box center [1057, 156] width 31 height 28
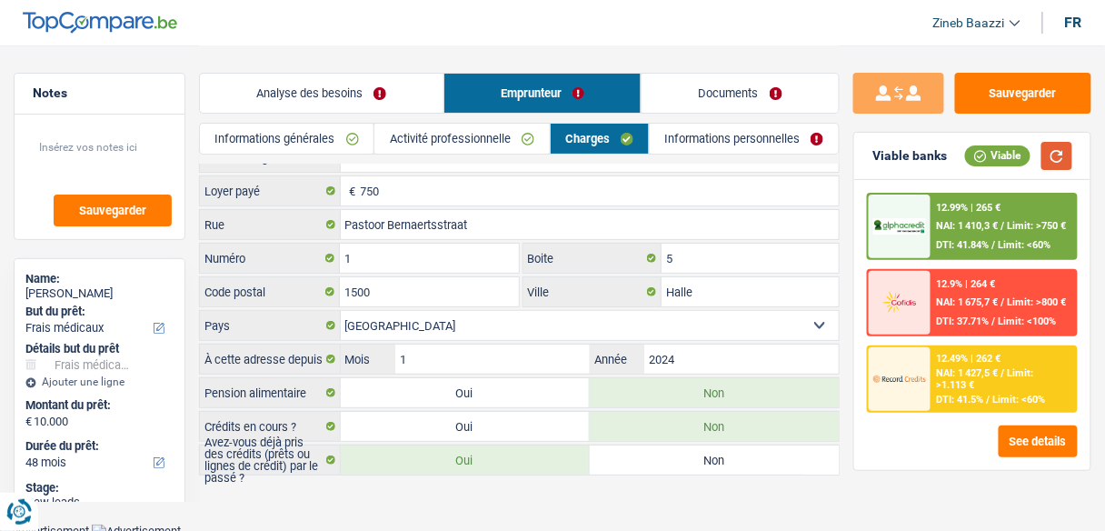
click at [1061, 149] on button "button" at bounding box center [1057, 156] width 31 height 28
click at [759, 142] on link "Informations personnelles" at bounding box center [744, 139] width 189 height 30
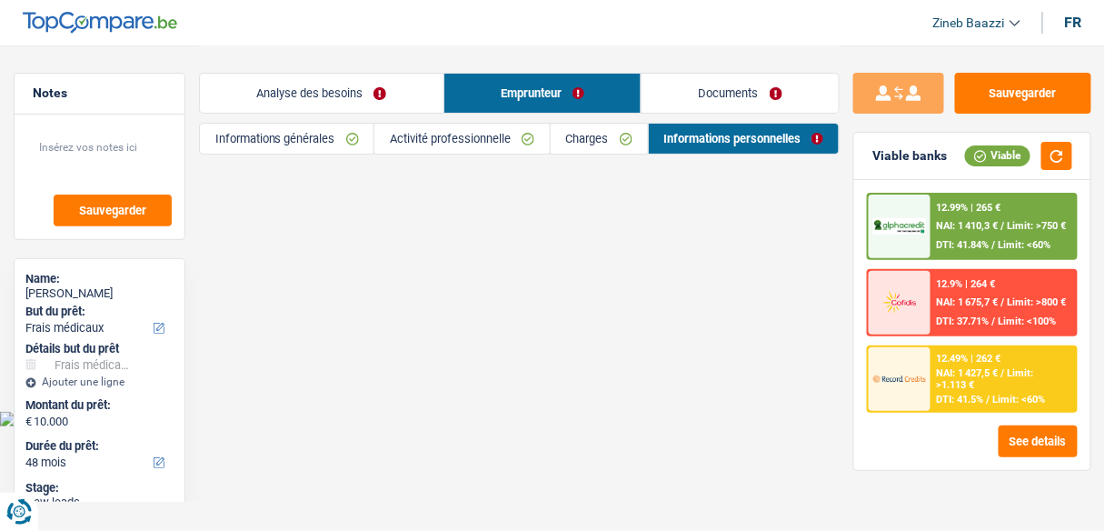
scroll to position [0, 0]
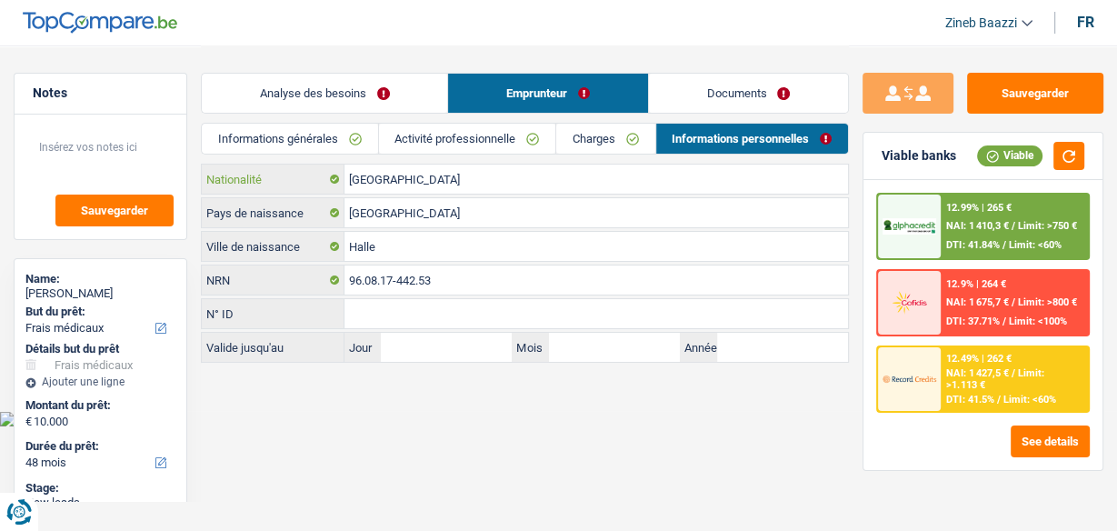
click at [362, 182] on input "[GEOGRAPHIC_DATA]" at bounding box center [597, 179] width 504 height 29
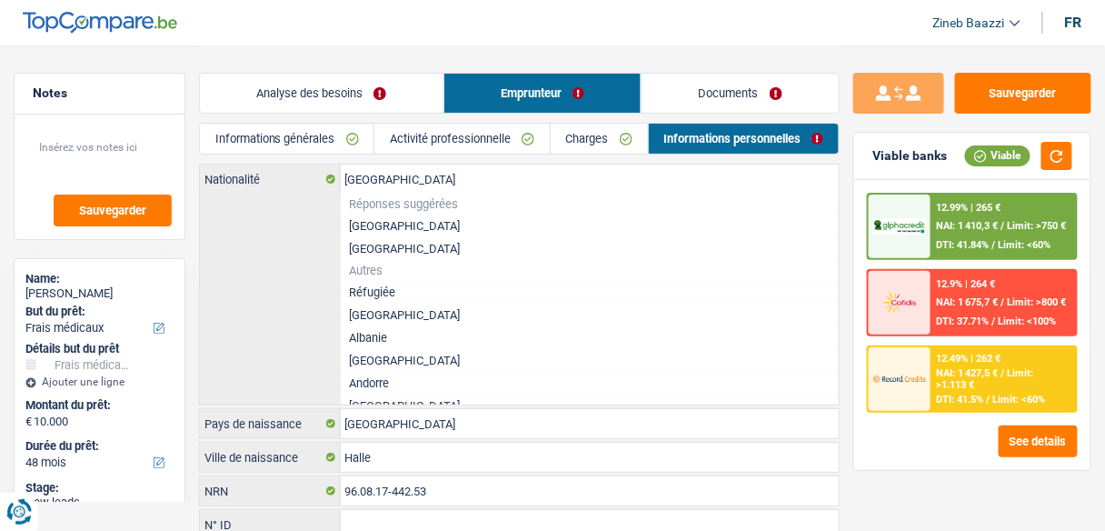
click at [391, 56] on div "Analyse des besoins Emprunteur Documents" at bounding box center [519, 83] width 641 height 77
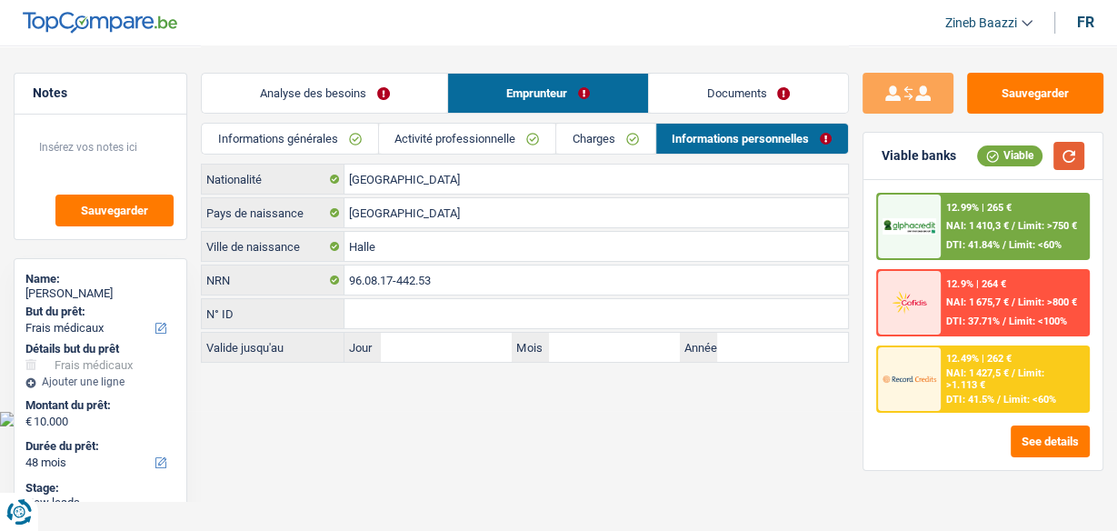
click at [1075, 156] on button "button" at bounding box center [1069, 156] width 31 height 28
click at [372, 247] on input "Halle" at bounding box center [597, 246] width 504 height 29
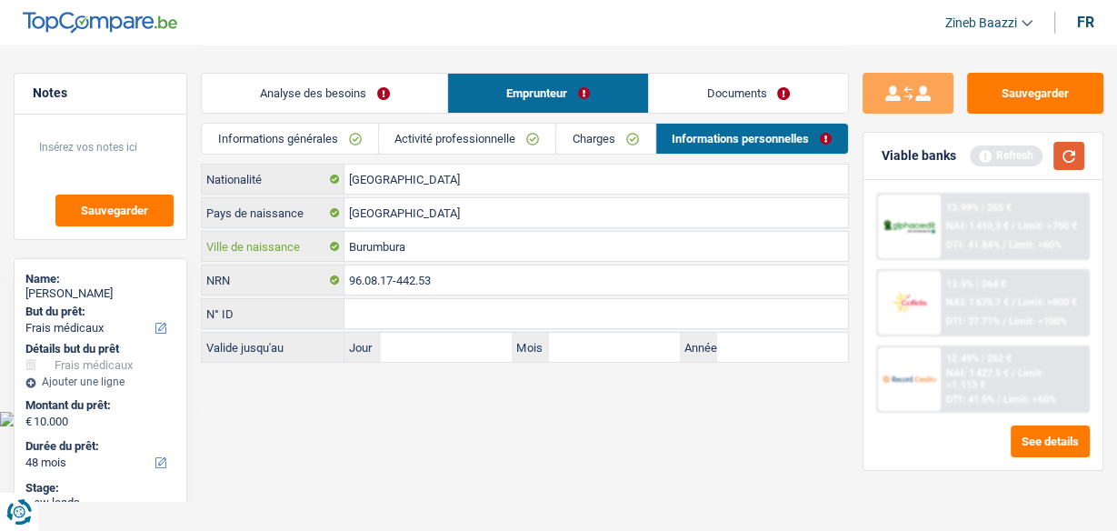
type input "Burumbura"
click at [1058, 160] on button "button" at bounding box center [1069, 156] width 31 height 28
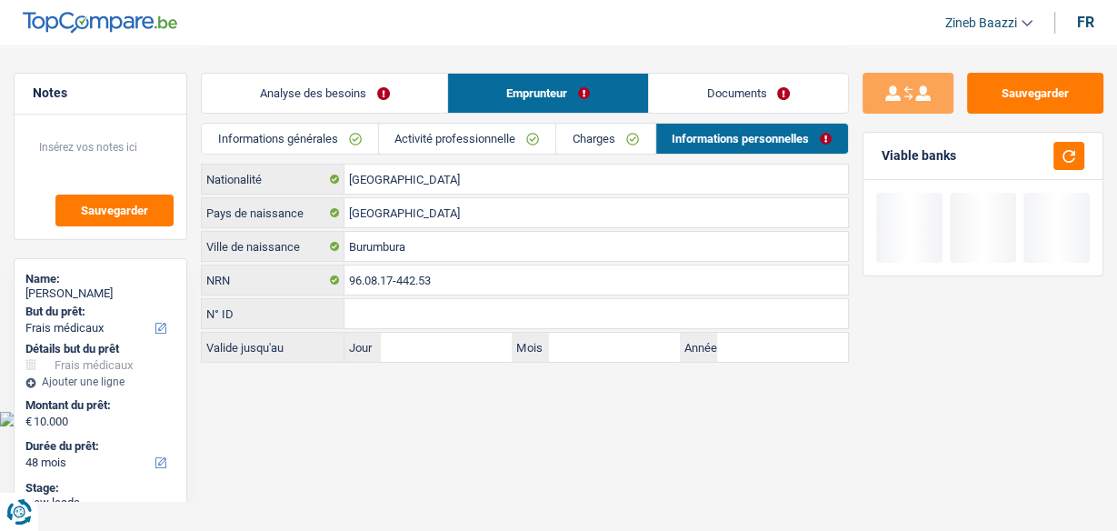
click at [821, 94] on link "Documents" at bounding box center [748, 93] width 199 height 39
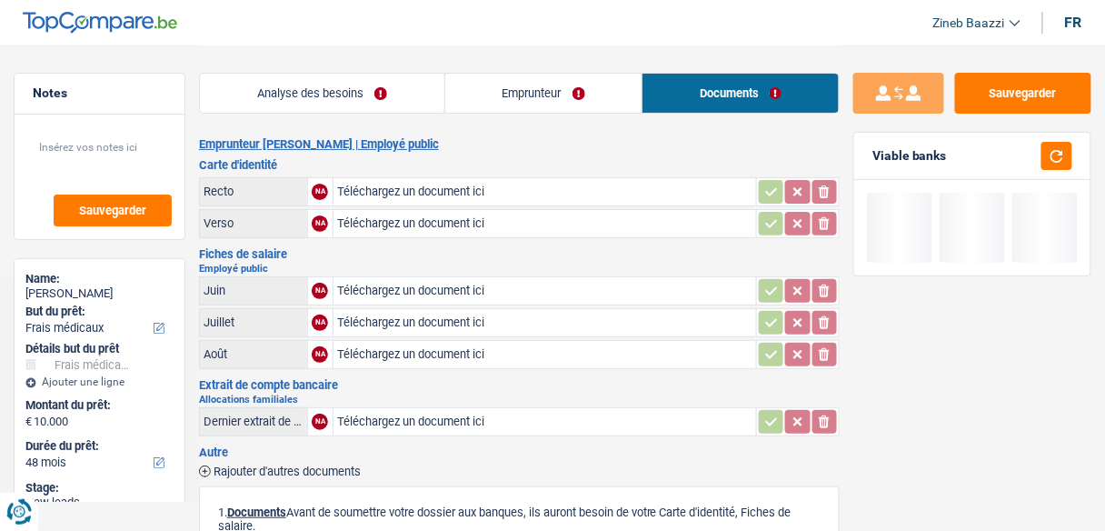
click at [346, 86] on link "Analyse des besoins" at bounding box center [322, 93] width 245 height 39
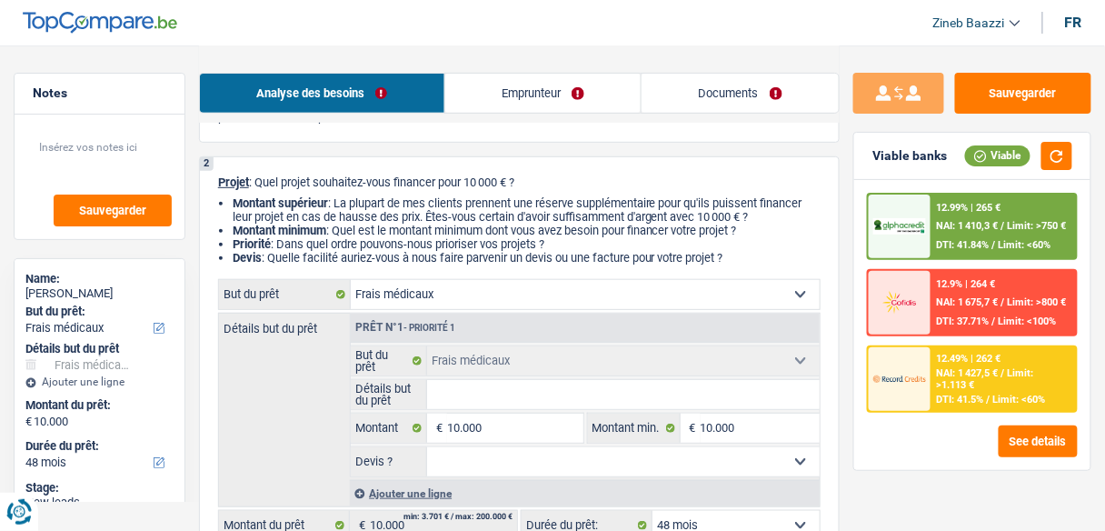
scroll to position [218, 0]
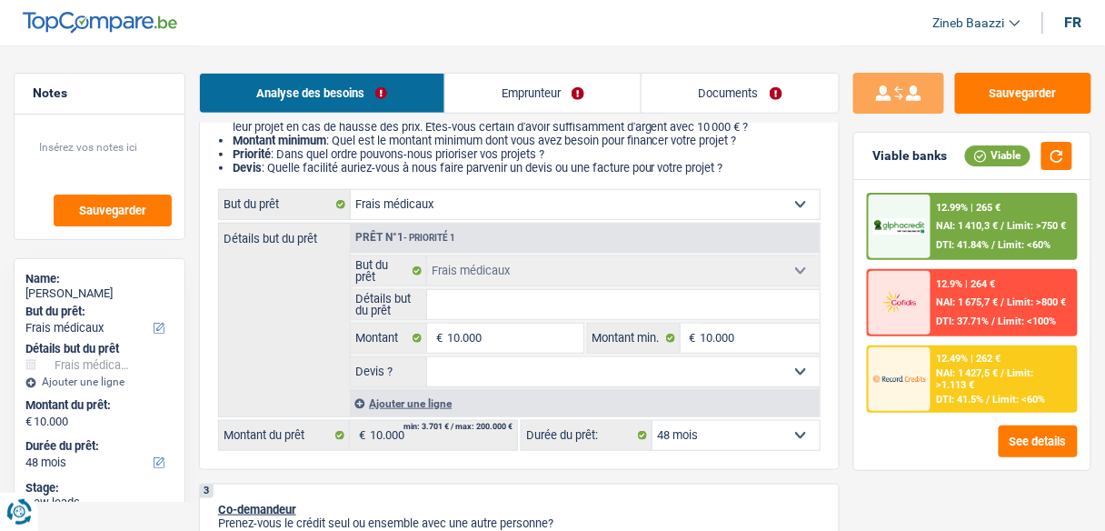
click at [476, 295] on input "Détails but du prêt" at bounding box center [623, 304] width 393 height 29
type input "r"
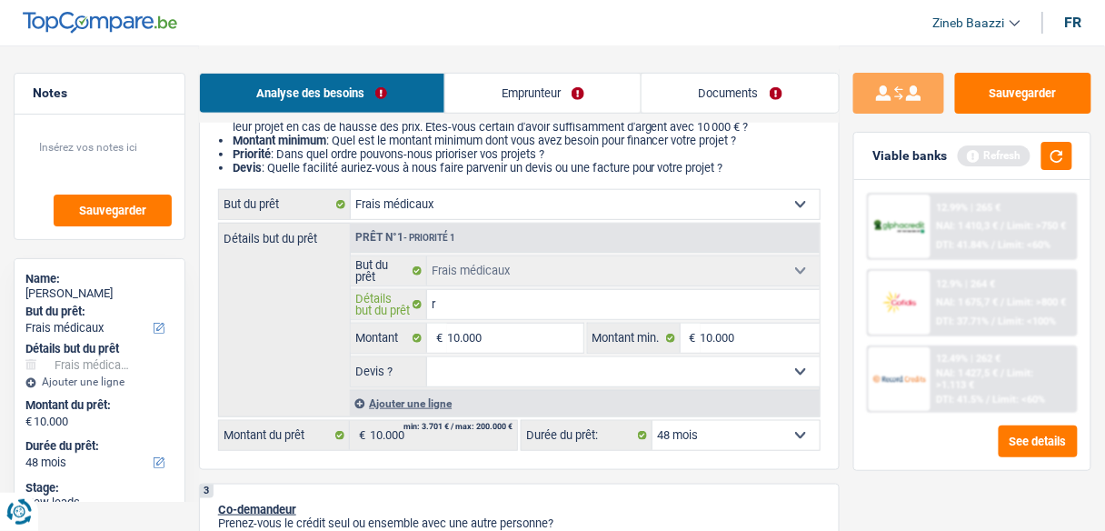
type input "re"
type input "rem"
type input "remb"
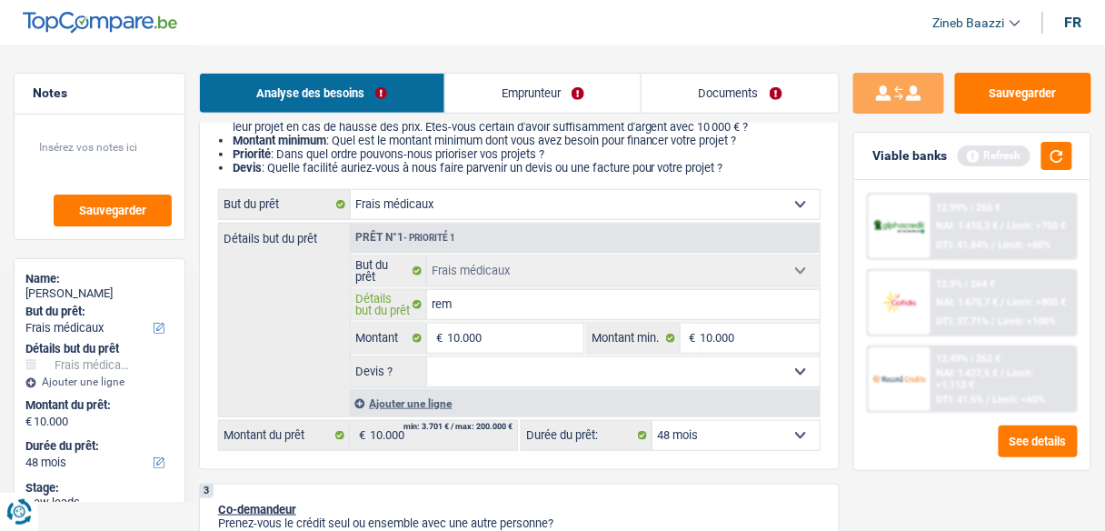
type input "remb"
type input "rembo"
type input "rembou"
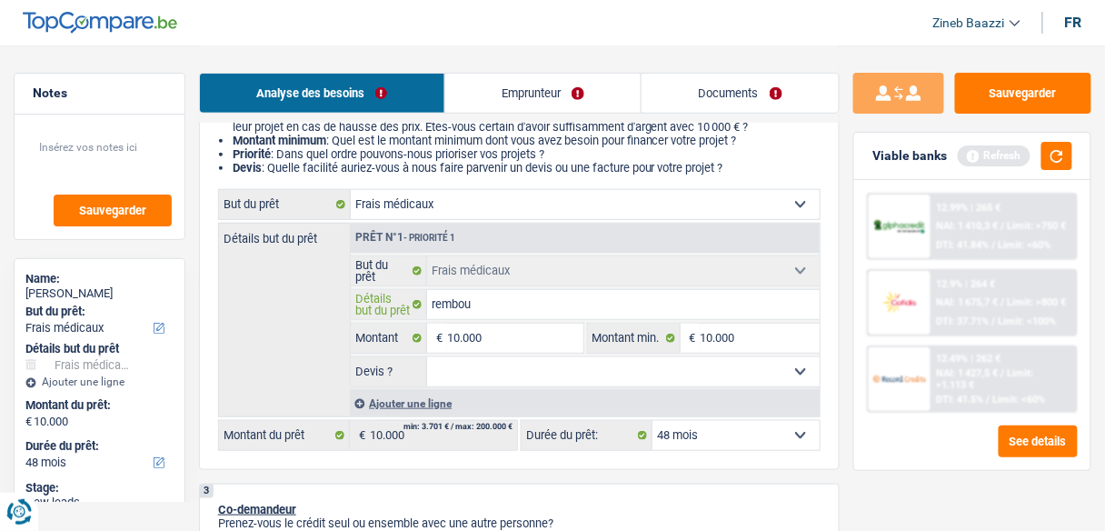
type input "rembour"
type input "rembours"
type input "rembourse"
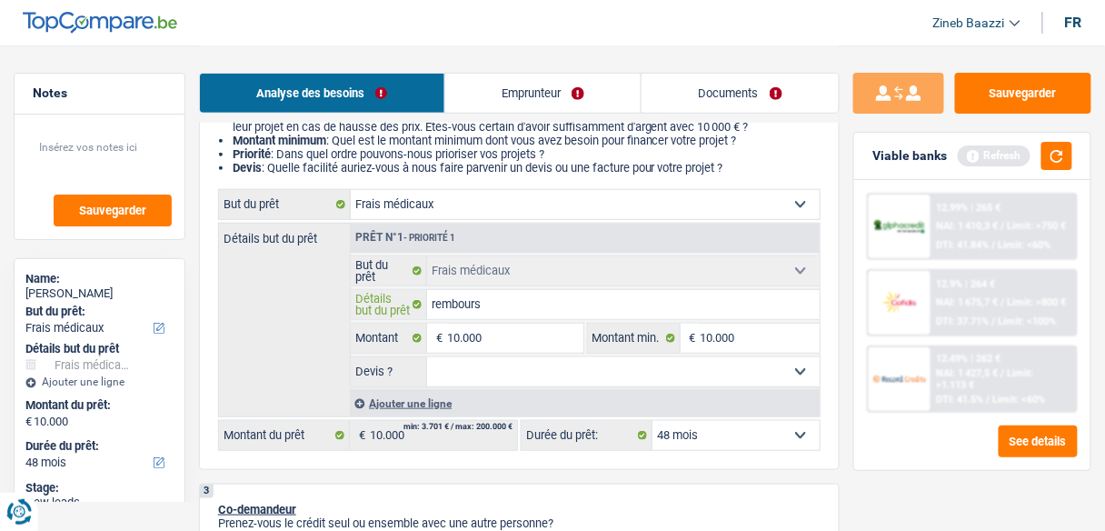
type input "rembourse"
type input "remboursem"
type input "rembourseme"
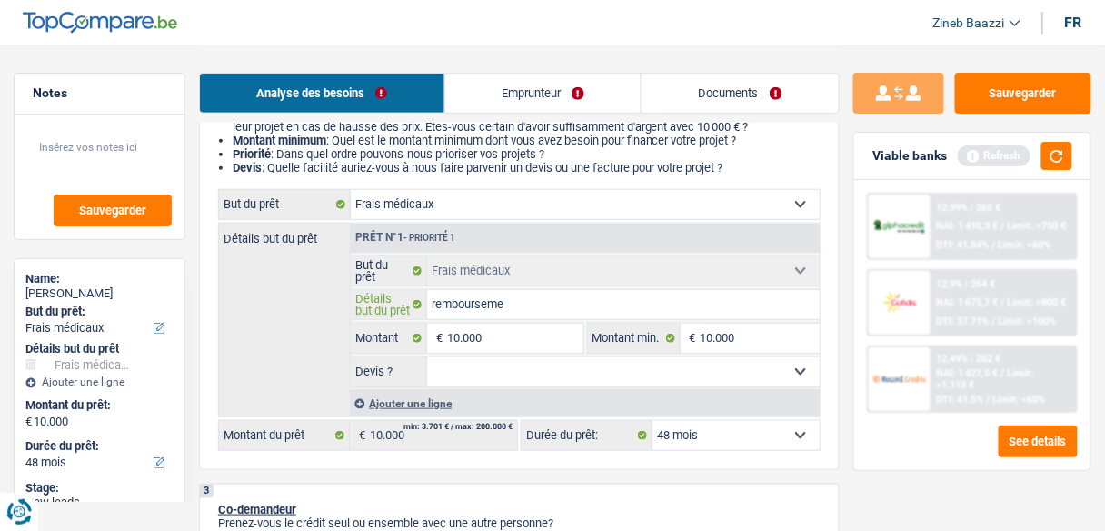
type input "remboursemen"
type input "remboursement"
type input "remboursement,"
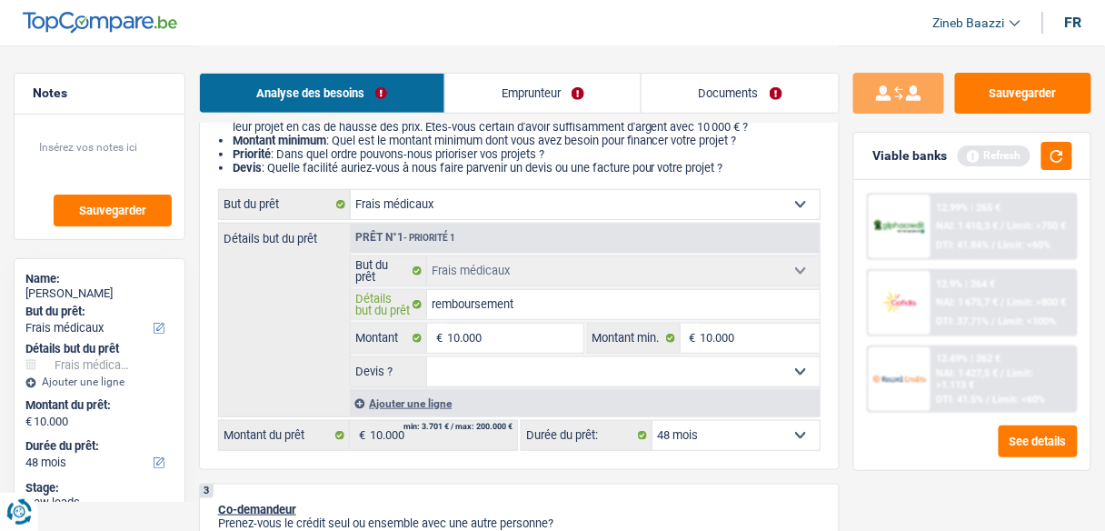
type input "remboursement,"
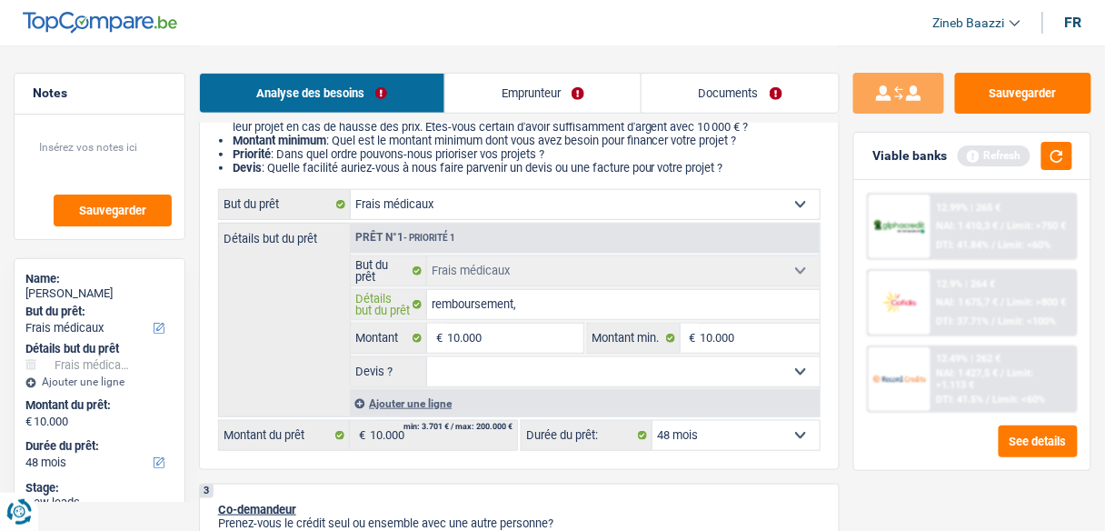
type input "remboursement,"
type input "remboursement"
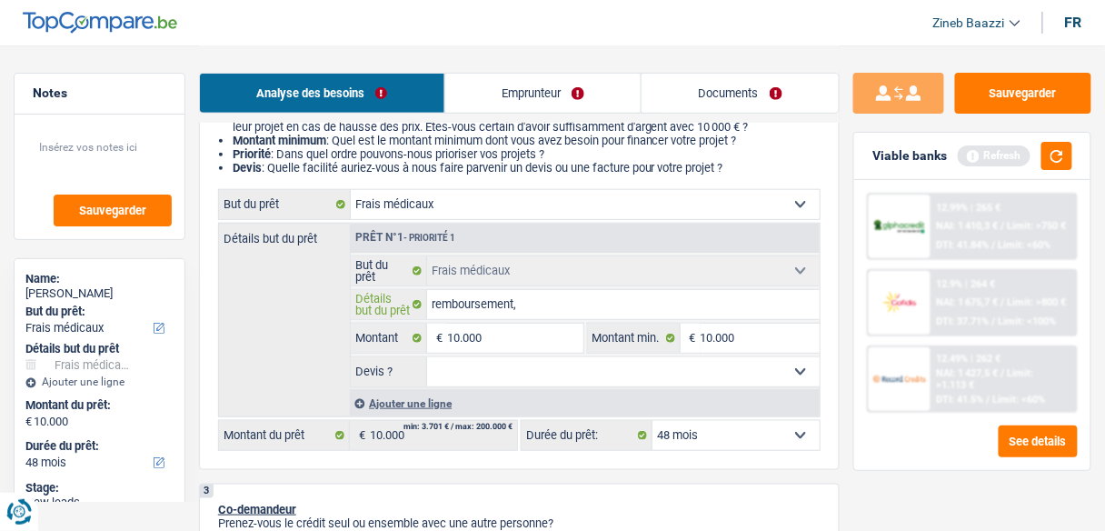
type input "remboursement"
type input "remboursement d"
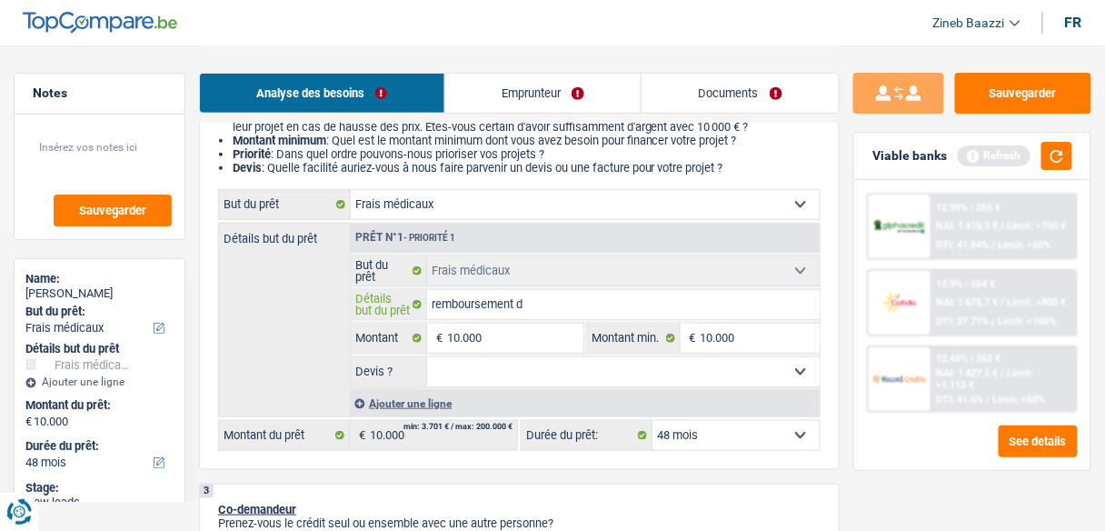
type input "remboursement de"
type input "remboursement de p"
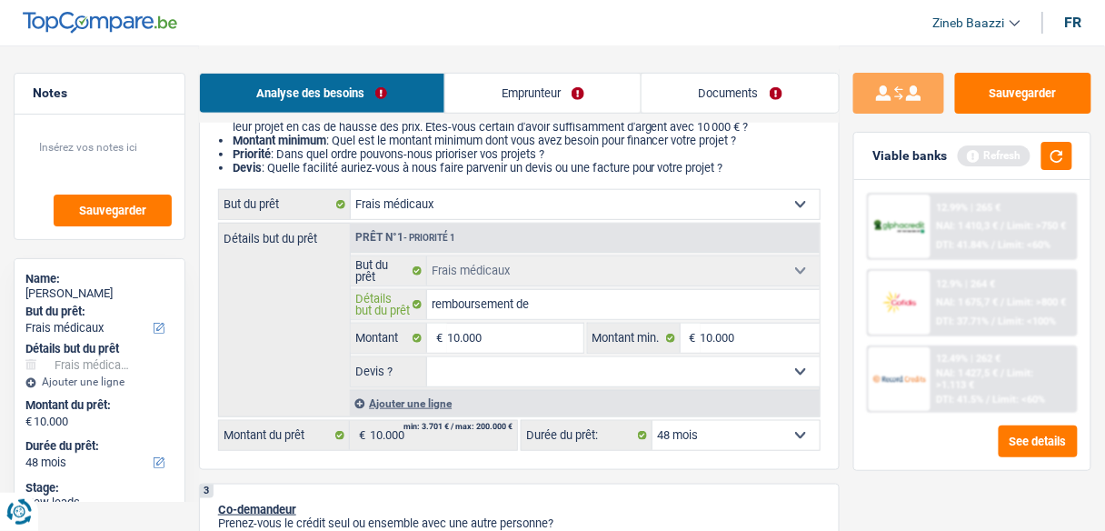
type input "remboursement de p"
type input "remboursement de pl"
type input "remboursement de plu"
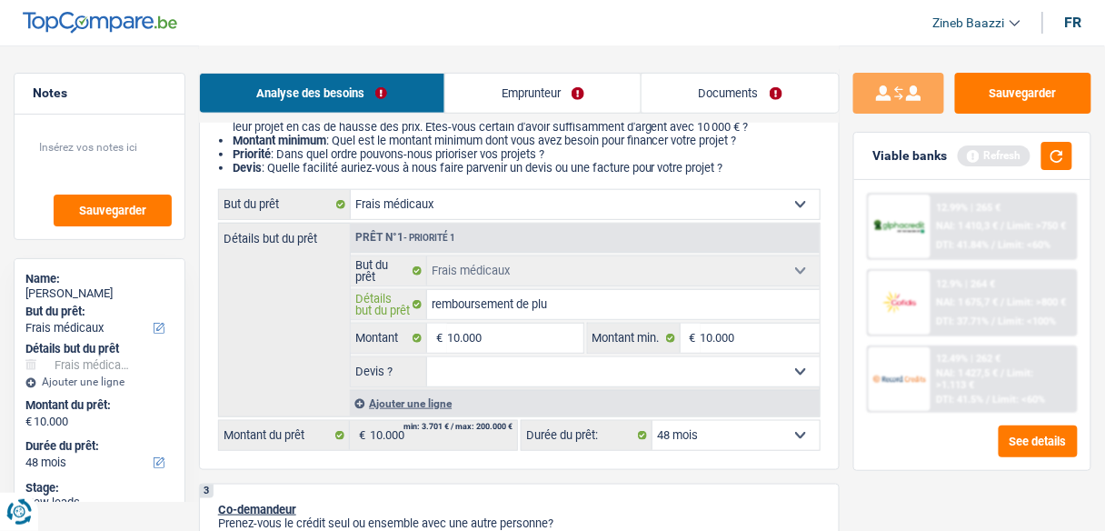
type input "remboursement de plus"
type input "remboursement de plusi"
type input "remboursement de plusie"
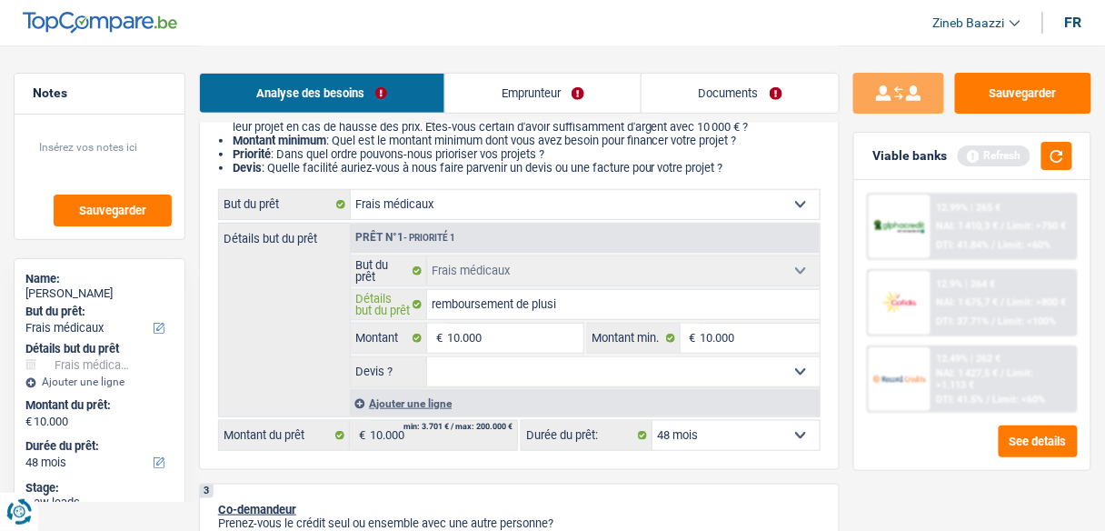
type input "remboursement de plusie"
type input "remboursement de plusieu"
type input "remboursement de plusieur"
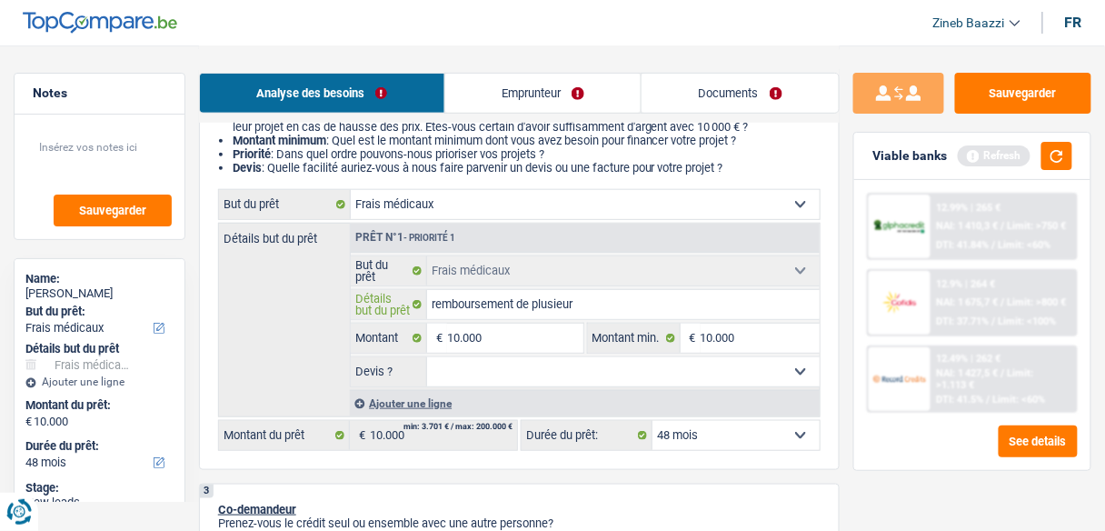
type input "remboursement de plusieurs"
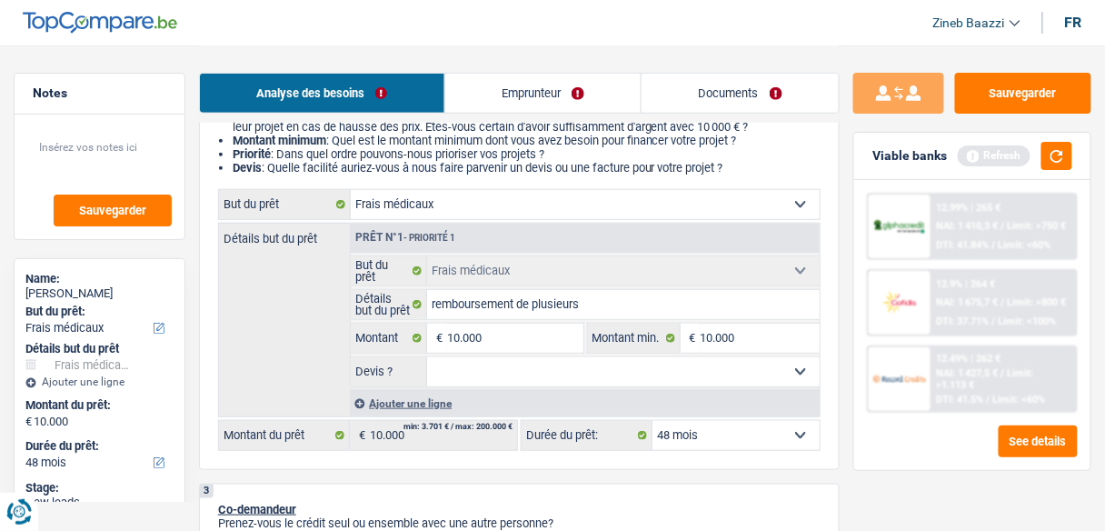
click at [457, 380] on select "Oui Non Non répondu Sélectionner une option" at bounding box center [623, 371] width 393 height 29
select select "false"
click at [427, 357] on select "Oui Non Non répondu Sélectionner une option" at bounding box center [623, 371] width 393 height 29
select select "false"
click at [1062, 160] on button "button" at bounding box center [1057, 156] width 31 height 28
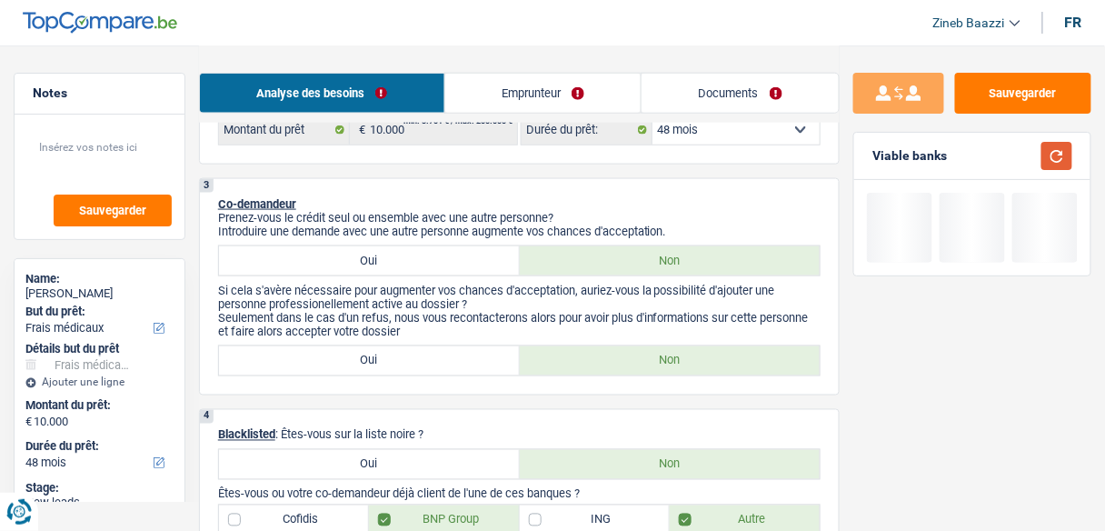
scroll to position [436, 0]
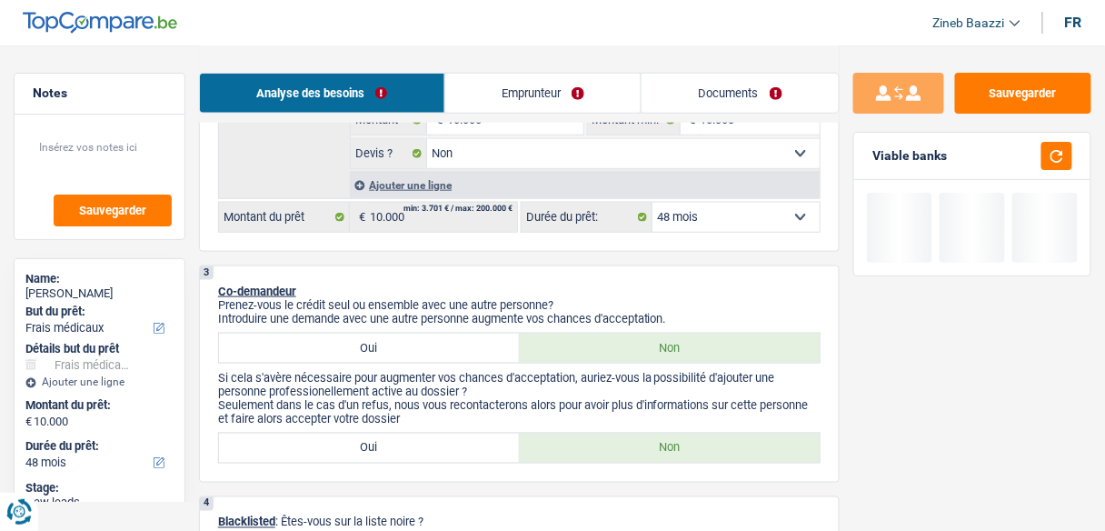
click at [734, 225] on select "12 mois 18 mois 24 mois 30 mois 36 mois 42 mois 48 mois Sélectionner une option" at bounding box center [736, 217] width 167 height 29
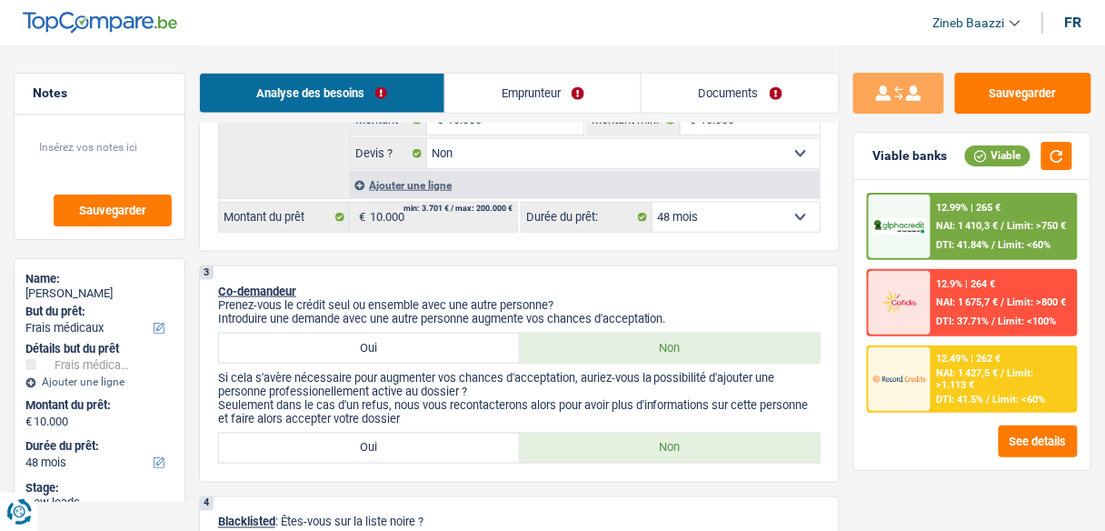
click at [563, 285] on p "Co-demandeur" at bounding box center [519, 292] width 603 height 14
click at [905, 354] on div at bounding box center [900, 379] width 62 height 64
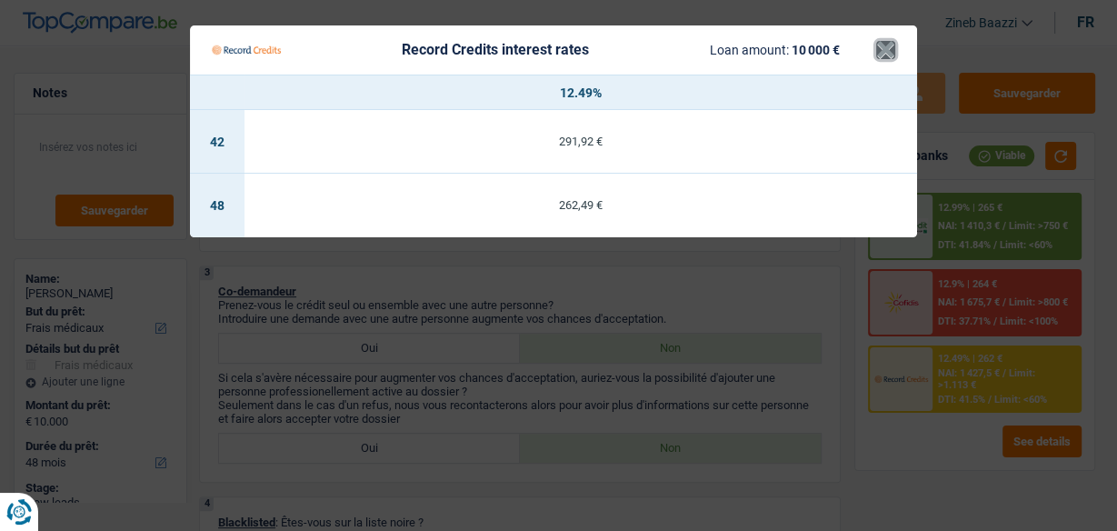
click at [882, 59] on button "×" at bounding box center [885, 50] width 19 height 18
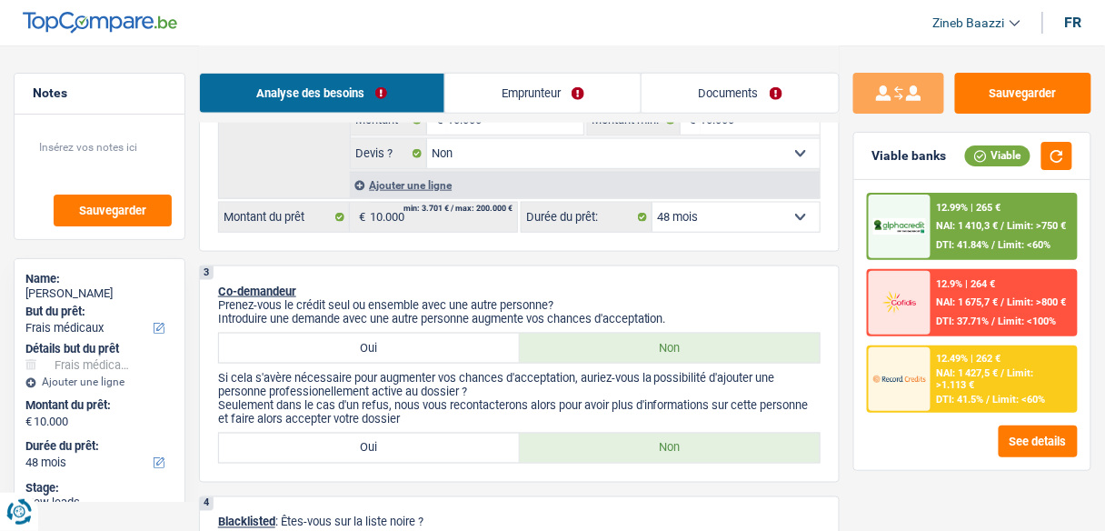
click at [961, 222] on span "NAI: 1 410,3 €" at bounding box center [968, 226] width 62 height 12
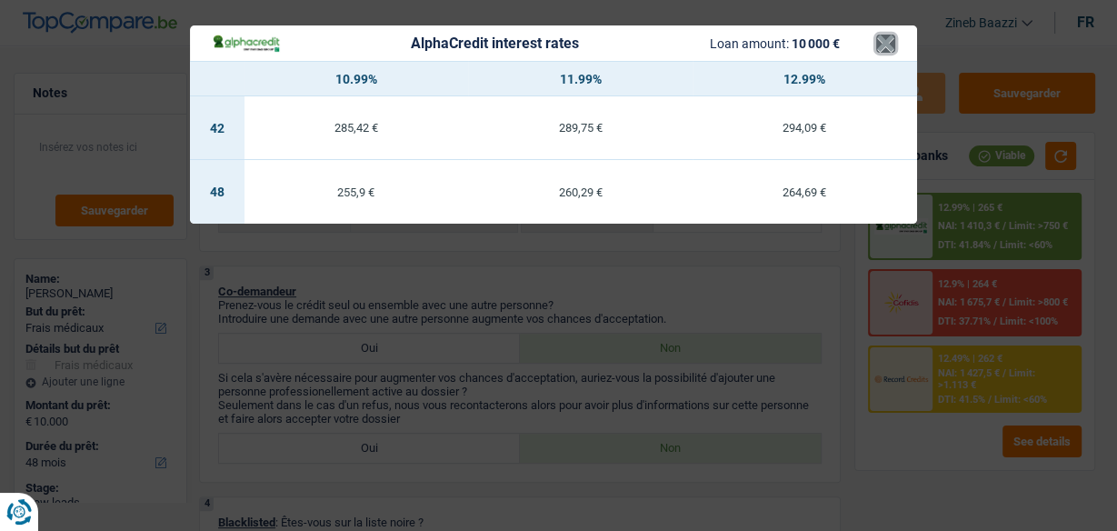
click at [892, 43] on button "×" at bounding box center [885, 44] width 19 height 18
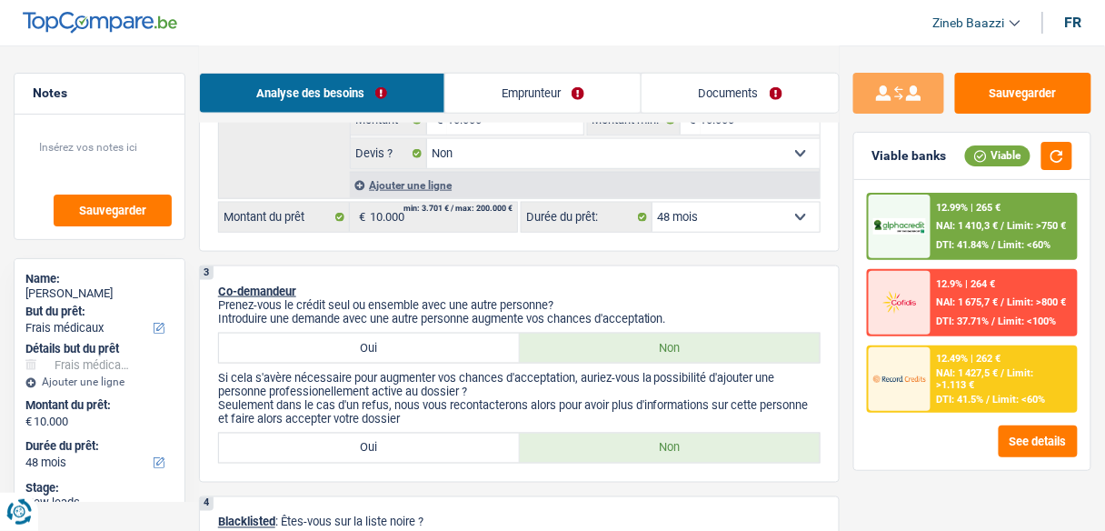
click at [975, 297] on span "NAI: 1 675,7 €" at bounding box center [968, 302] width 62 height 12
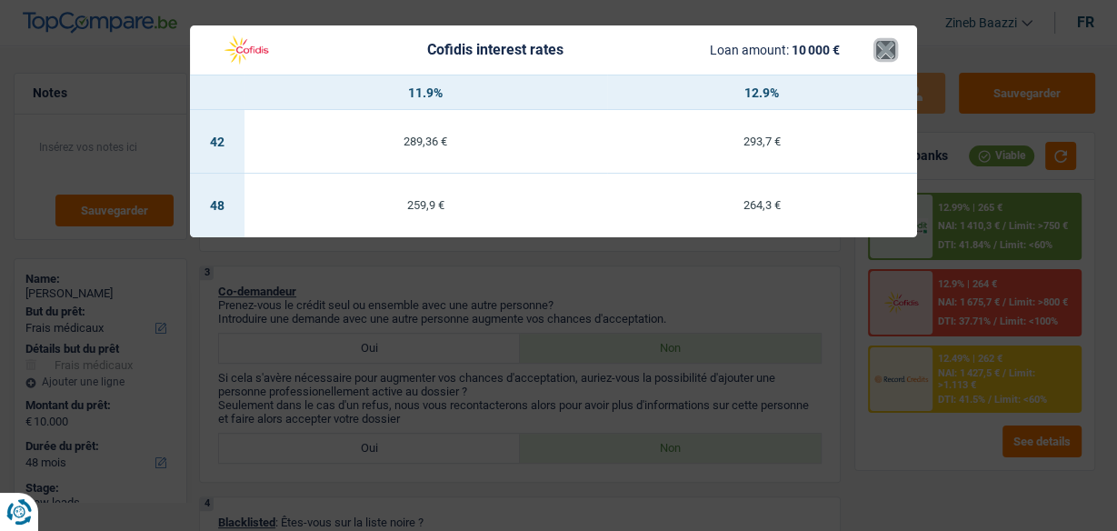
click at [891, 53] on button "×" at bounding box center [885, 50] width 19 height 18
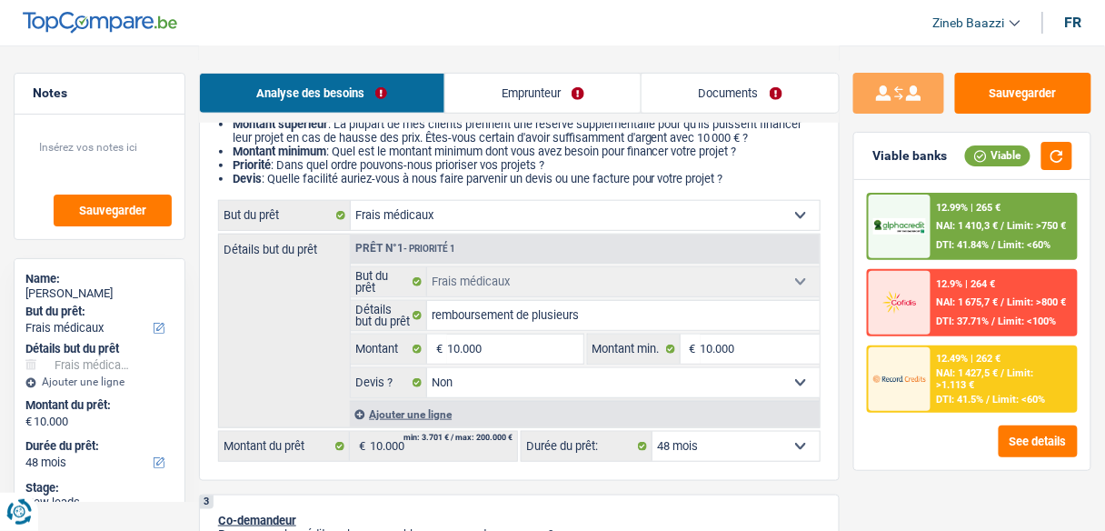
scroll to position [291, 0]
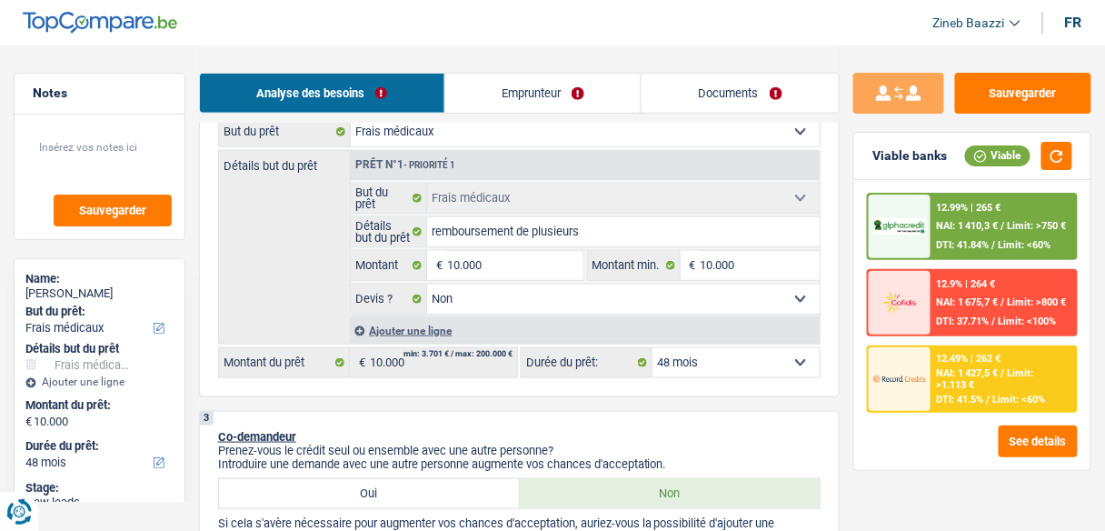
click at [761, 361] on select "12 mois 18 mois 24 mois 30 mois 36 mois 42 mois 48 mois Sélectionner une option" at bounding box center [736, 362] width 167 height 29
click at [582, 432] on p "Co-demandeur" at bounding box center [519, 437] width 603 height 14
click at [524, 272] on input "10.000" at bounding box center [514, 265] width 135 height 29
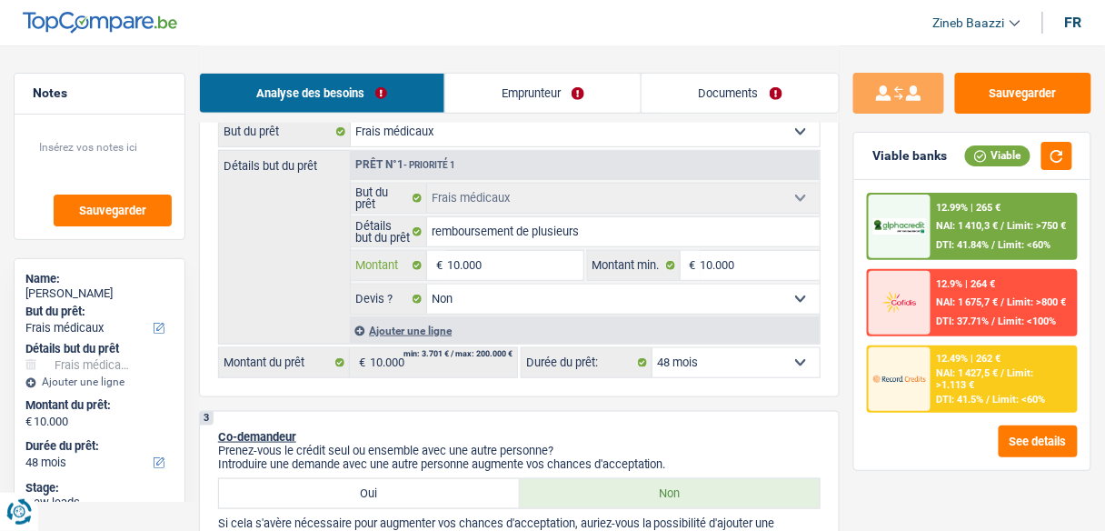
type input "1.000"
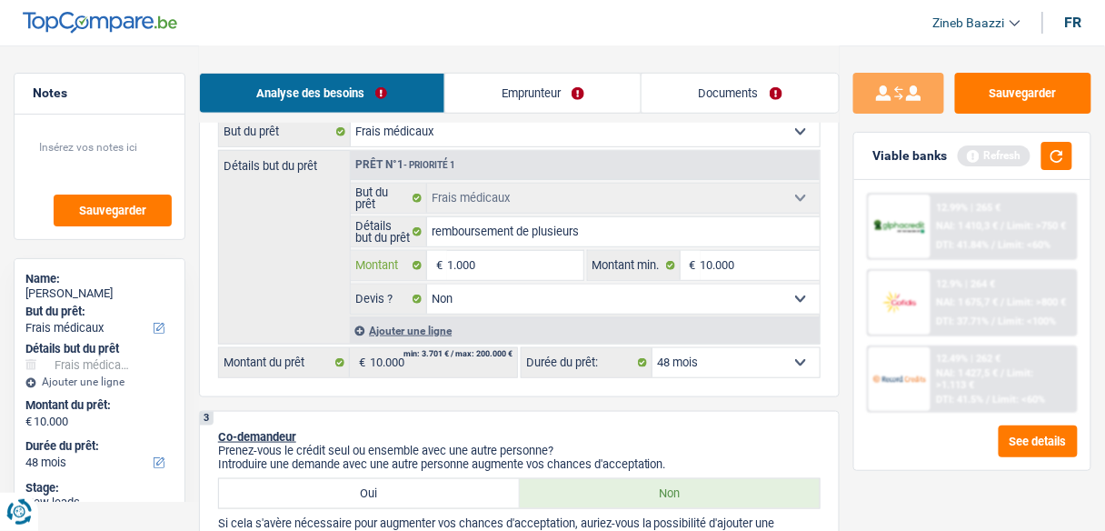
type input "10.001"
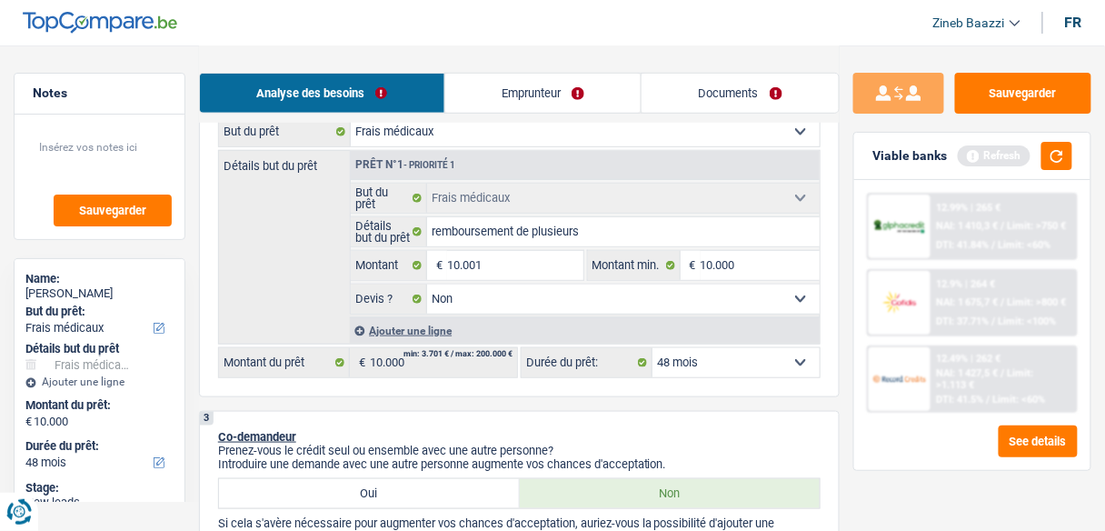
type input "10.001"
click at [655, 468] on div "3 Co-demandeur Prenez-vous le crédit seul ou ensemble avec une autre personne? …" at bounding box center [519, 519] width 641 height 217
select select "60"
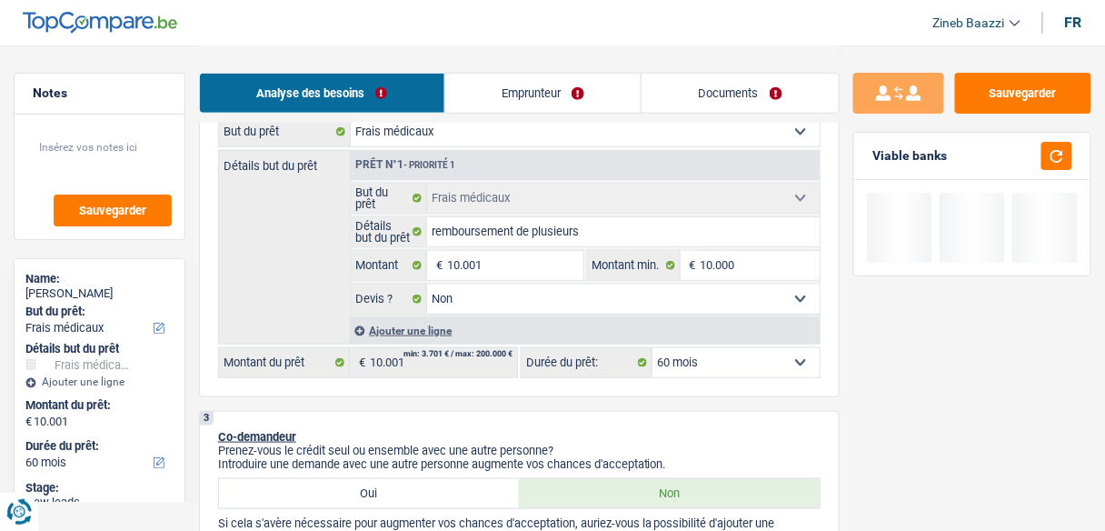
click at [684, 372] on select "12 mois 18 mois 24 mois 30 mois 36 mois 42 mois 48 mois 60 mois Sélectionner un…" at bounding box center [736, 362] width 167 height 29
click at [653, 348] on select "12 mois 18 mois 24 mois 30 mois 36 mois 42 mois 48 mois 60 mois Sélectionner un…" at bounding box center [736, 362] width 167 height 29
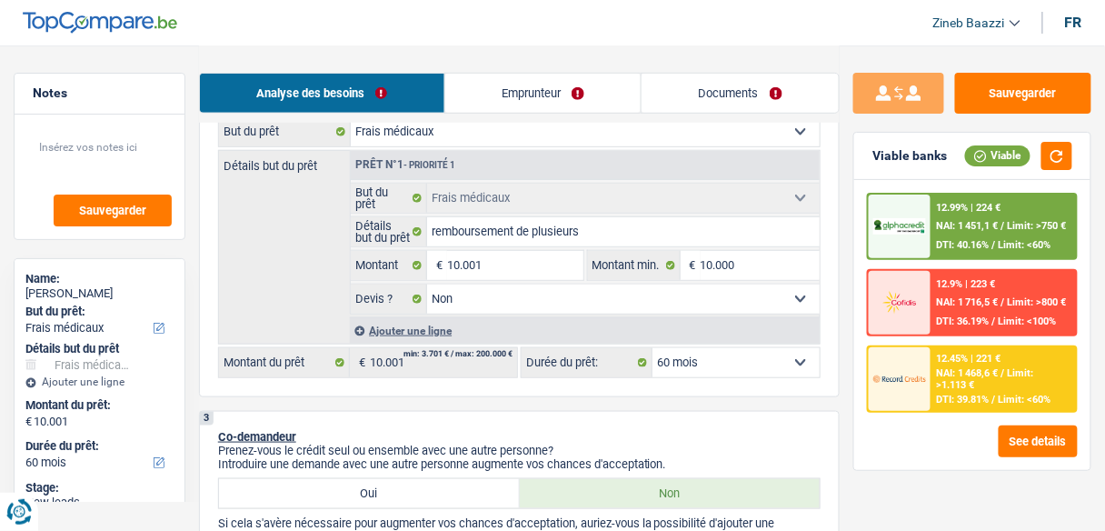
click at [687, 385] on div "2 Projet : Quel projet souhaitez-vous financer pour 10 001 € ? Montant supérieu…" at bounding box center [519, 196] width 641 height 404
click at [1058, 154] on button "button" at bounding box center [1057, 156] width 31 height 28
click at [927, 365] on div at bounding box center [900, 379] width 62 height 64
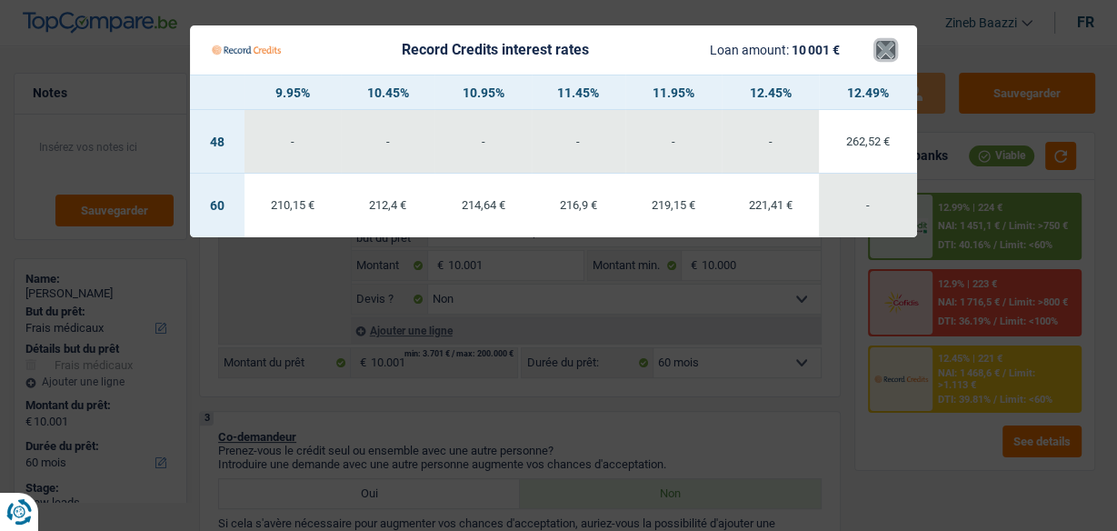
click at [884, 50] on button "×" at bounding box center [885, 50] width 19 height 18
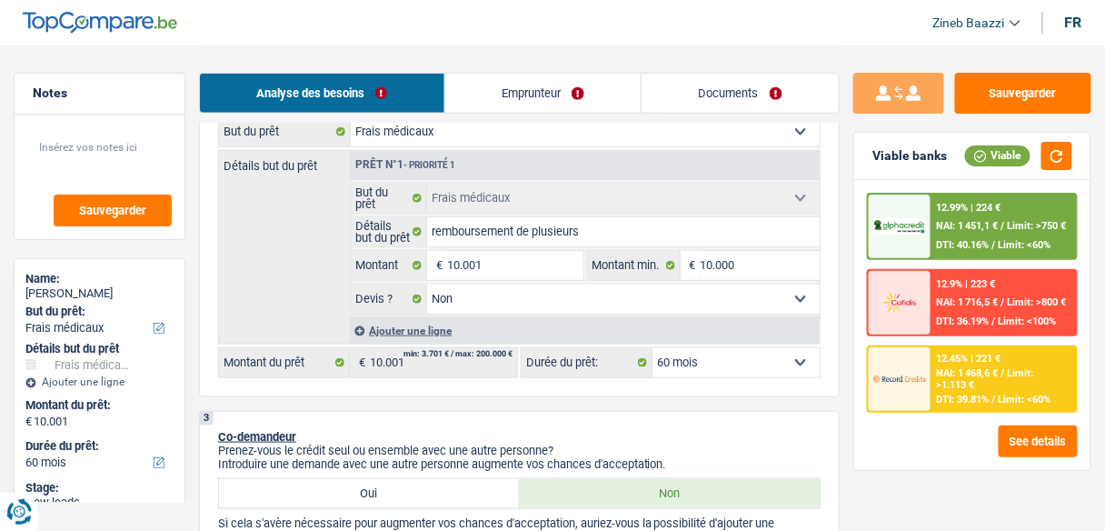
click at [759, 370] on select "12 mois 18 mois 24 mois 30 mois 36 mois 42 mois 48 mois 60 mois Sélectionner un…" at bounding box center [736, 362] width 167 height 29
click at [901, 385] on img at bounding box center [900, 378] width 53 height 26
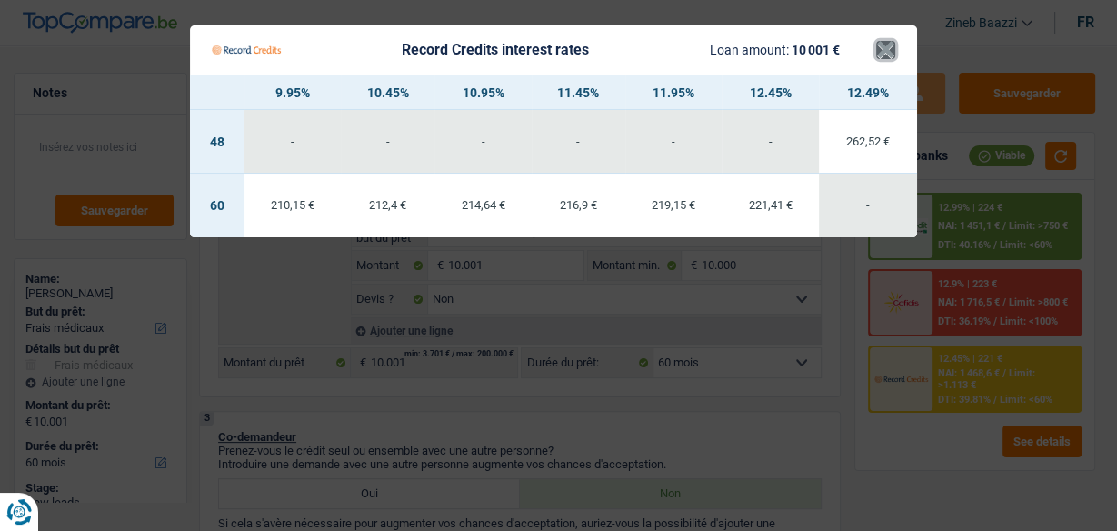
click at [880, 44] on button "×" at bounding box center [885, 50] width 19 height 18
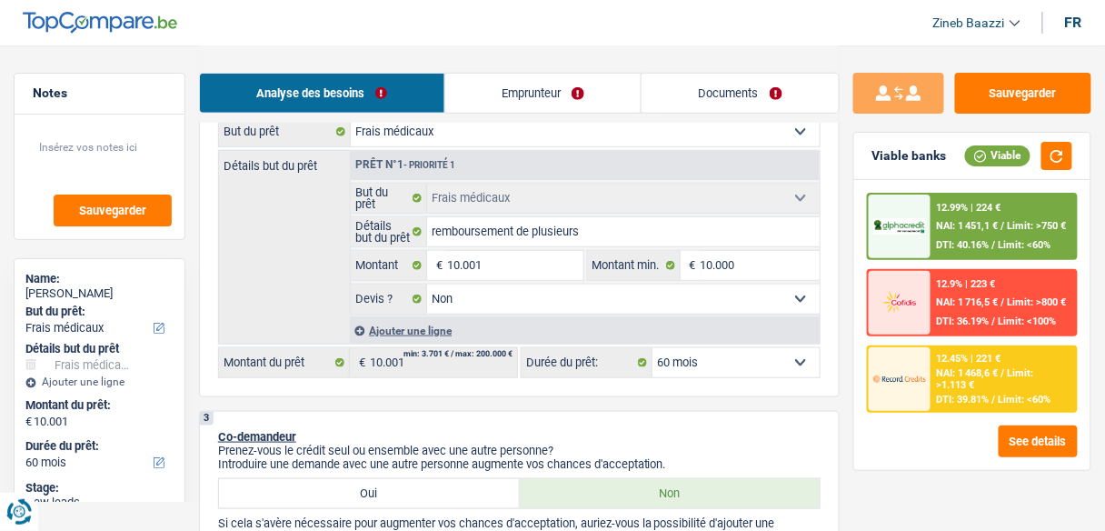
click at [950, 258] on div "12.99% | 224 € NAI: 1 451,1 € / Limit: >750 € DTI: 40.16% / Limit: <60%" at bounding box center [972, 226] width 211 height 67
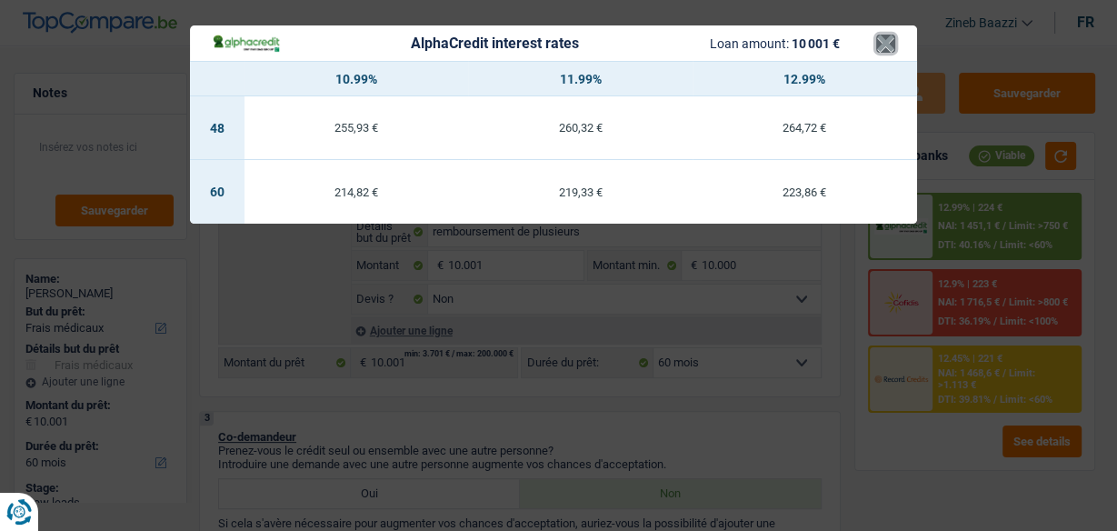
click at [879, 43] on button "×" at bounding box center [885, 44] width 19 height 18
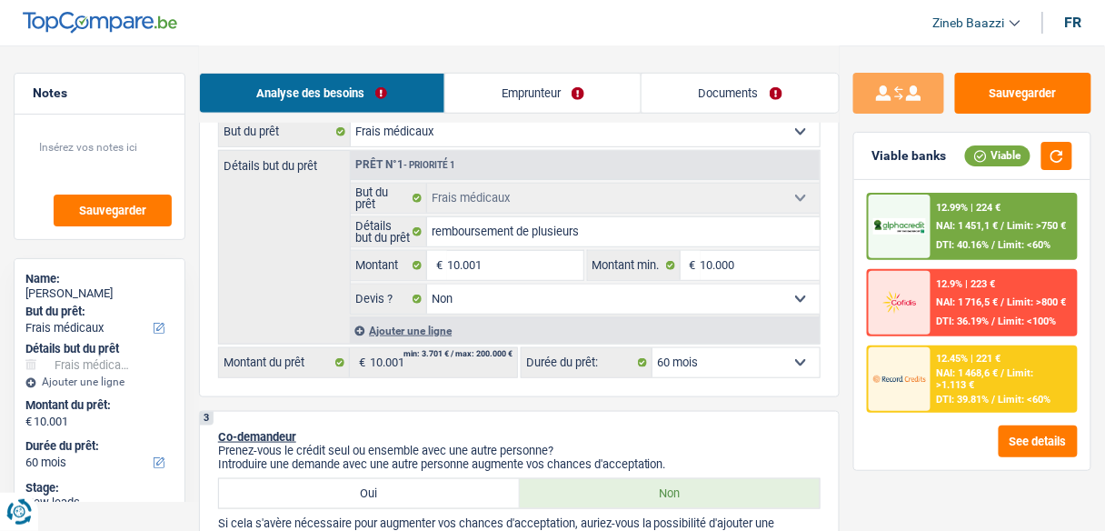
click at [945, 262] on div "12.99% | 224 € NAI: 1 451,1 € / Limit: >750 € DTI: 40.16% / Limit: <60% 12.9% |…" at bounding box center [972, 303] width 211 height 220
click at [906, 294] on img at bounding box center [900, 302] width 53 height 26
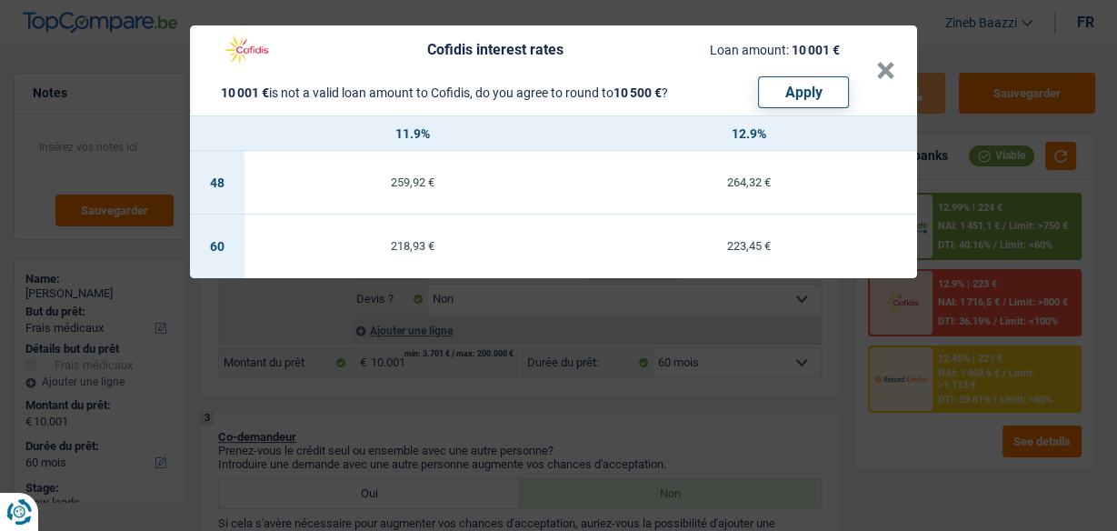
click at [871, 67] on div "Cofidis interest rates Loan amount: 10 001 € 10 001 € is not a valid loan amoun…" at bounding box center [544, 70] width 664 height 75
click at [884, 74] on button "×" at bounding box center [885, 71] width 19 height 18
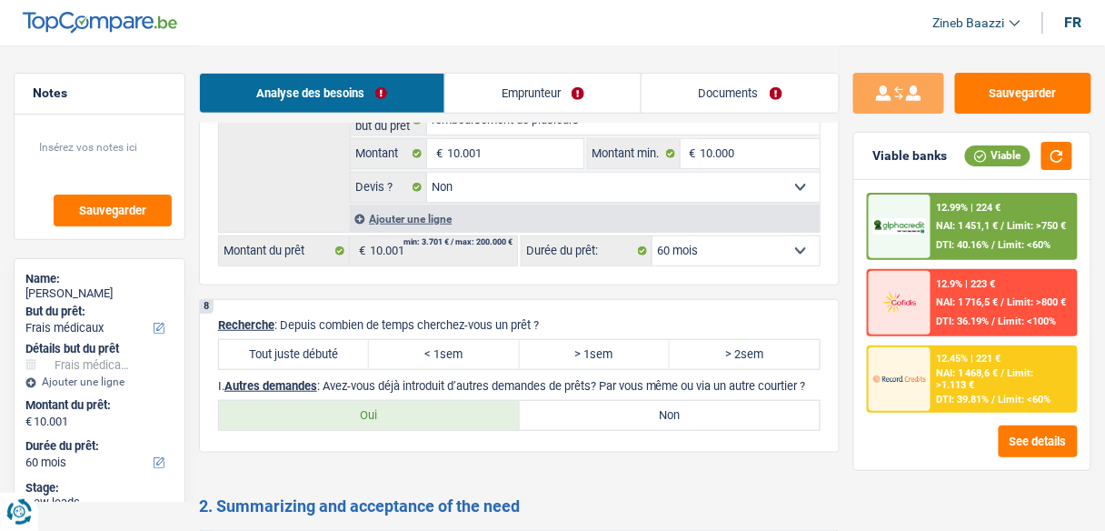
scroll to position [1867, 0]
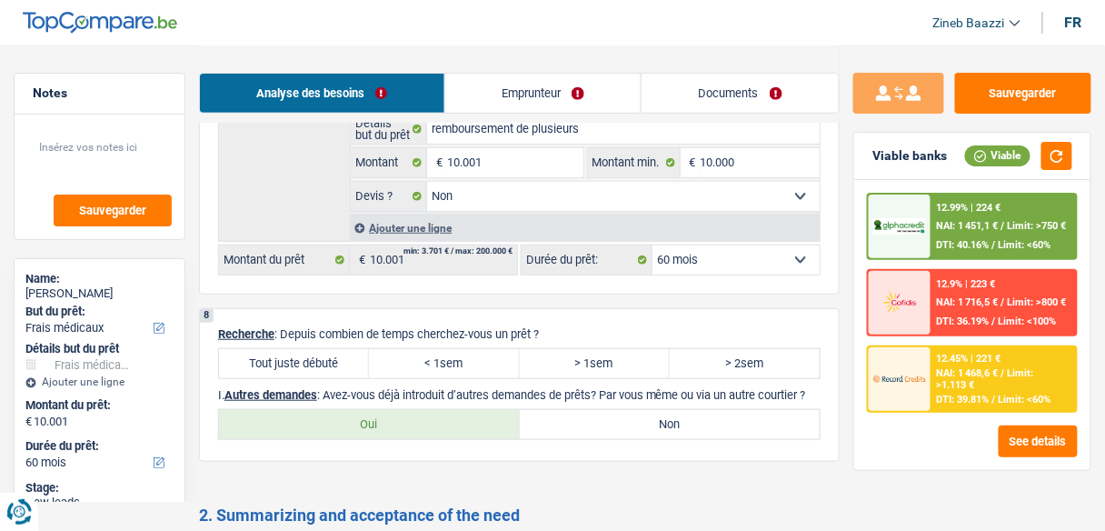
click at [300, 349] on label "Tout juste débuté" at bounding box center [294, 363] width 150 height 29
click at [300, 349] on input "Tout juste débuté" at bounding box center [294, 363] width 150 height 29
radio input "true"
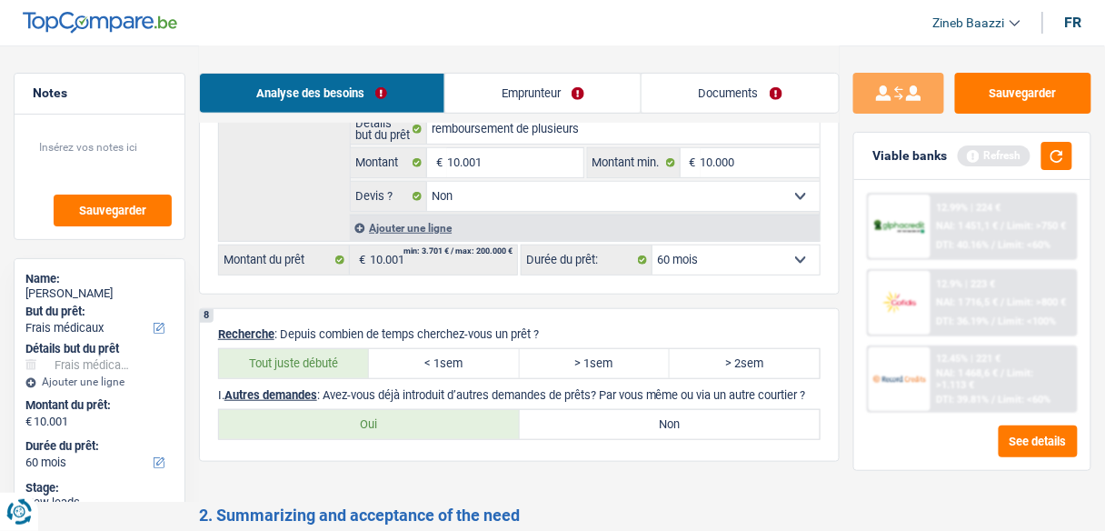
scroll to position [113, 0]
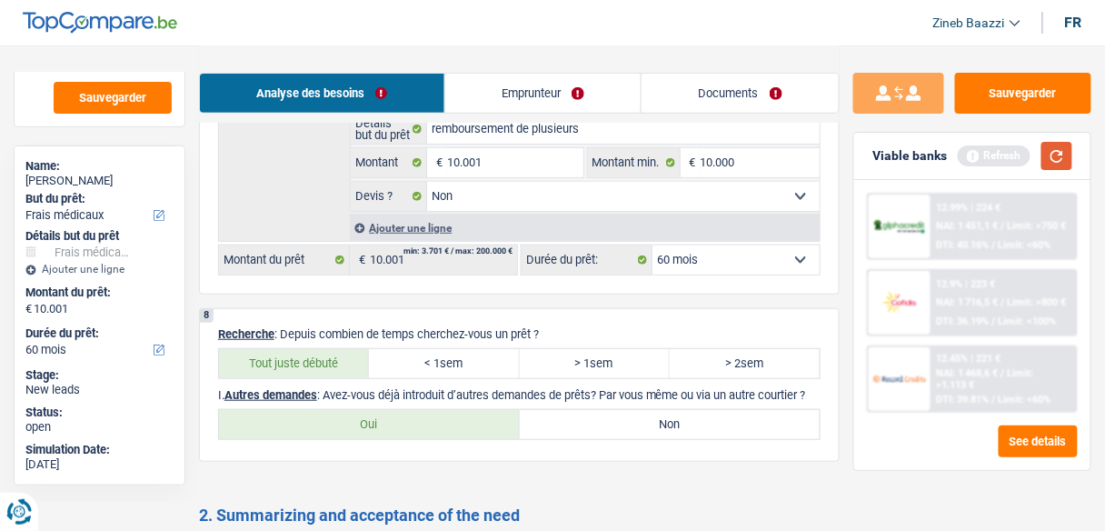
click at [1058, 155] on button "button" at bounding box center [1057, 156] width 31 height 28
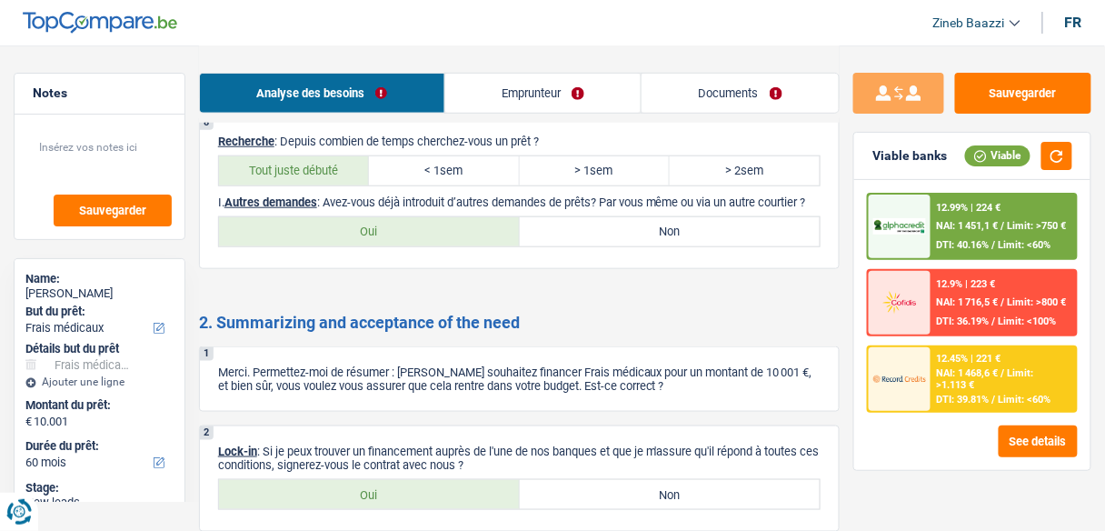
scroll to position [2085, 0]
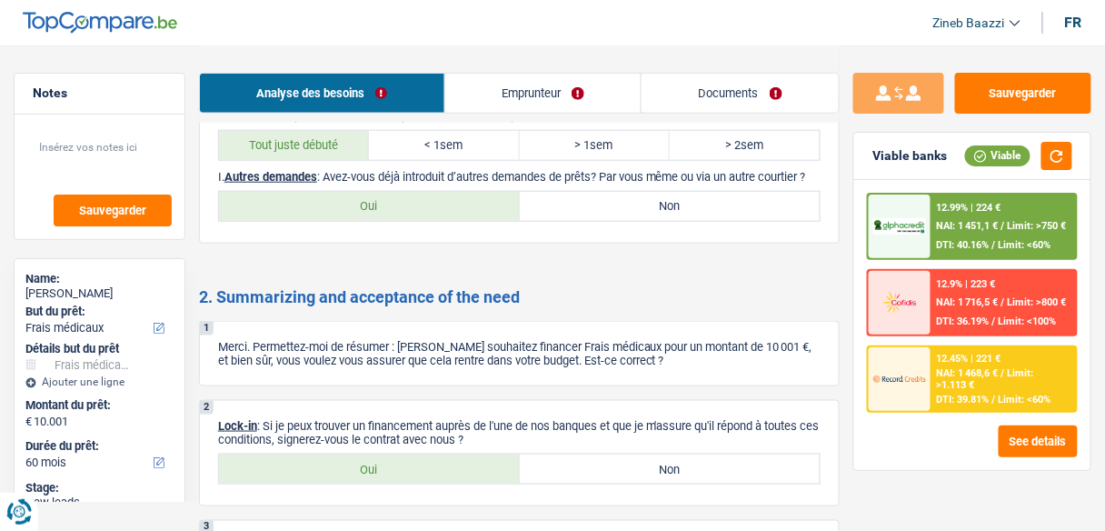
click at [649, 195] on label "Non" at bounding box center [670, 206] width 301 height 29
click at [649, 195] on input "Non" at bounding box center [670, 206] width 301 height 29
radio input "true"
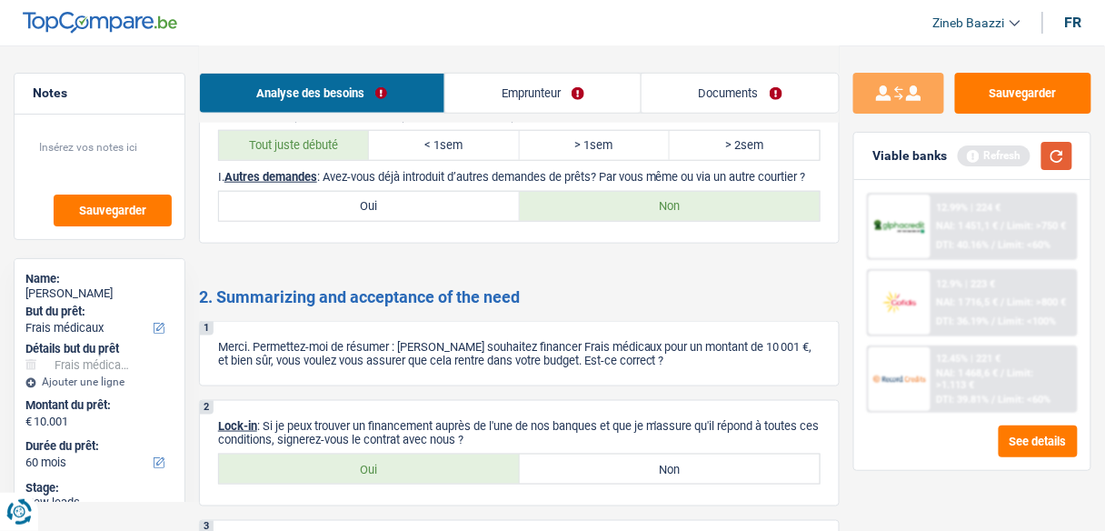
click at [1064, 149] on button "button" at bounding box center [1057, 156] width 31 height 28
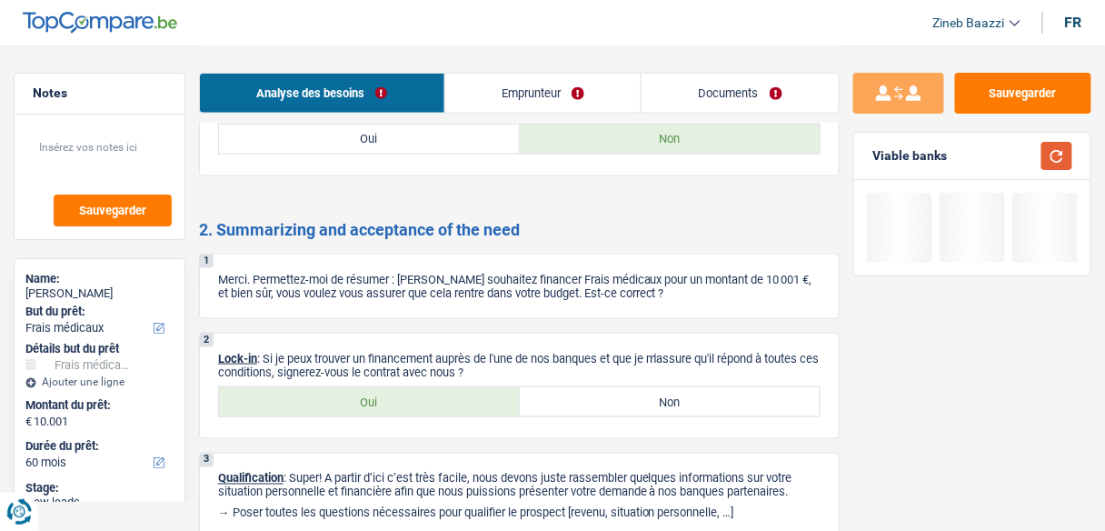
scroll to position [2231, 0]
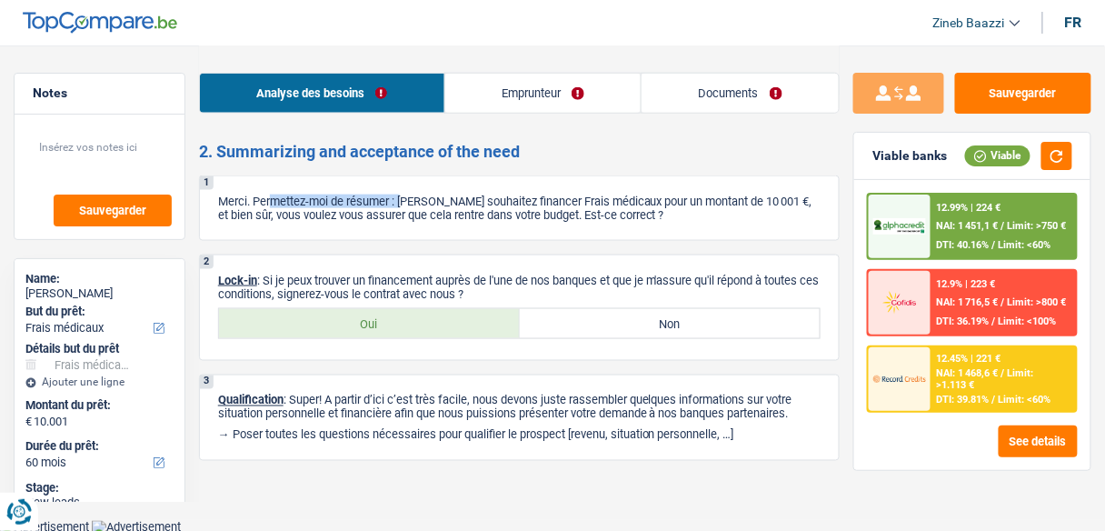
drag, startPoint x: 275, startPoint y: 202, endPoint x: 413, endPoint y: 199, distance: 137.3
click at [407, 199] on p "Merci. Permettez-moi de résumer : Vous souhaitez financer Frais médicaux pour u…" at bounding box center [519, 208] width 603 height 27
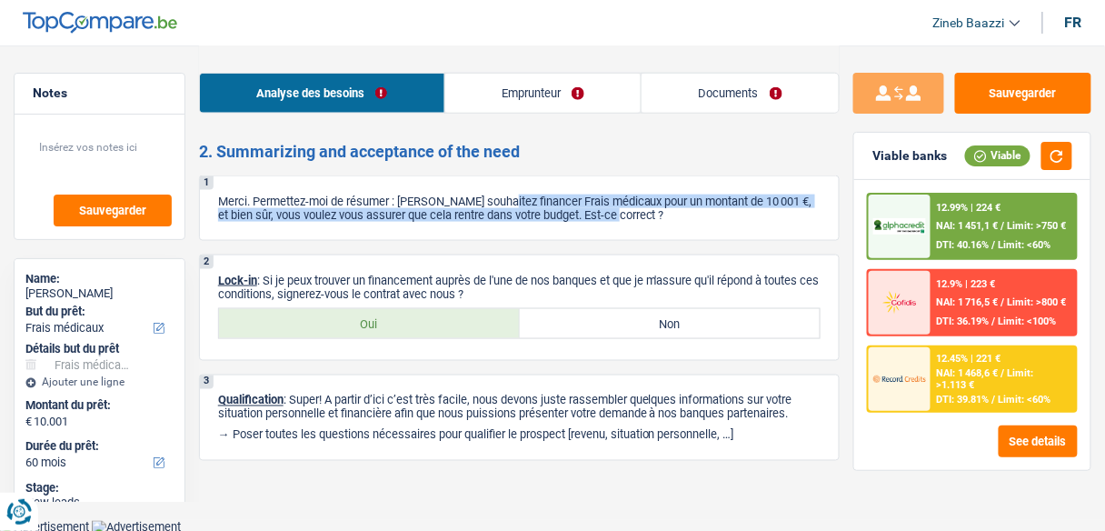
drag, startPoint x: 503, startPoint y: 195, endPoint x: 756, endPoint y: 213, distance: 254.2
click at [756, 213] on p "Merci. Permettez-moi de résumer : Vous souhaitez financer Frais médicaux pour u…" at bounding box center [519, 208] width 603 height 27
click at [734, 211] on p "Merci. Permettez-moi de résumer : Vous souhaitez financer Frais médicaux pour u…" at bounding box center [519, 208] width 603 height 27
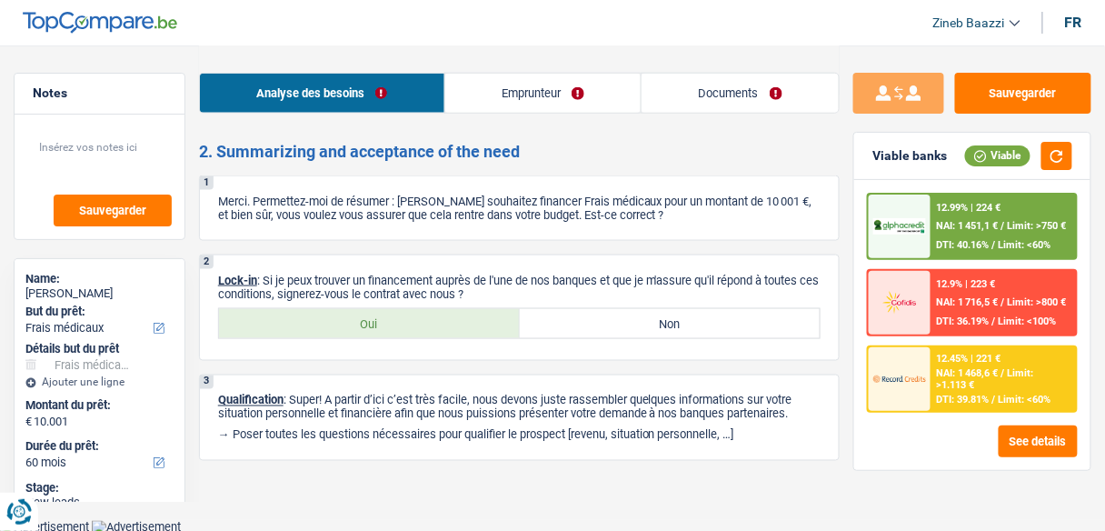
drag, startPoint x: 295, startPoint y: 280, endPoint x: 514, endPoint y: 293, distance: 219.4
click at [514, 293] on p "Lock-in : Si je peux trouver un financement auprès de l'une de nos banques et q…" at bounding box center [519, 287] width 603 height 27
drag, startPoint x: 505, startPoint y: 295, endPoint x: 265, endPoint y: 275, distance: 240.9
click at [265, 275] on p "Lock-in : Si je peux trouver un financement auprès de l'une de nos banques et q…" at bounding box center [519, 287] width 603 height 27
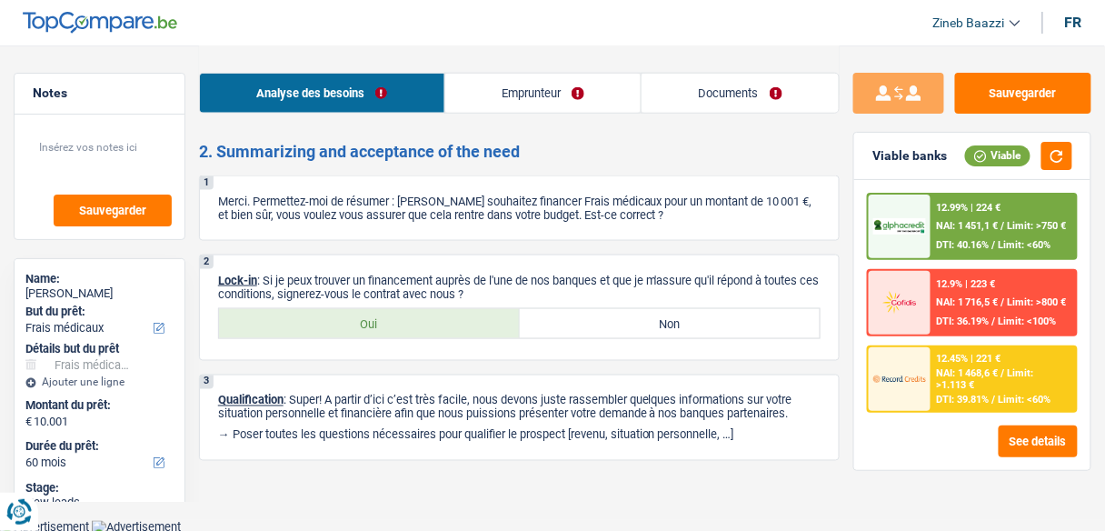
click at [284, 260] on div "2 Lock-in : Si je peux trouver un financement auprès de l'une de nos banques et…" at bounding box center [519, 308] width 641 height 106
click at [298, 318] on label "Oui" at bounding box center [369, 323] width 301 height 29
click at [298, 318] on input "Oui" at bounding box center [369, 323] width 301 height 29
radio input "true"
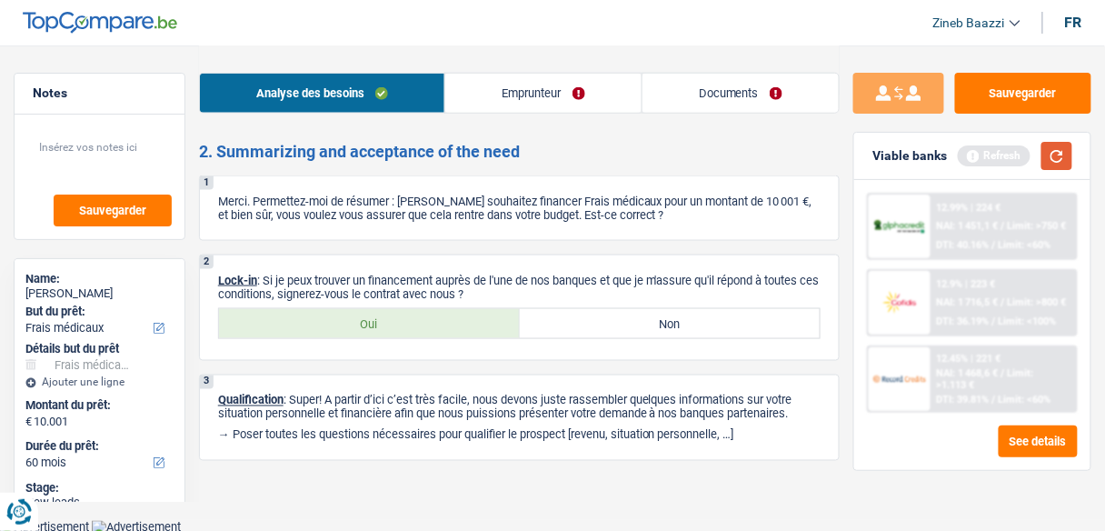
click at [1052, 156] on button "button" at bounding box center [1057, 156] width 31 height 28
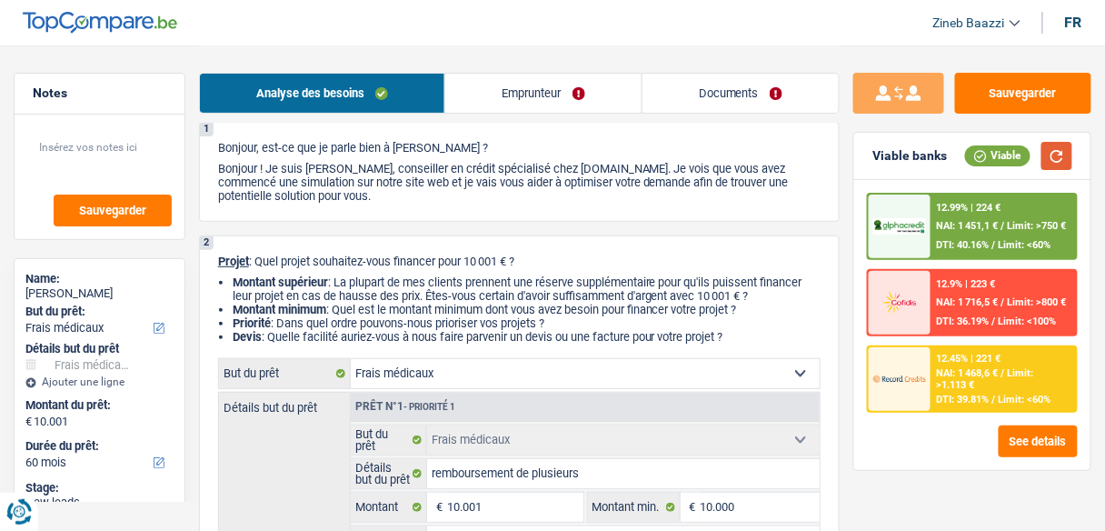
scroll to position [0, 0]
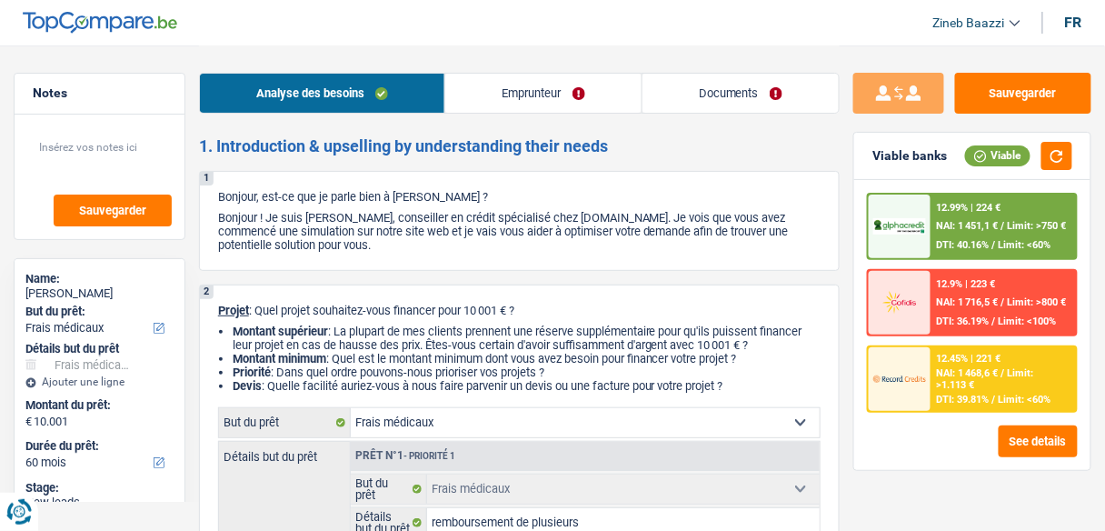
click at [742, 101] on link "Documents" at bounding box center [741, 93] width 196 height 39
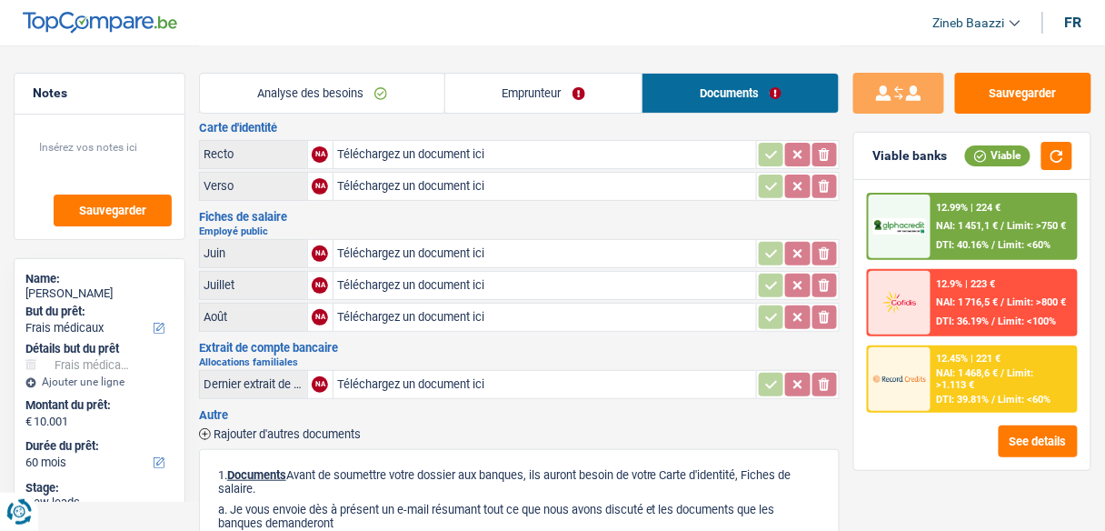
scroll to position [73, 0]
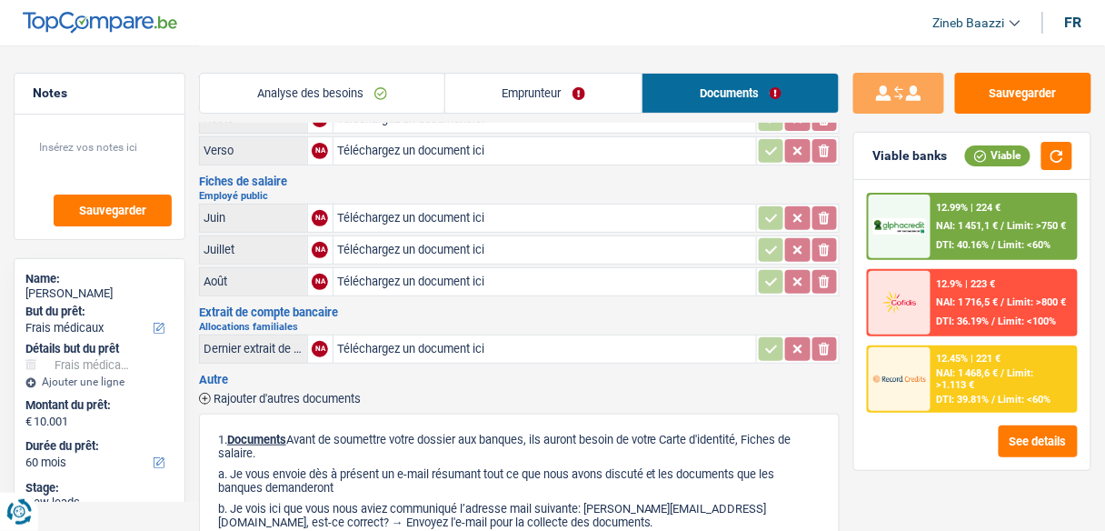
click at [535, 83] on link "Emprunteur" at bounding box center [543, 93] width 197 height 39
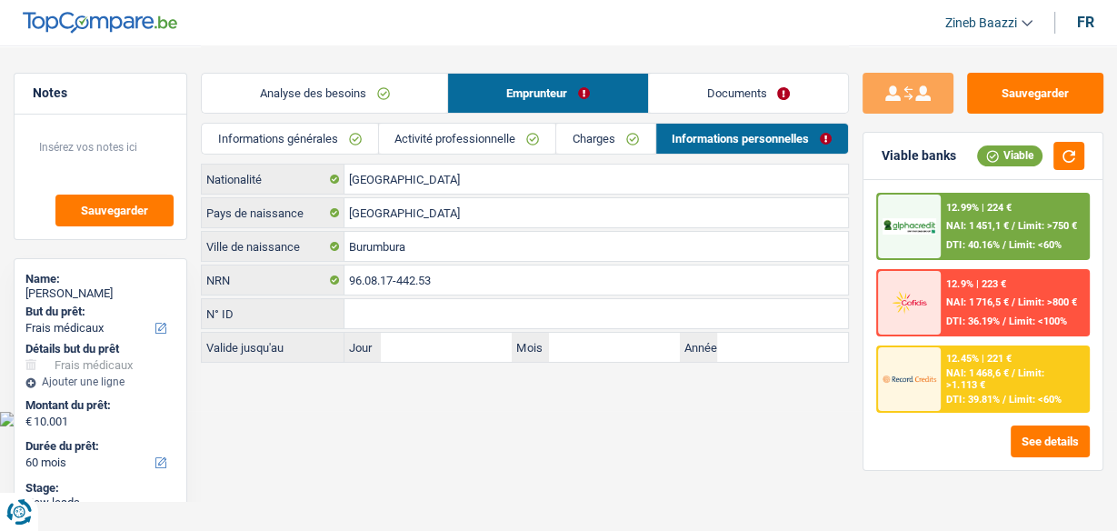
click at [389, 86] on link "Analyse des besoins" at bounding box center [324, 93] width 245 height 39
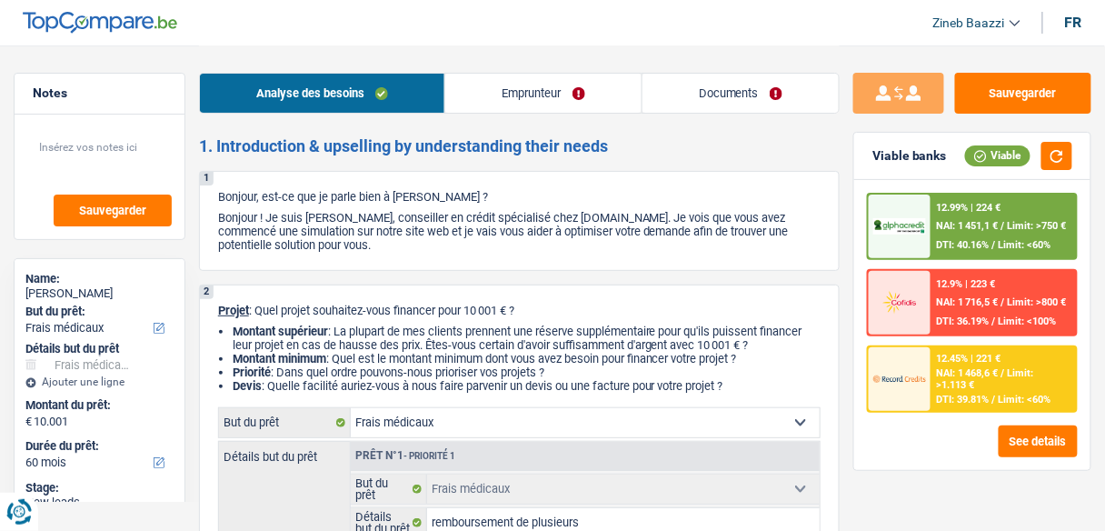
click at [705, 81] on link "Documents" at bounding box center [741, 93] width 196 height 39
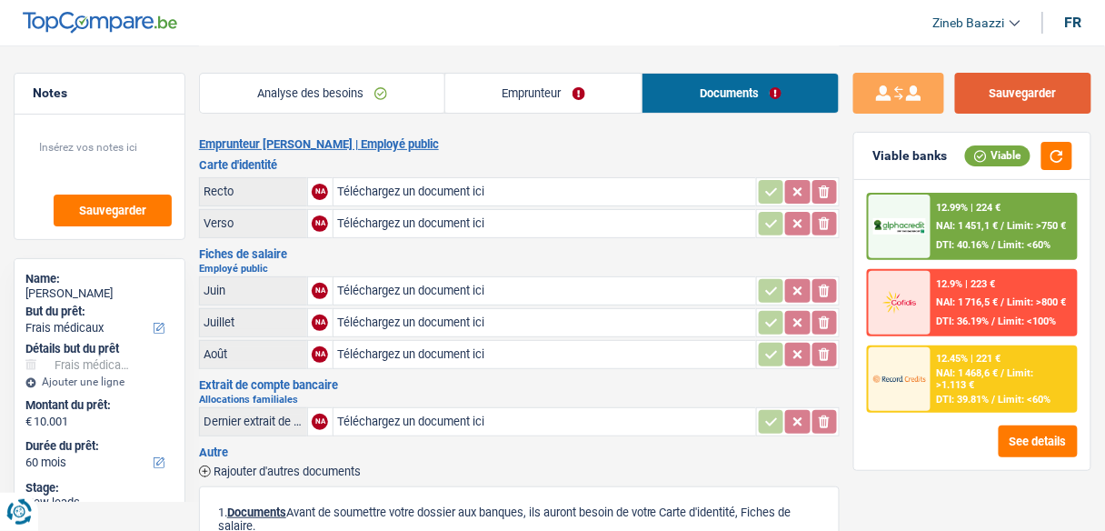
click at [1025, 85] on button "Sauvegarder" at bounding box center [1023, 93] width 136 height 41
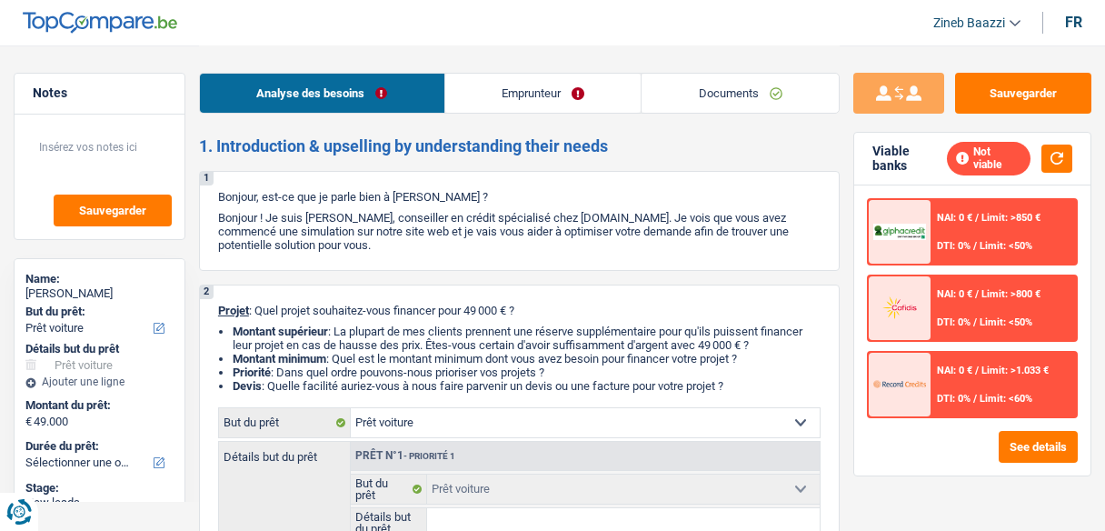
select select "car"
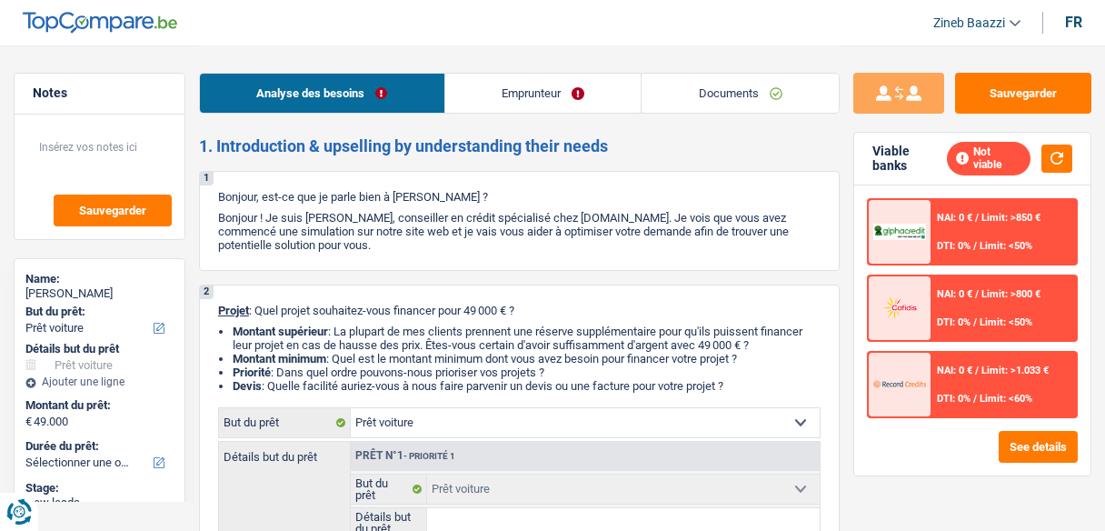
select select "car"
click at [376, 251] on p "Bonjour ! Je suis [PERSON_NAME], conseiller en crédit spécialisé chez [DOMAIN_N…" at bounding box center [519, 231] width 603 height 41
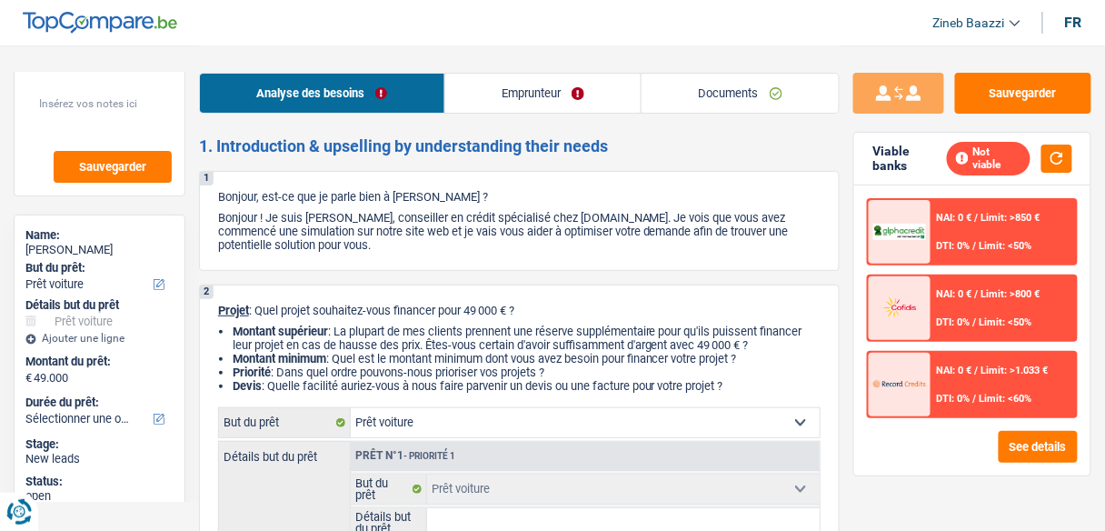
scroll to position [113, 0]
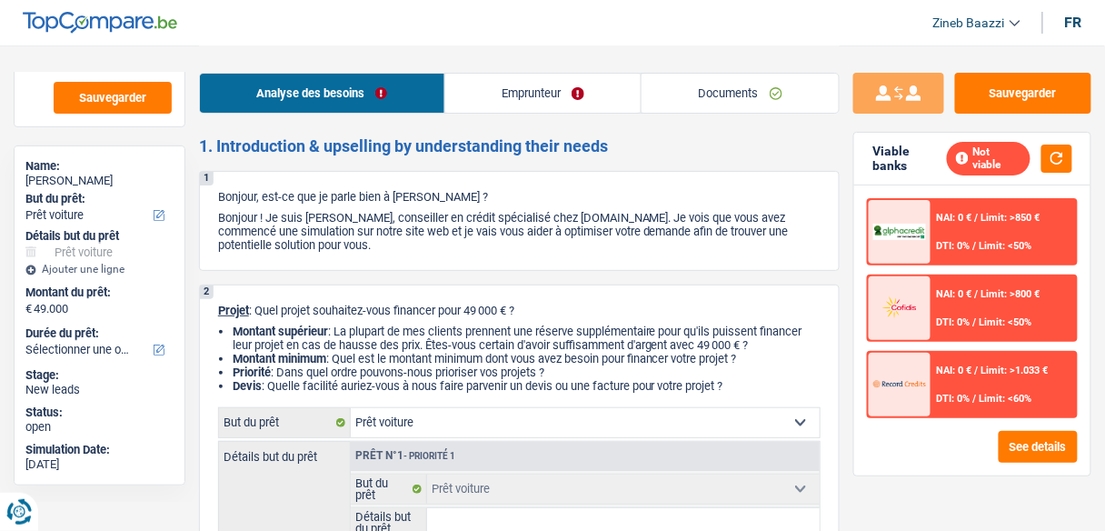
drag, startPoint x: 390, startPoint y: 251, endPoint x: 196, endPoint y: 222, distance: 195.8
click at [337, 236] on p "Bonjour ! Je suis [PERSON_NAME], conseiller en crédit spécialisé chez [DOMAIN_N…" at bounding box center [519, 231] width 603 height 41
click at [403, 257] on div "1 Bonjour, est-ce que je parle bien à serge Haezeleer ? Bonjour ! Je suis Zineb…" at bounding box center [519, 221] width 641 height 100
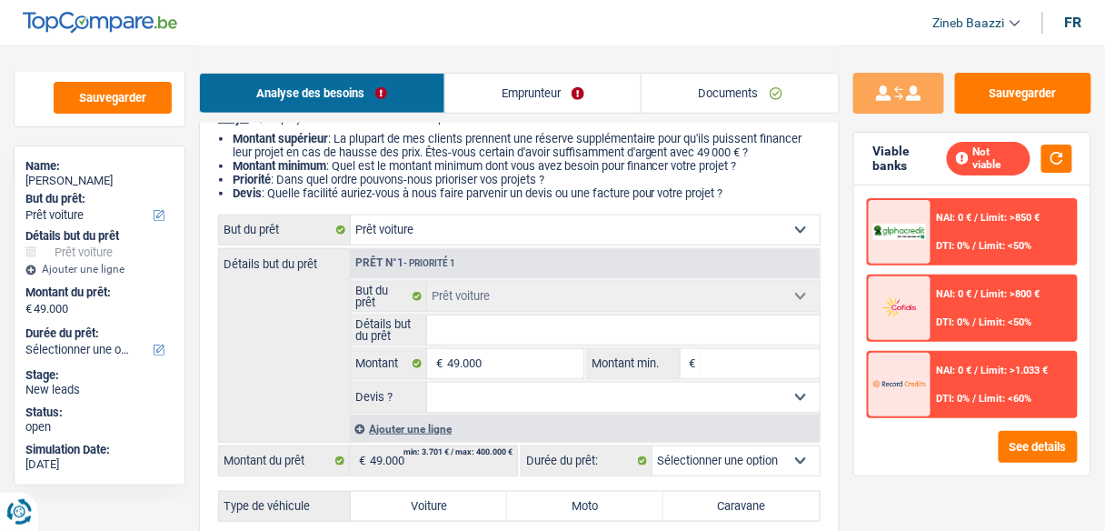
scroll to position [218, 0]
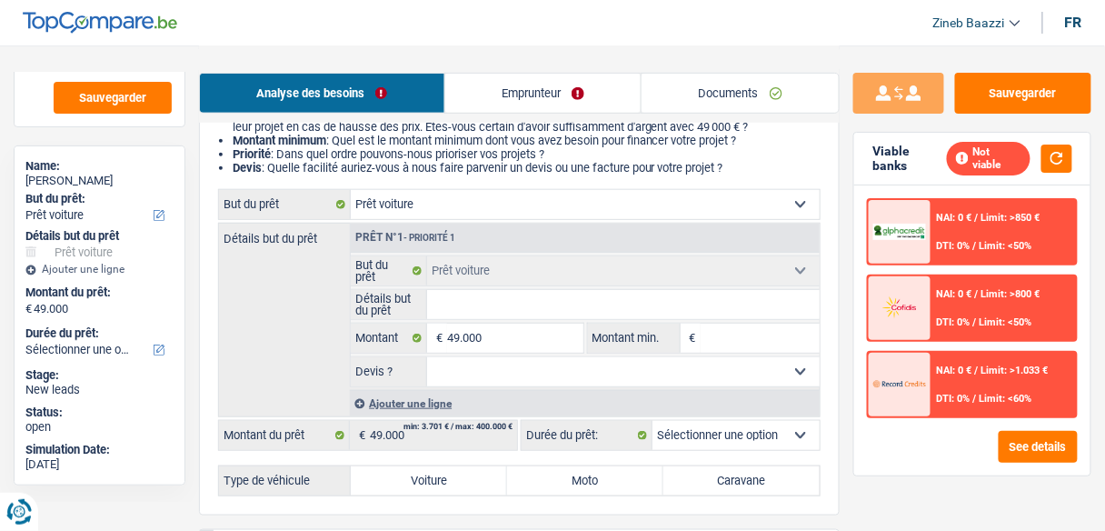
click at [405, 26] on header "Zineb Baazzi Se déconnecter fr" at bounding box center [552, 23] width 1105 height 46
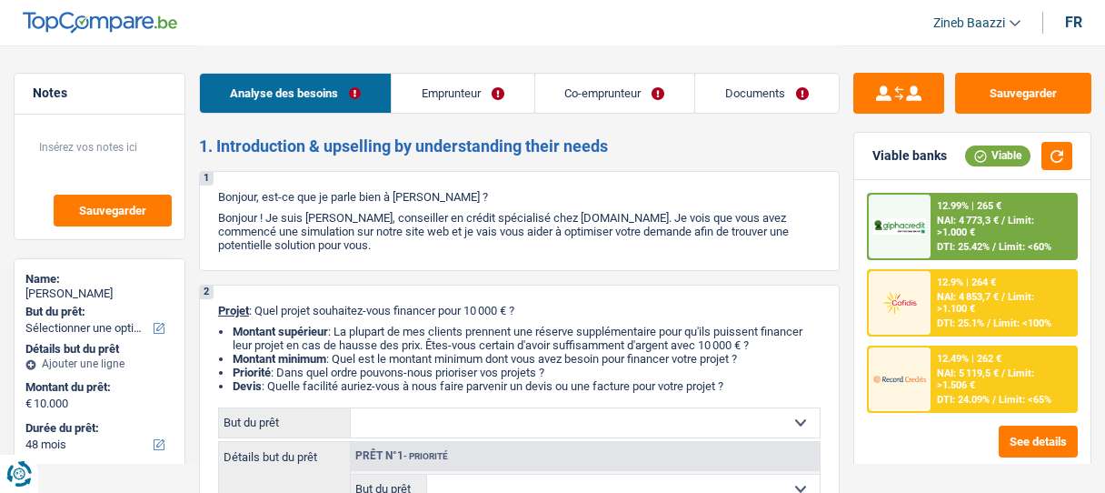
select select "48"
select select "privateEmployee"
select select "netSalary"
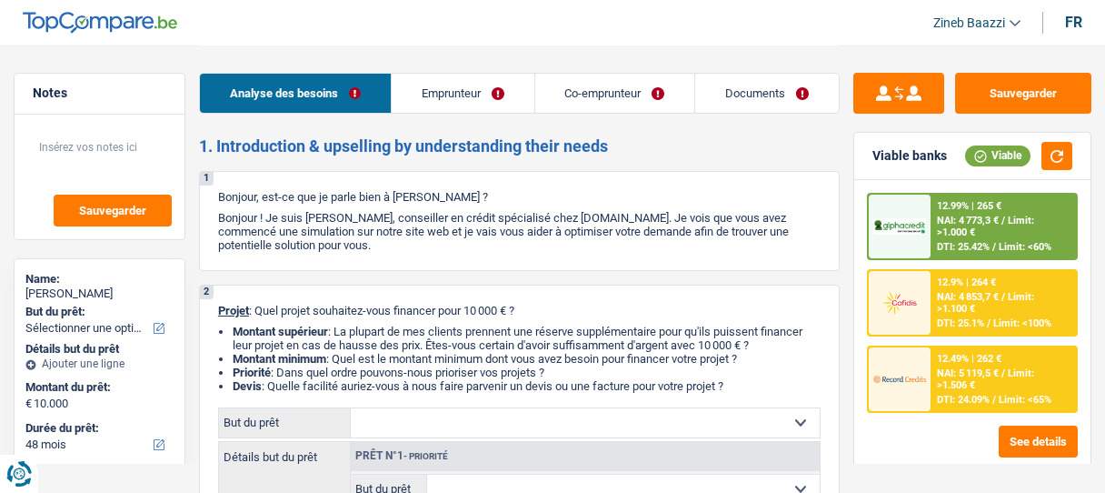
select select "mealVouchers"
select select "netSalary"
select select "mealVouchers"
select select "ownerWithMortgage"
select select "mortgage"
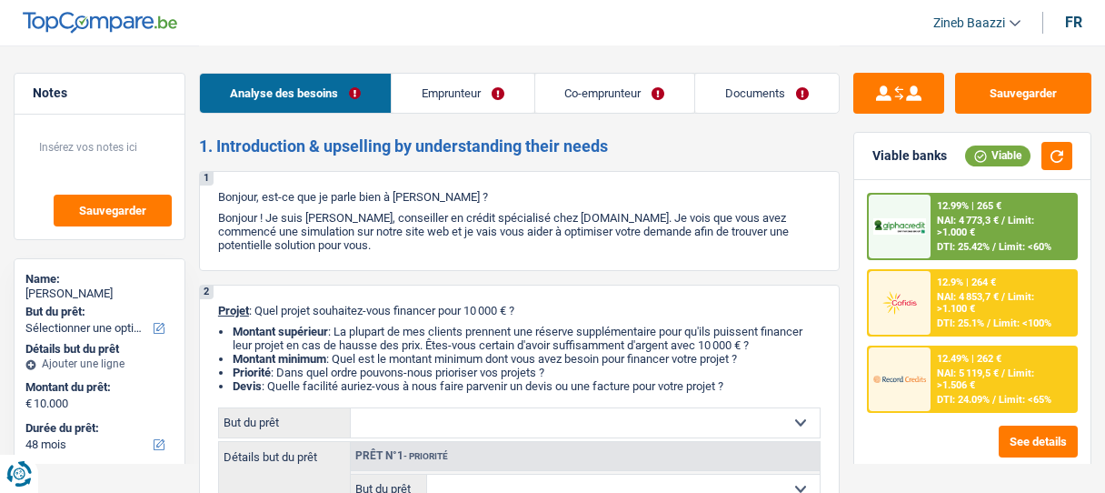
select select "120"
select select "48"
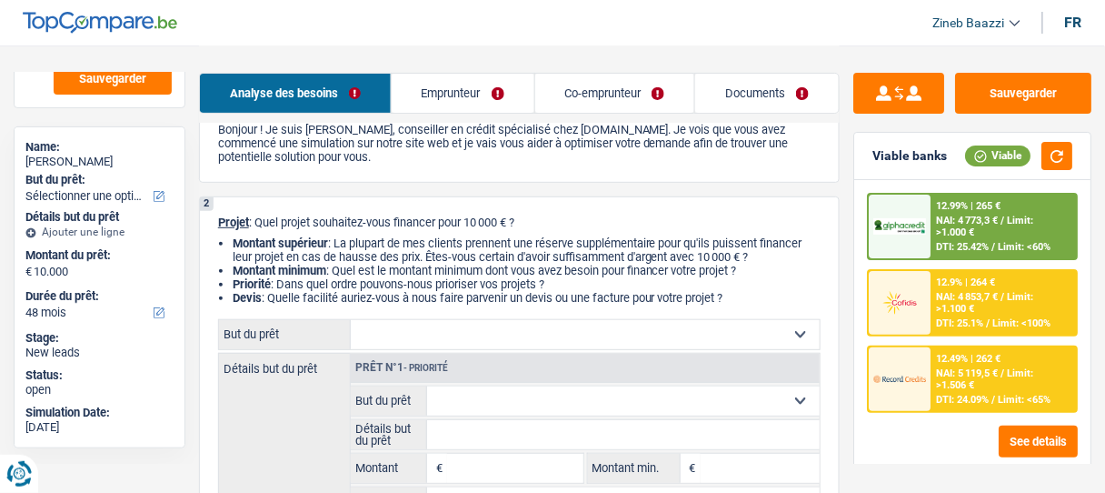
scroll to position [218, 0]
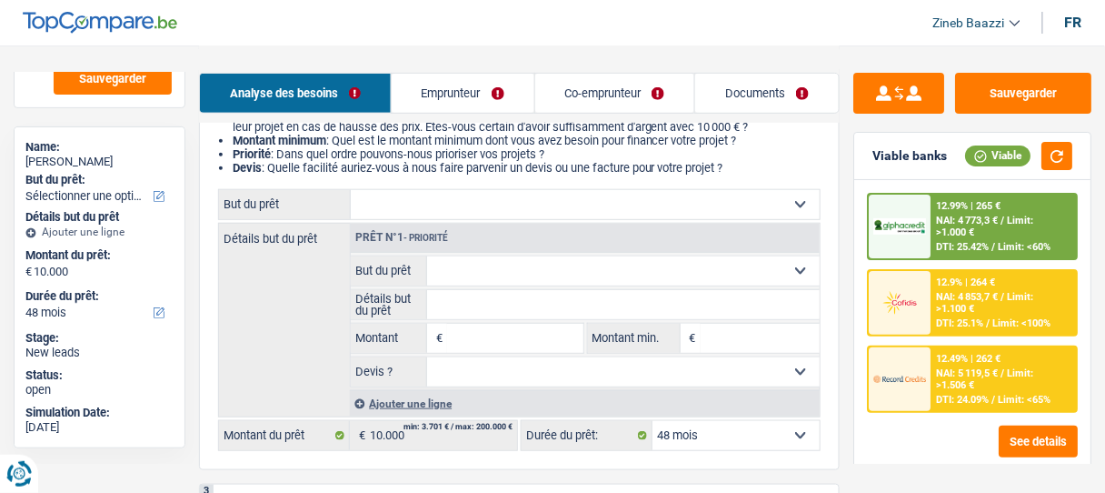
click at [241, 45] on div "Analyse des besoins Emprunteur Co-emprunteur Documents" at bounding box center [519, 83] width 641 height 77
click at [286, 23] on header "Zineb Baazzi Se déconnecter fr" at bounding box center [552, 23] width 1105 height 46
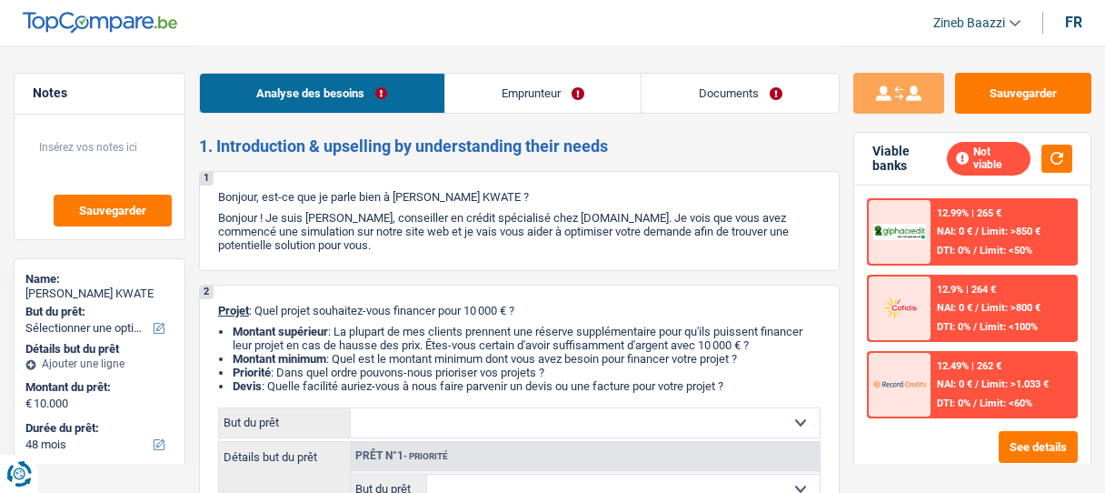
select select "48"
select select "independent"
select select "netSalary"
select select "48"
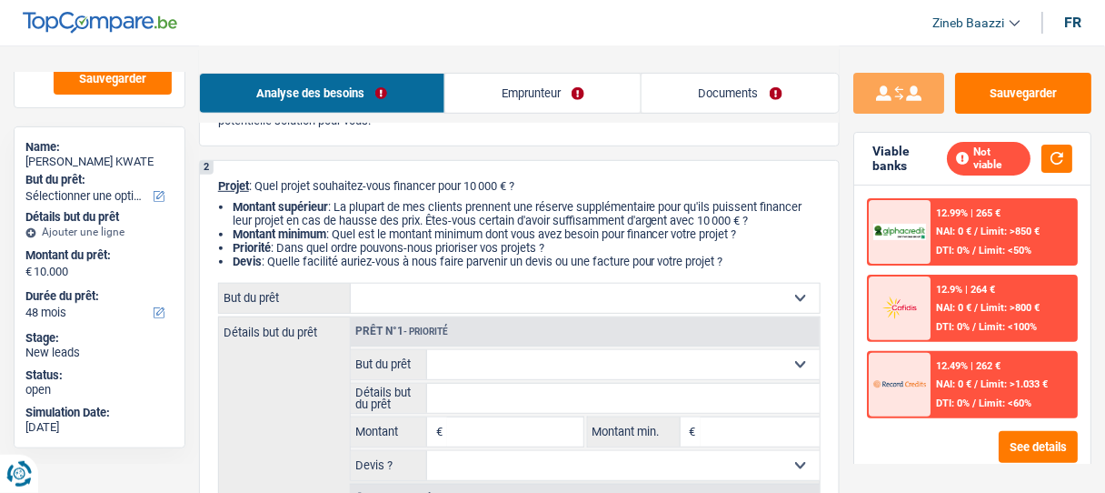
scroll to position [145, 0]
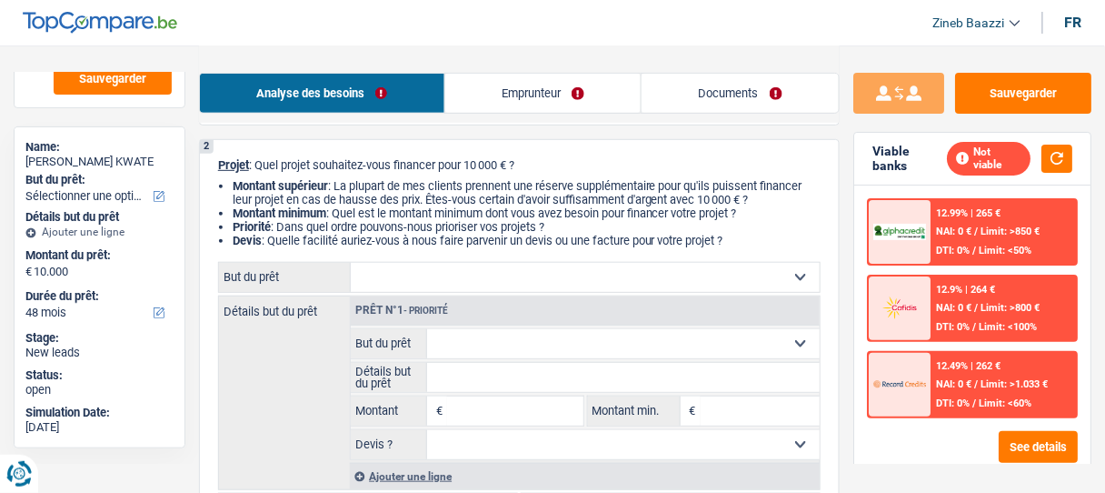
click at [499, 275] on select "Confort maison: meubles, textile, peinture, électroménager, outillage non-profe…" at bounding box center [585, 277] width 469 height 29
click at [309, 39] on header "Zineb Baazzi Se déconnecter fr" at bounding box center [552, 23] width 1105 height 46
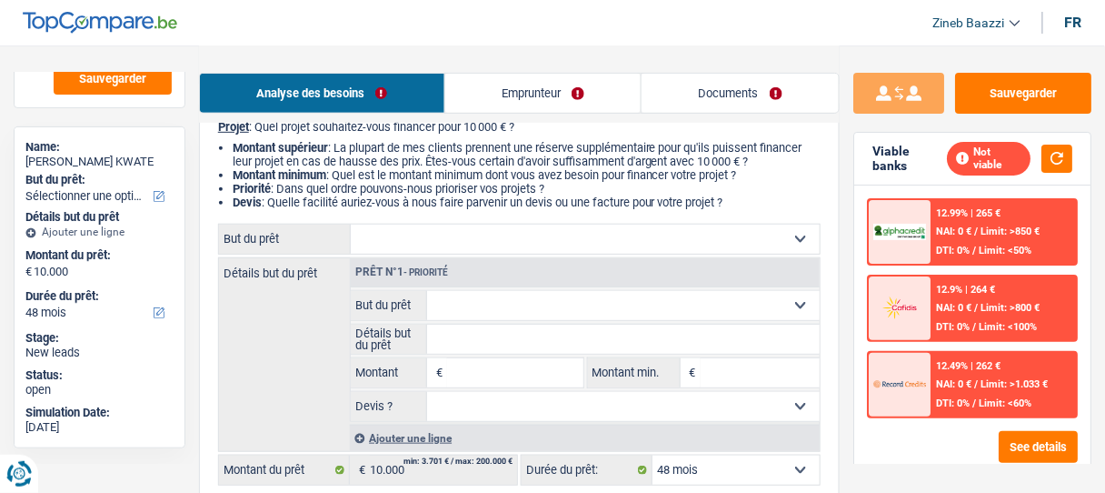
scroll to position [218, 0]
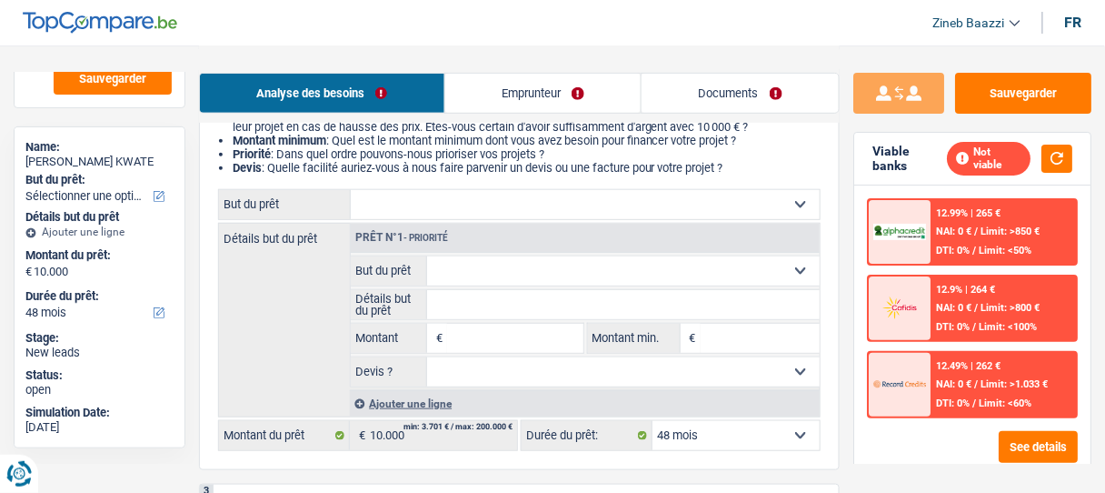
click at [425, 205] on select "Confort maison: meubles, textile, peinture, électroménager, outillage non-profe…" at bounding box center [585, 204] width 469 height 29
click at [318, 41] on header "Zineb Baazzi Se déconnecter fr" at bounding box center [552, 23] width 1105 height 46
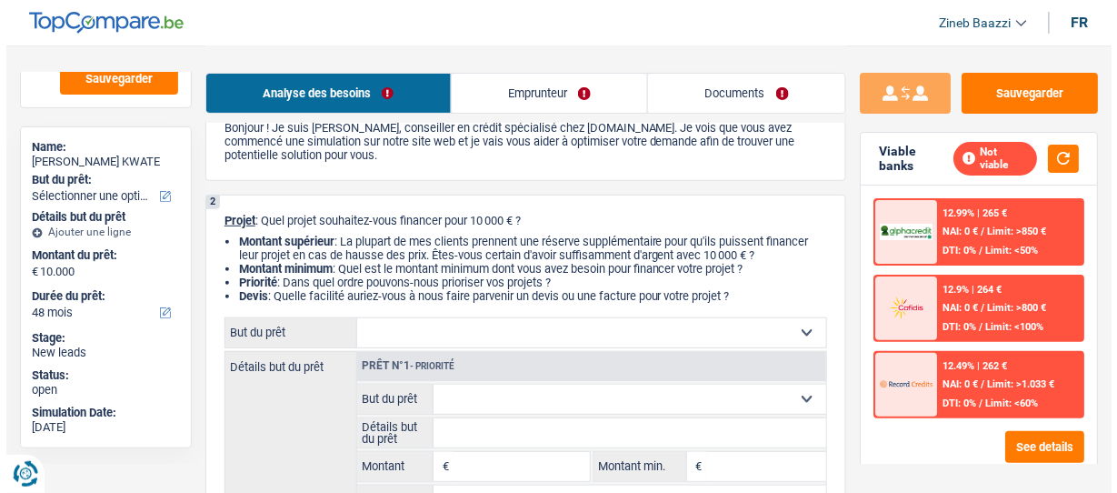
scroll to position [0, 0]
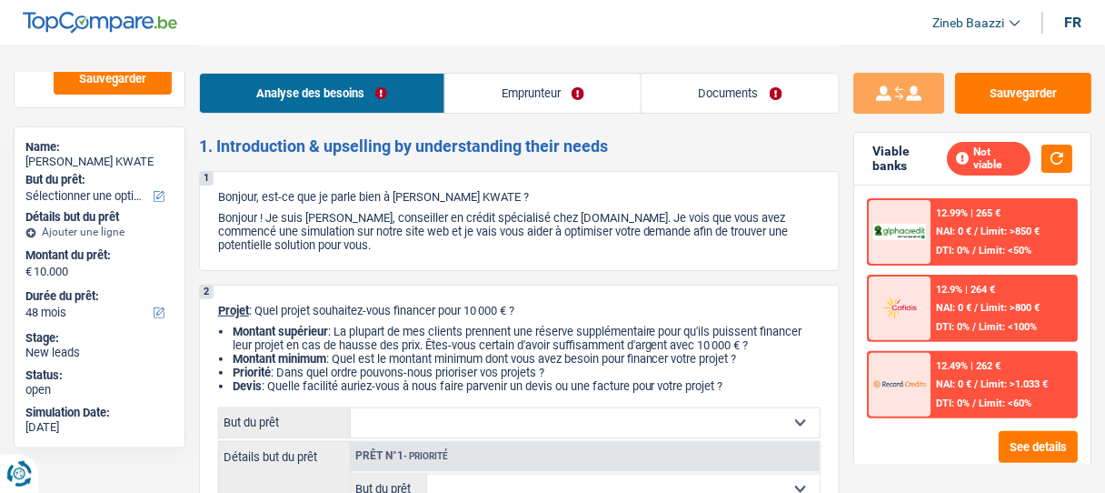
click at [476, 99] on link "Emprunteur" at bounding box center [543, 93] width 196 height 39
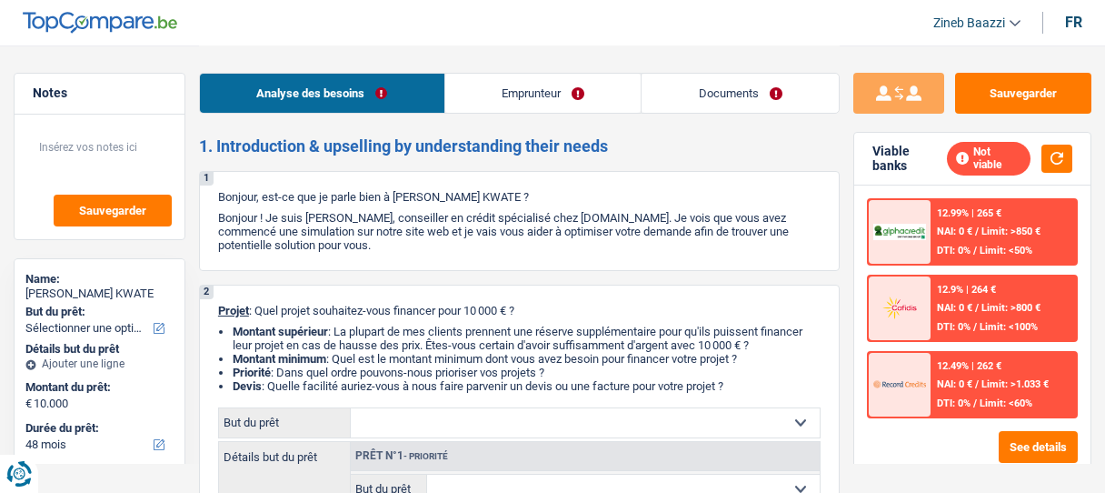
select select "48"
select select "independent"
select select "netSalary"
select select "48"
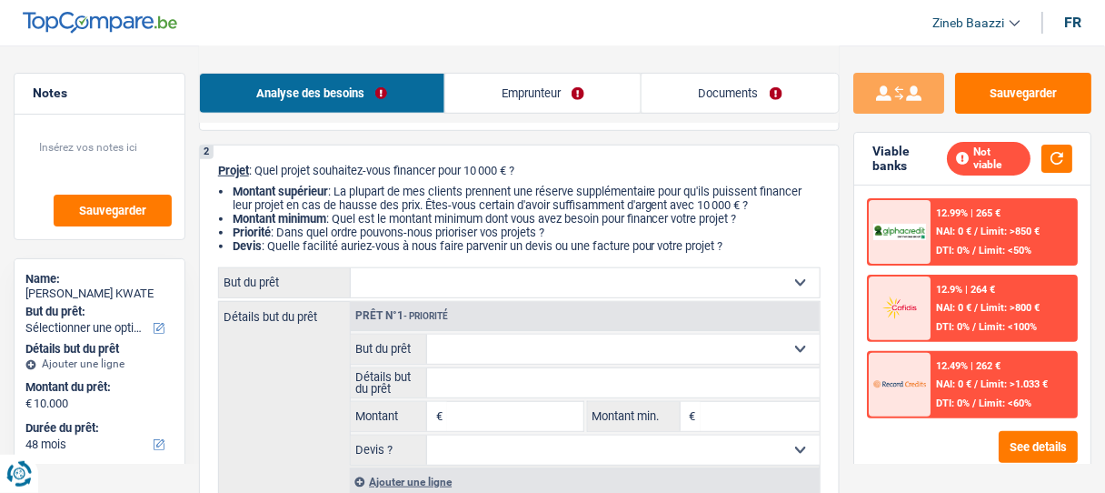
scroll to position [145, 0]
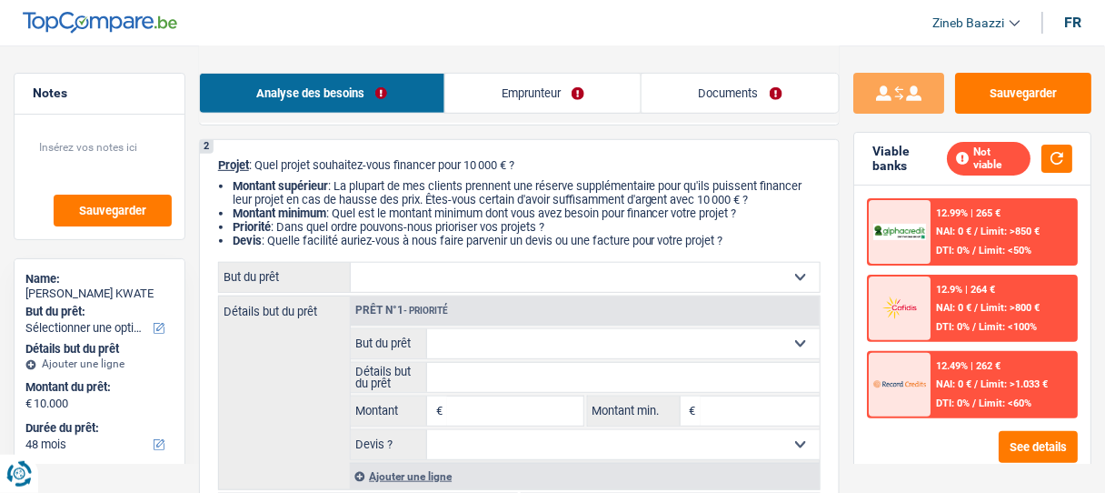
click at [713, 139] on div "2 Projet : Quel projet souhaitez-vous financer pour 10 000 € ? Montant supérieu…" at bounding box center [519, 341] width 641 height 404
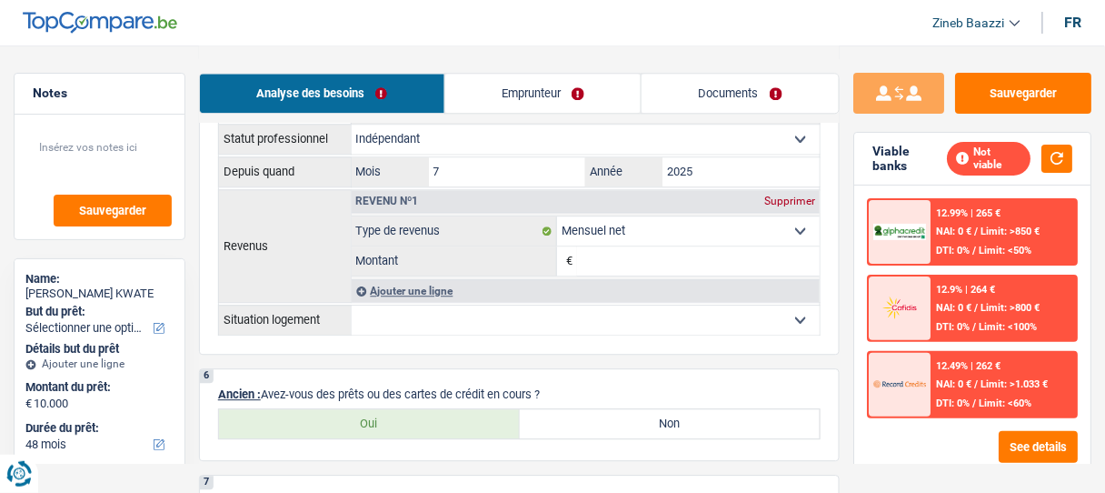
scroll to position [1091, 0]
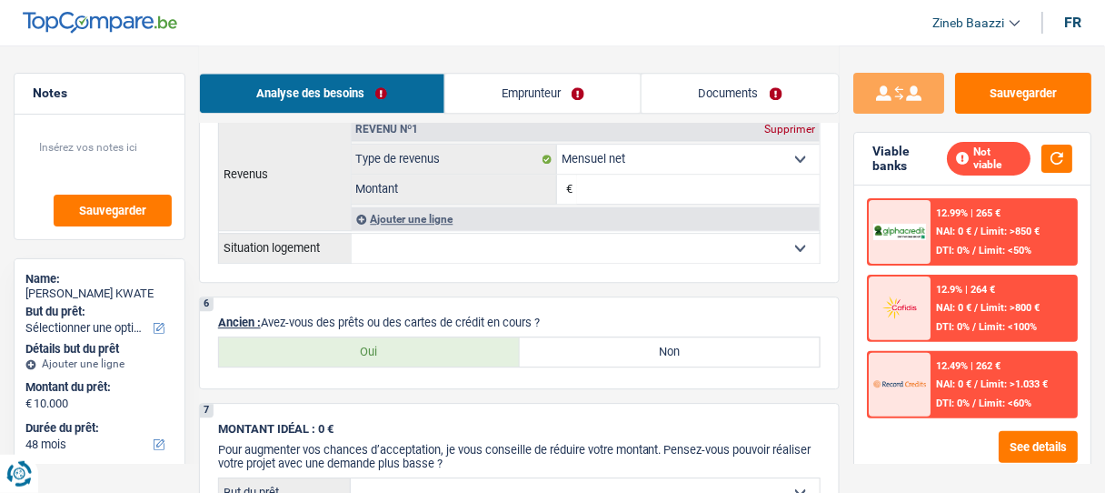
click at [643, 346] on label "Non" at bounding box center [670, 351] width 301 height 29
click at [643, 346] on input "Non" at bounding box center [670, 351] width 301 height 29
radio input "true"
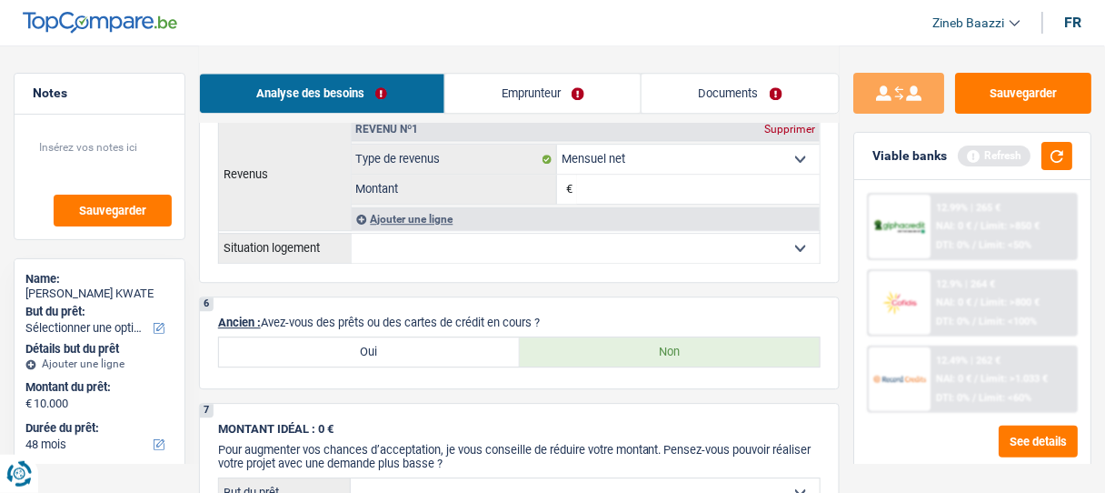
click at [530, 89] on link "Emprunteur" at bounding box center [543, 93] width 196 height 39
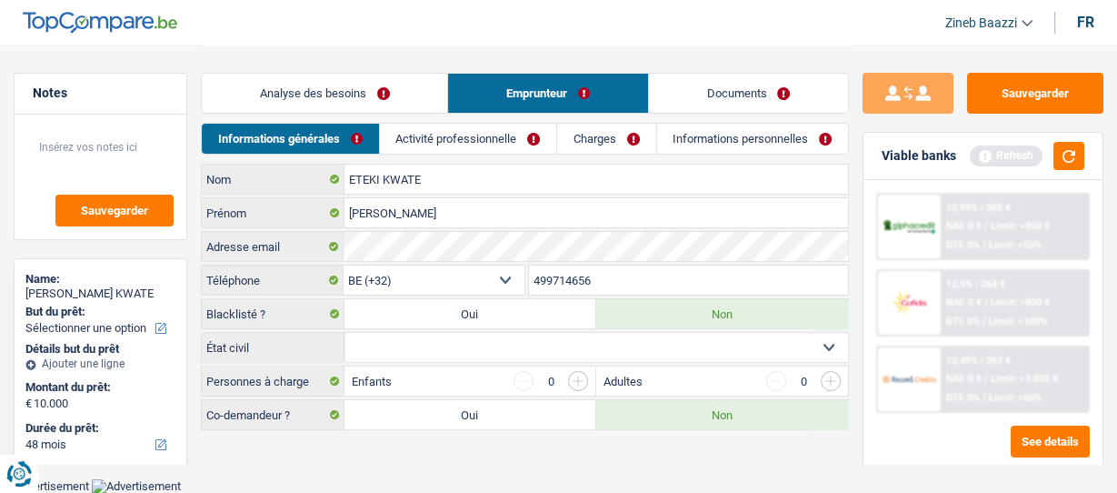
click at [429, 147] on link "Activité professionnelle" at bounding box center [468, 139] width 176 height 30
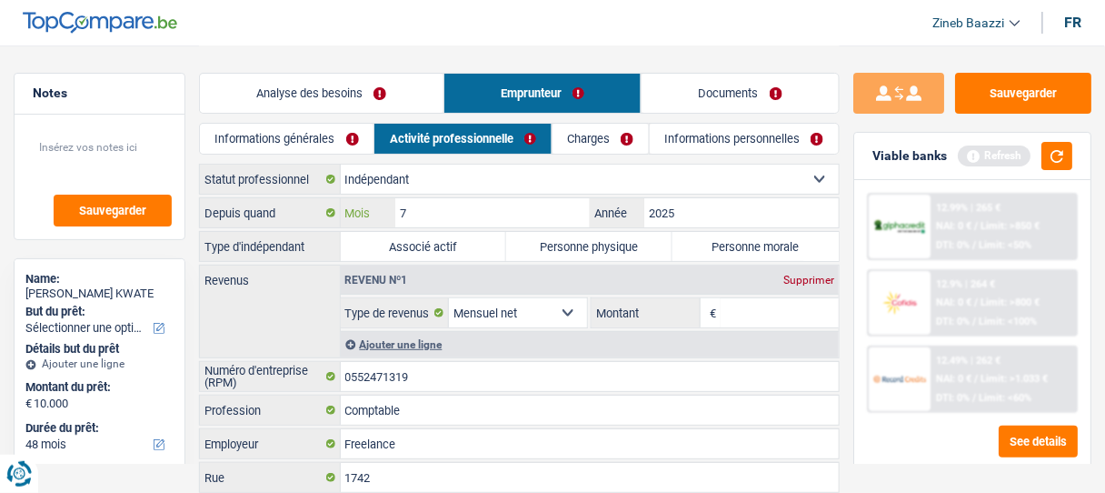
click at [501, 205] on input "7" at bounding box center [492, 212] width 195 height 29
click at [426, 374] on input "0552471319" at bounding box center [590, 376] width 499 height 29
